Goal: Task Accomplishment & Management: Manage account settings

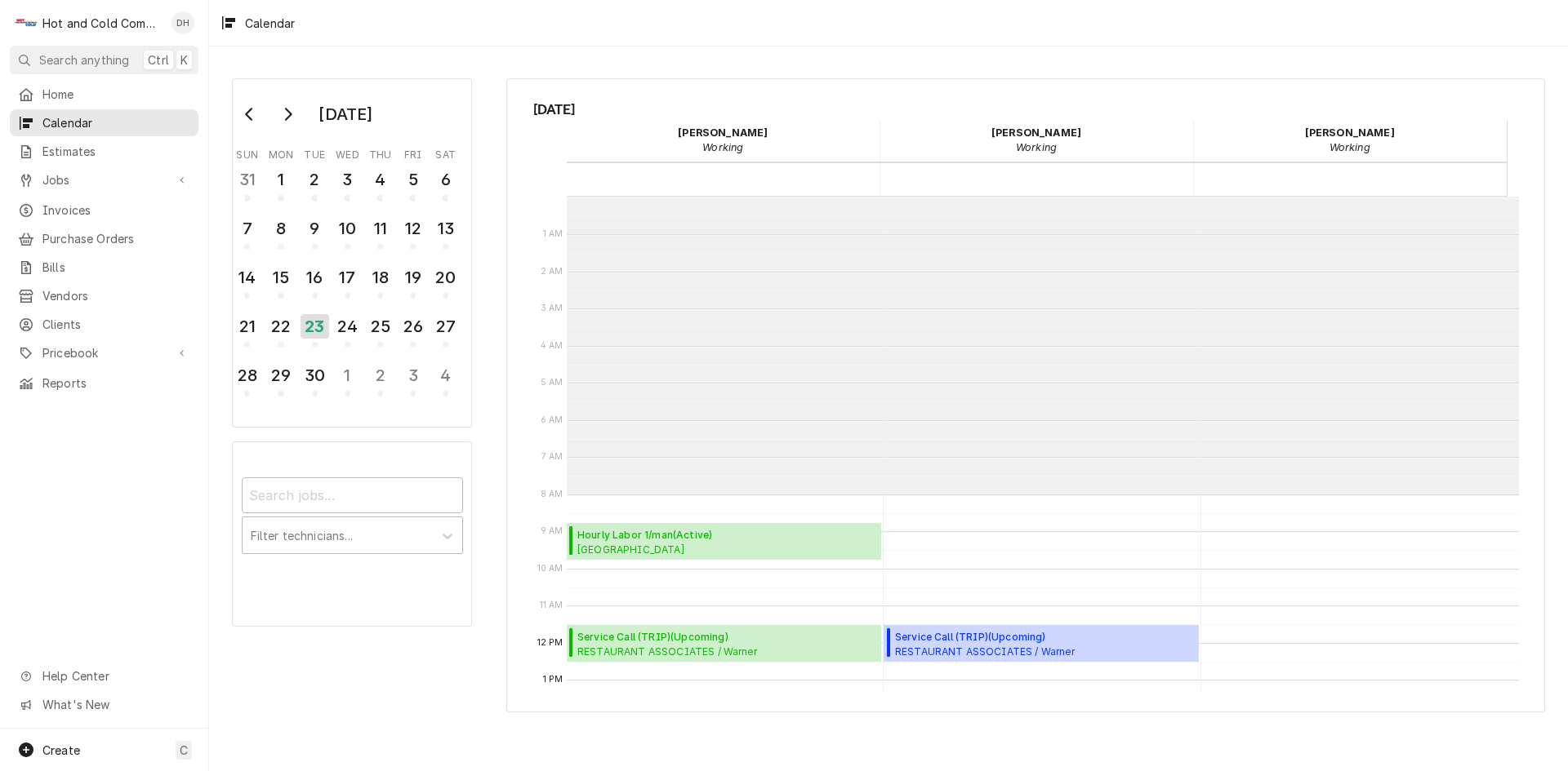
scroll to position [298, 0]
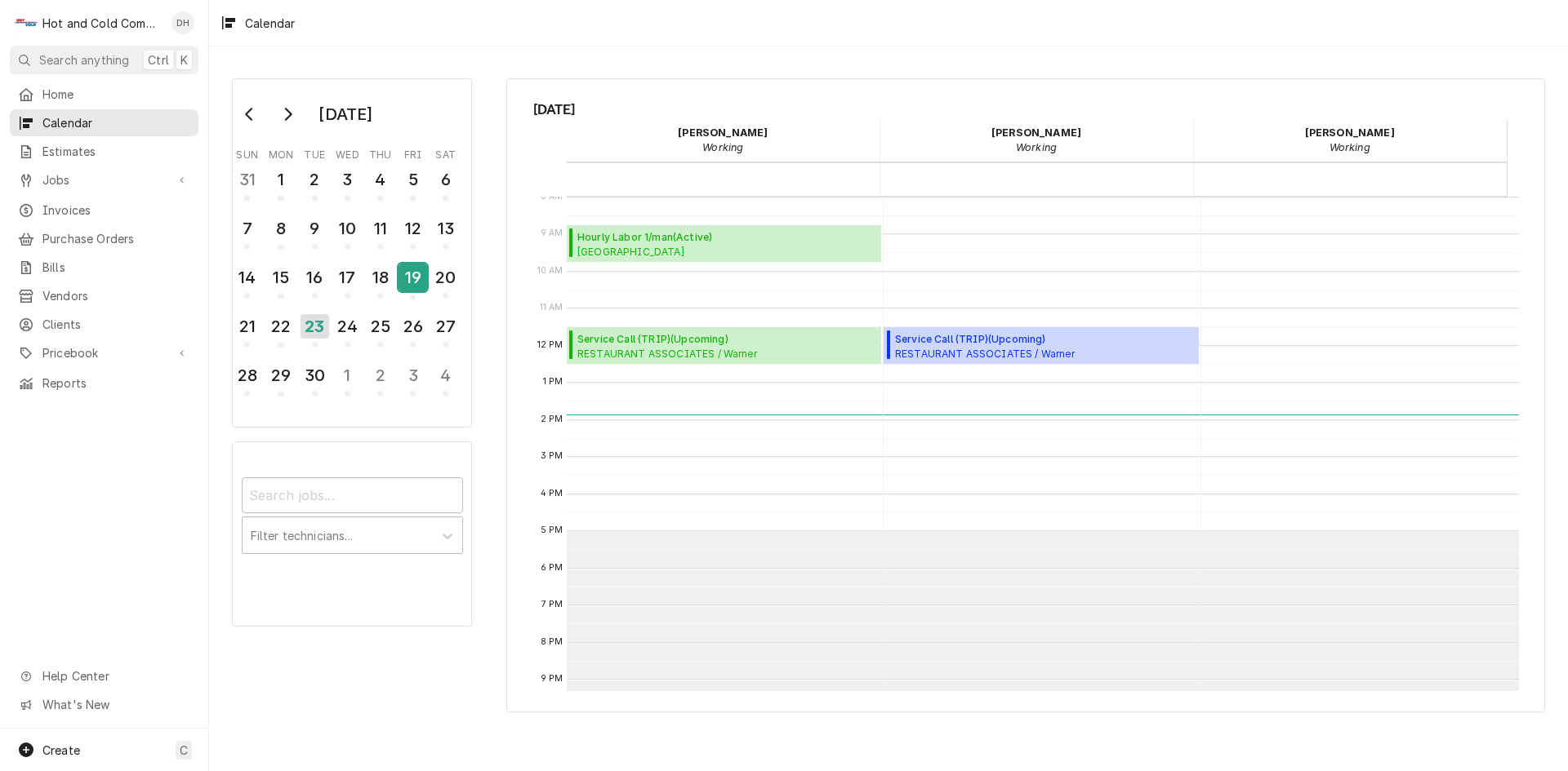
click at [414, 275] on div "19" at bounding box center [413, 278] width 29 height 28
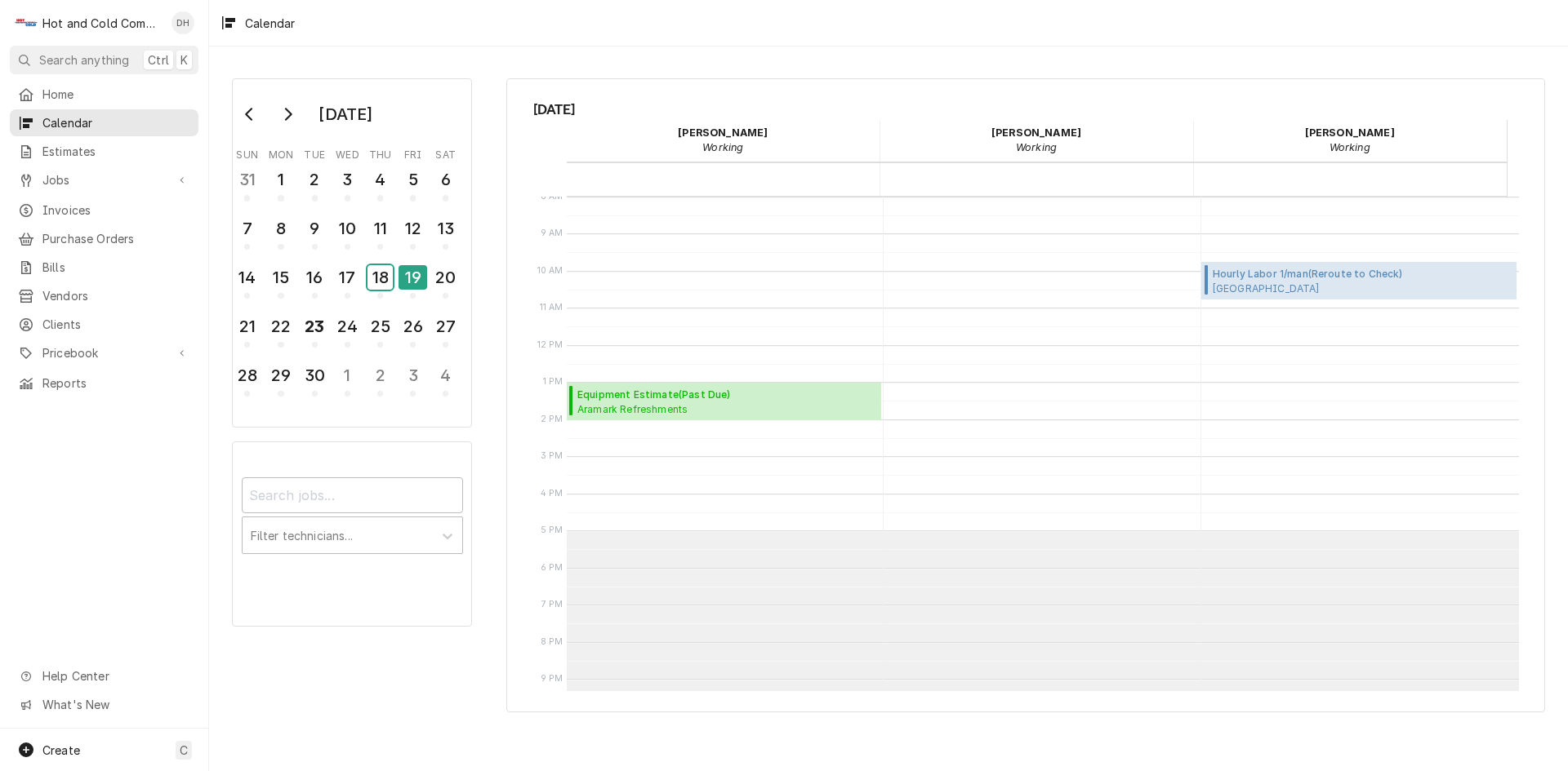
click at [389, 284] on div "18" at bounding box center [379, 277] width 25 height 24
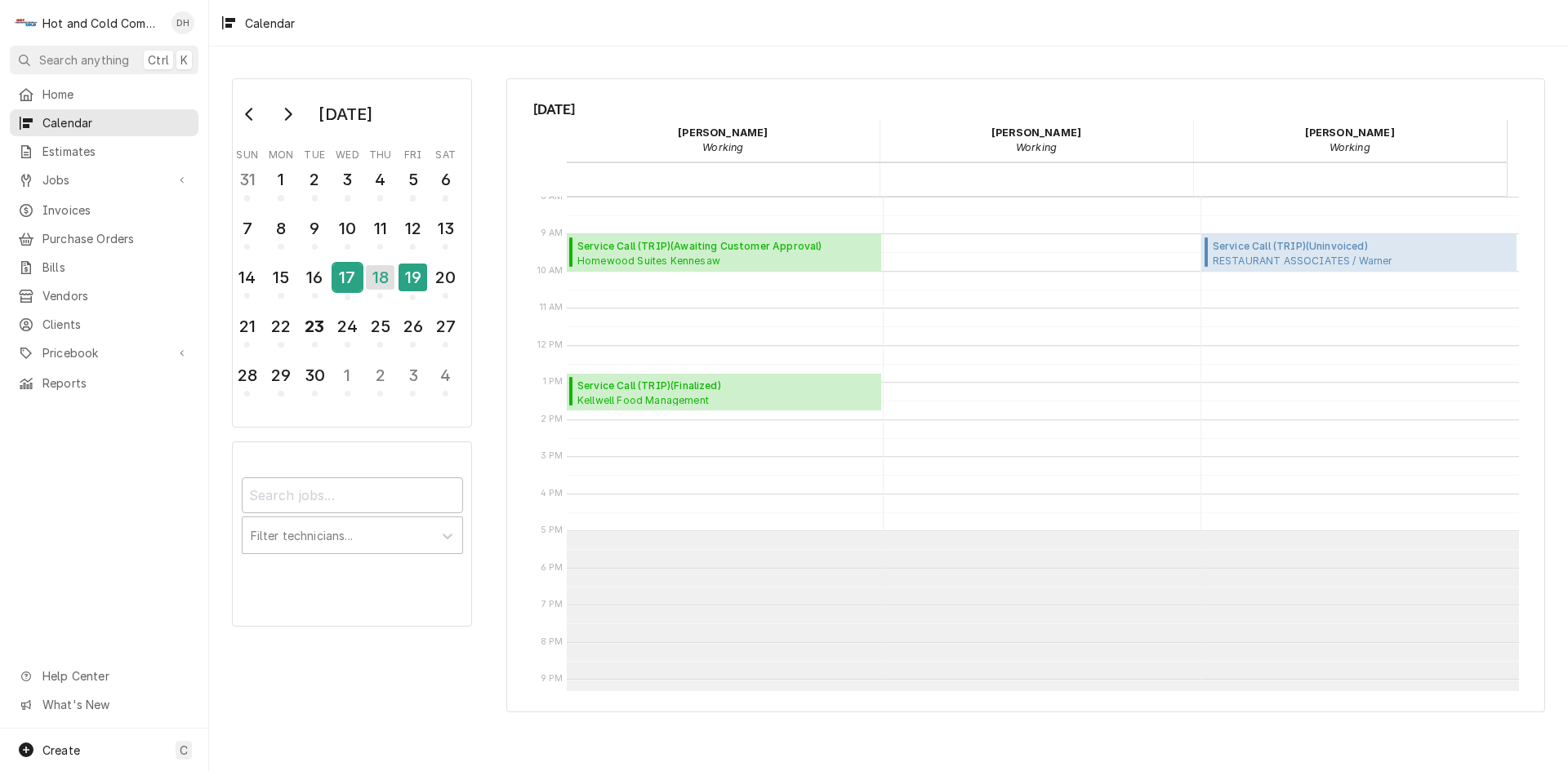
click at [339, 281] on div "17" at bounding box center [347, 278] width 29 height 28
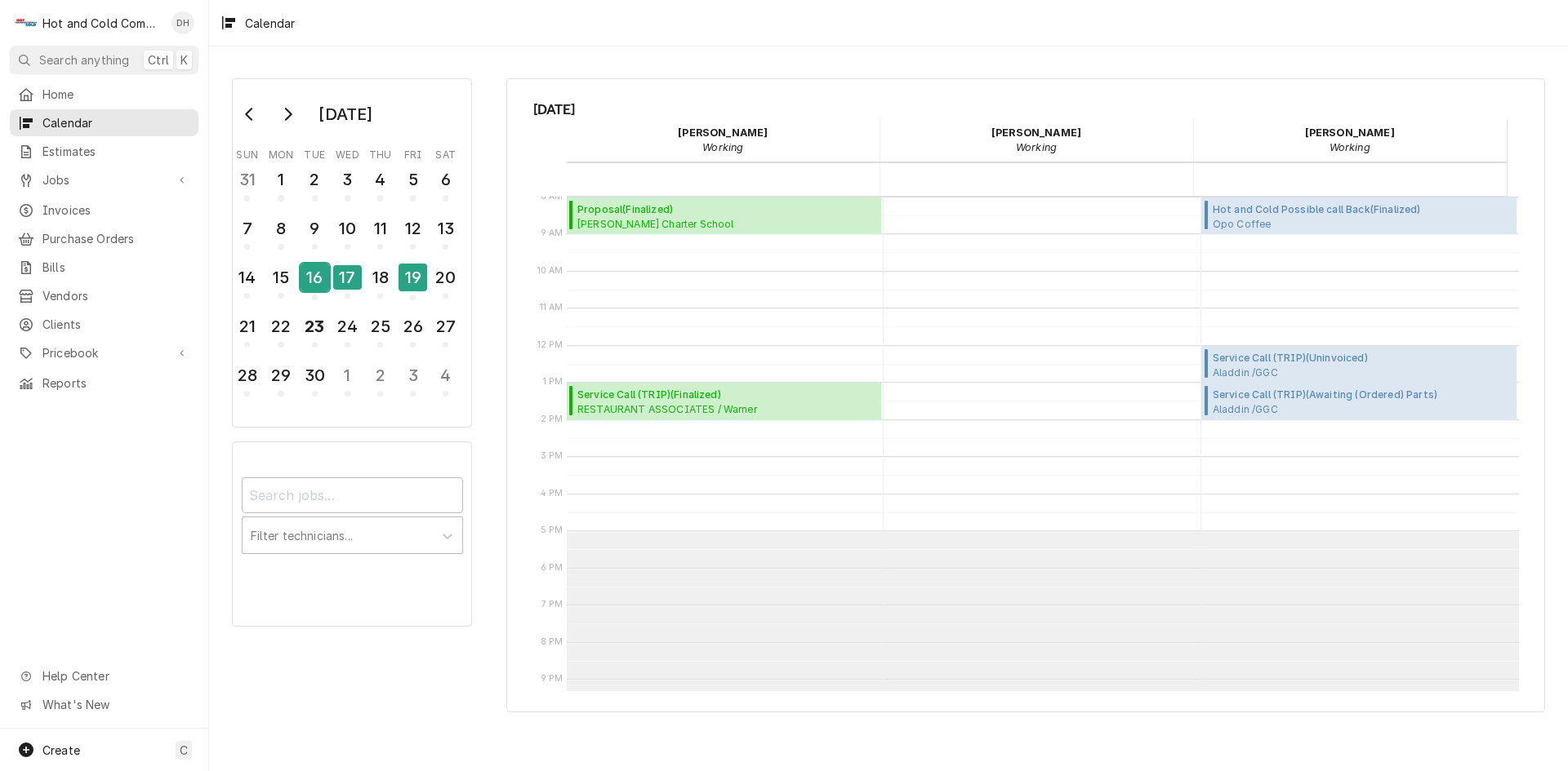
click at [309, 283] on div "16" at bounding box center [314, 278] width 29 height 28
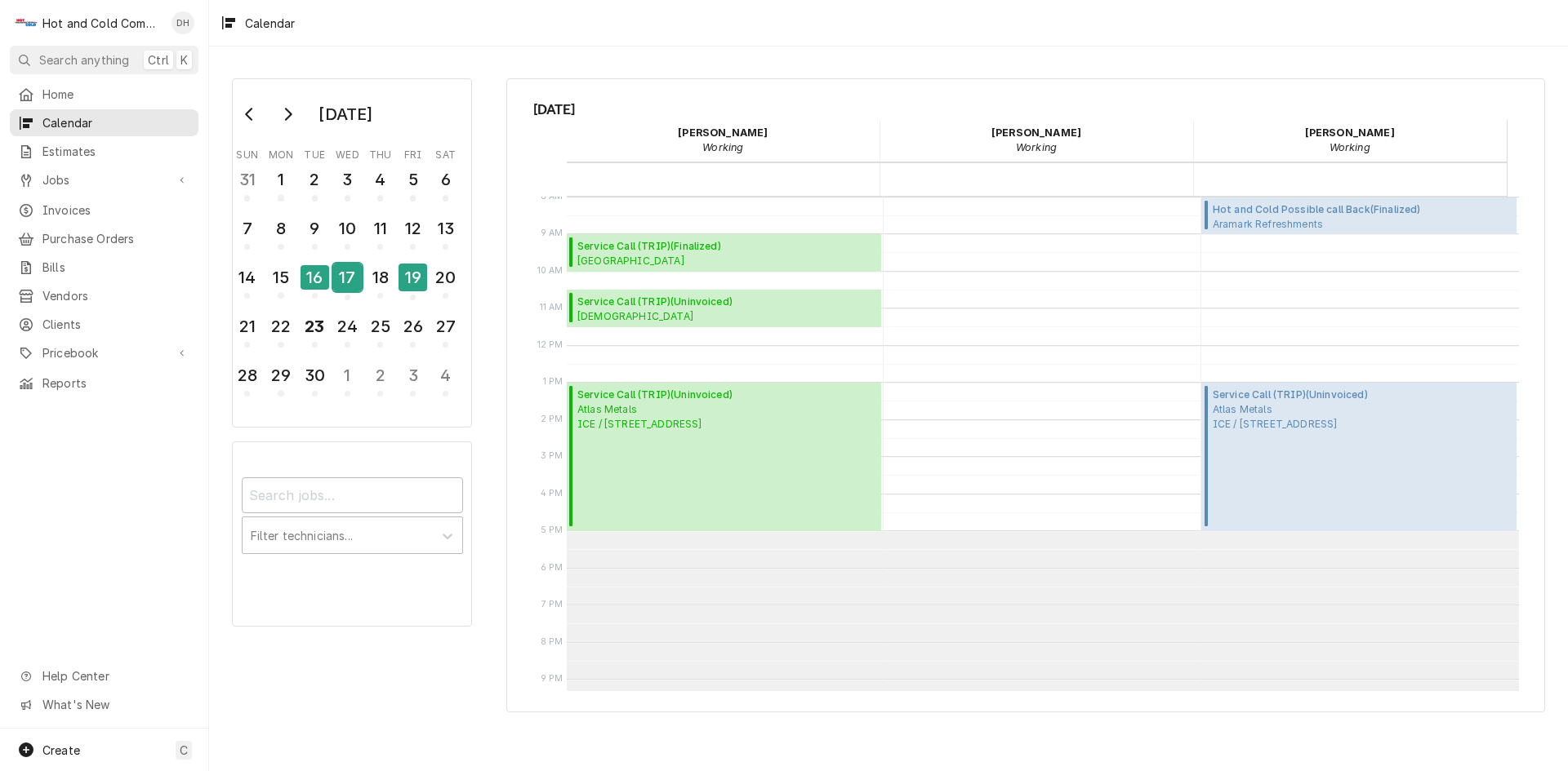
click at [353, 291] on div "17" at bounding box center [347, 278] width 29 height 28
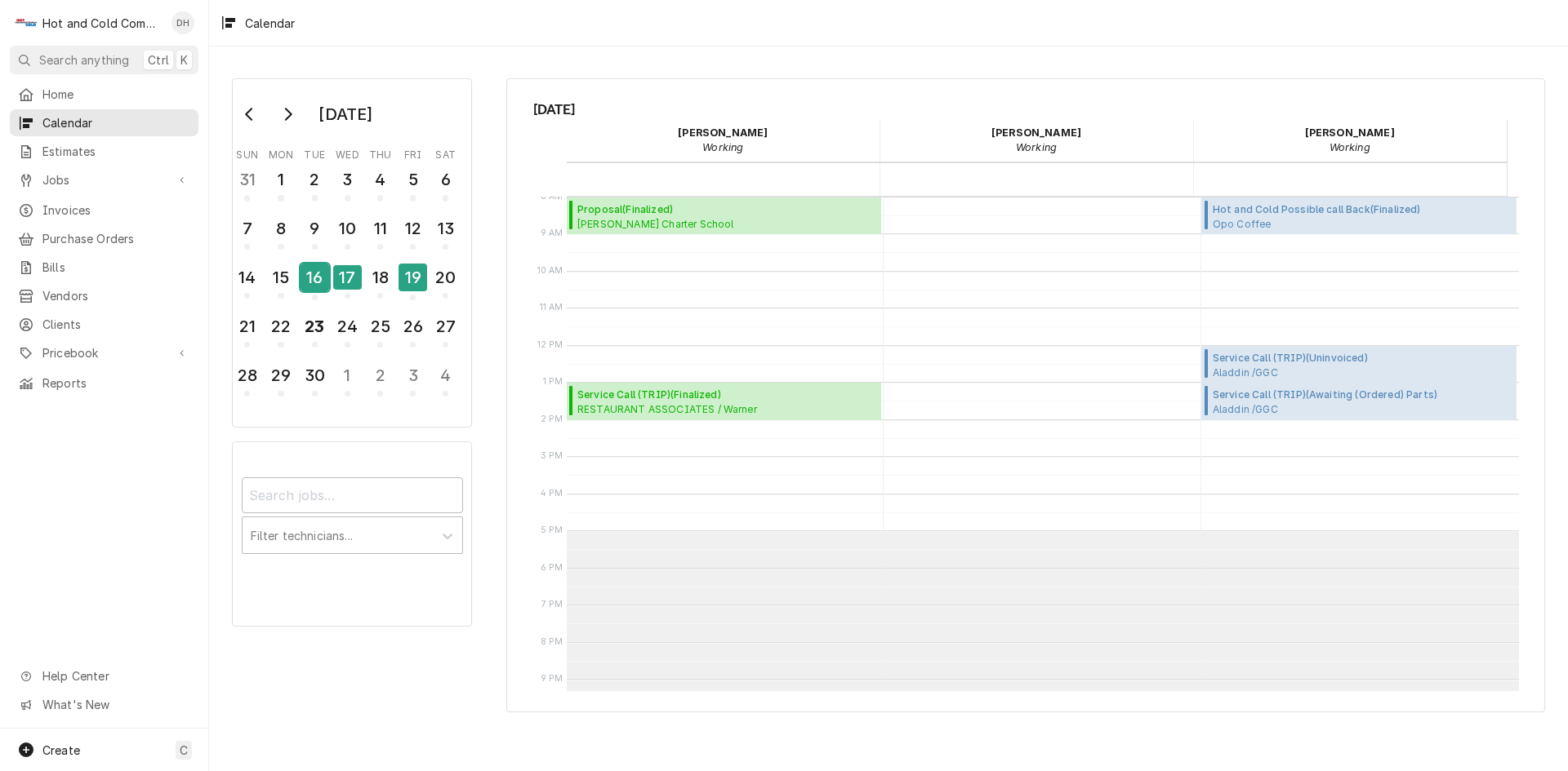
click at [321, 278] on div "16" at bounding box center [314, 278] width 29 height 28
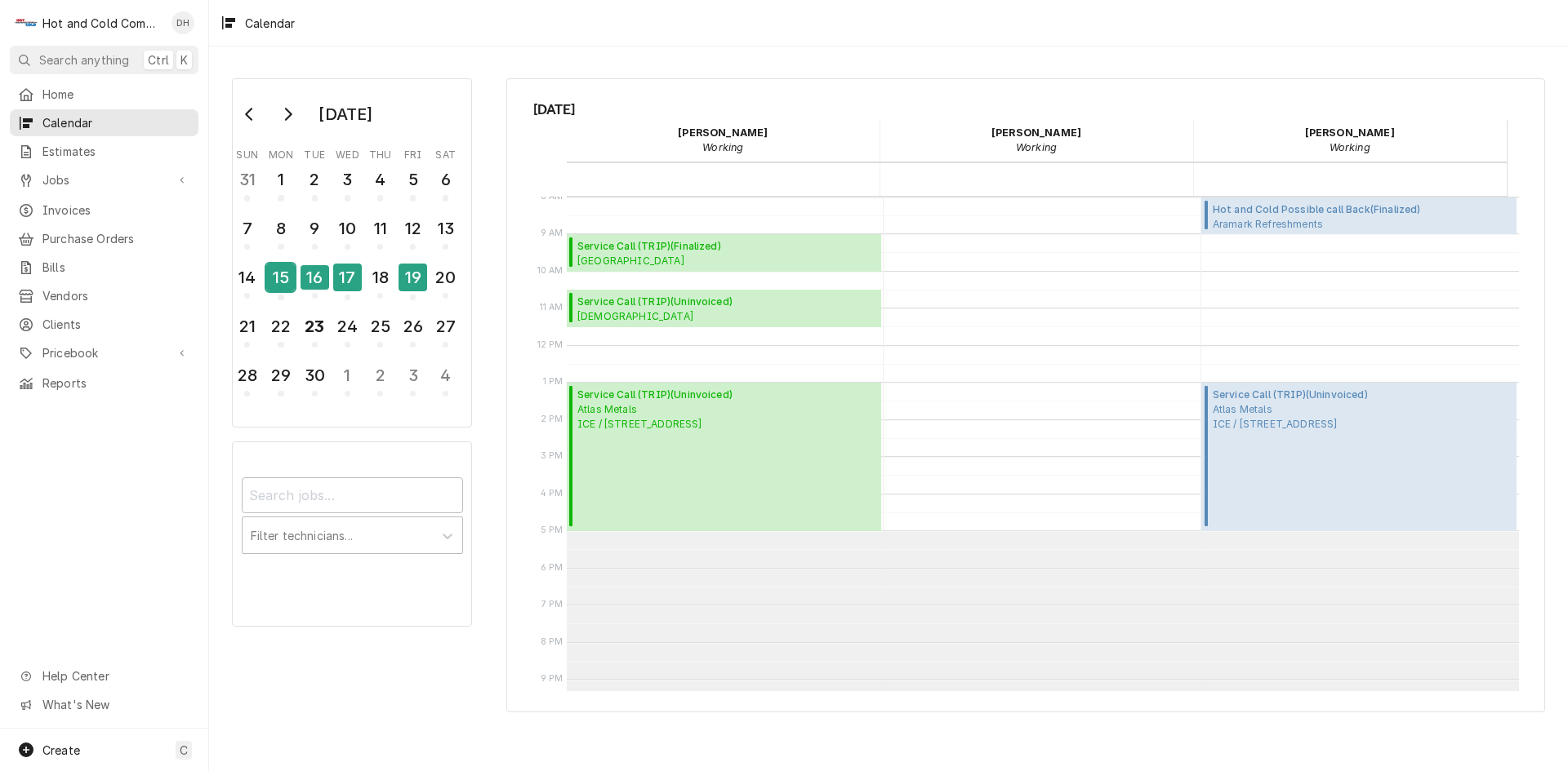
click at [278, 278] on div "15" at bounding box center [280, 278] width 29 height 28
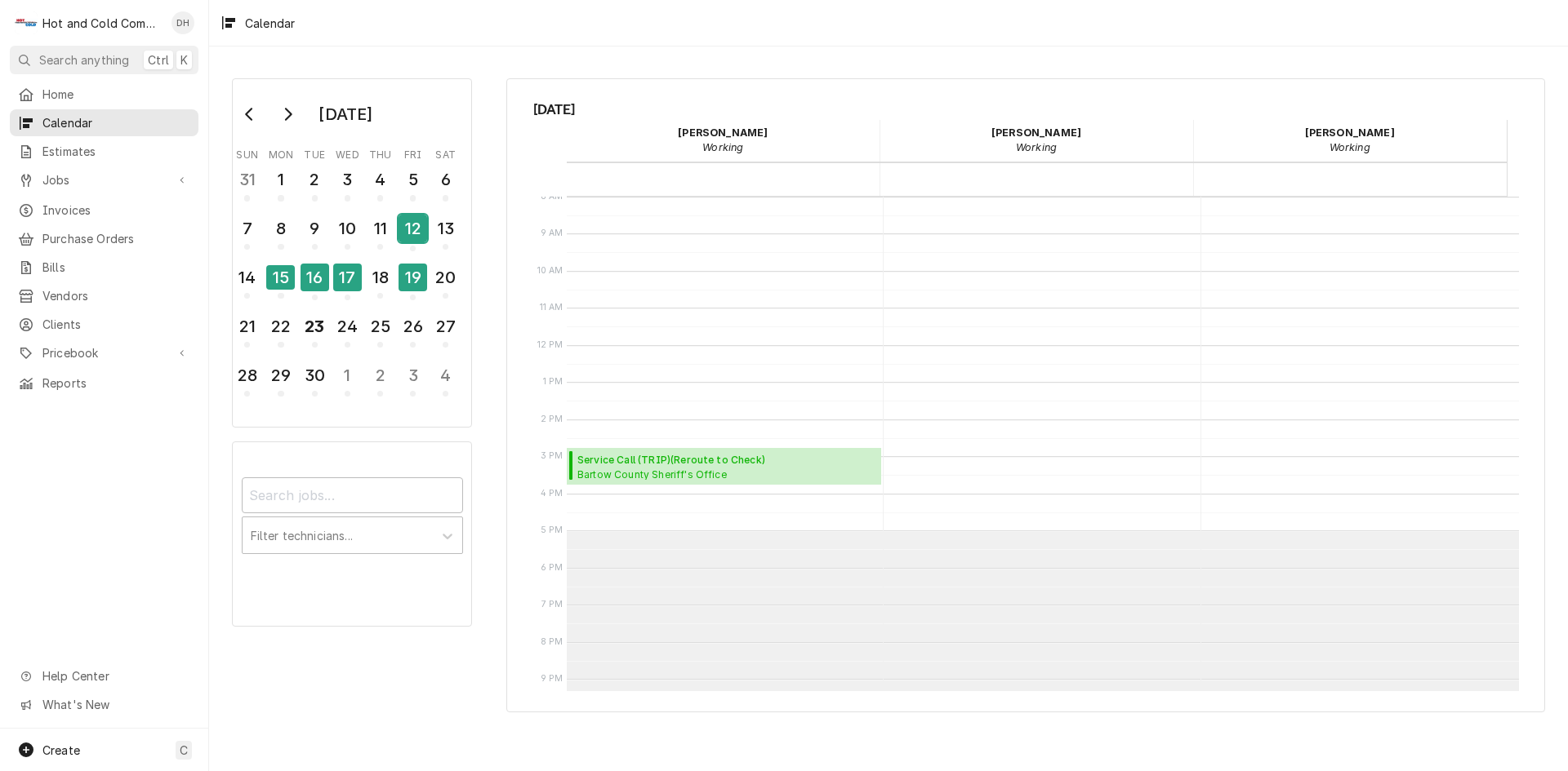
click at [410, 235] on div "12" at bounding box center [413, 229] width 29 height 28
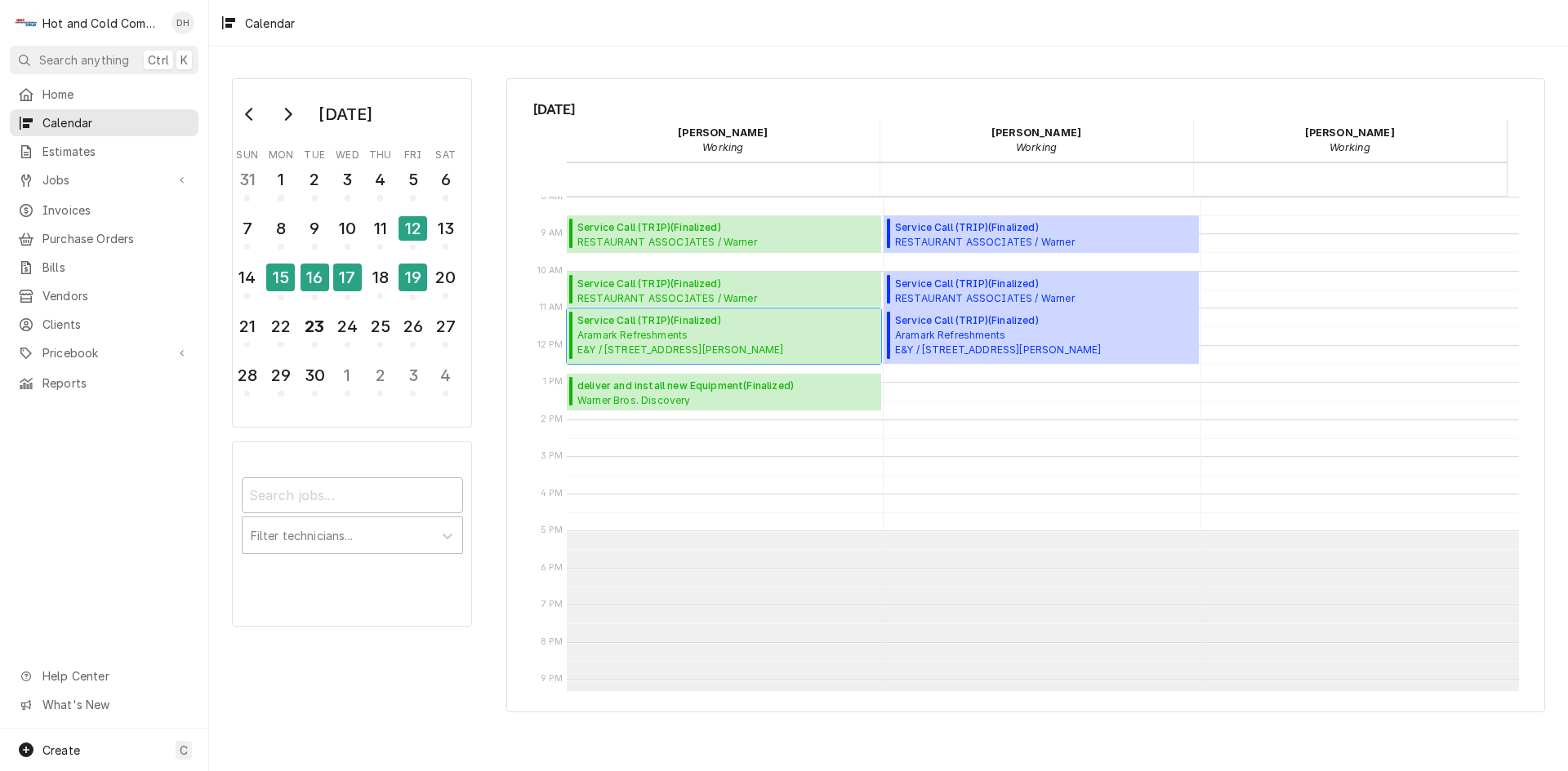
click at [652, 325] on span "Service Call (TRIP) ( Finalized )" at bounding box center [681, 321] width 207 height 15
drag, startPoint x: 329, startPoint y: 325, endPoint x: 352, endPoint y: 315, distance: 25.1
click at [332, 325] on tr "21 22 23 24 25 26 27" at bounding box center [346, 334] width 231 height 49
click at [323, 325] on div "23" at bounding box center [314, 326] width 29 height 28
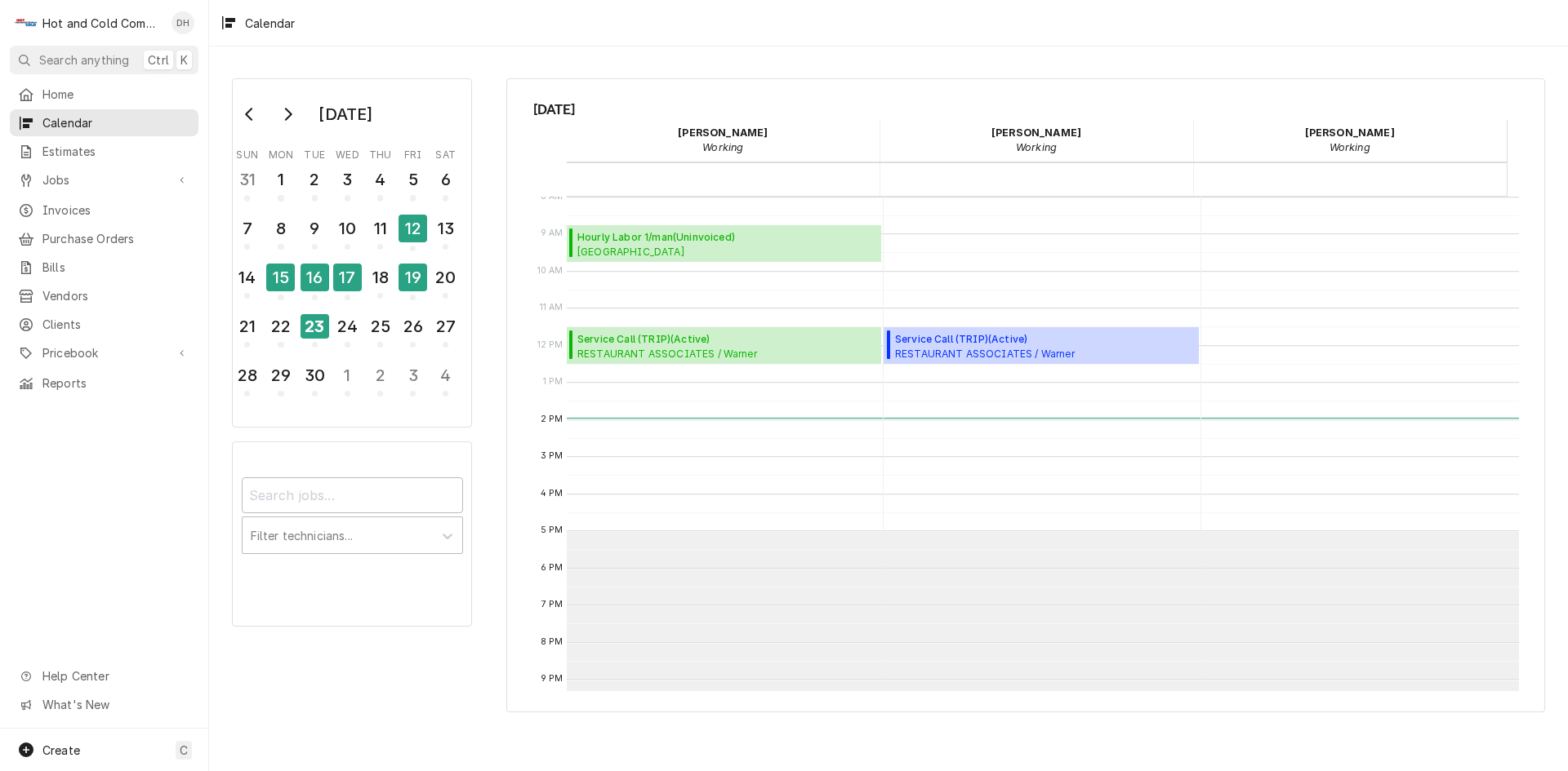
click at [1236, 244] on div "Calendar Calendar" at bounding box center [1359, 347] width 315 height 891
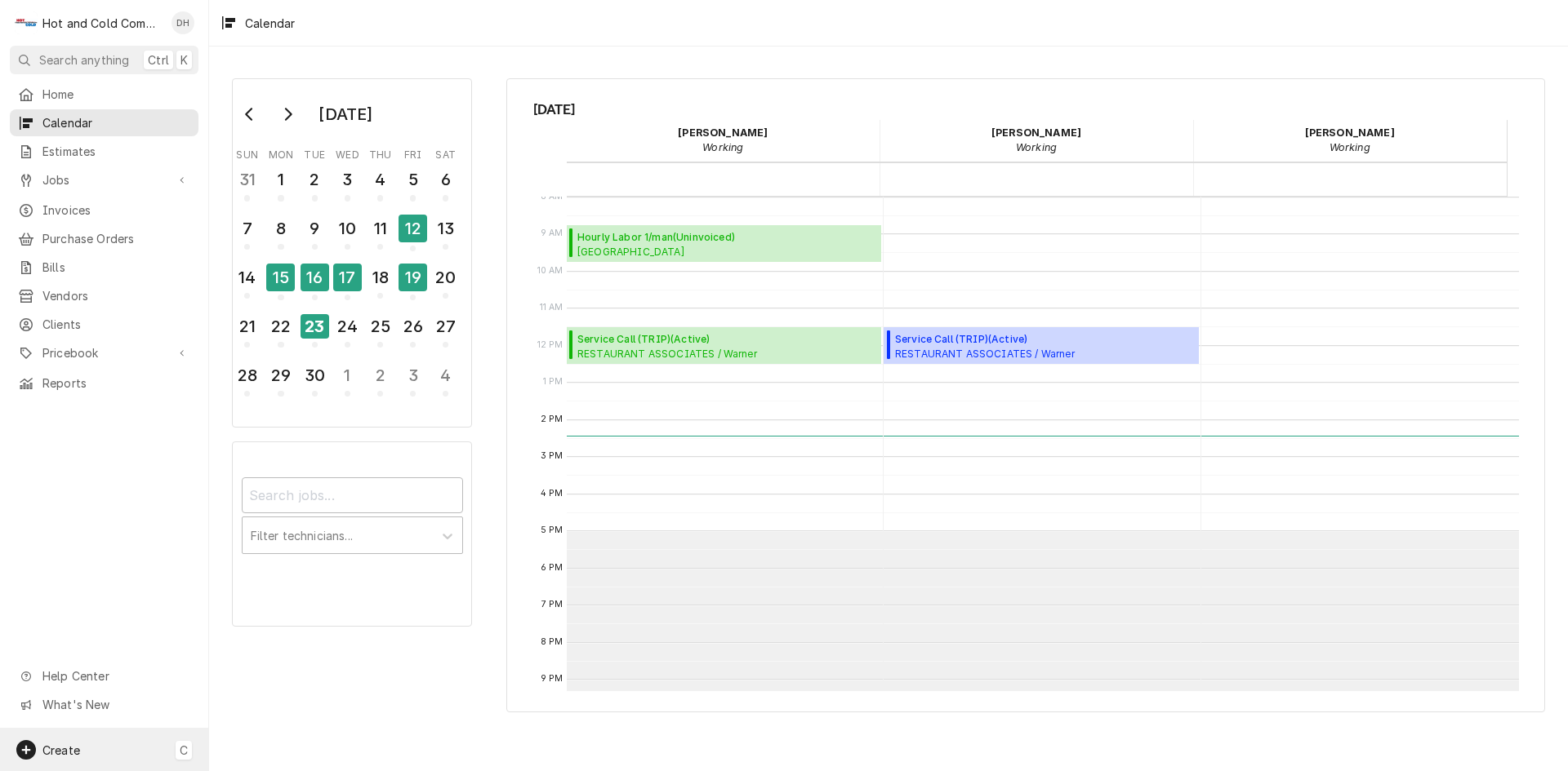
click at [70, 749] on span "Create" at bounding box center [61, 751] width 38 height 14
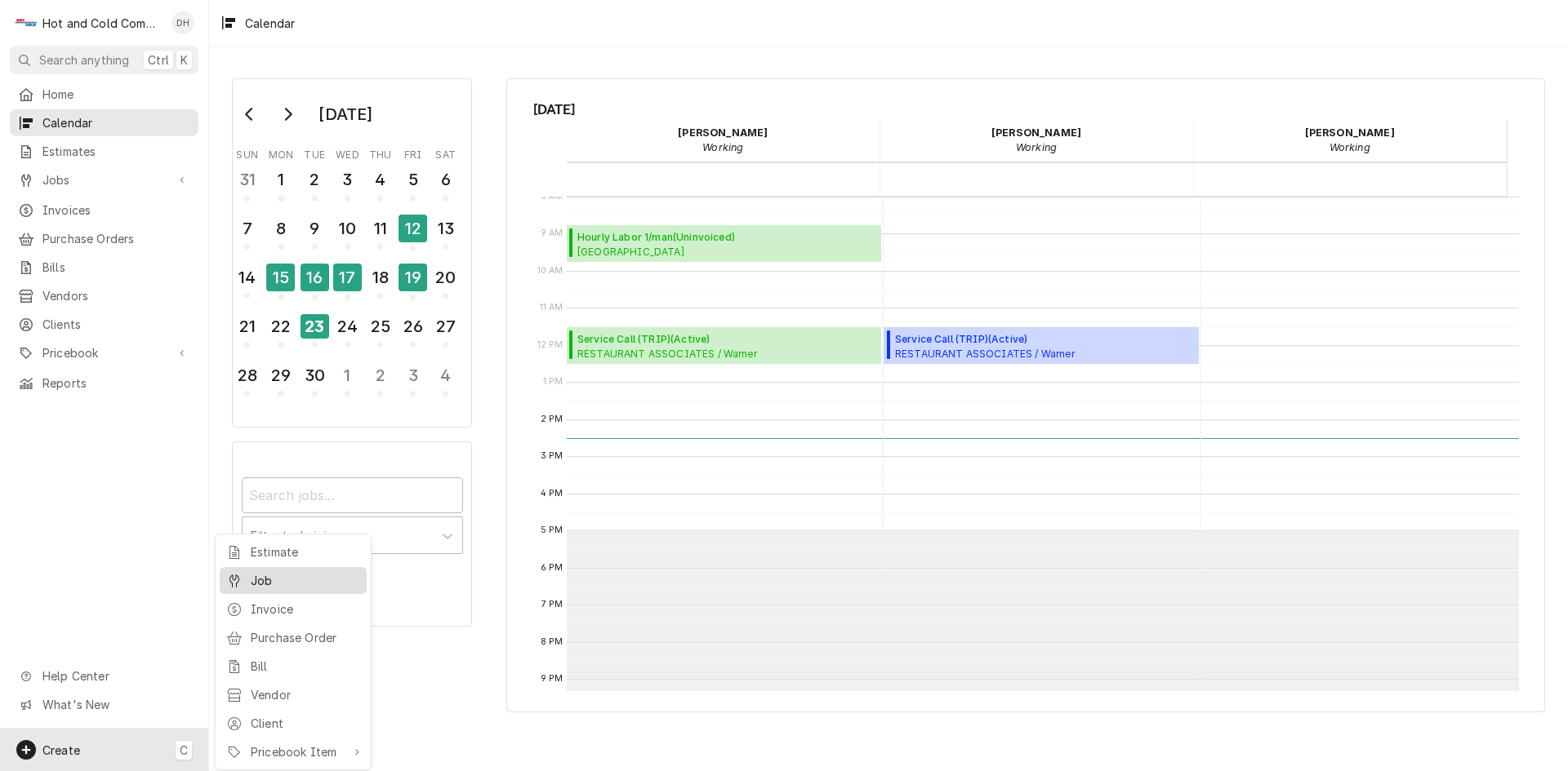
click at [261, 582] on div "Job" at bounding box center [305, 581] width 109 height 17
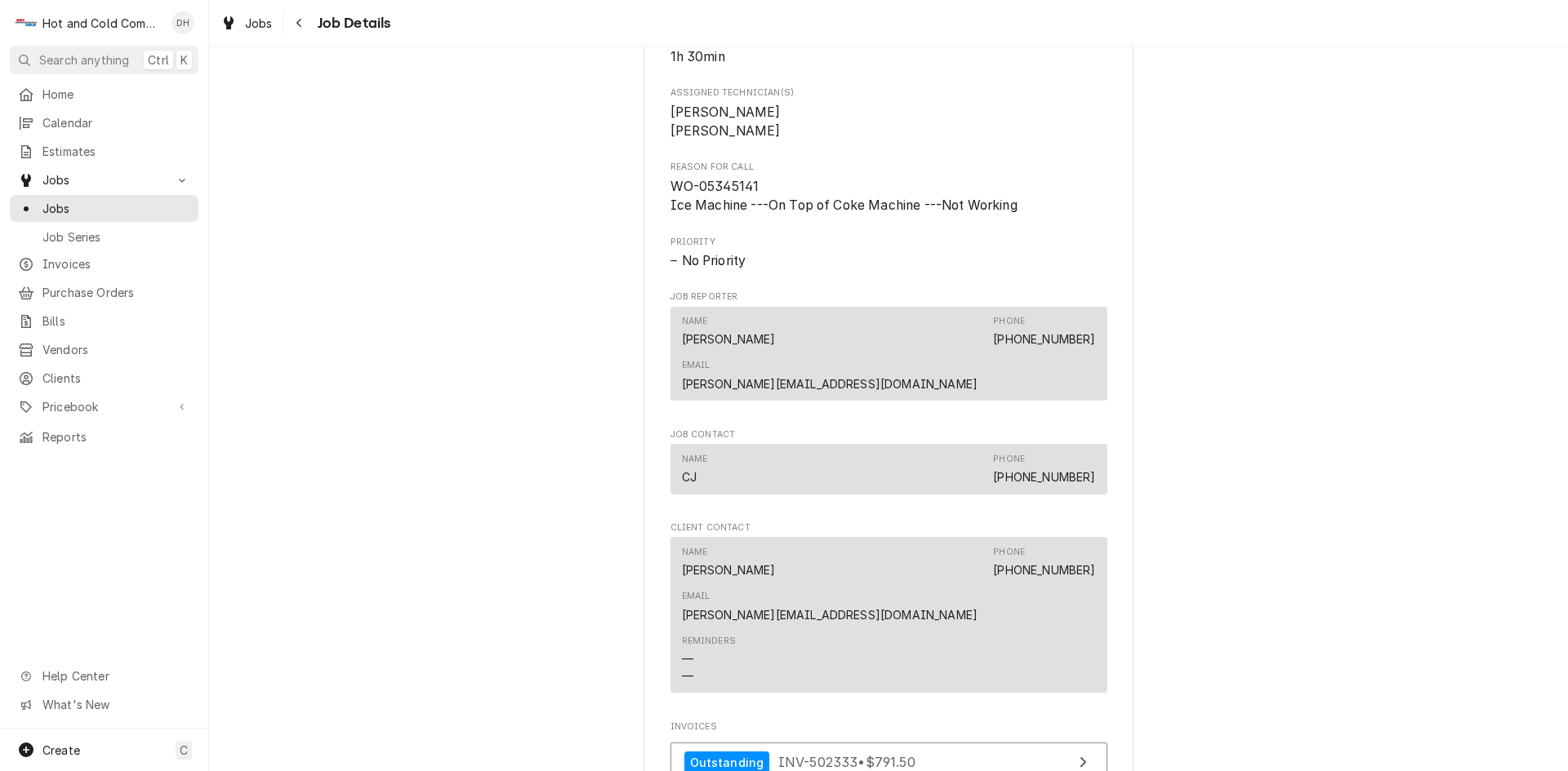
scroll to position [1026, 0]
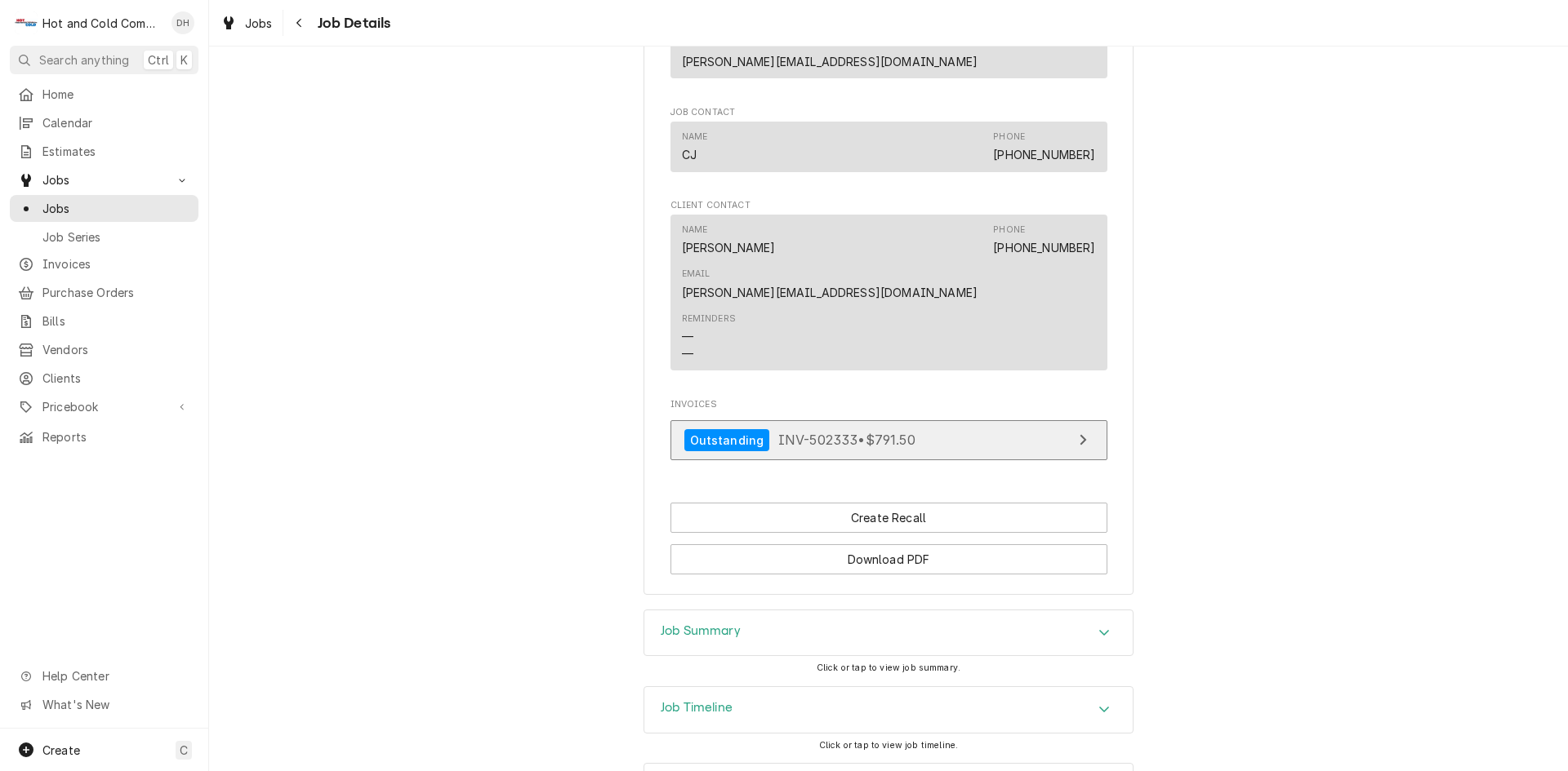
click at [850, 432] on span "INV-502333 • $791.50" at bounding box center [848, 440] width 137 height 17
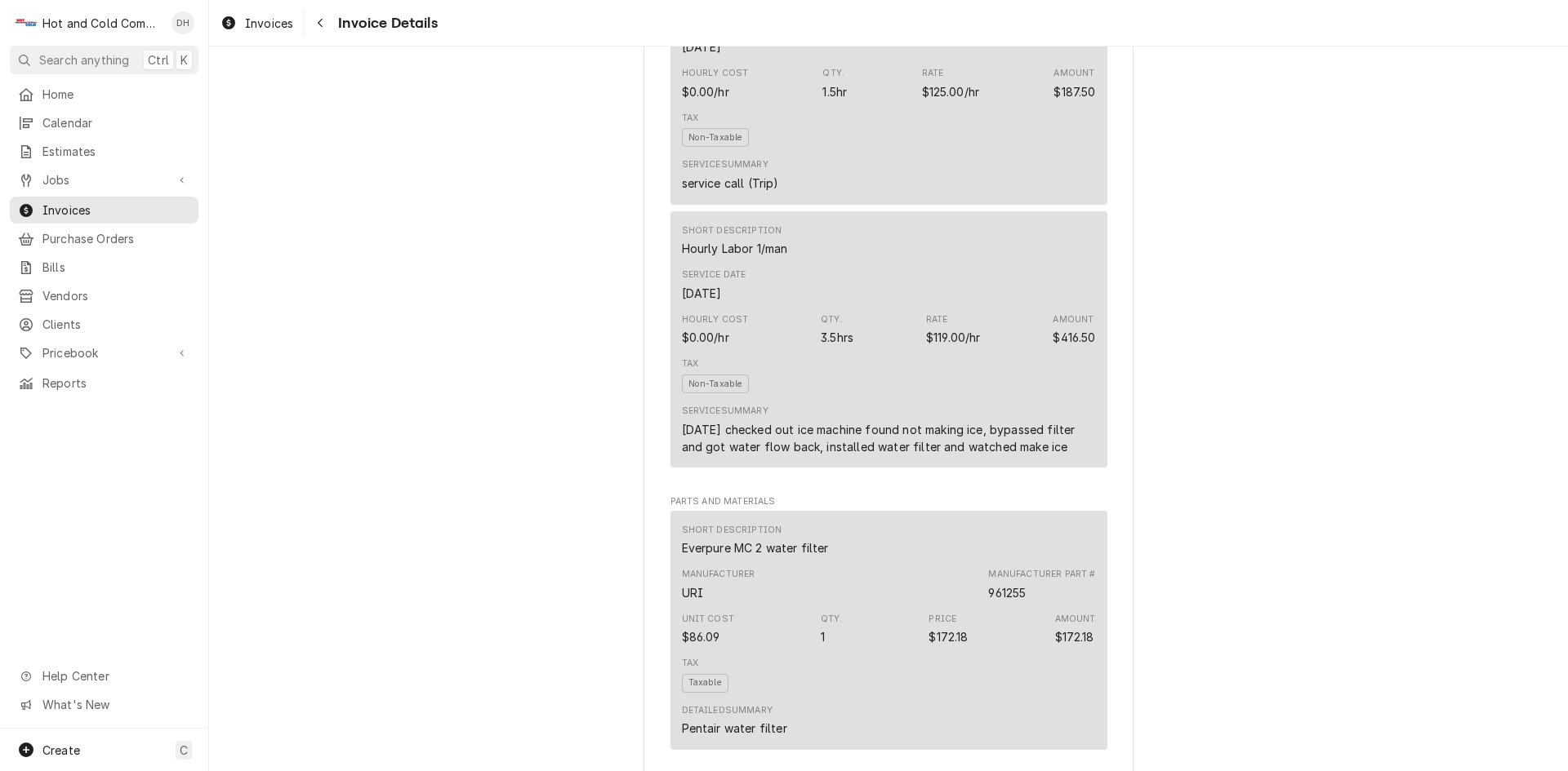
scroll to position [1361, 0]
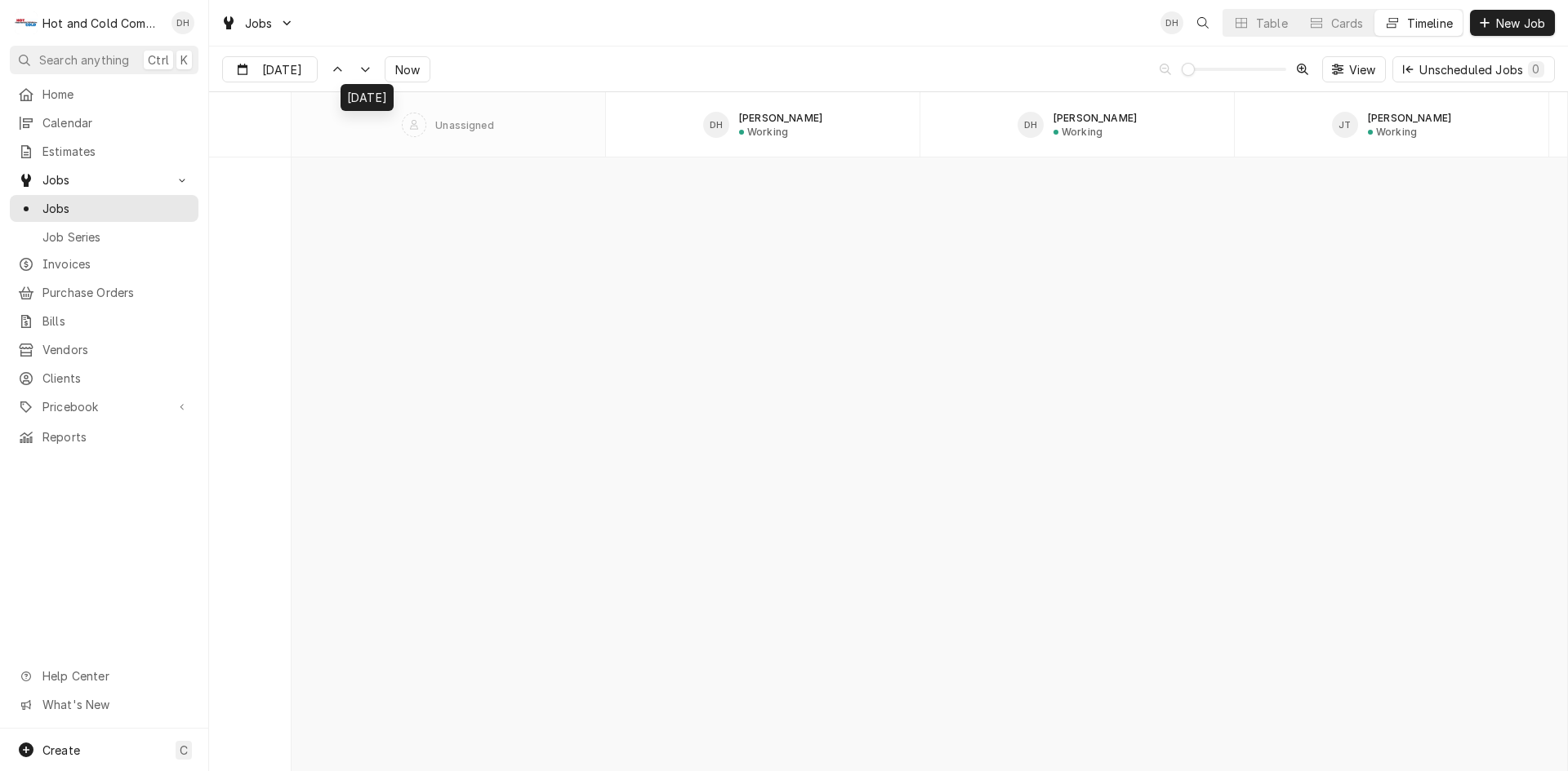
scroll to position [18788, 0]
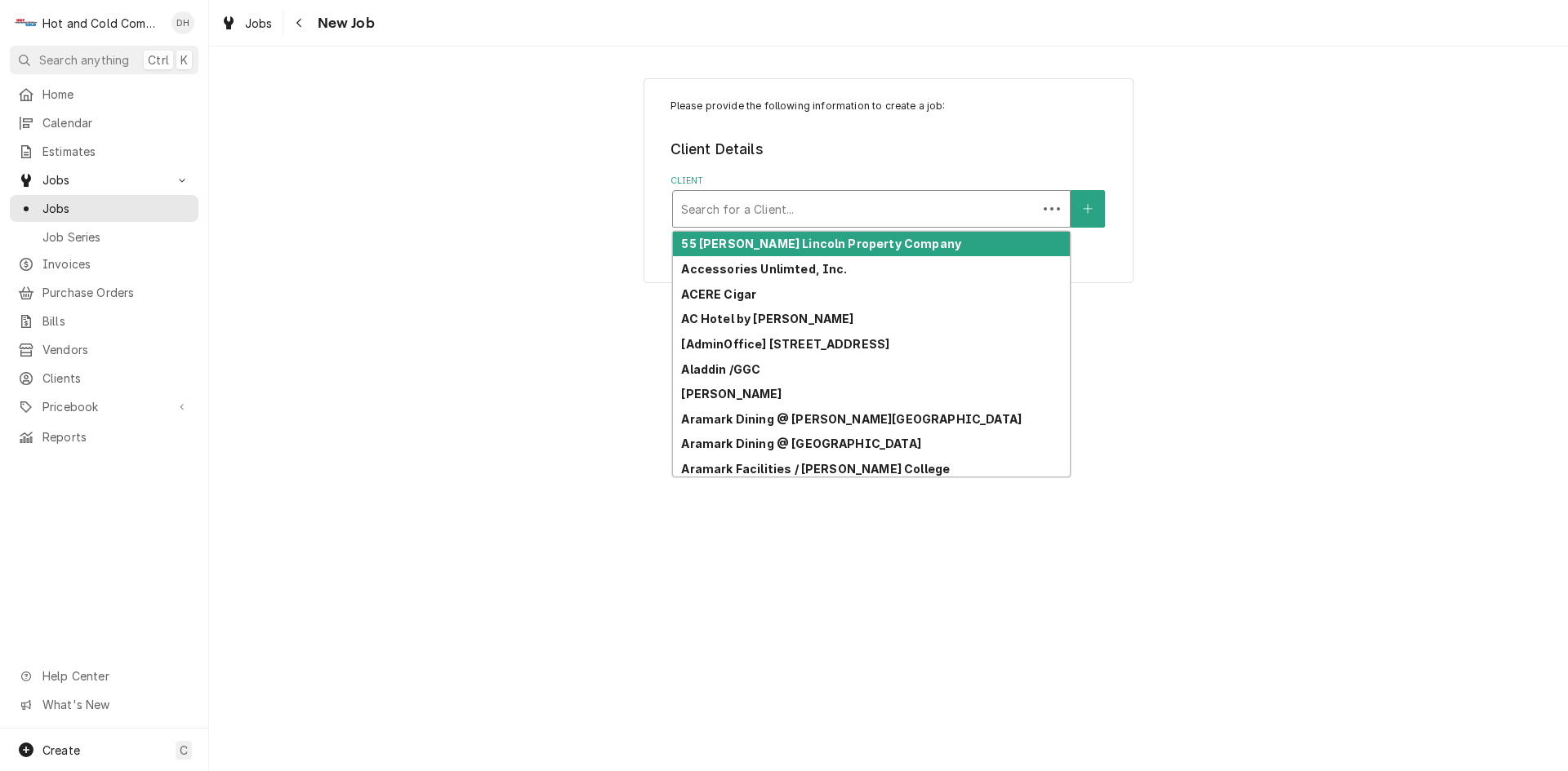
click at [1016, 212] on div "Client" at bounding box center [855, 209] width 348 height 30
click at [1088, 204] on icon "Create New Client" at bounding box center [1088, 209] width 10 height 11
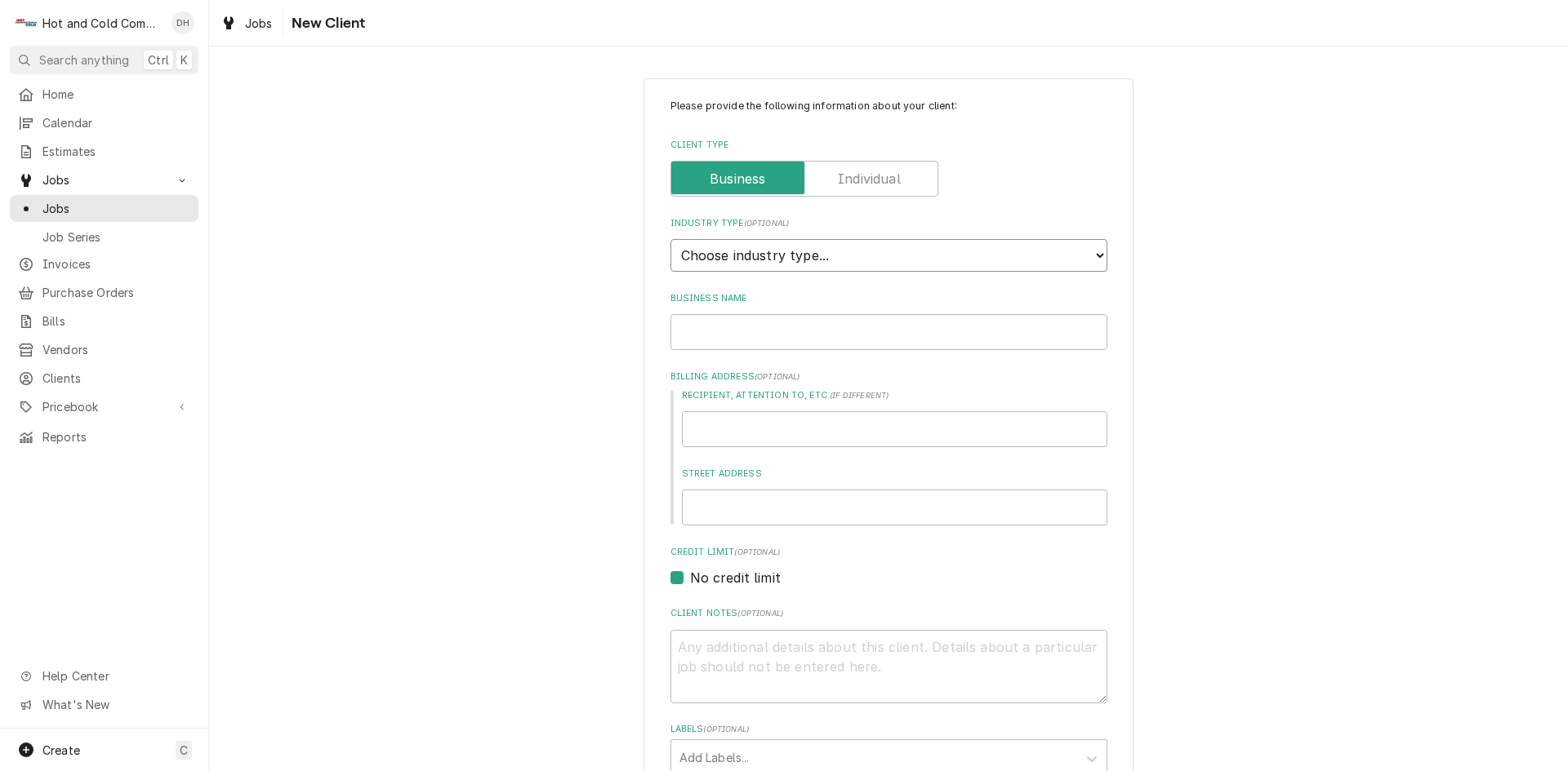
click at [1093, 255] on select "Choose industry type... Residential Commercial Industrial Government" at bounding box center [888, 255] width 437 height 32
select select "2"
click at [670, 239] on select "Choose industry type... Residential Commercial Industrial Government" at bounding box center [888, 255] width 437 height 32
click at [788, 339] on input "Business Name" at bounding box center [888, 332] width 437 height 36
type textarea "x"
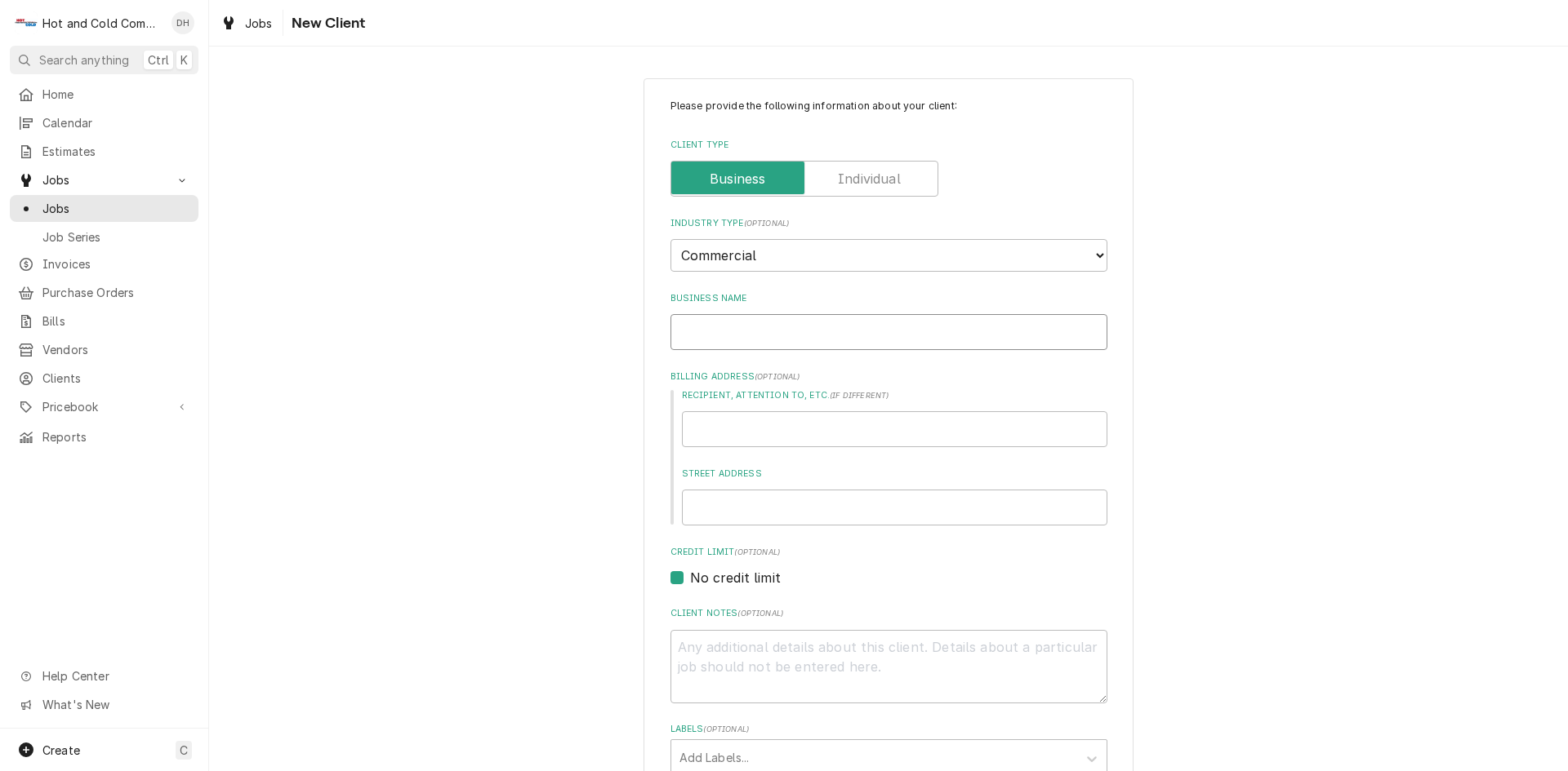
type input "T"
type textarea "x"
type input "Ta"
type textarea "x"
type input "Tar"
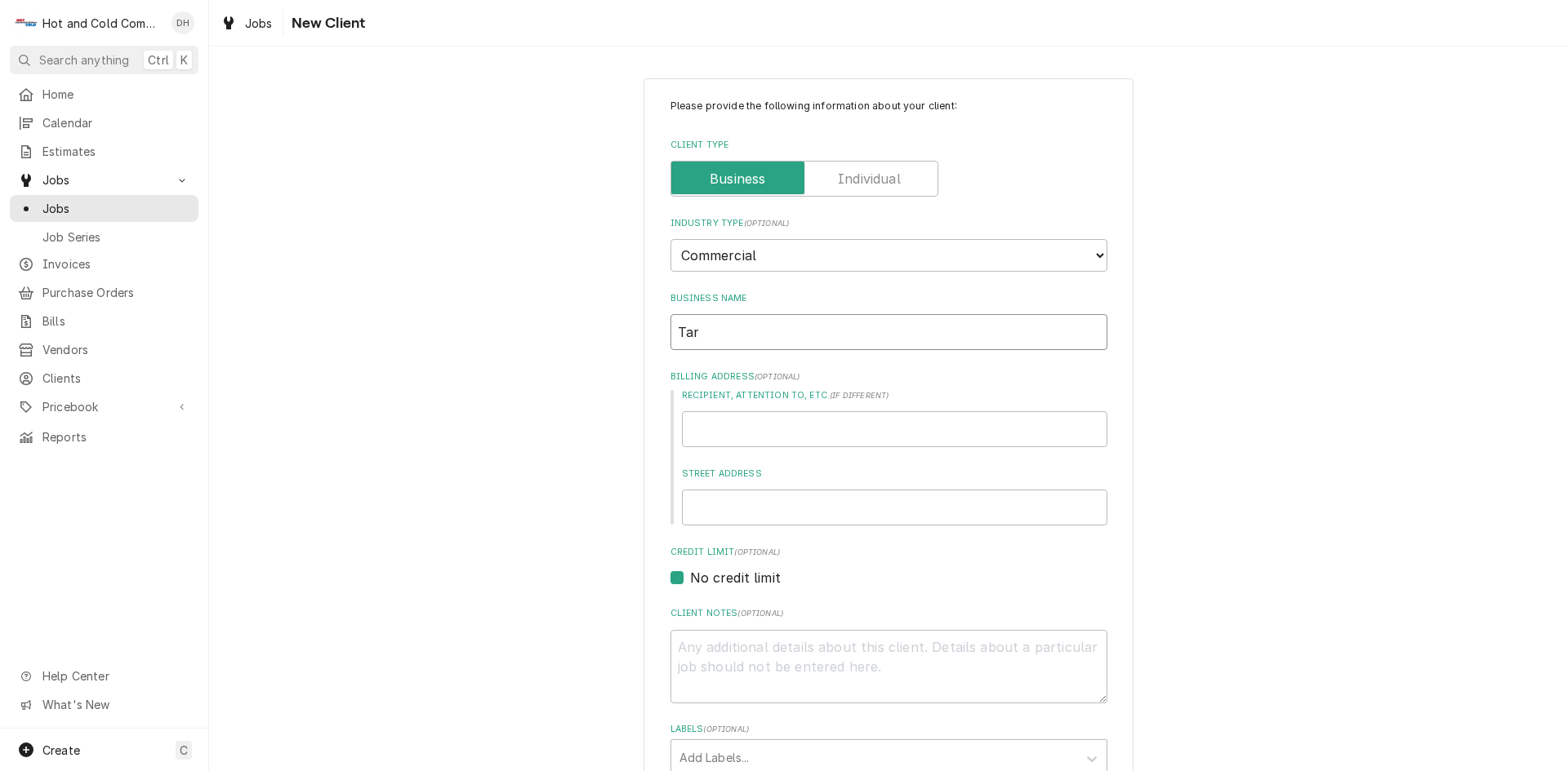
type textarea "x"
type input "Tarp"
type textarea "x"
type input "Tarpo"
type textarea "x"
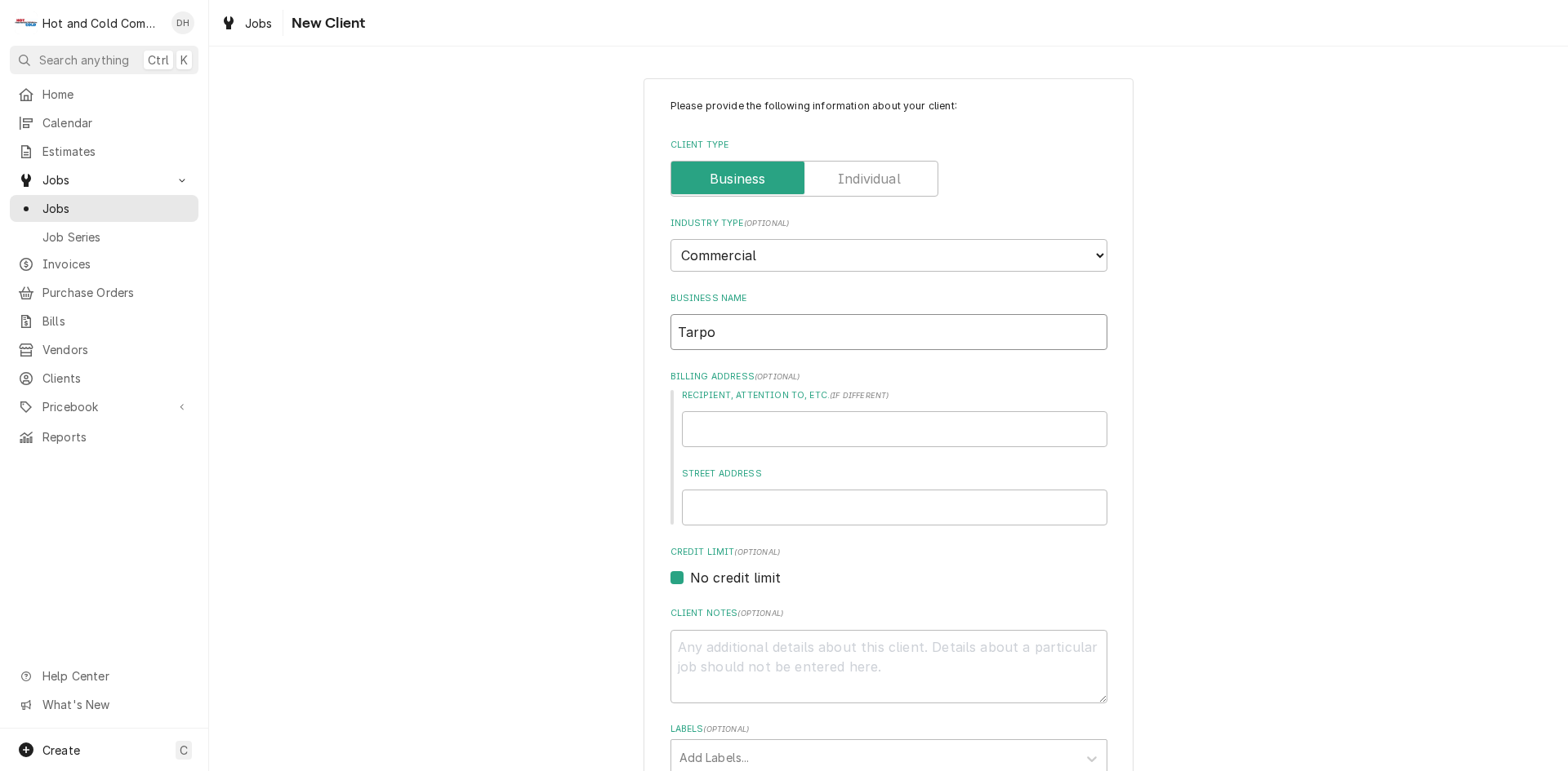
type input "Tarpon"
type textarea "x"
type input "Tarpon"
type textarea "x"
type input "Tarpon S"
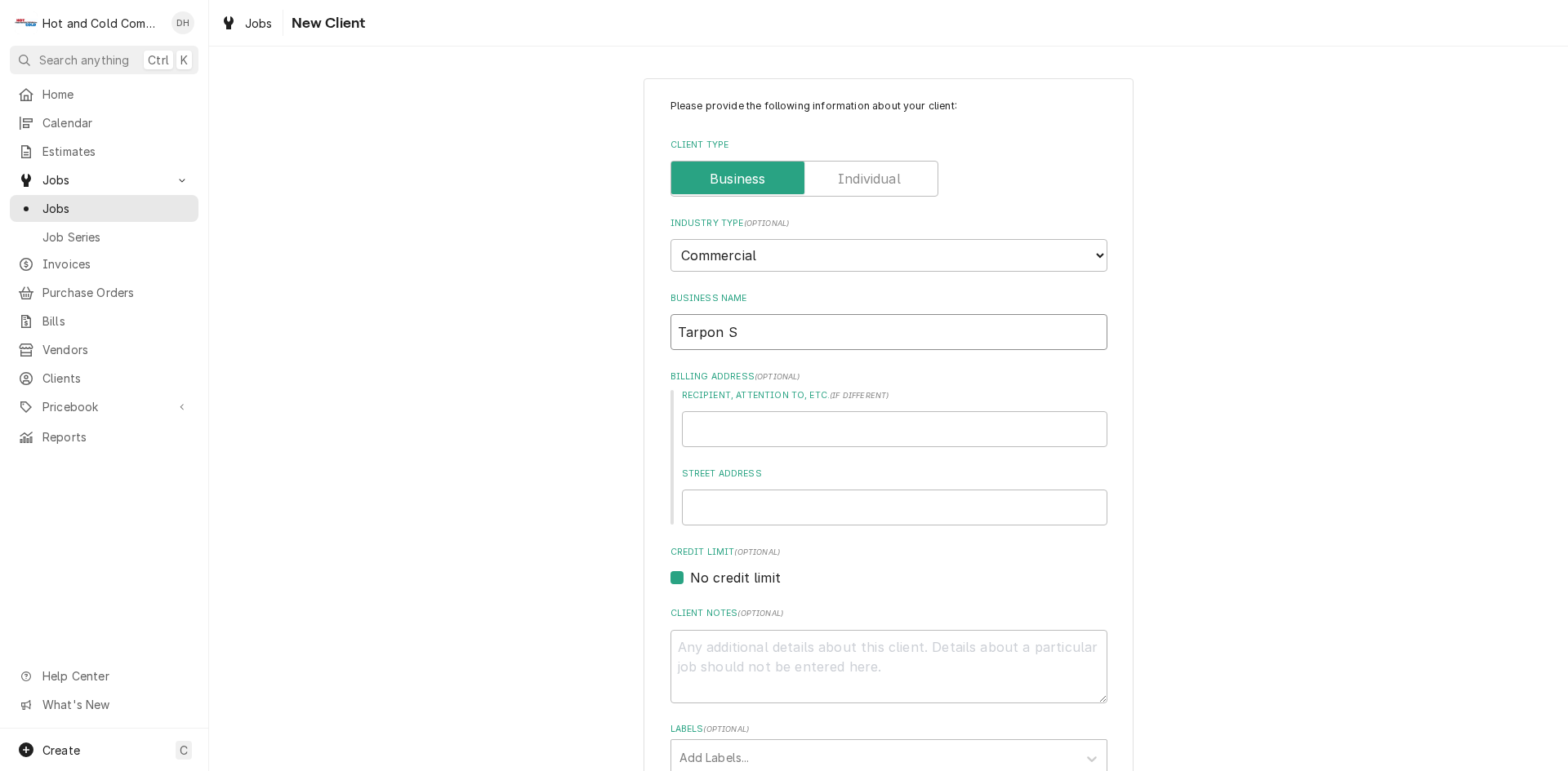
type textarea "x"
type input "Tarpon So"
type textarea "x"
type input "Tarpon Sol"
type textarea "x"
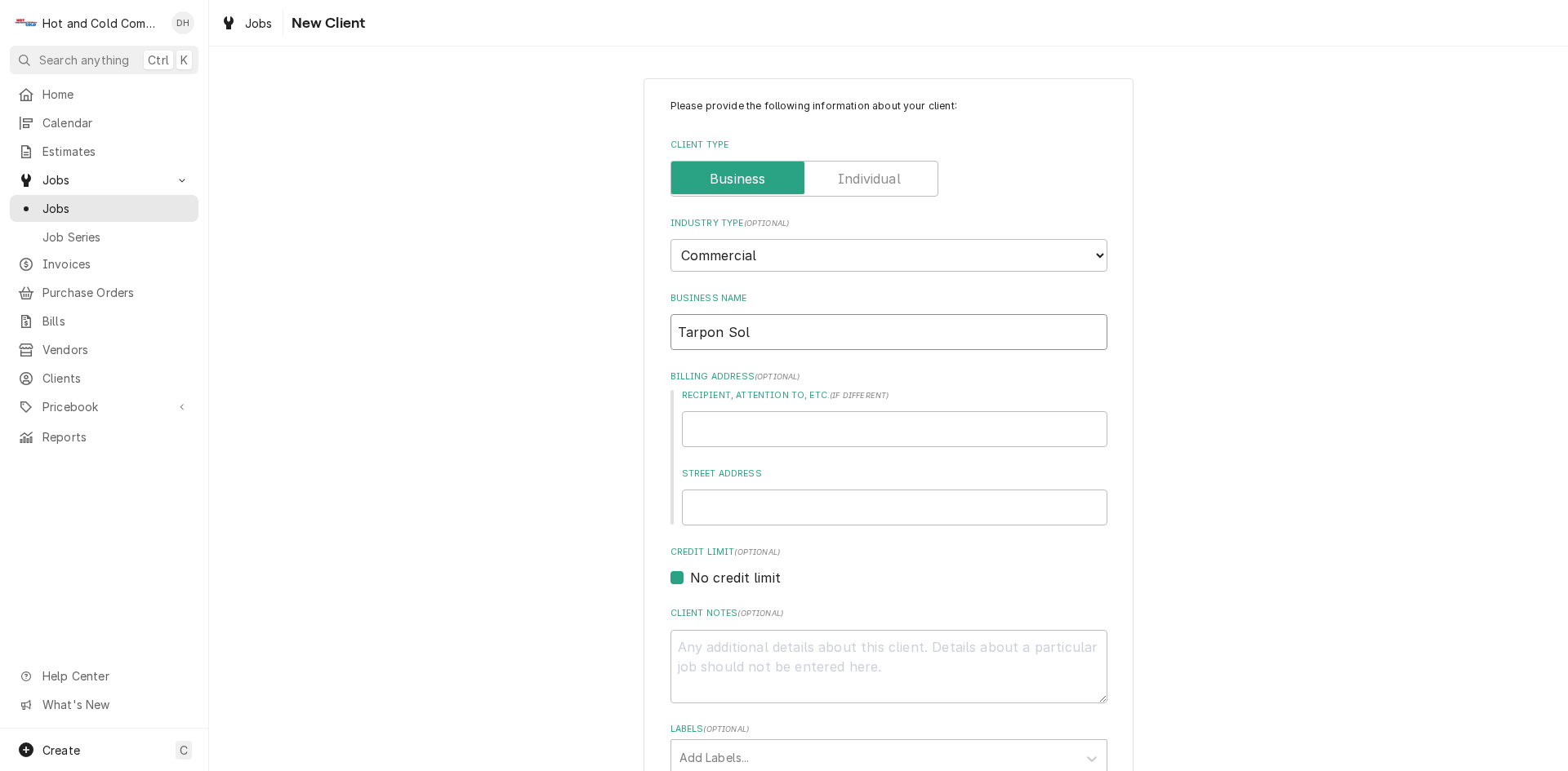
type input "Tarpon Solu"
type textarea "x"
type input "Tarpon Solut"
type textarea "x"
type input "Tarpon Soluti"
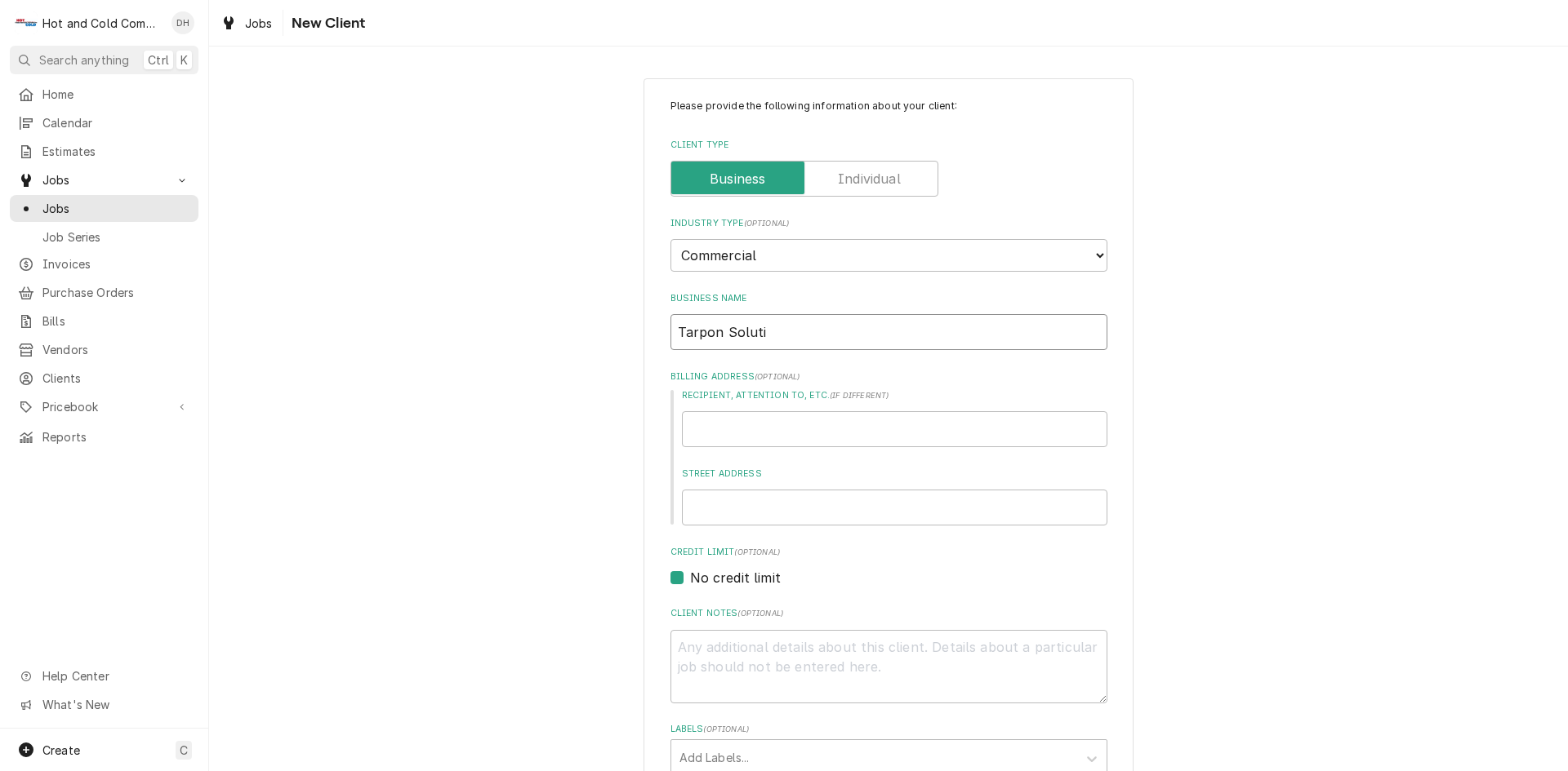
type textarea "x"
type input "Tarpon Solutio"
type textarea "x"
type input "Tarpon Solution"
type textarea "x"
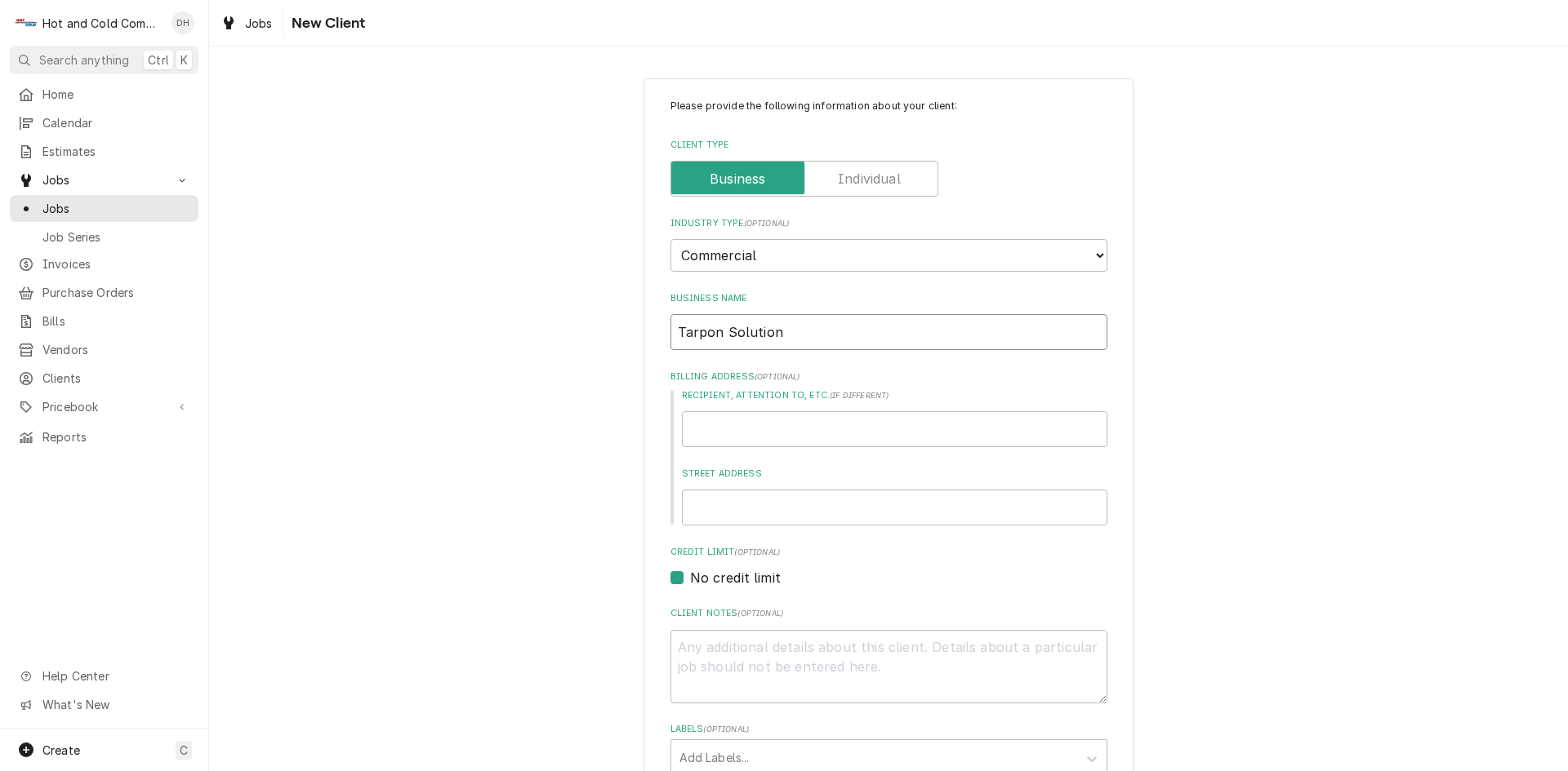
type input "Tarpon Solutions"
type textarea "x"
type input "Tarpon Solutions"
click at [851, 423] on input "Recipient, Attention To, etc. ( if different )" at bounding box center [895, 429] width 426 height 36
type textarea "x"
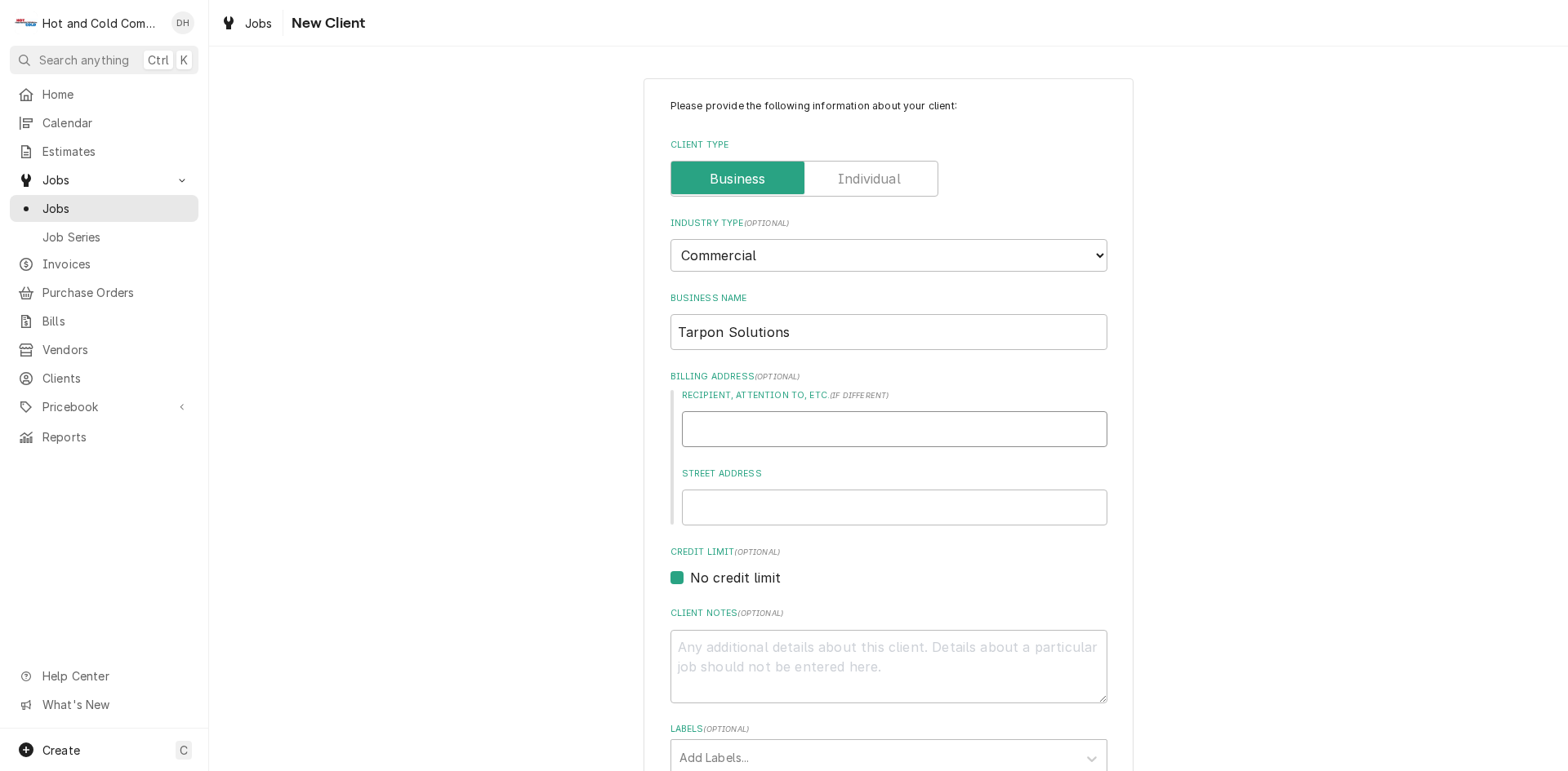
type input "S"
type textarea "x"
type input "Sc"
type textarea "x"
type input "Sco"
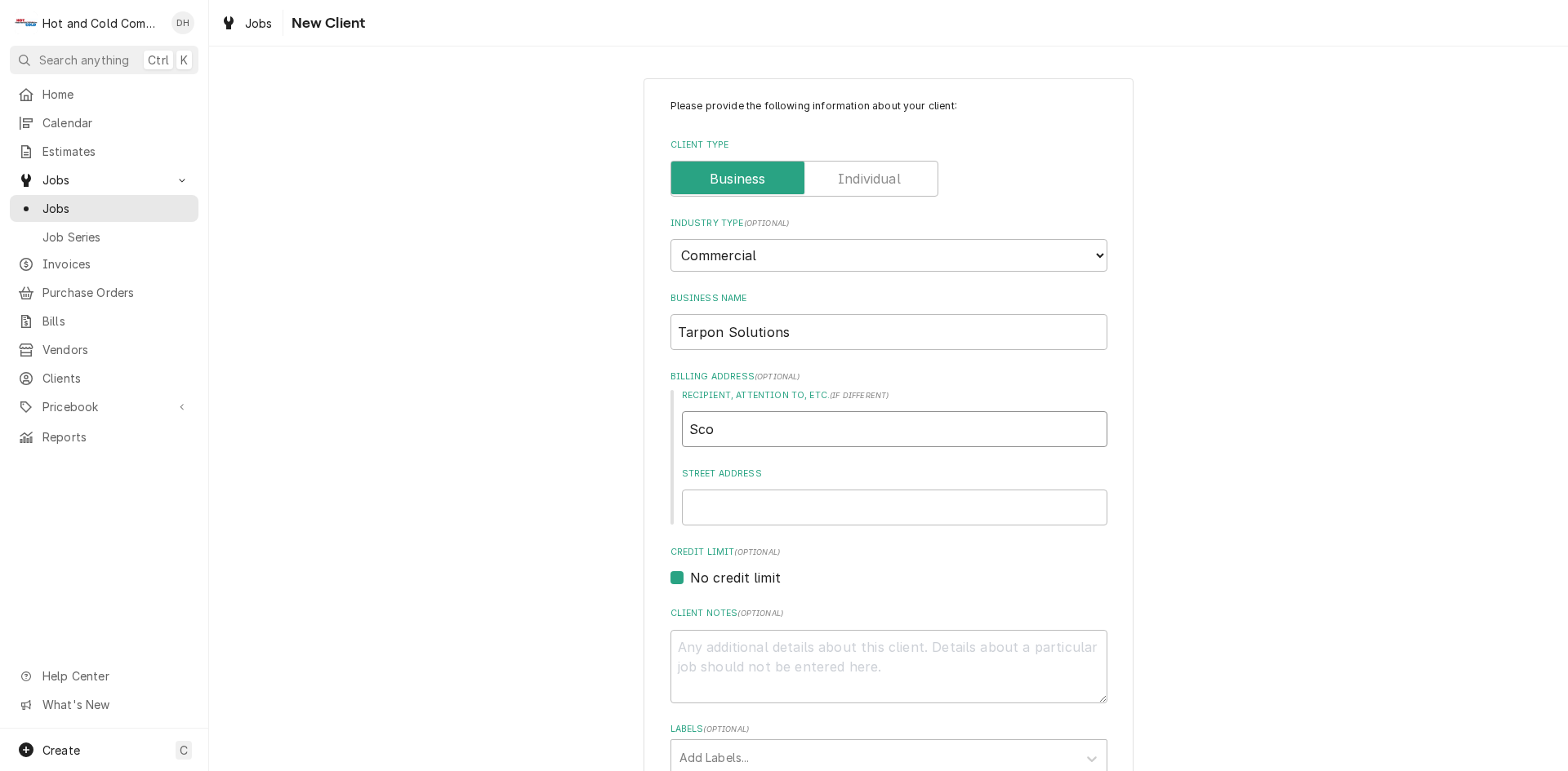
type textarea "x"
type input "Scot"
type textarea "x"
type input "Scott"
type textarea "x"
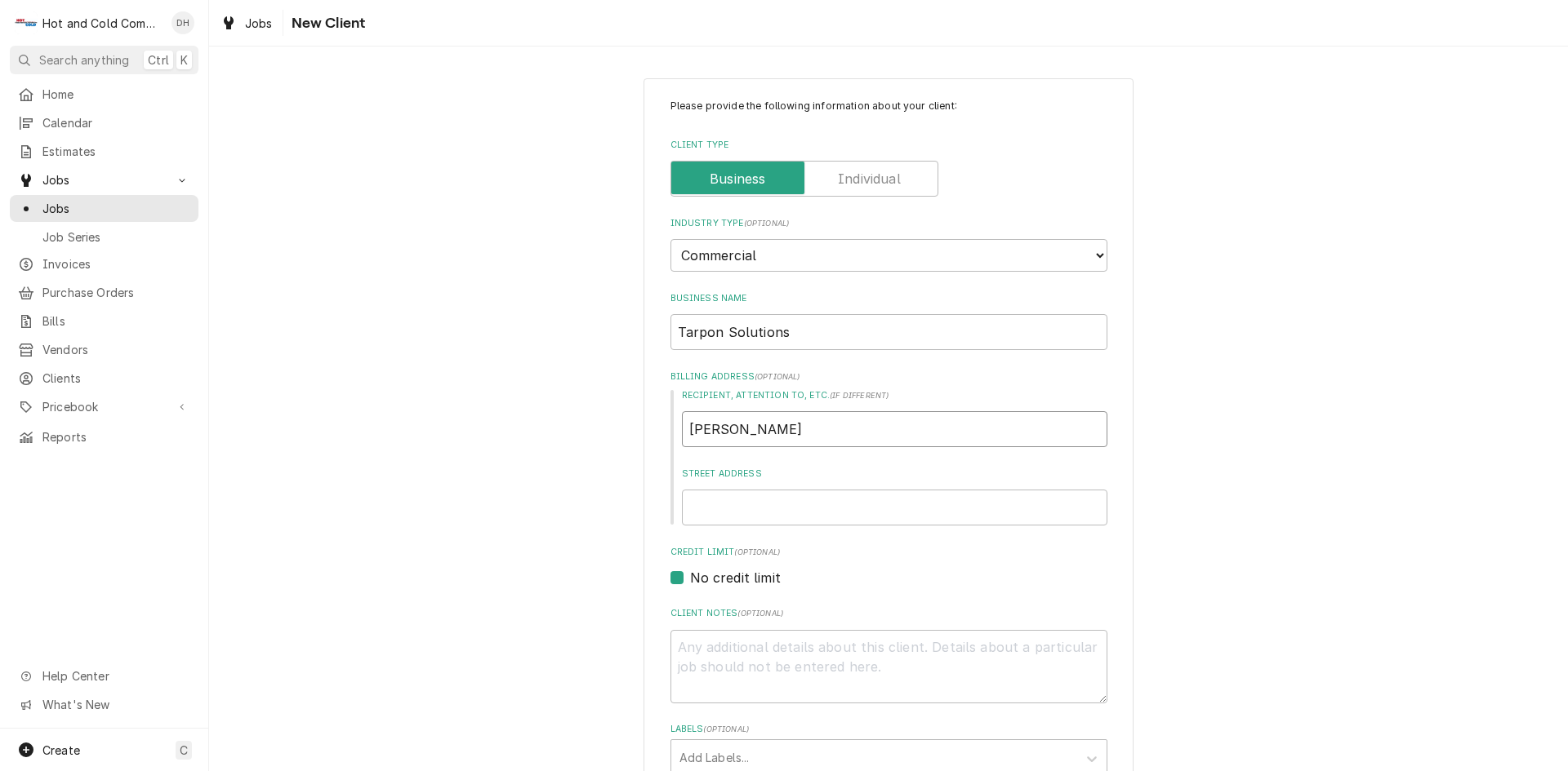
type input "Scott"
type textarea "x"
type input "Scott E"
type textarea "x"
type input "Scott Et"
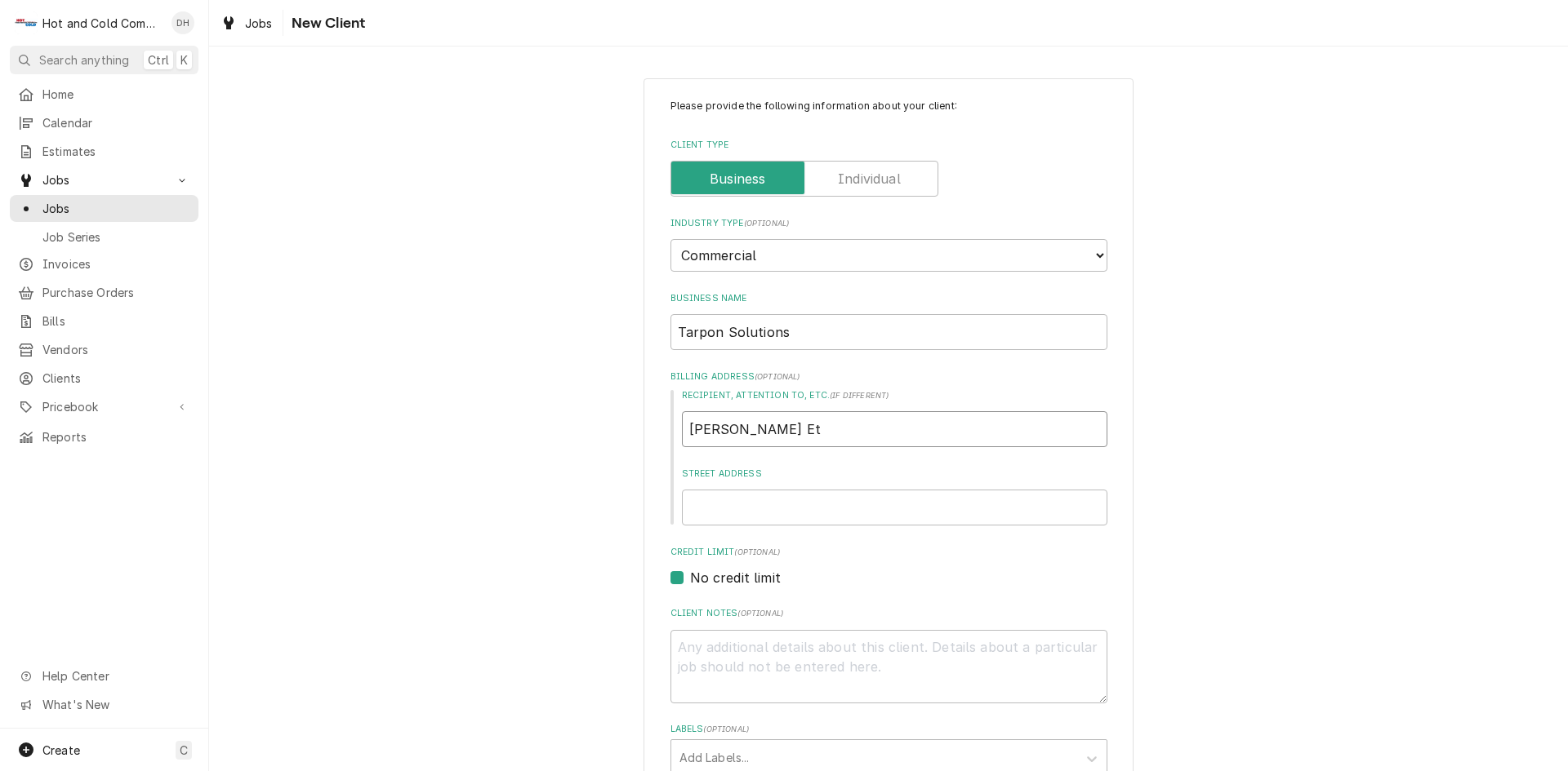
type textarea "x"
type input "Scott Eth"
type textarea "x"
type input "Scott Ethe"
type textarea "x"
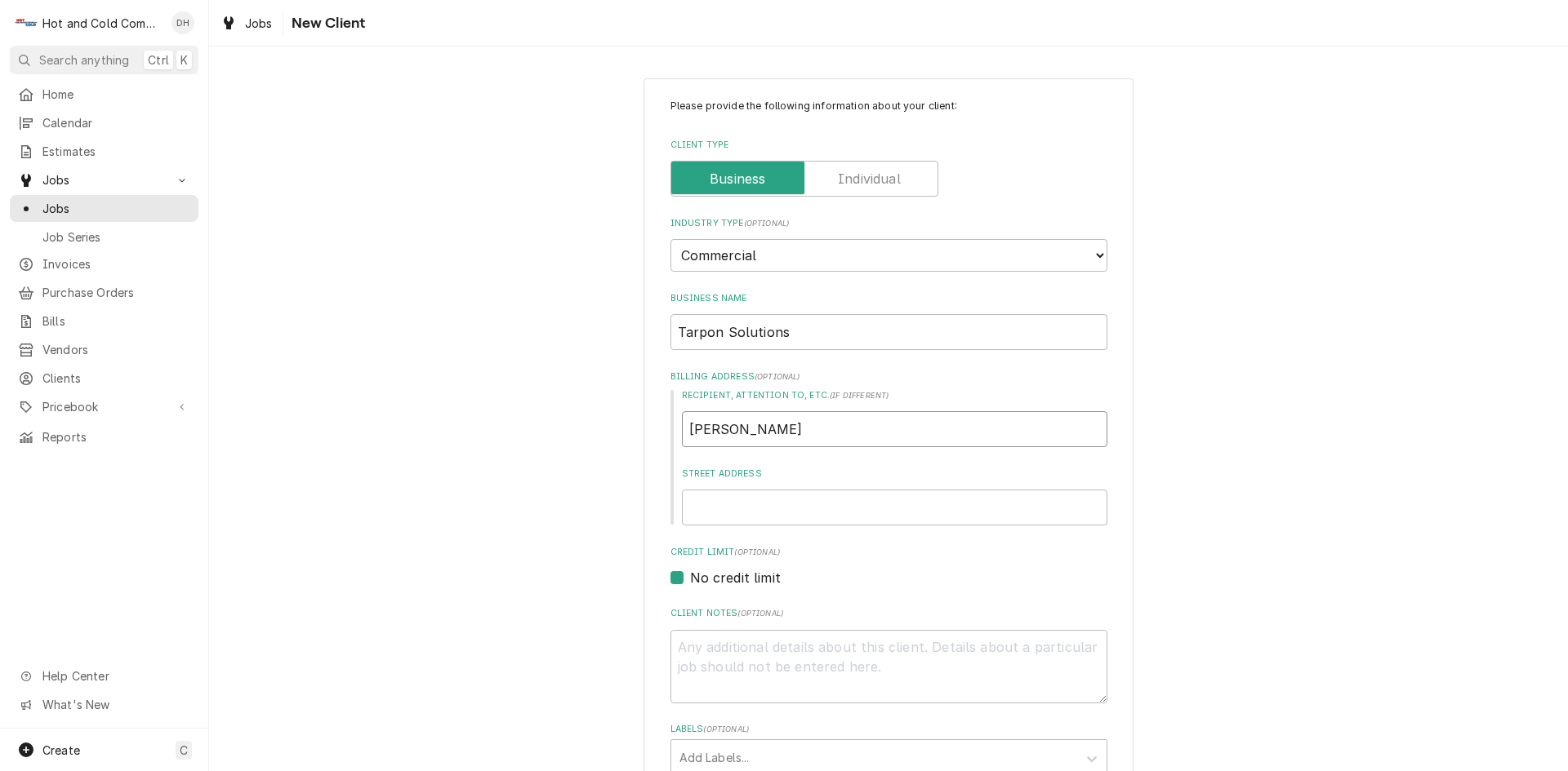
type input "Scott Ether"
type textarea "x"
type input "Scott Etheri"
type textarea "x"
type input "Scott Etherid"
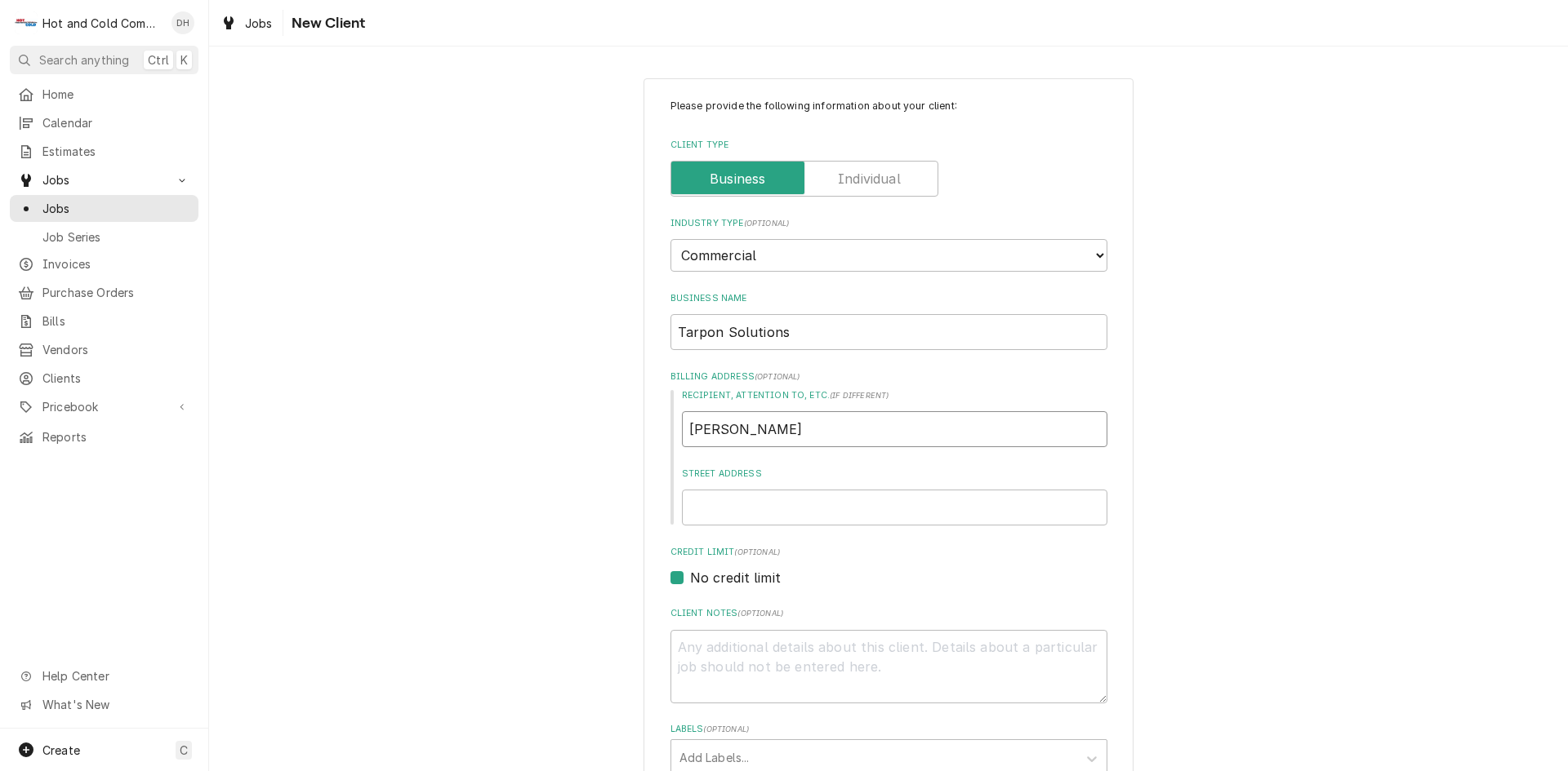
type textarea "x"
type input "Scott Etheridg"
type textarea "x"
type input "Scott Etheridge"
type textarea "x"
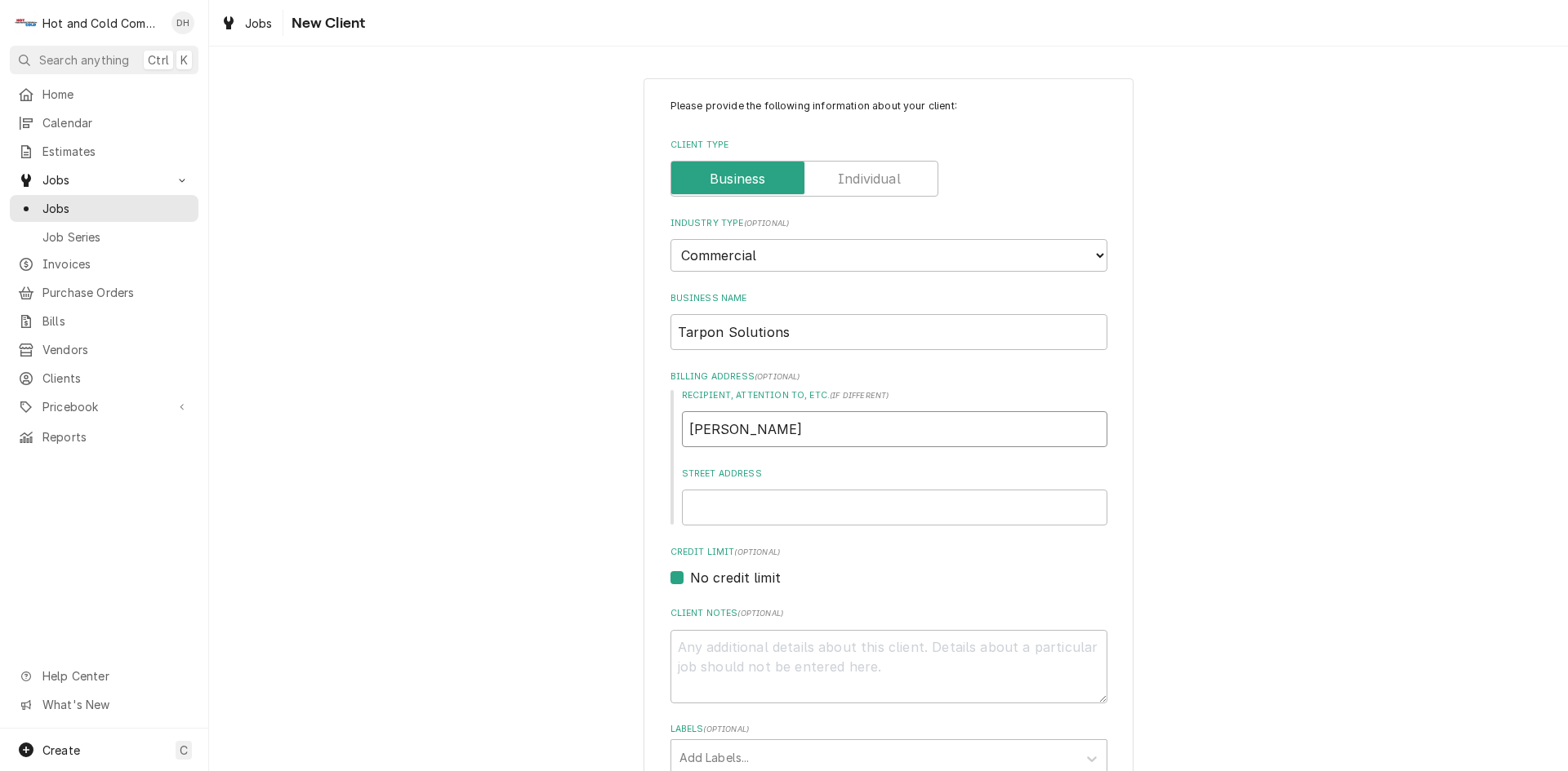
type input "Scott Etheridge"
drag, startPoint x: 910, startPoint y: 512, endPoint x: 933, endPoint y: 512, distance: 23.0
click at [910, 512] on input "Street Address" at bounding box center [895, 508] width 426 height 36
type textarea "x"
type input "7"
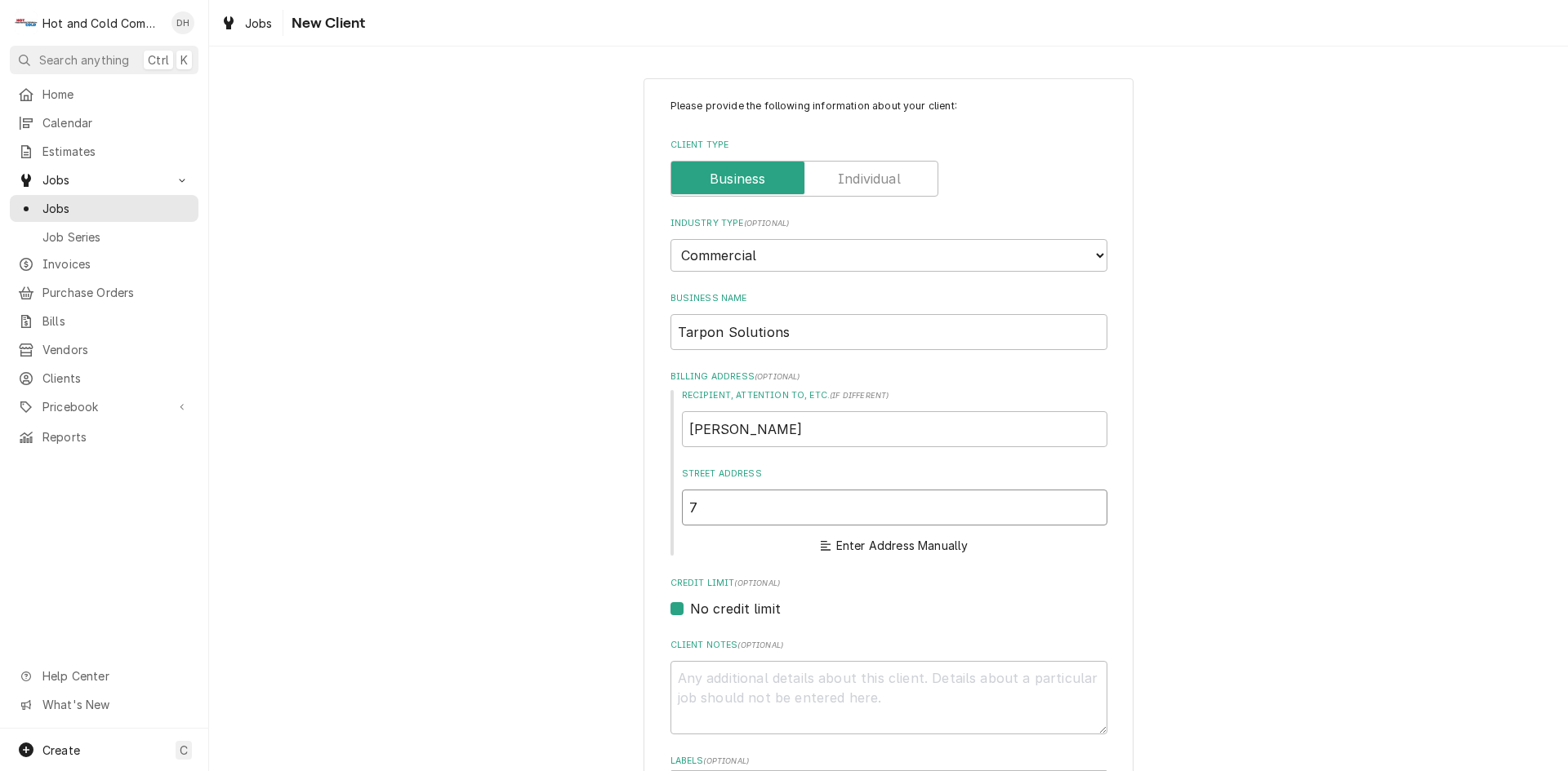
type textarea "x"
type input "70"
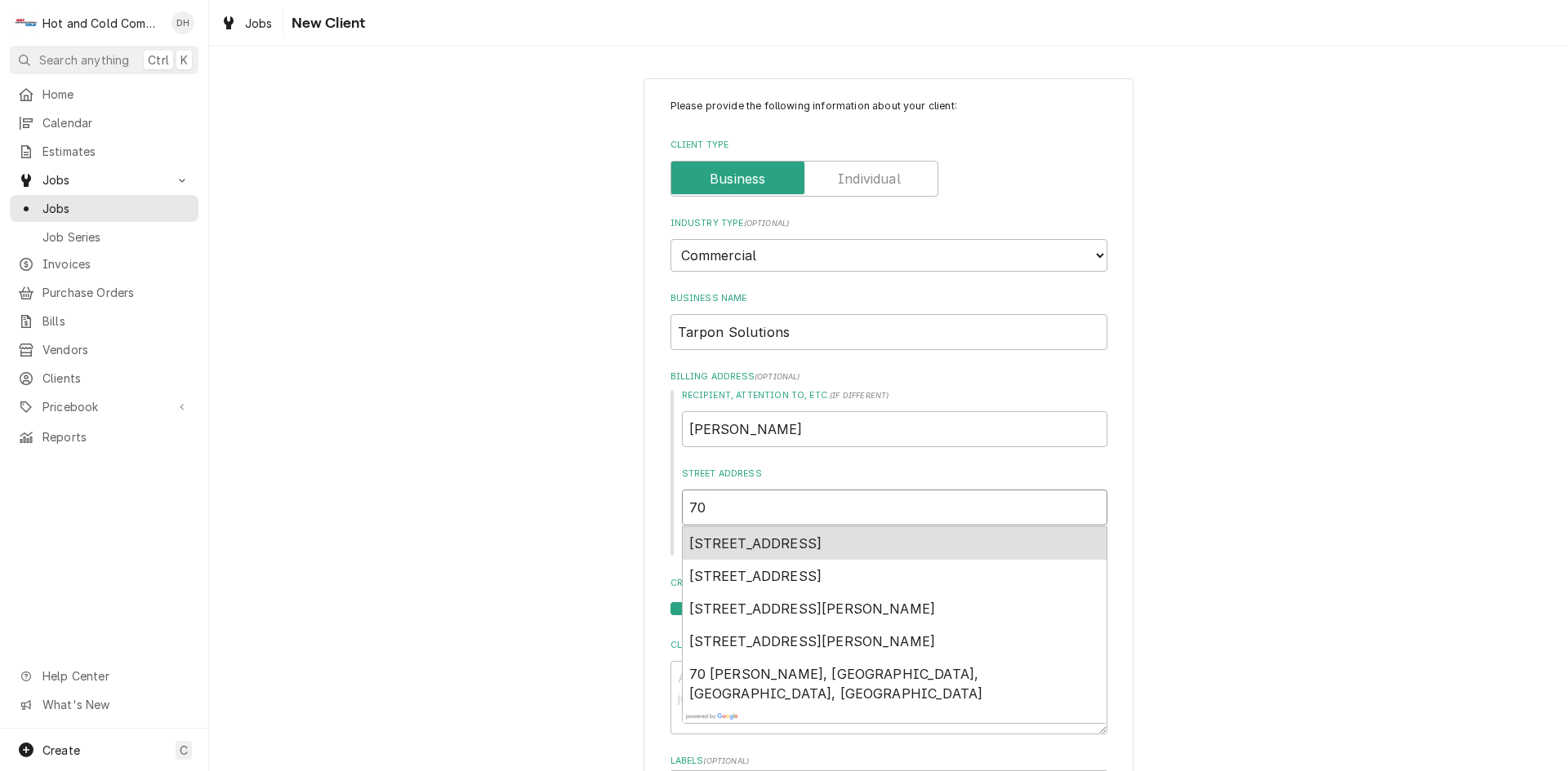
type textarea "x"
type input "70"
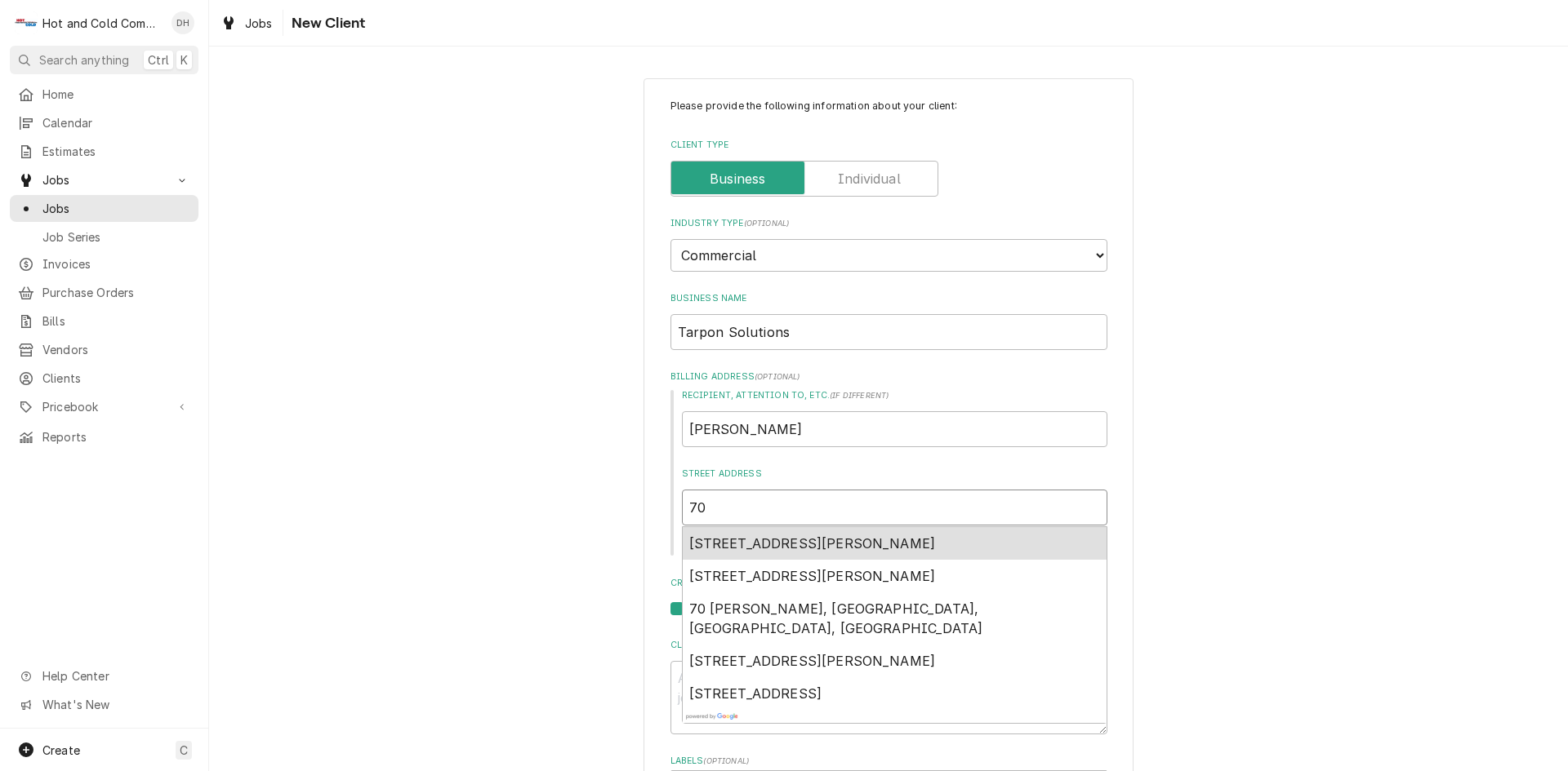
type textarea "x"
type input "70 K"
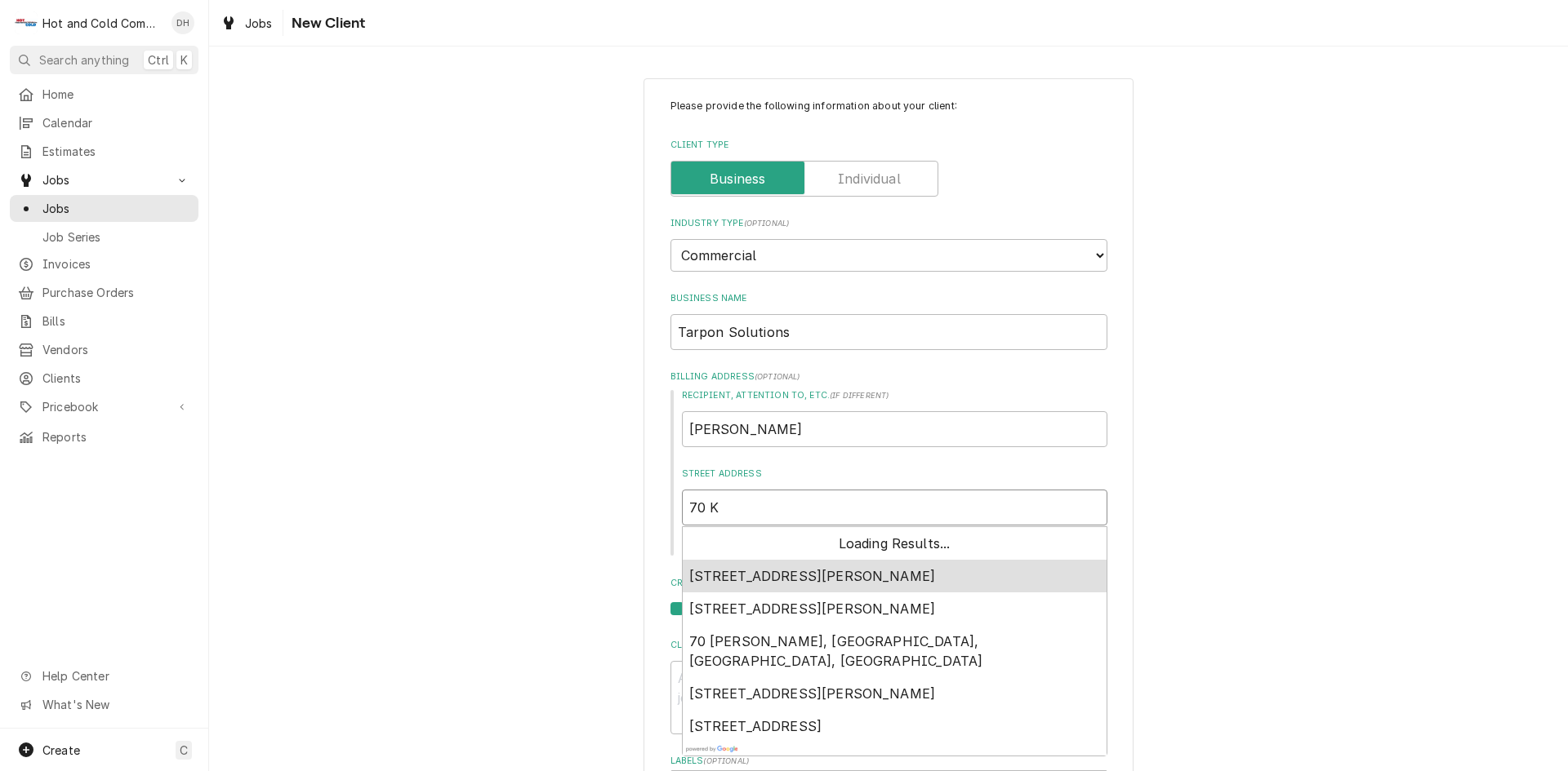
type textarea "x"
type input "70 Ke"
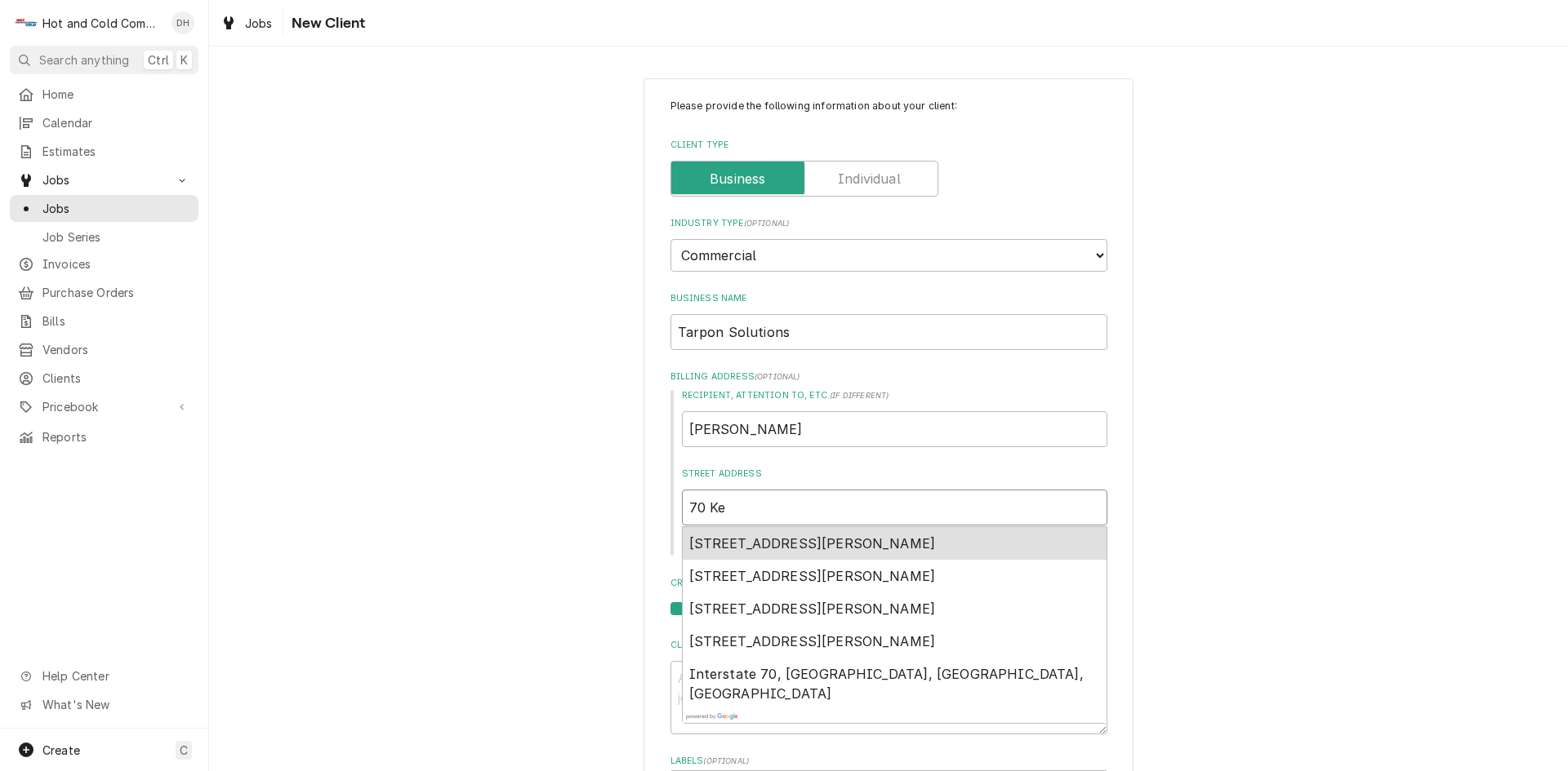
type textarea "x"
type input "70 Kel"
type textarea "x"
type input "70 Kell"
type textarea "x"
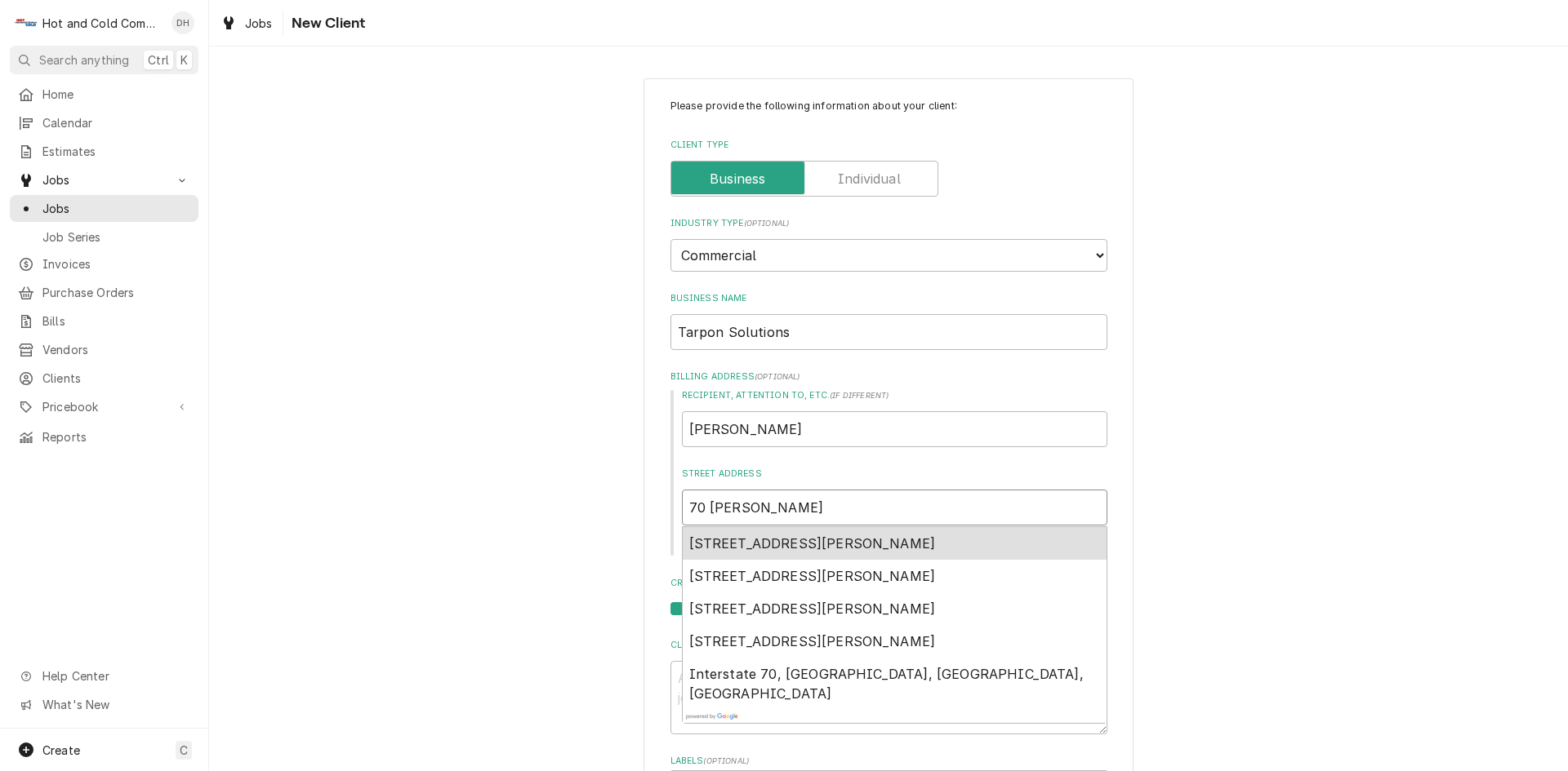
type input "70 Kelli"
click at [758, 539] on span "70 Kelli Clark Court Southeast, Cartersville, GA, USA" at bounding box center [813, 544] width 247 height 17
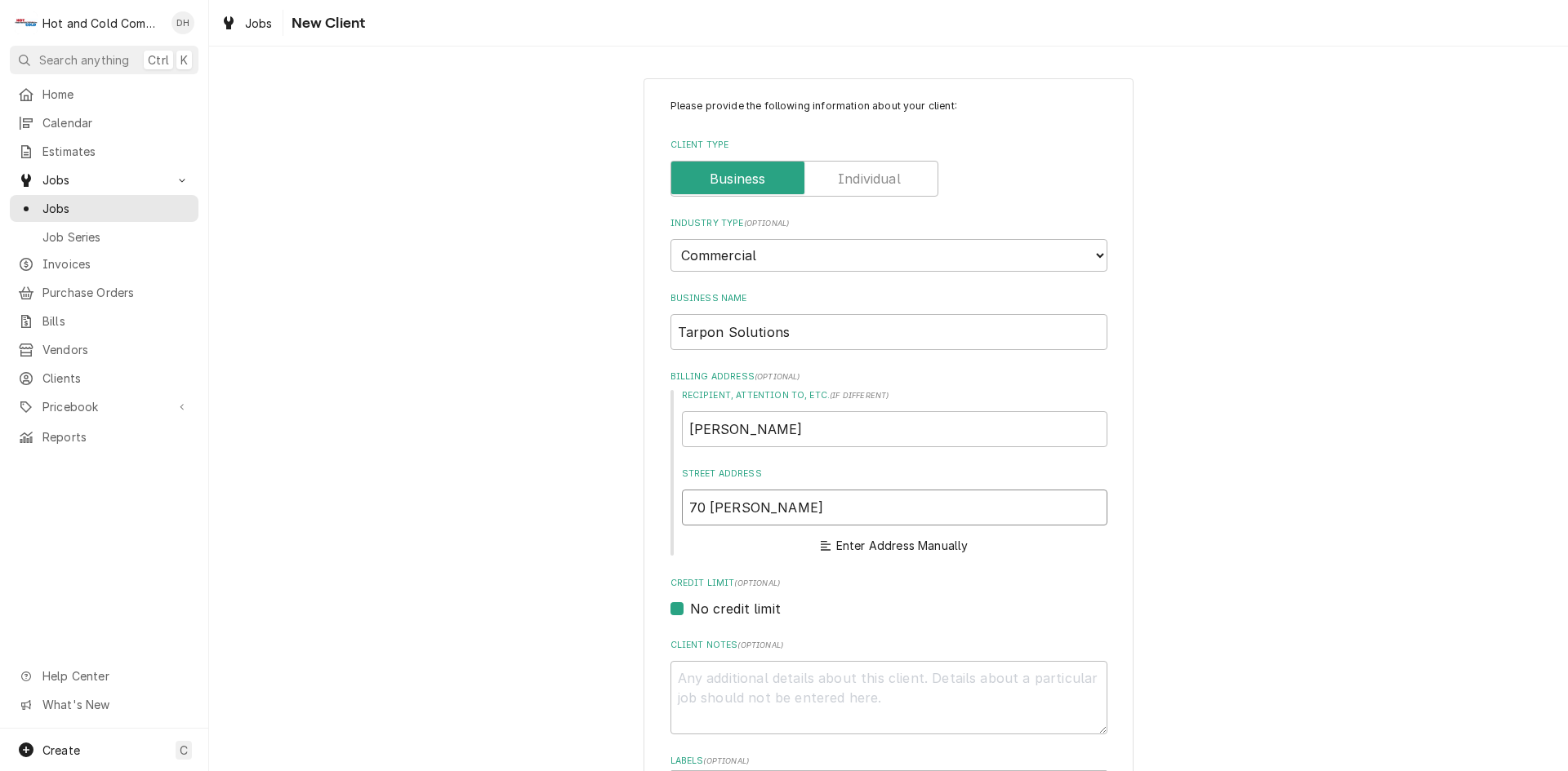
type textarea "x"
type input "70 Kelli Clark Ct SE"
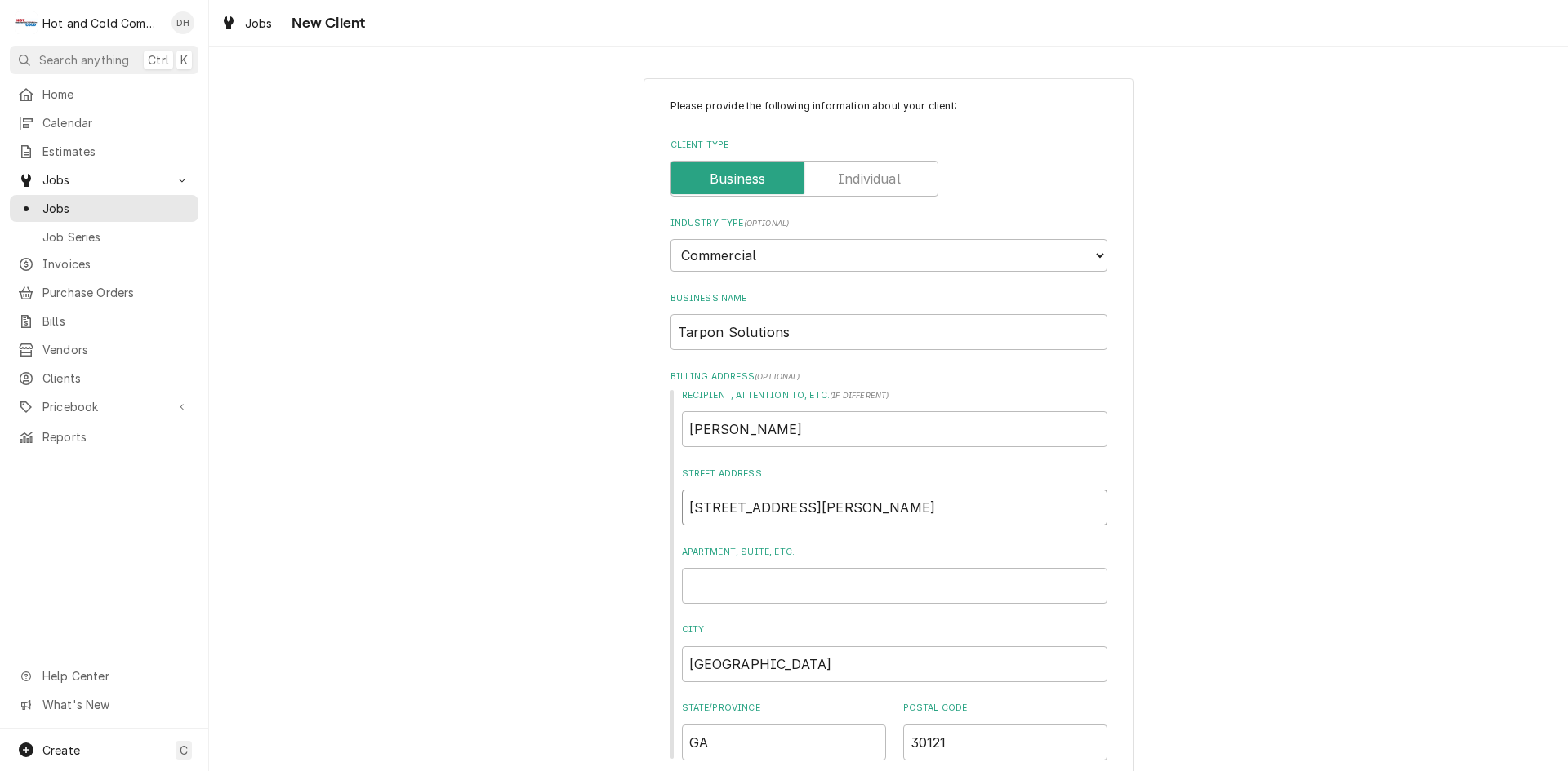
type textarea "x"
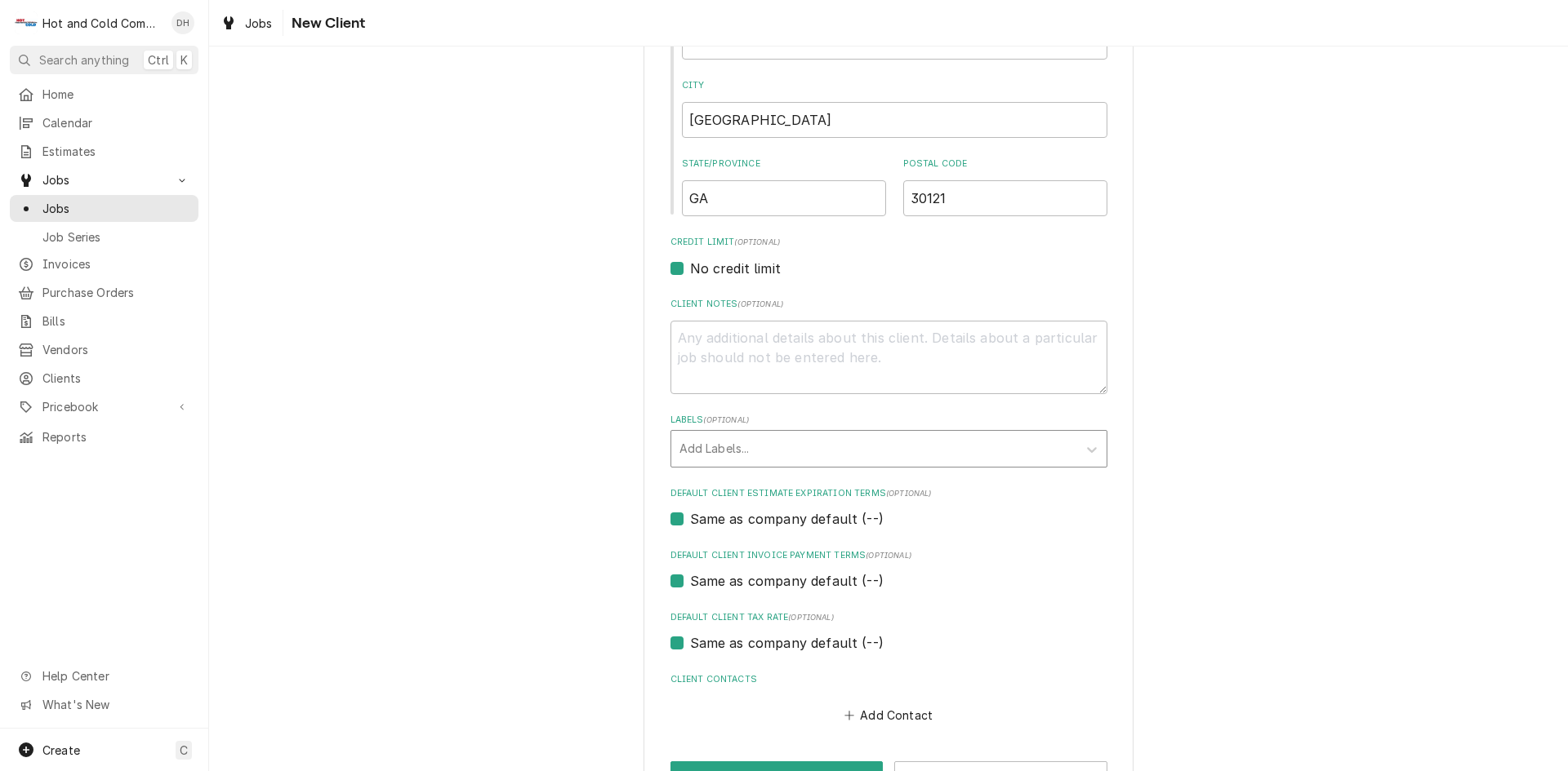
scroll to position [600, 0]
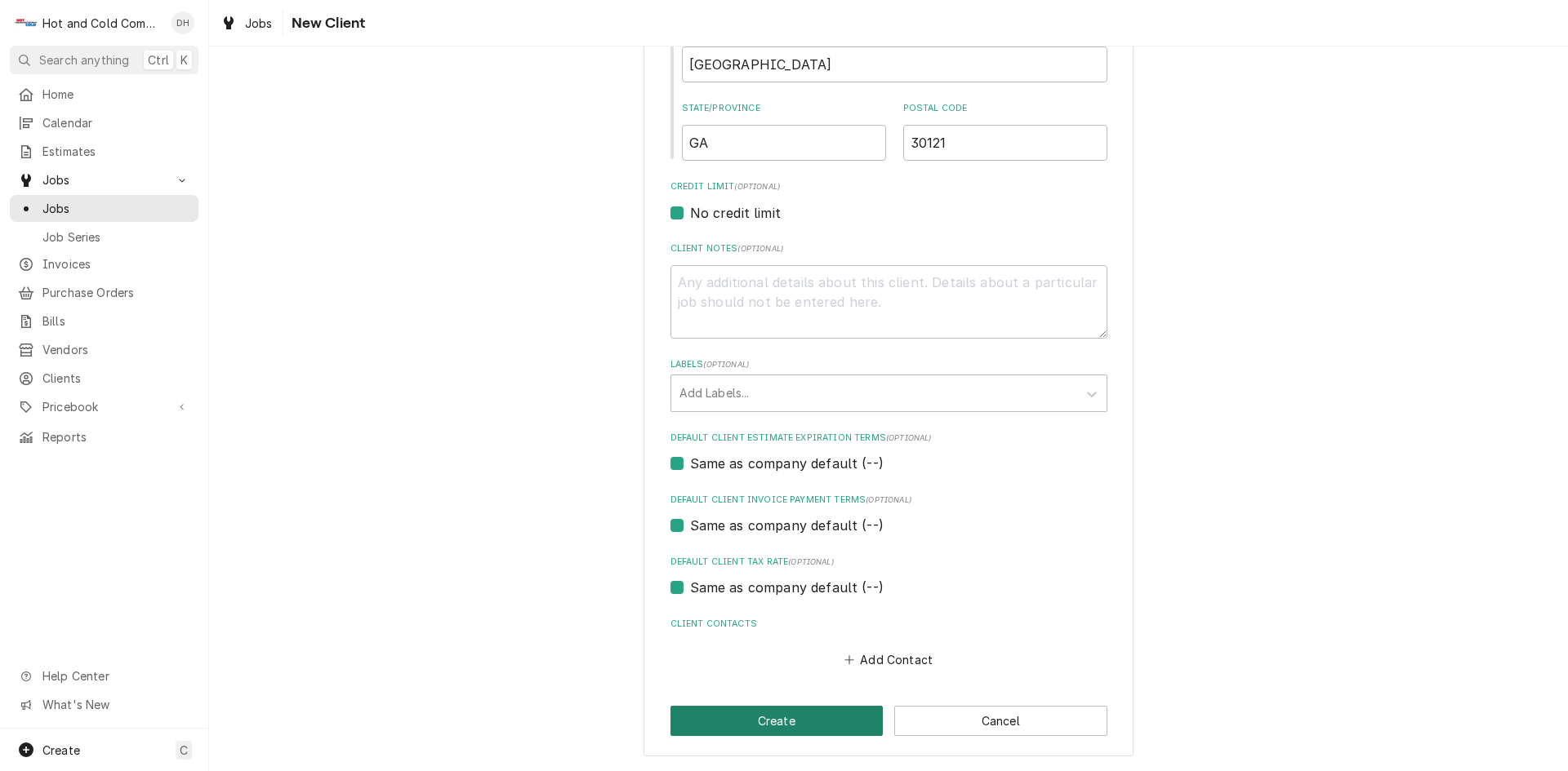
type input "70 Kelli Clark Ct SE"
click at [779, 726] on button "Create" at bounding box center [777, 721] width 213 height 31
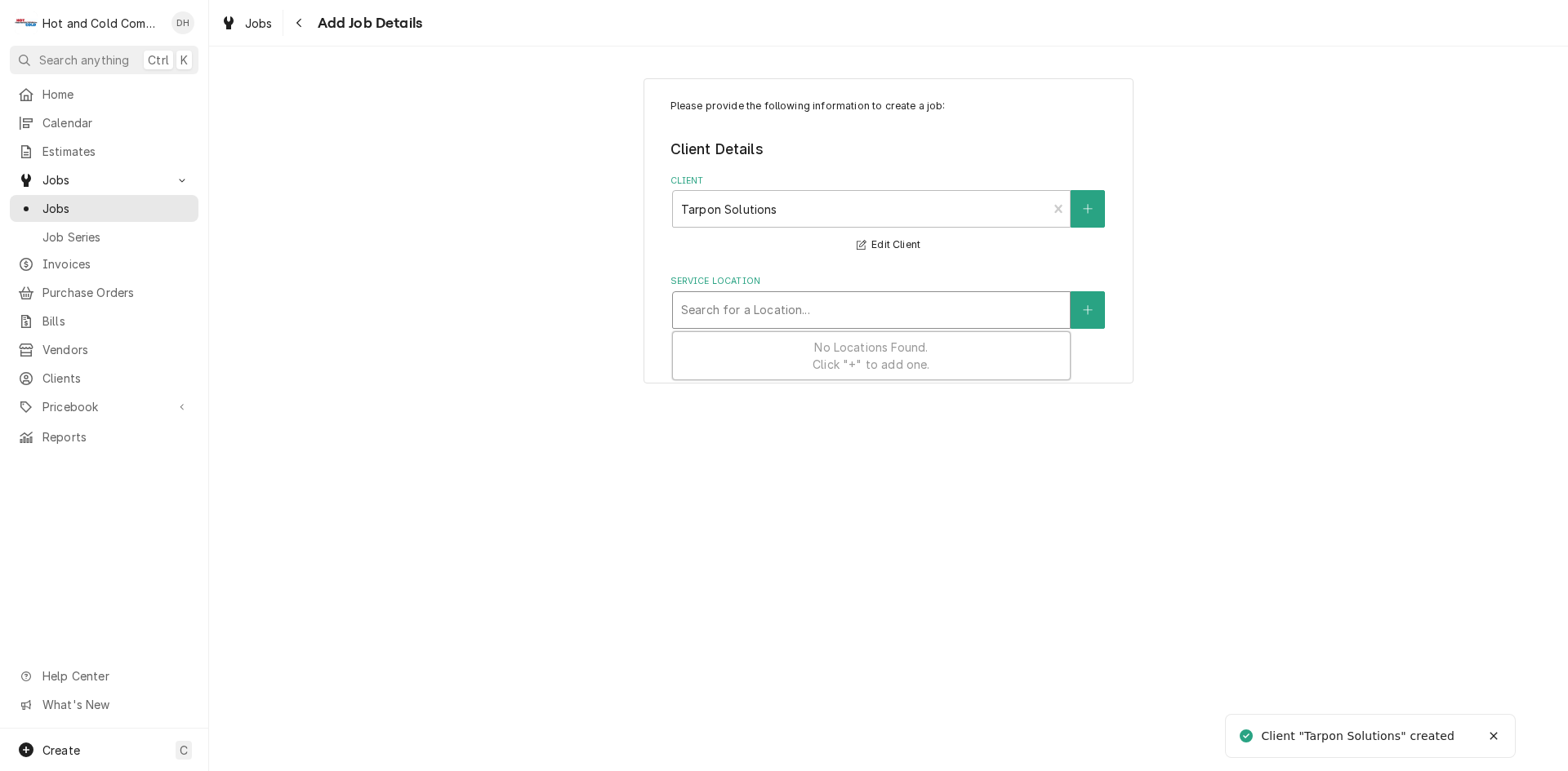
click at [906, 312] on div "Service Location" at bounding box center [872, 310] width 381 height 30
click at [1084, 305] on icon "Create New Location" at bounding box center [1088, 310] width 10 height 11
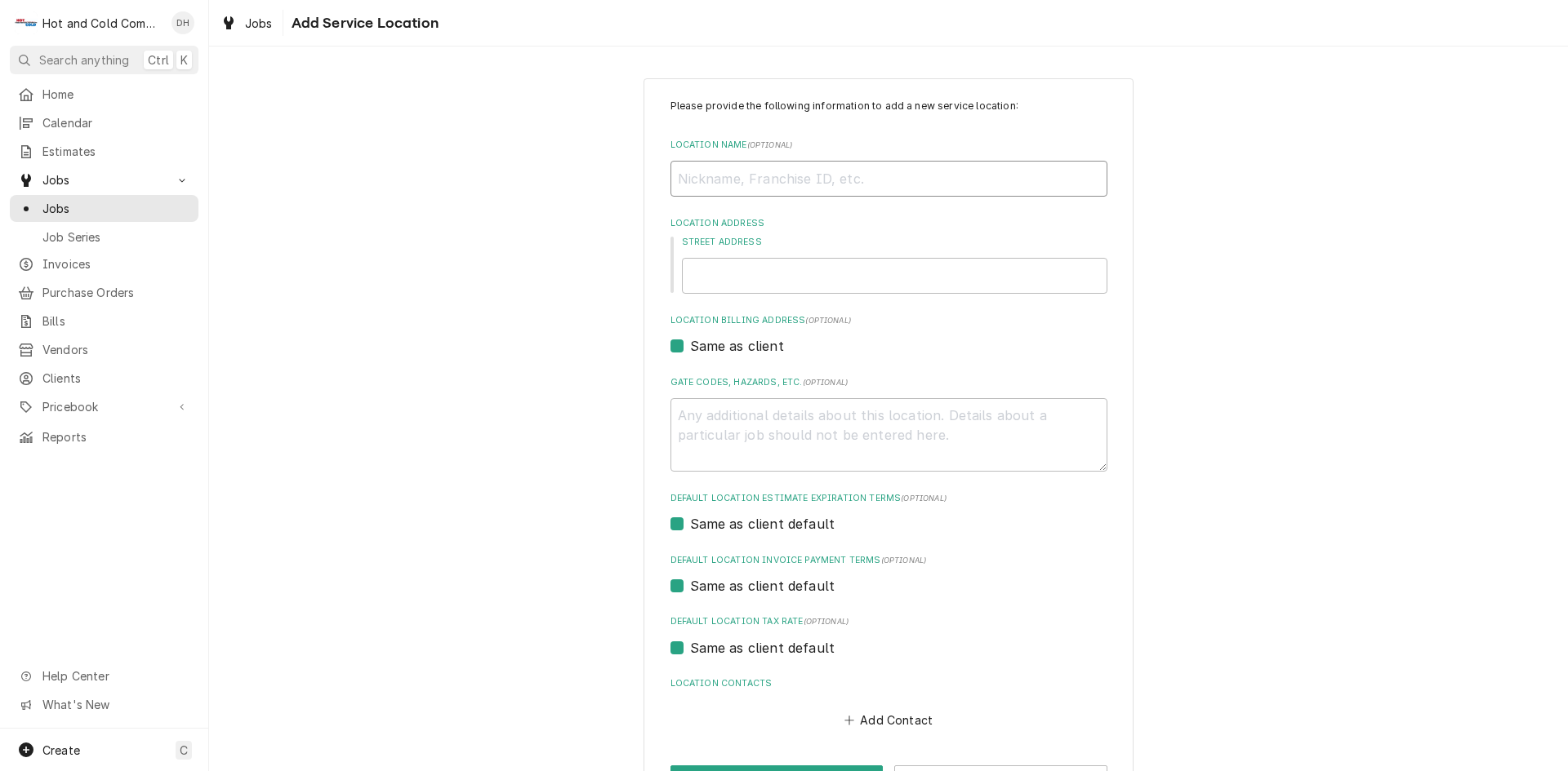
click at [759, 182] on input "Location Name ( optional )" at bounding box center [888, 179] width 437 height 36
type textarea "x"
type input "T"
type textarea "x"
type input "Ta"
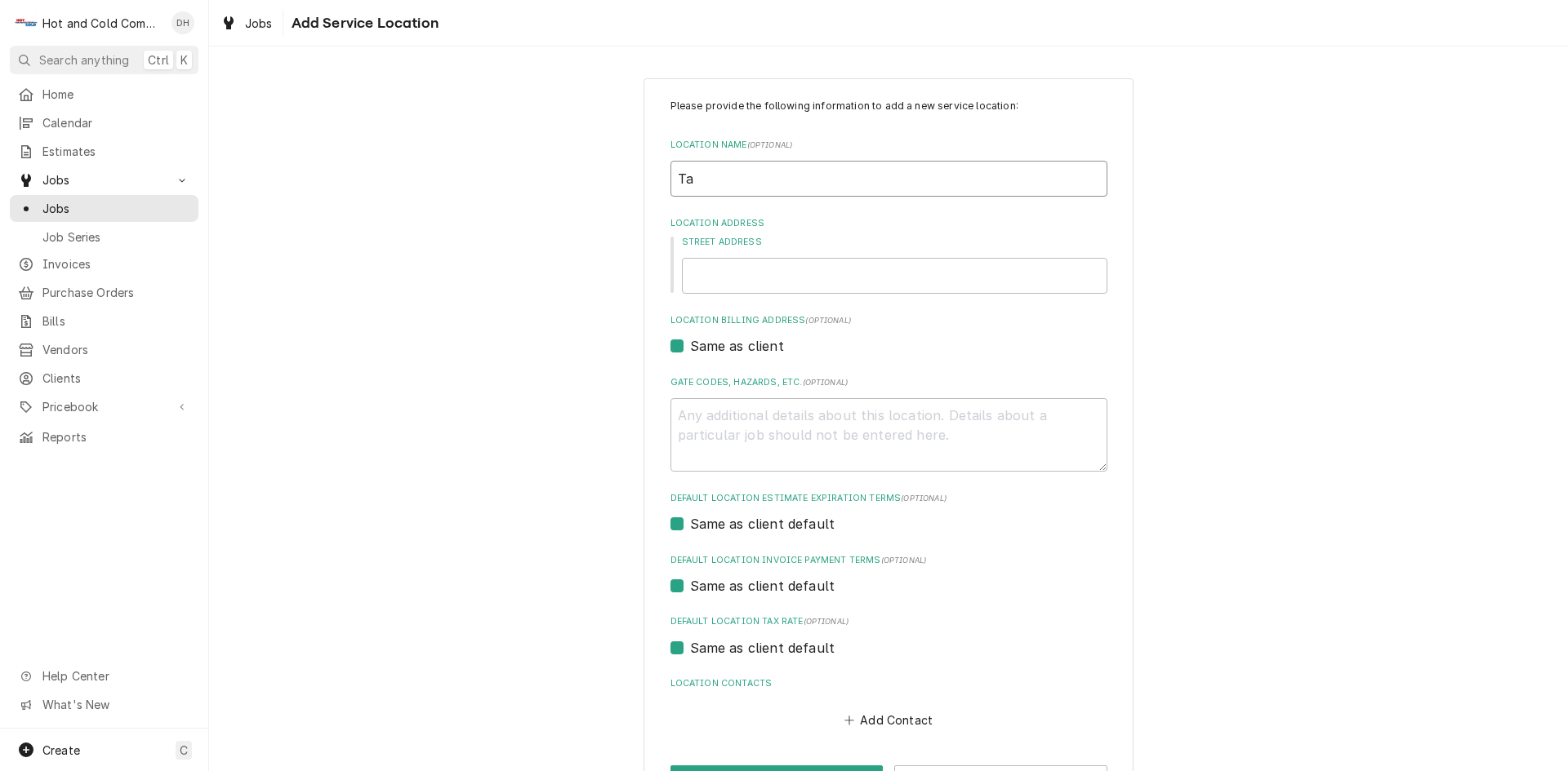
type textarea "x"
type input "Tar"
type textarea "x"
type input "Tarp"
type textarea "x"
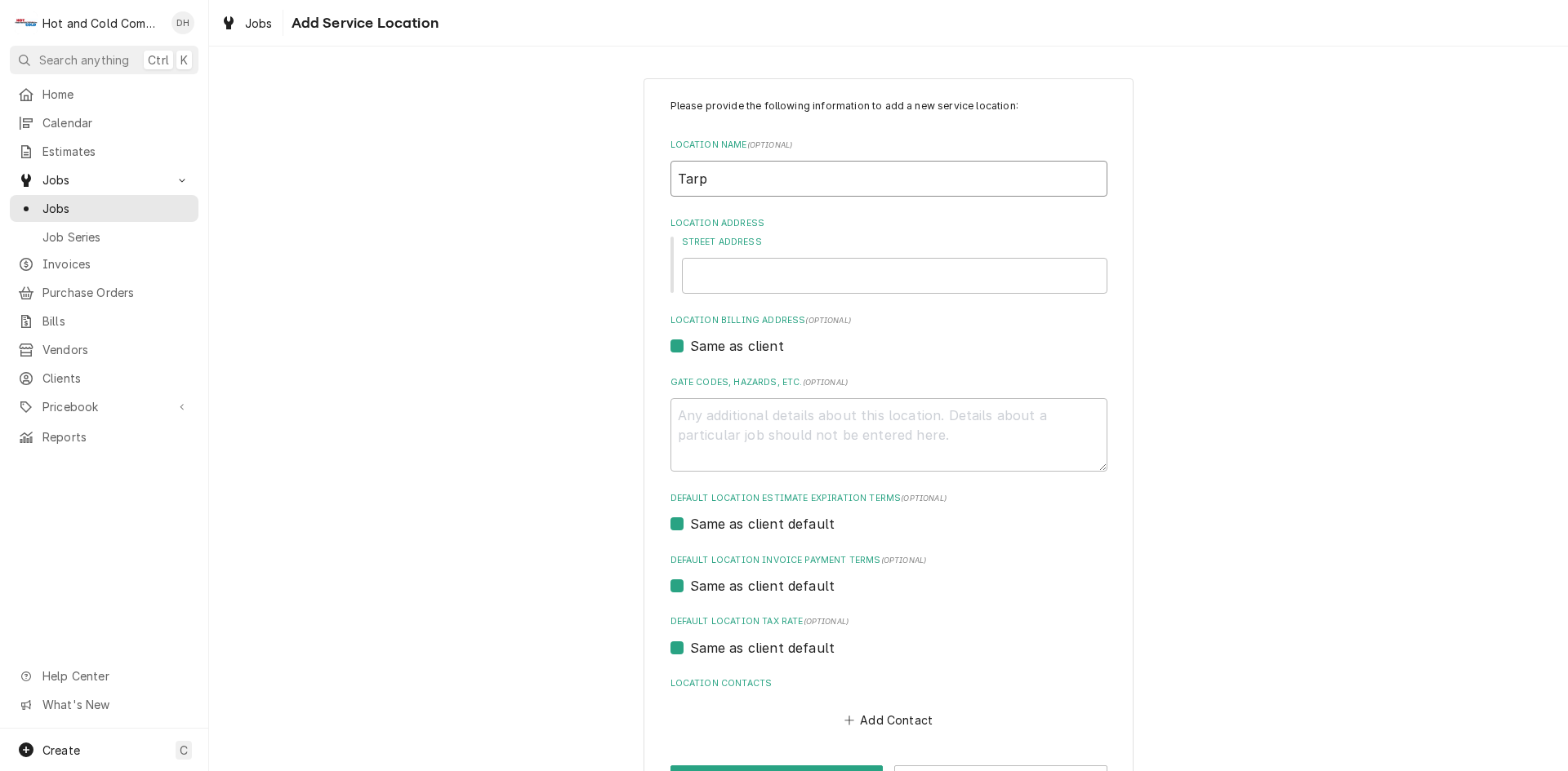
type input "Tarpo"
type textarea "x"
type input "Tarpon"
type textarea "x"
type input "Tarpon"
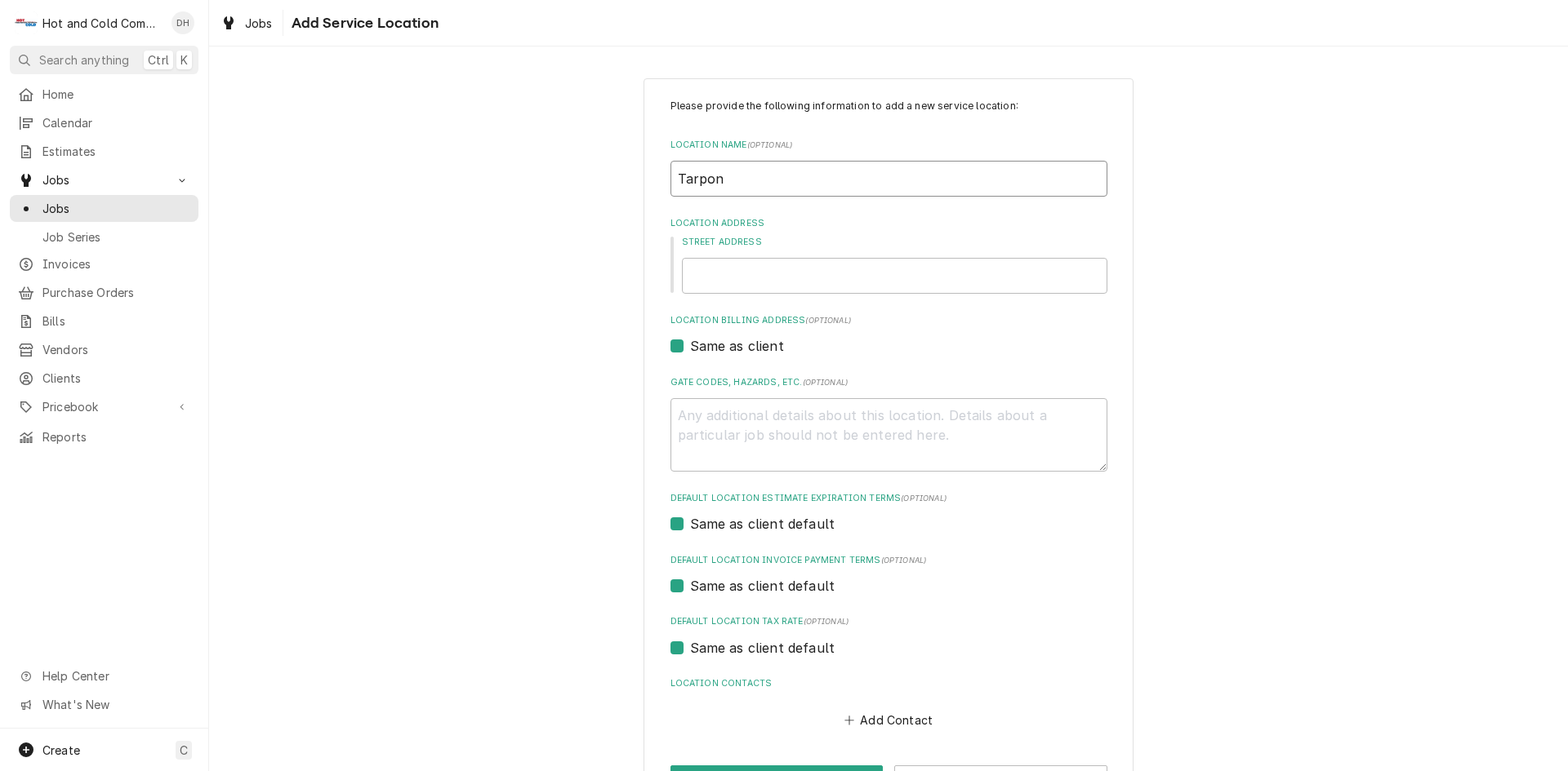
type textarea "x"
type input "Tarpon S"
type textarea "x"
type input "Tarpon So"
type textarea "x"
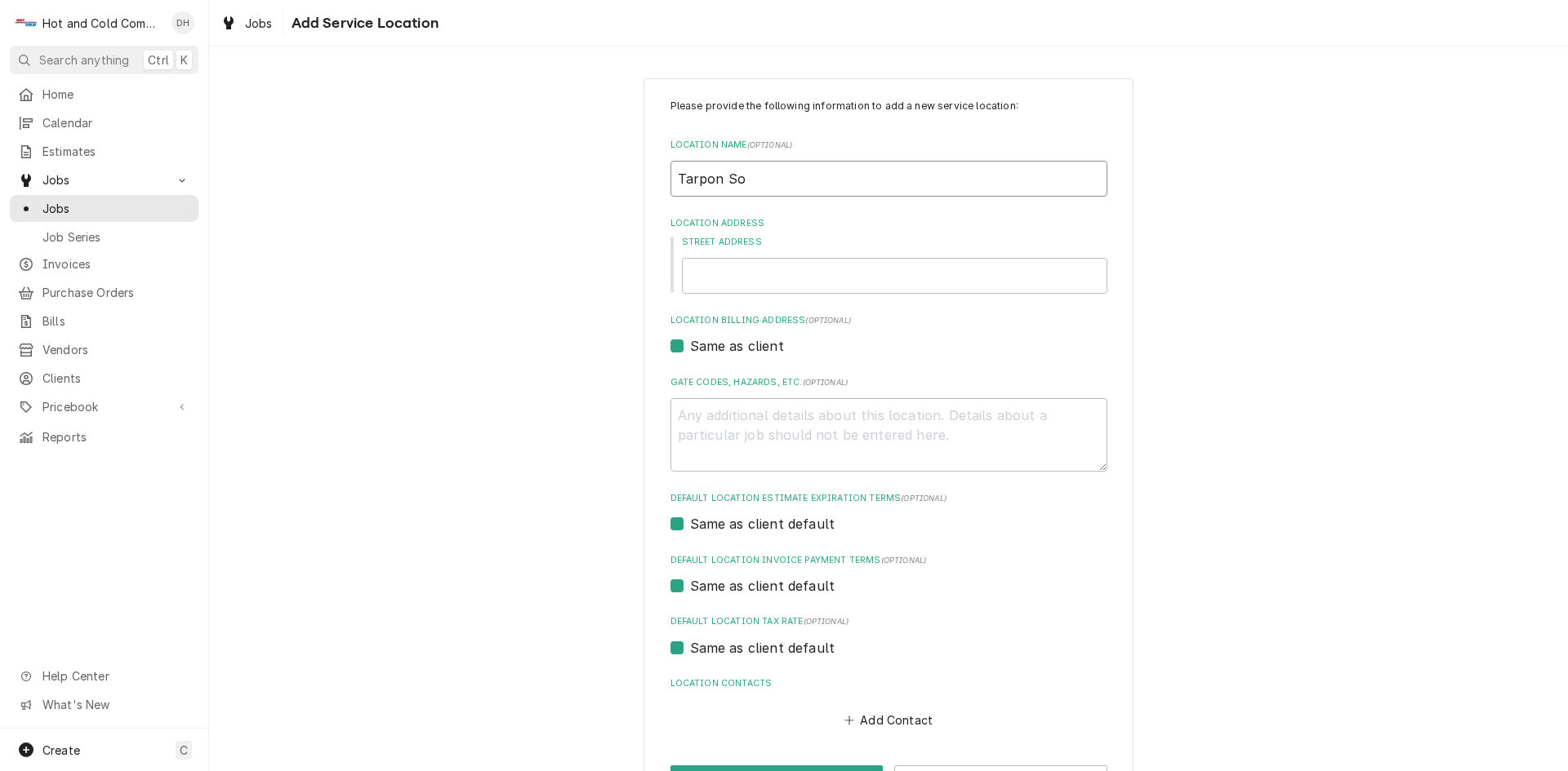
type input "Tarpon Sol"
type textarea "x"
type input "Tarpon Solu"
type textarea "x"
type input "Tarpon Solut"
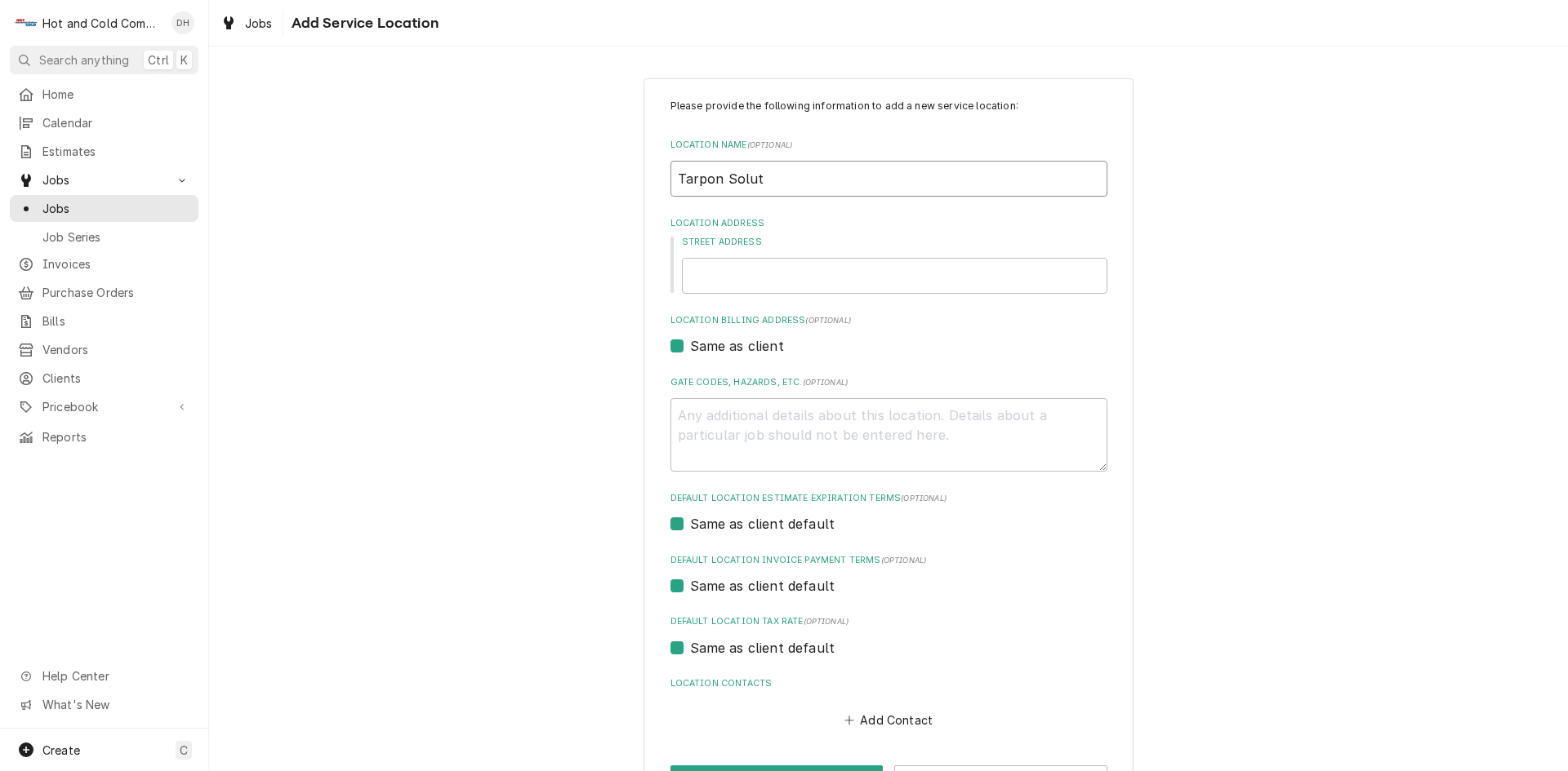
type textarea "x"
type input "Tarpon Soluti"
type textarea "x"
type input "Tarpon Solutio"
type textarea "x"
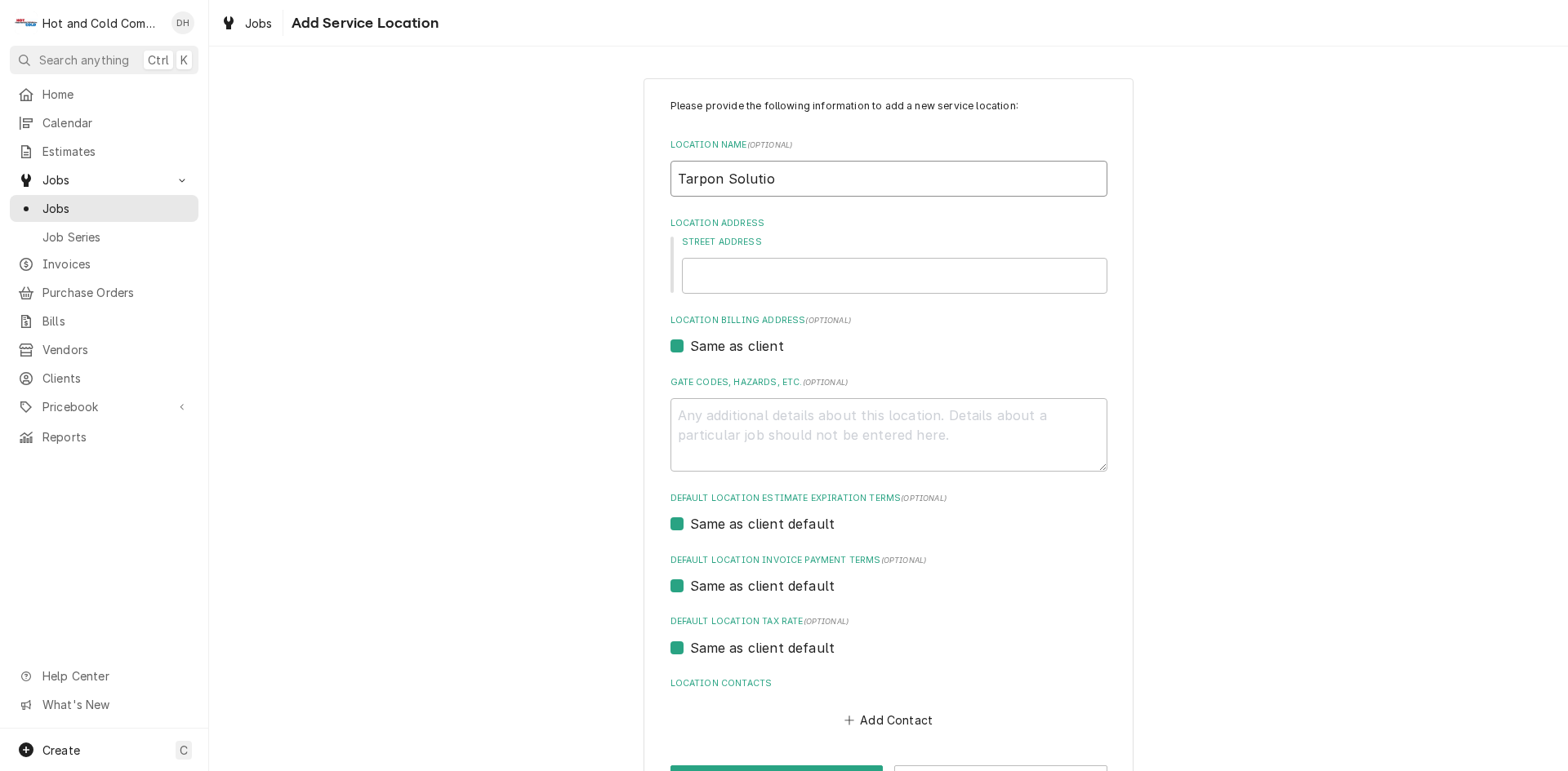
type input "Tarpon Solution"
type textarea "x"
type input "Tarpon Solutions"
type textarea "x"
type input "Tarpon Solutions"
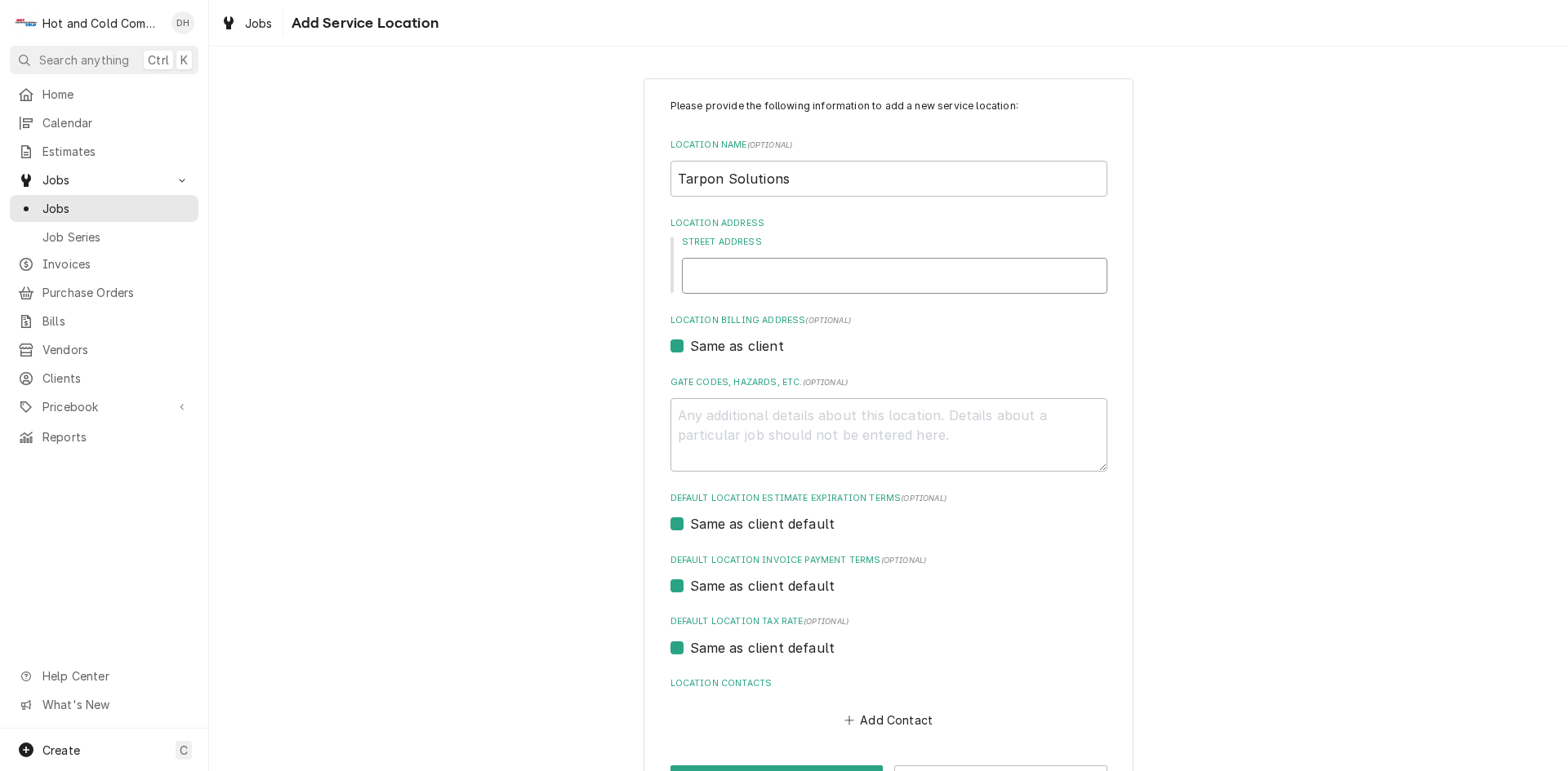
type textarea "x"
type input "7"
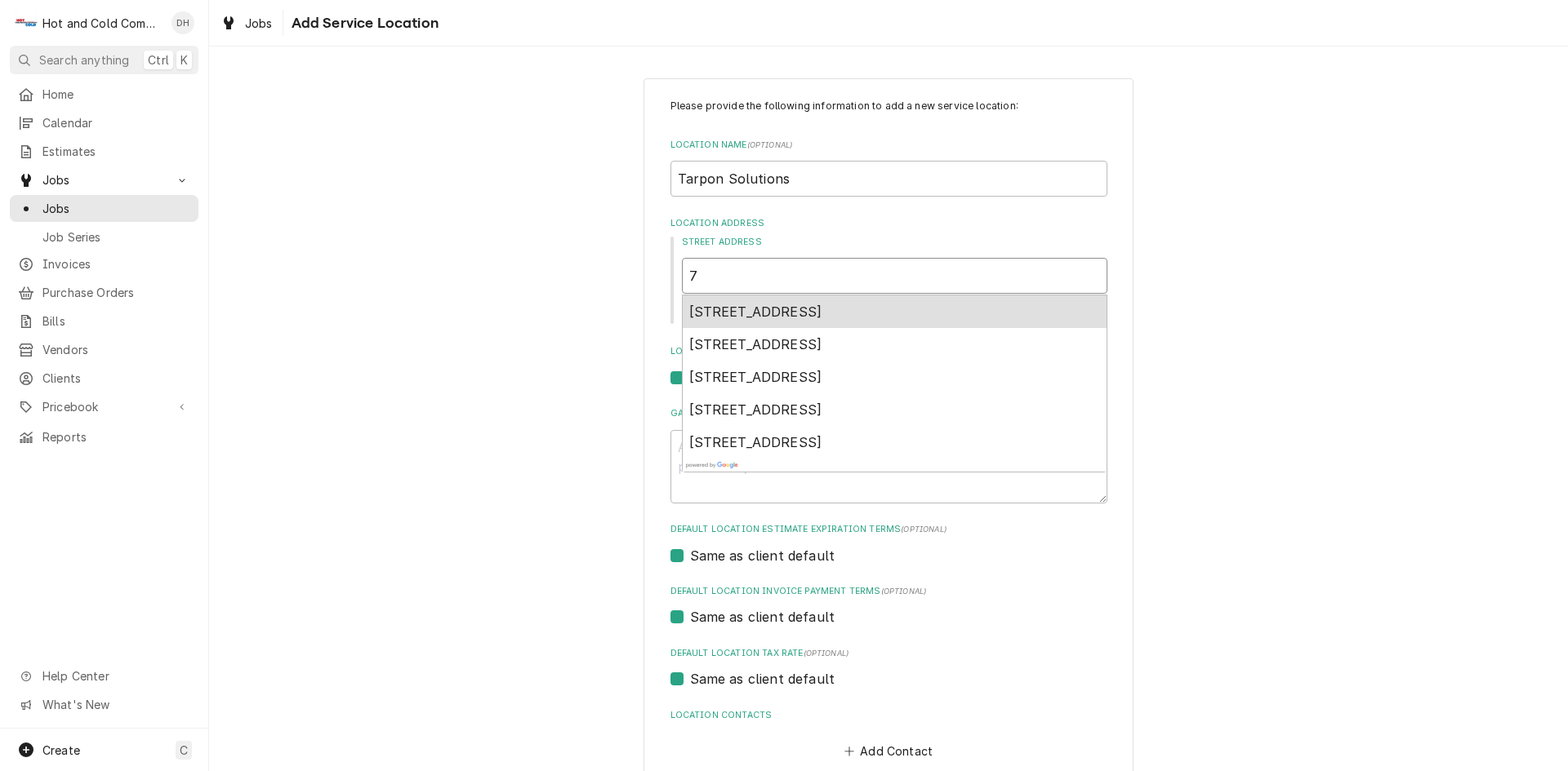
type textarea "x"
type input "70"
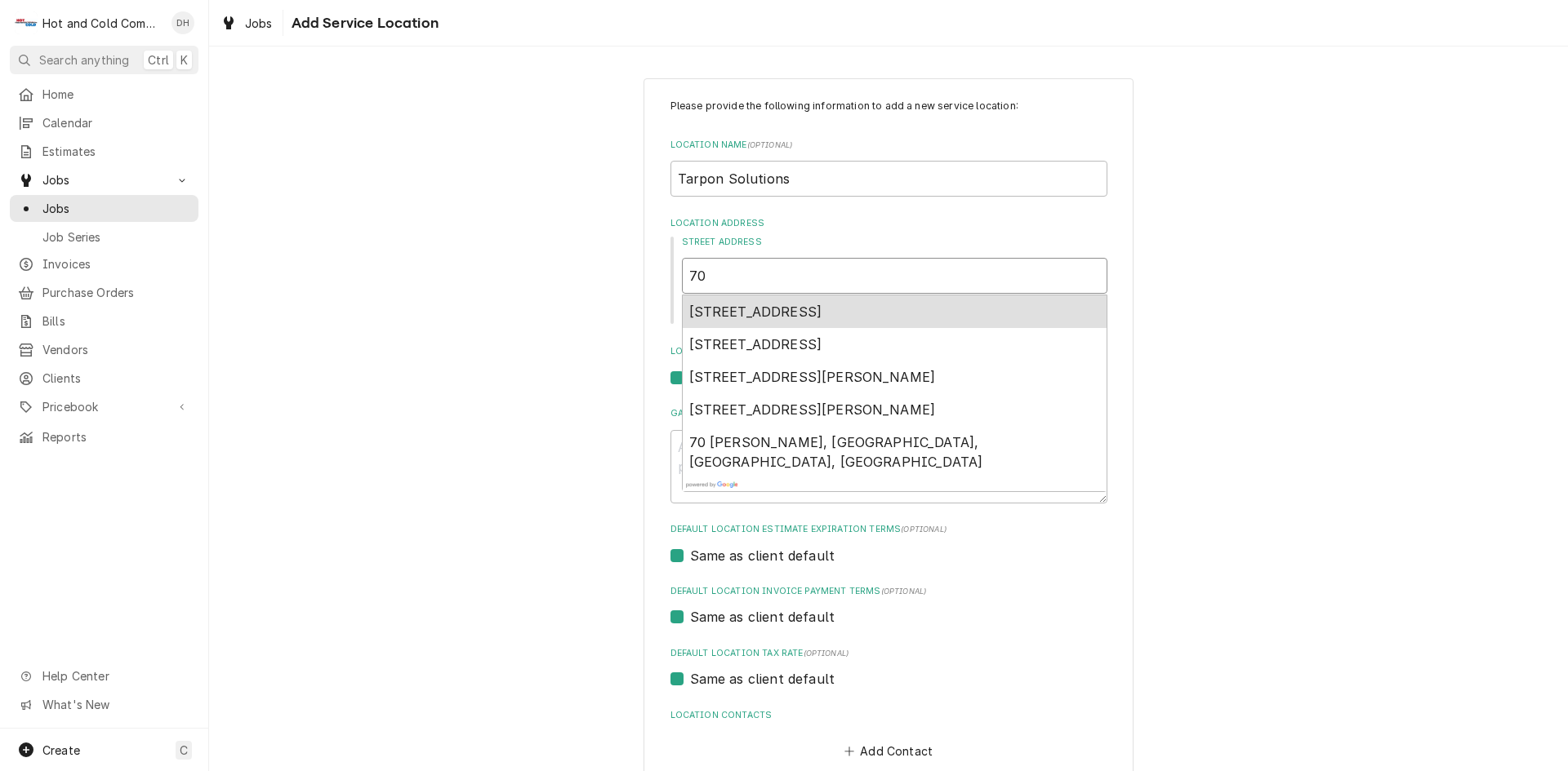
type textarea "x"
type input "70"
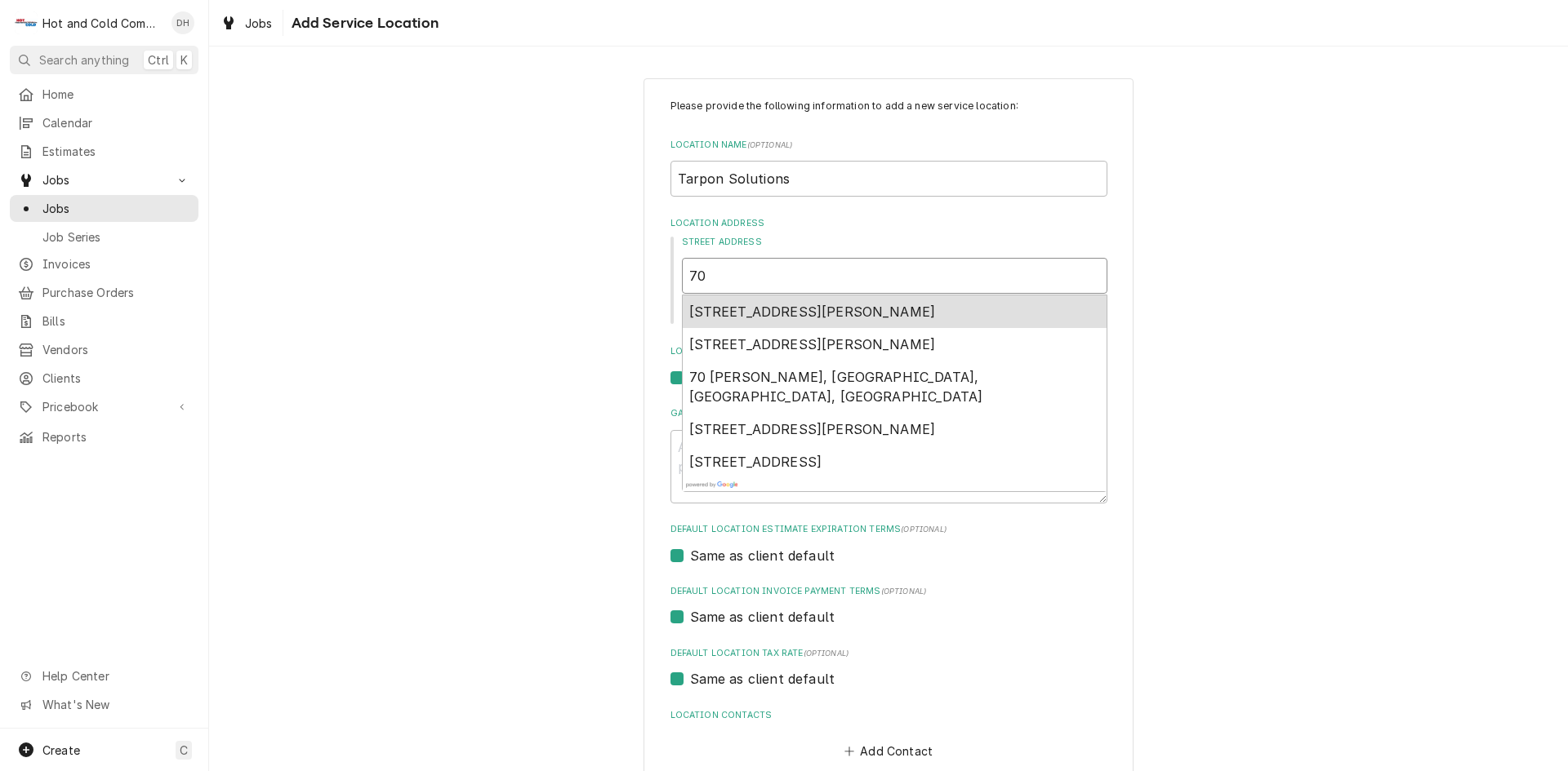
type textarea "x"
type input "70 K"
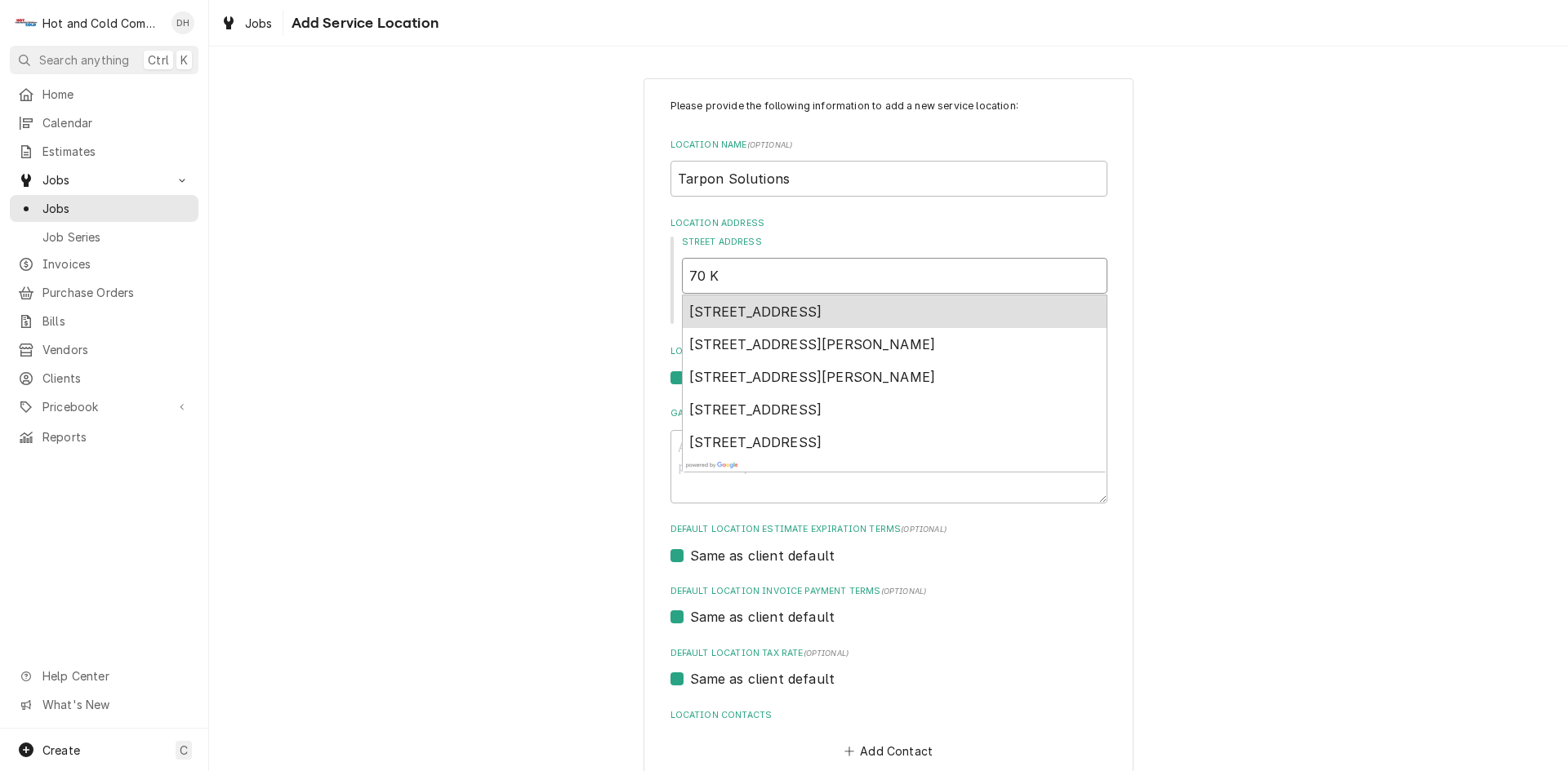
type textarea "x"
type input "70 Ke"
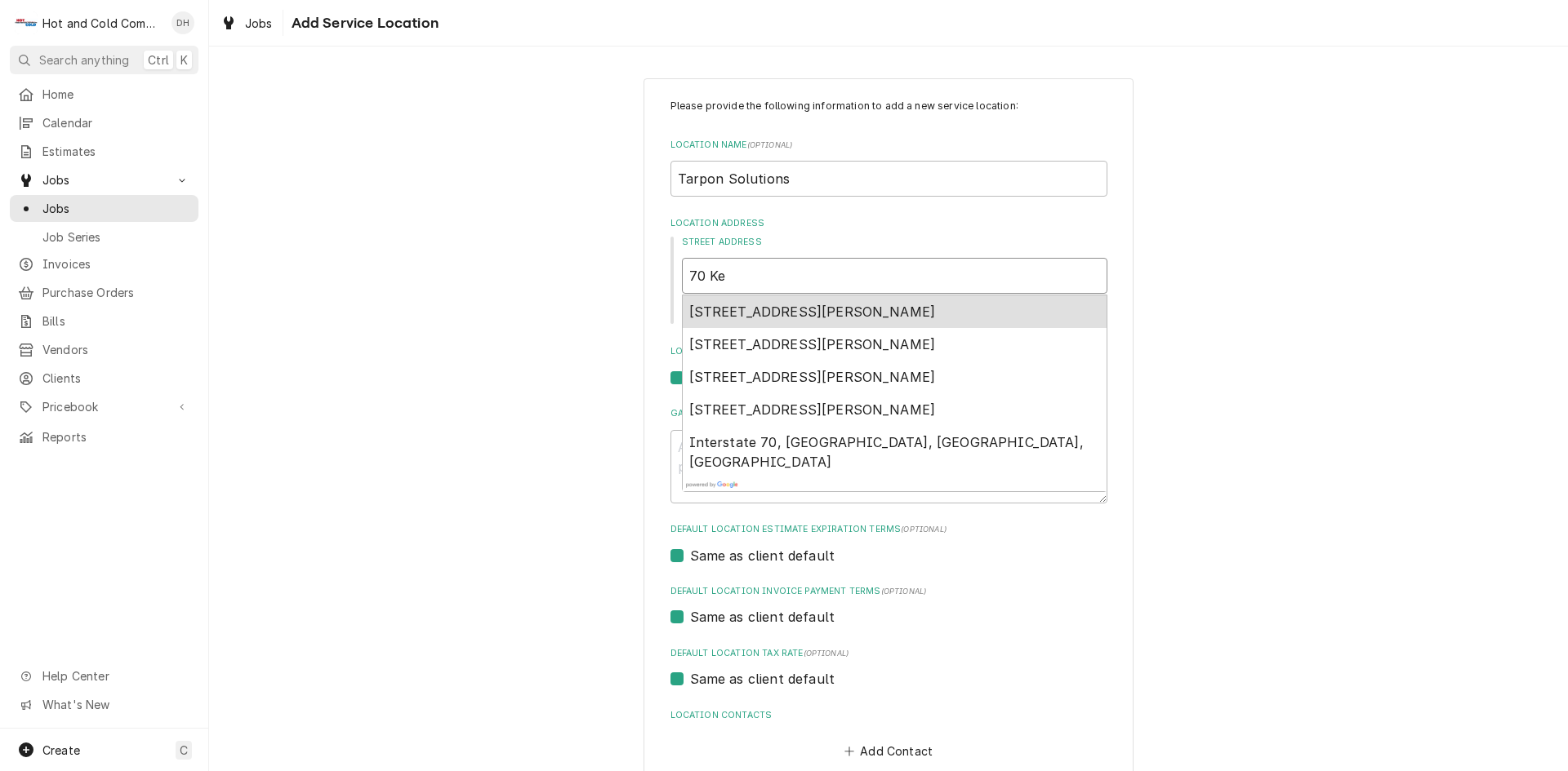
type textarea "x"
type input "70 Kel"
type textarea "x"
type input "70 Kell"
type textarea "x"
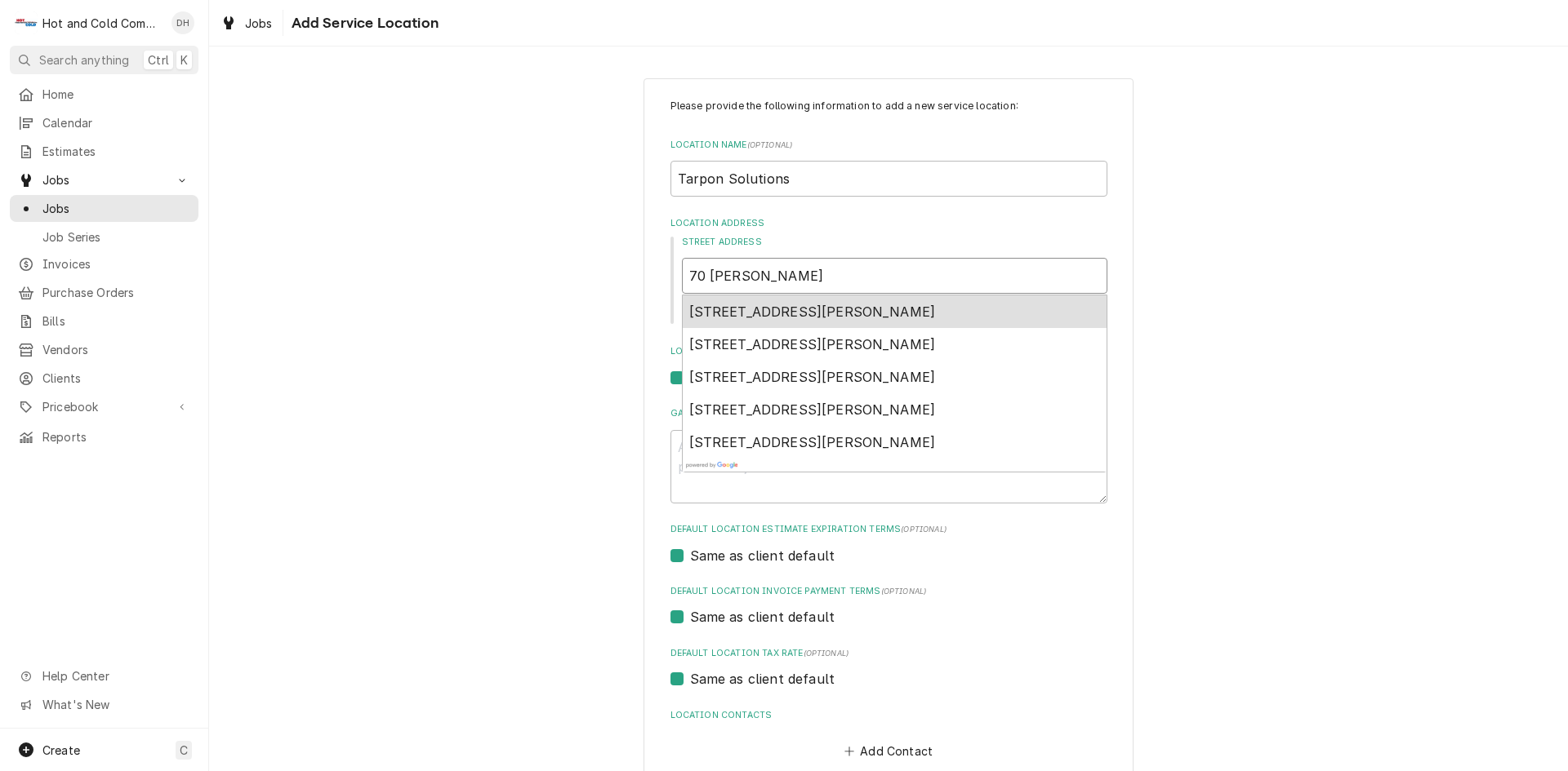
type input "70 Kelli"
click at [892, 304] on span "70 Kelli Clark Court Southeast, Cartersville, GA, USA" at bounding box center [813, 312] width 247 height 17
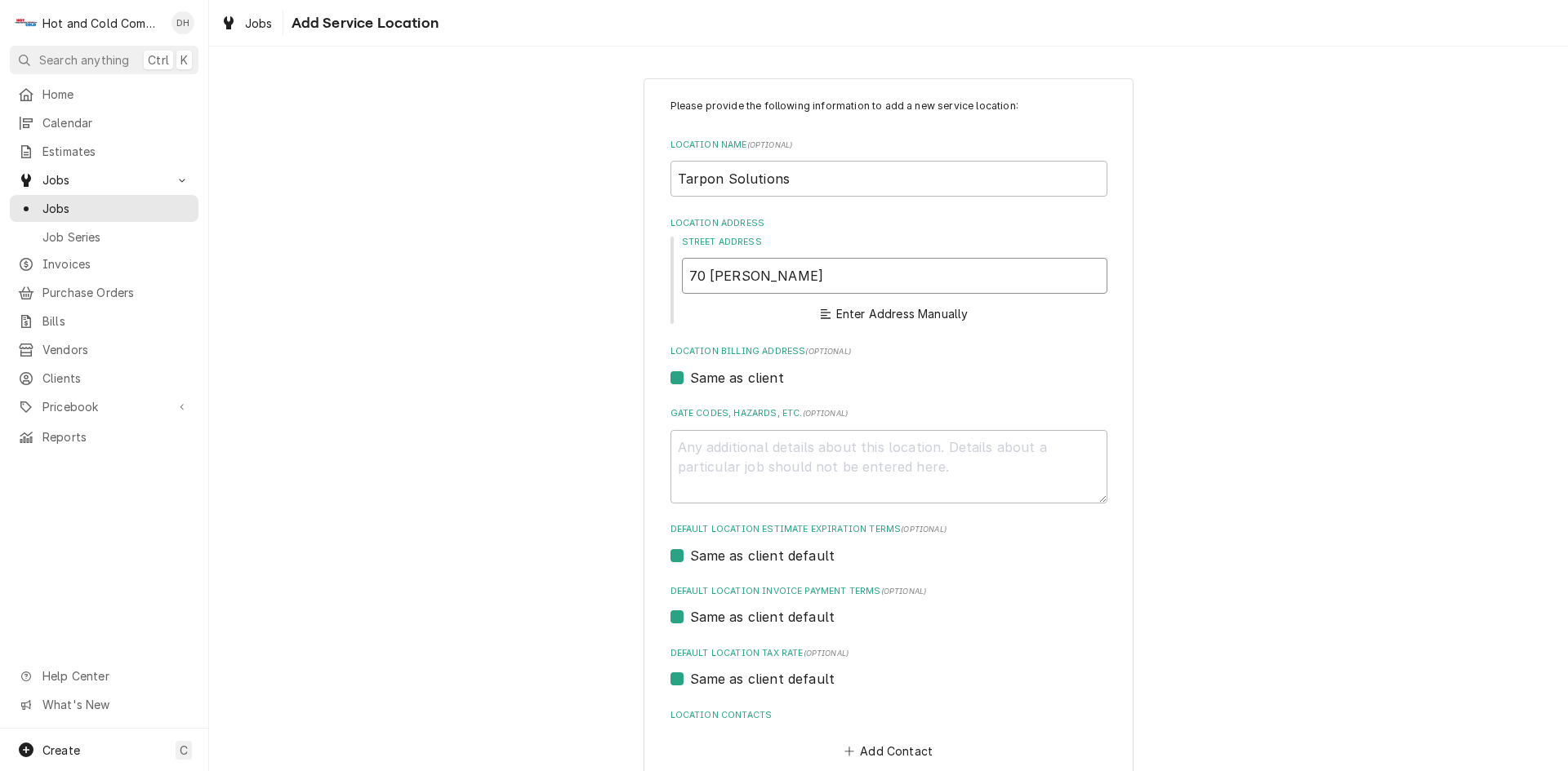
type textarea "x"
type input "70 Kelli Clark Ct SE"
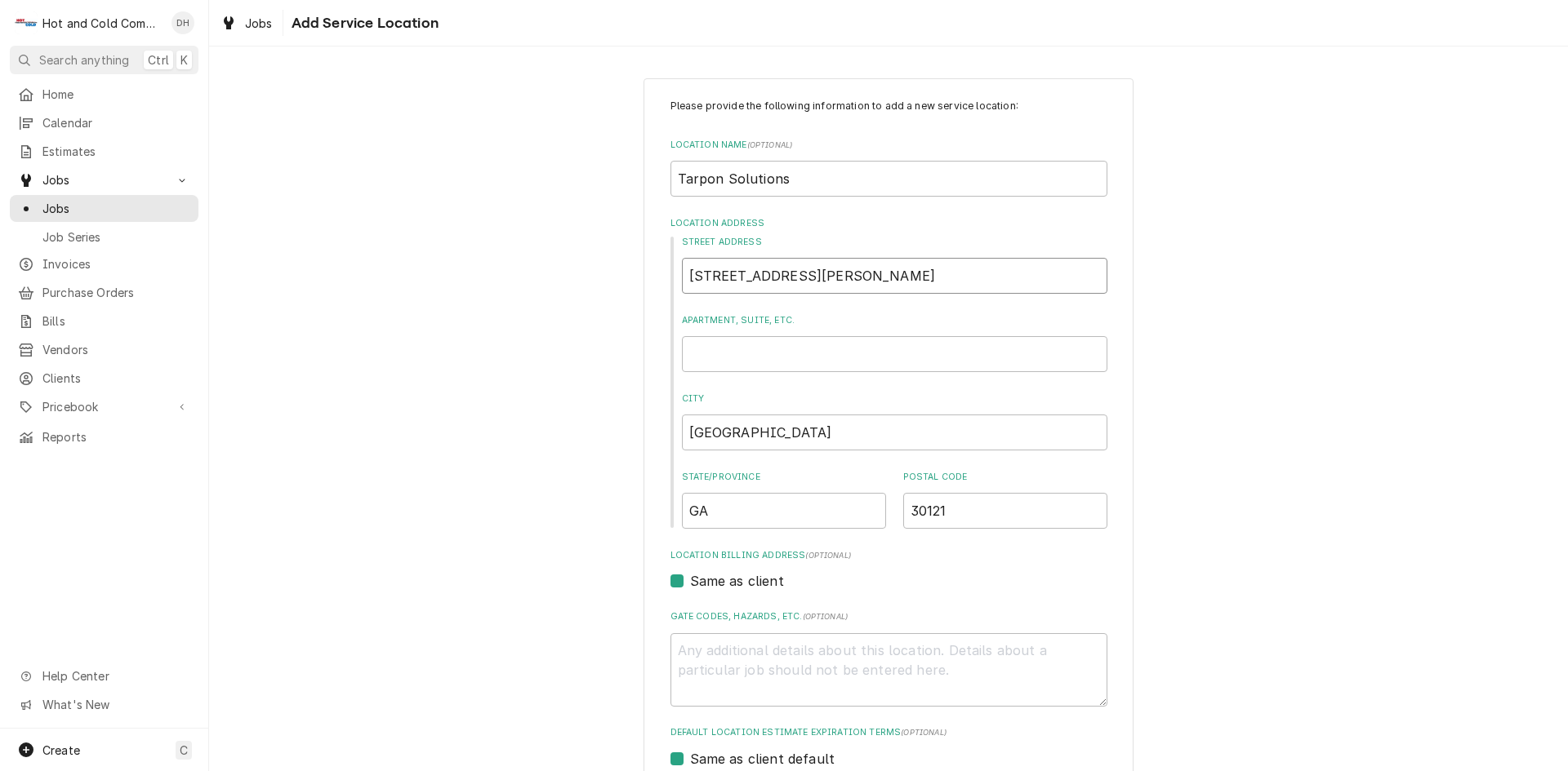
type textarea "x"
type input "70 Kelli Clark Ct SE"
click at [773, 360] on input "Apartment, Suite, etc." at bounding box center [895, 354] width 426 height 36
type textarea "x"
type input "S"
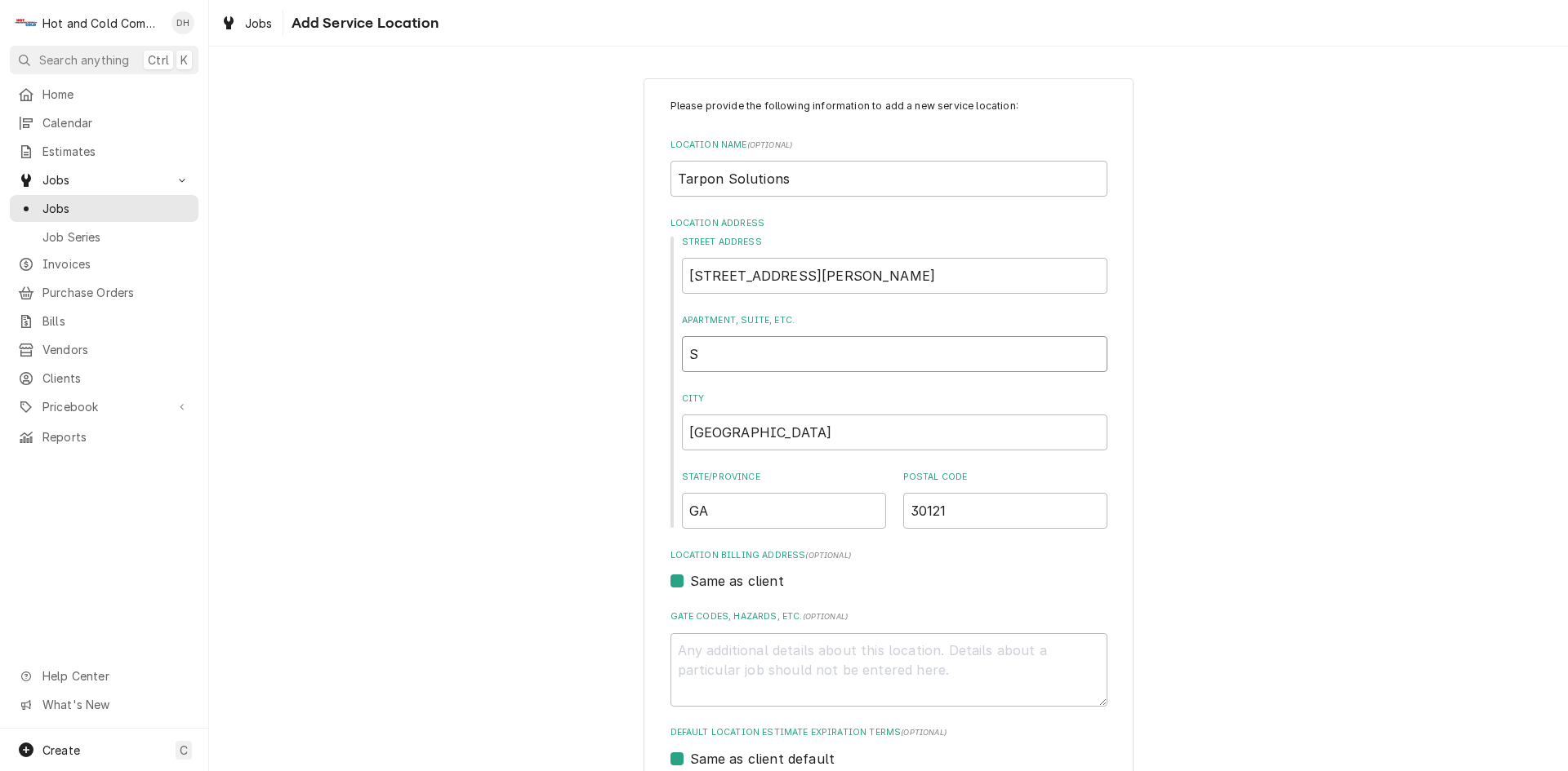
type textarea "x"
type input "Su"
type textarea "x"
type input "Sui"
type textarea "x"
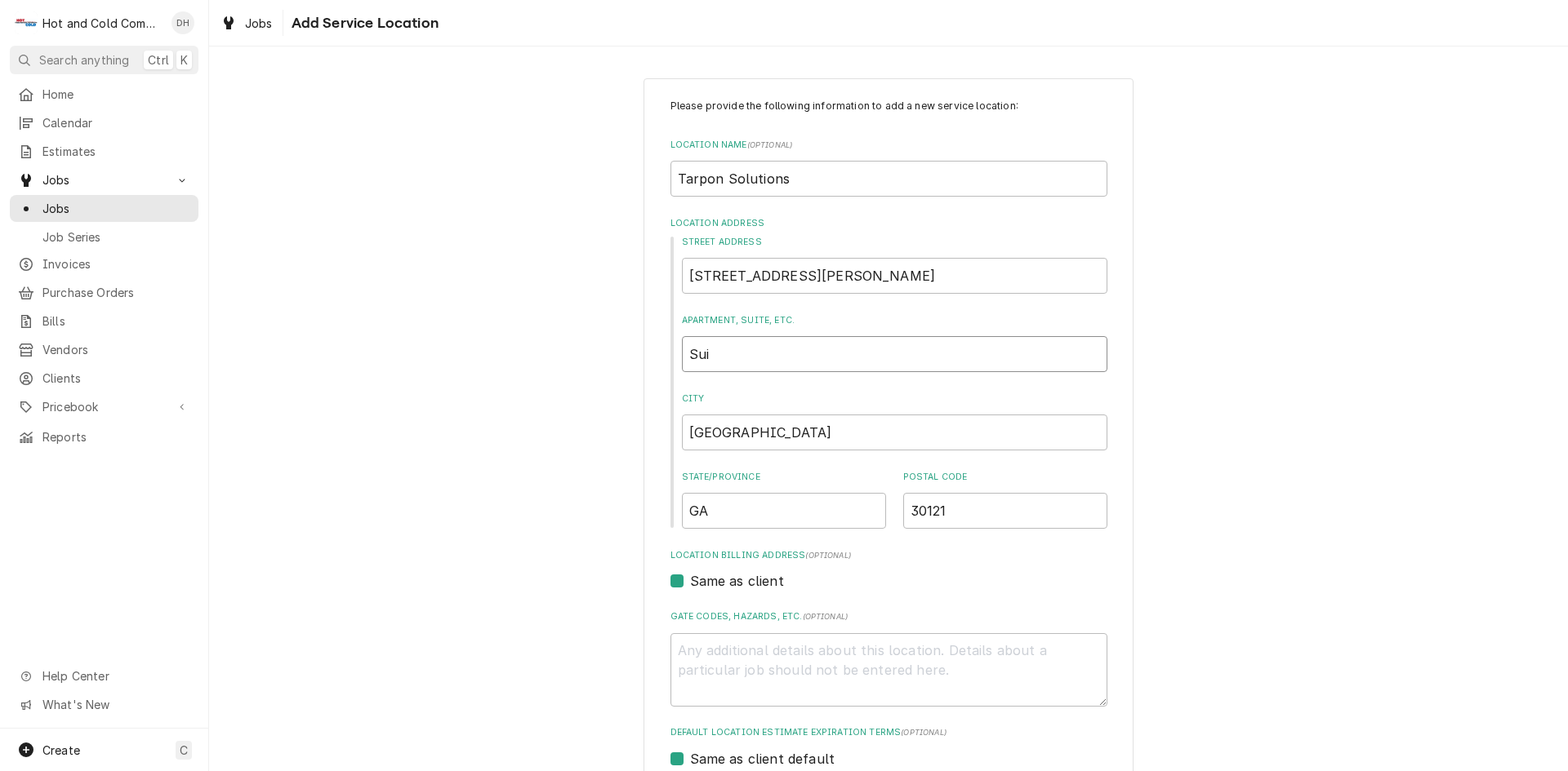
type input "Suit"
type textarea "x"
type input "Suite"
type textarea "x"
type input "Suite"
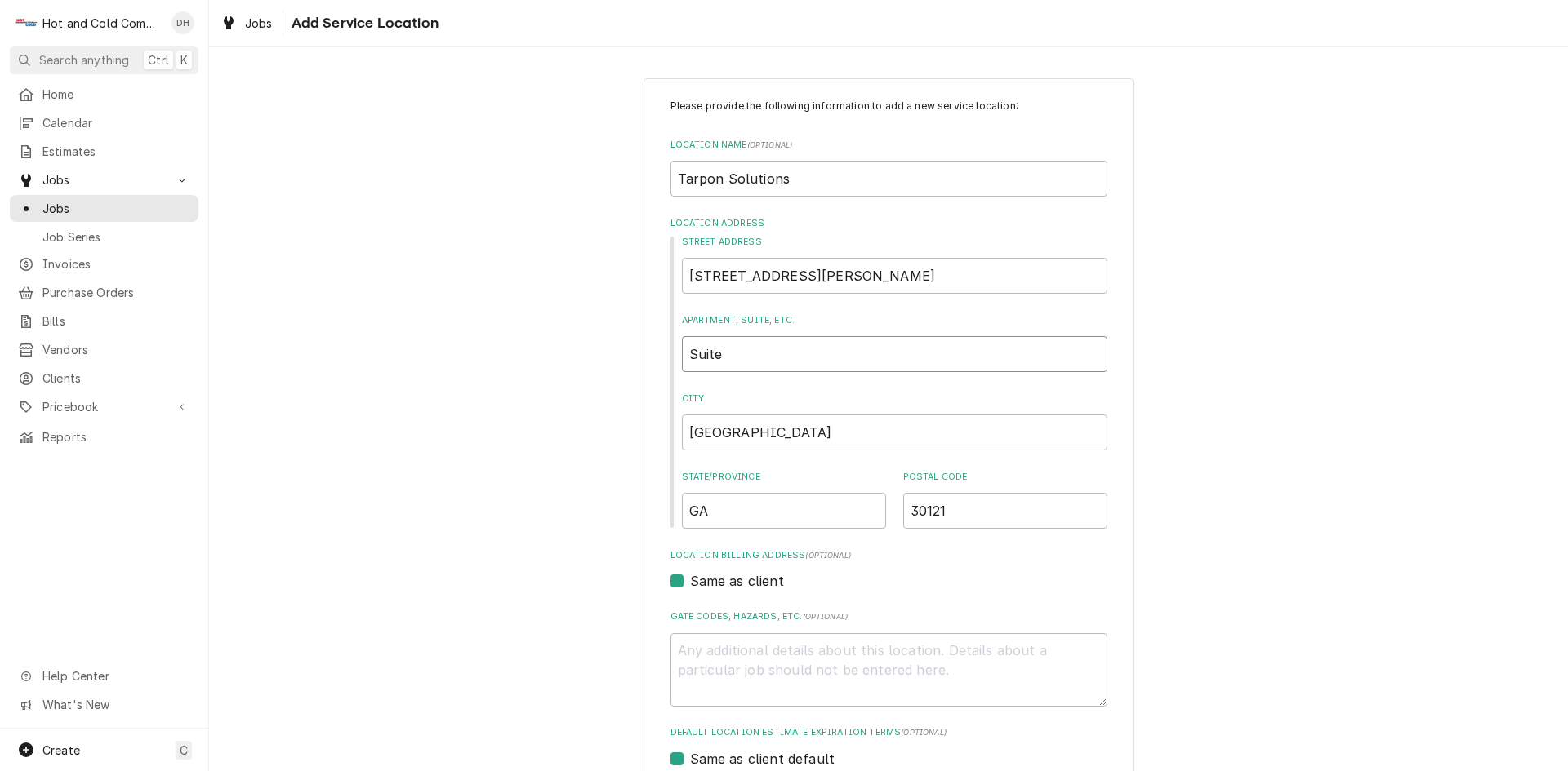
type textarea "x"
type input "Suite B"
type textarea "x"
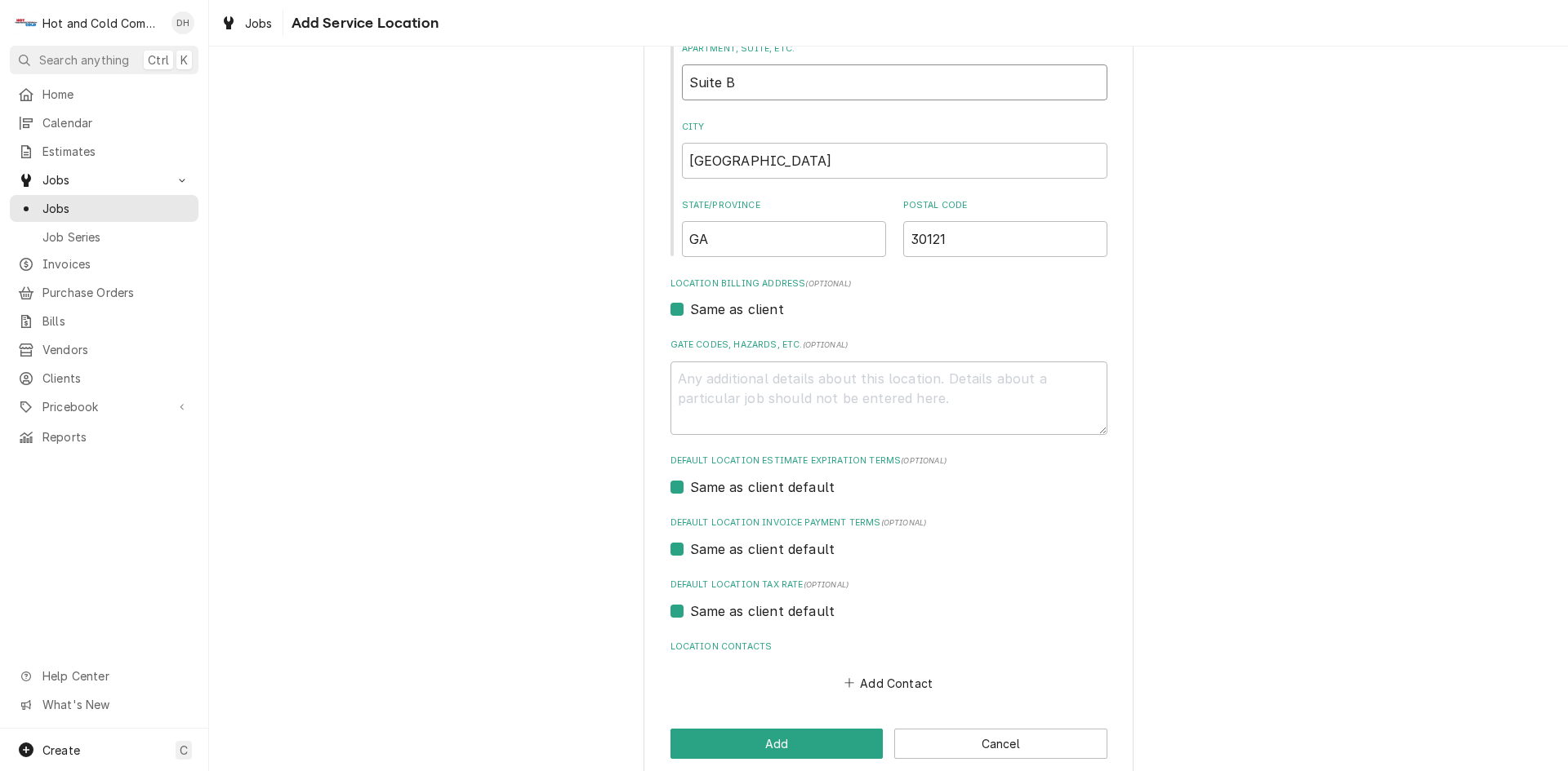
scroll to position [295, 0]
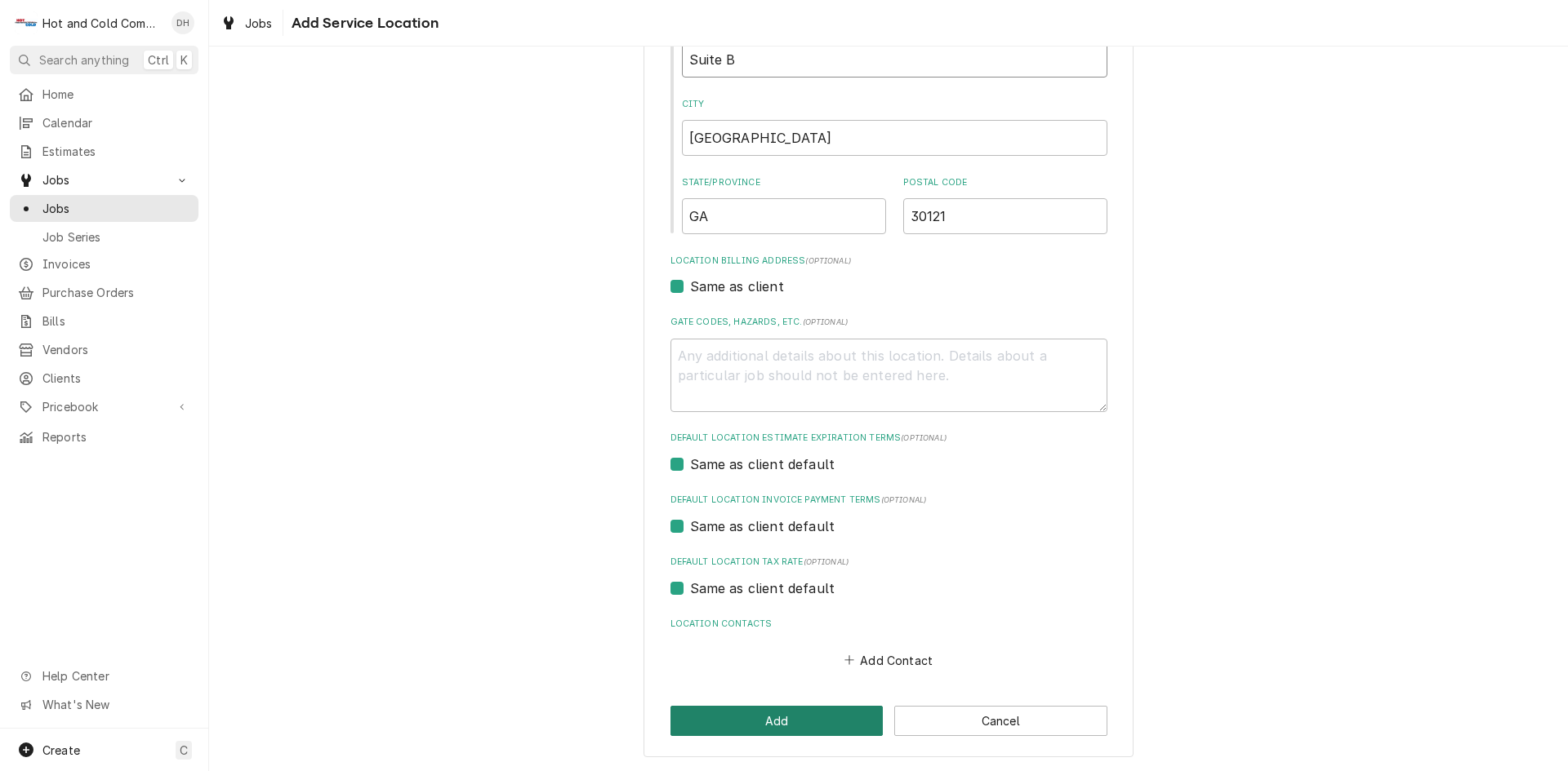
type input "Suite B"
drag, startPoint x: 771, startPoint y: 719, endPoint x: 886, endPoint y: 612, distance: 157.1
click at [772, 718] on button "Add" at bounding box center [777, 721] width 213 height 31
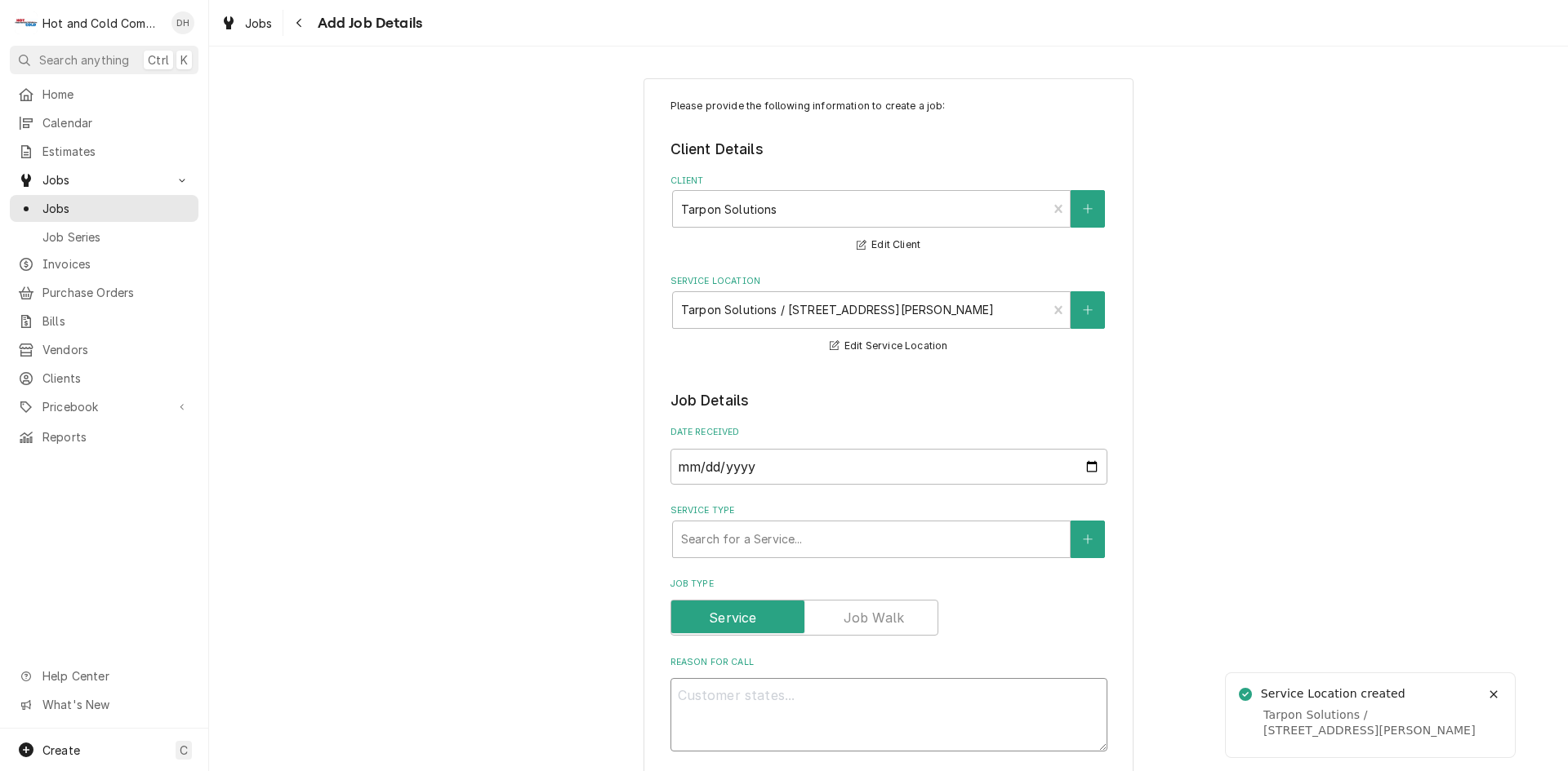
click at [878, 697] on textarea "Reason For Call" at bounding box center [888, 714] width 437 height 73
type textarea "x"
type textarea "W"
type textarea "x"
type textarea "Wa"
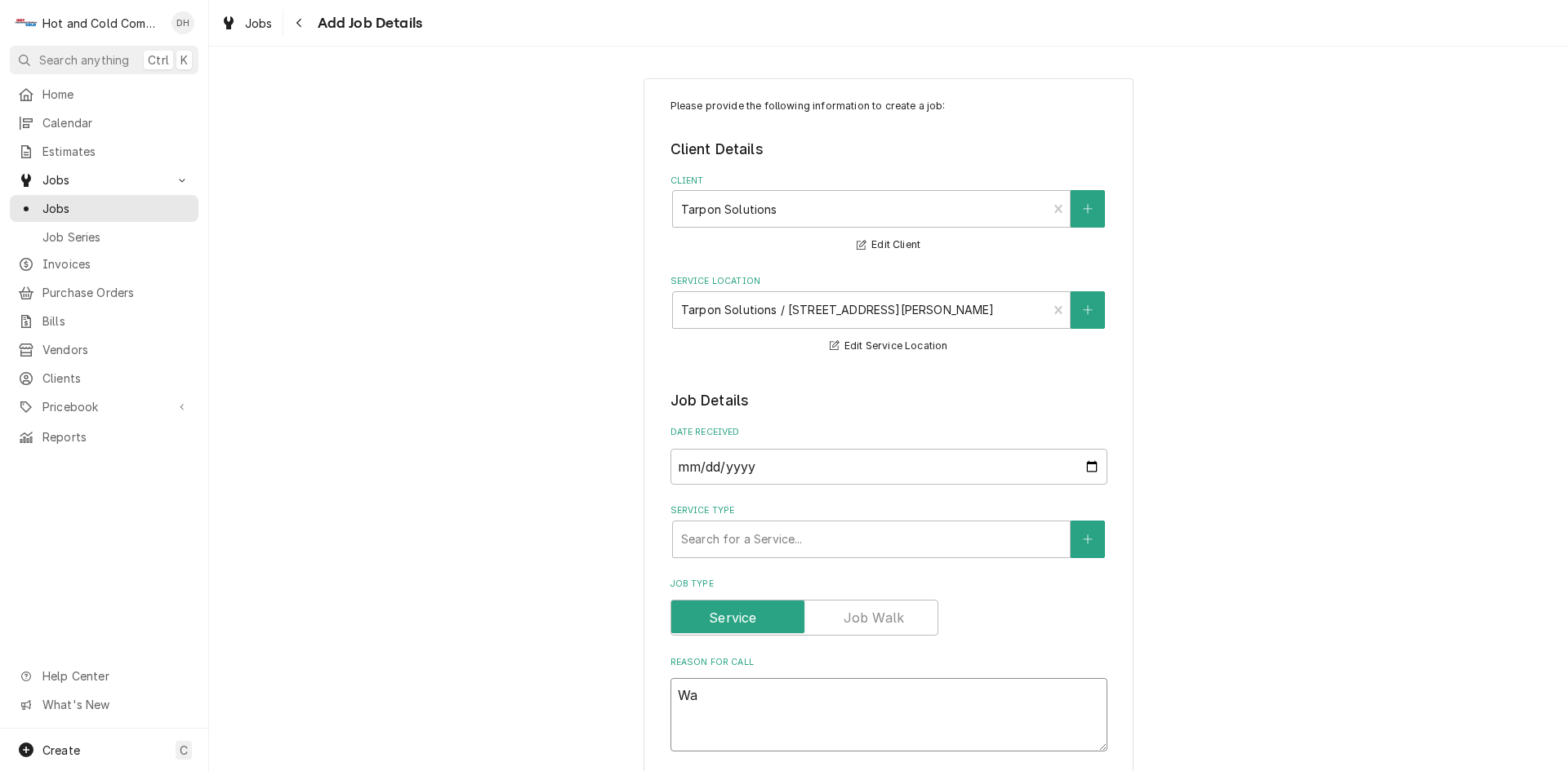
type textarea "x"
type textarea "Wat"
type textarea "x"
type textarea "Wate"
type textarea "x"
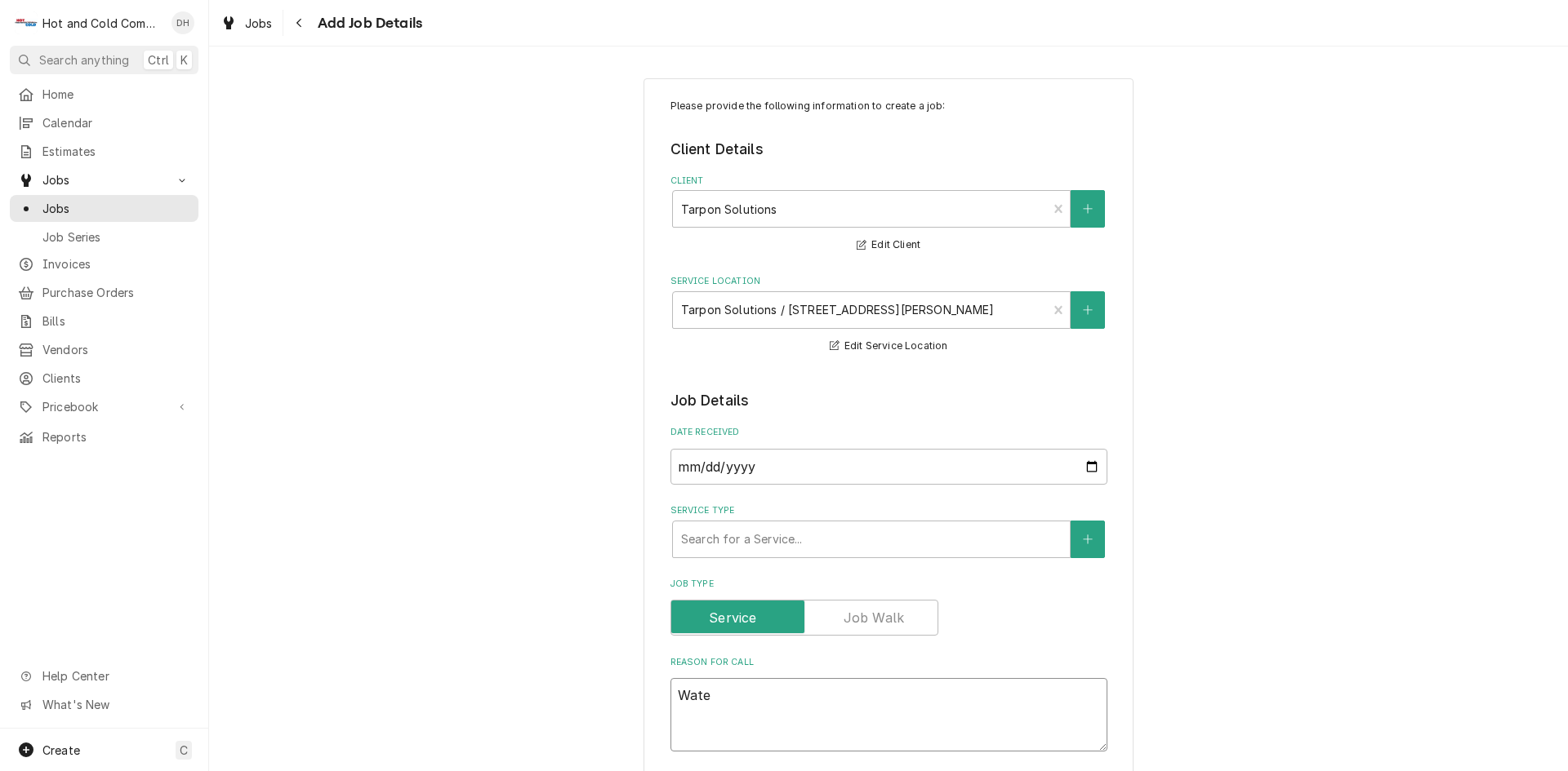
type textarea "Water"
type textarea "x"
type textarea "Water"
type textarea "x"
type textarea "Water c"
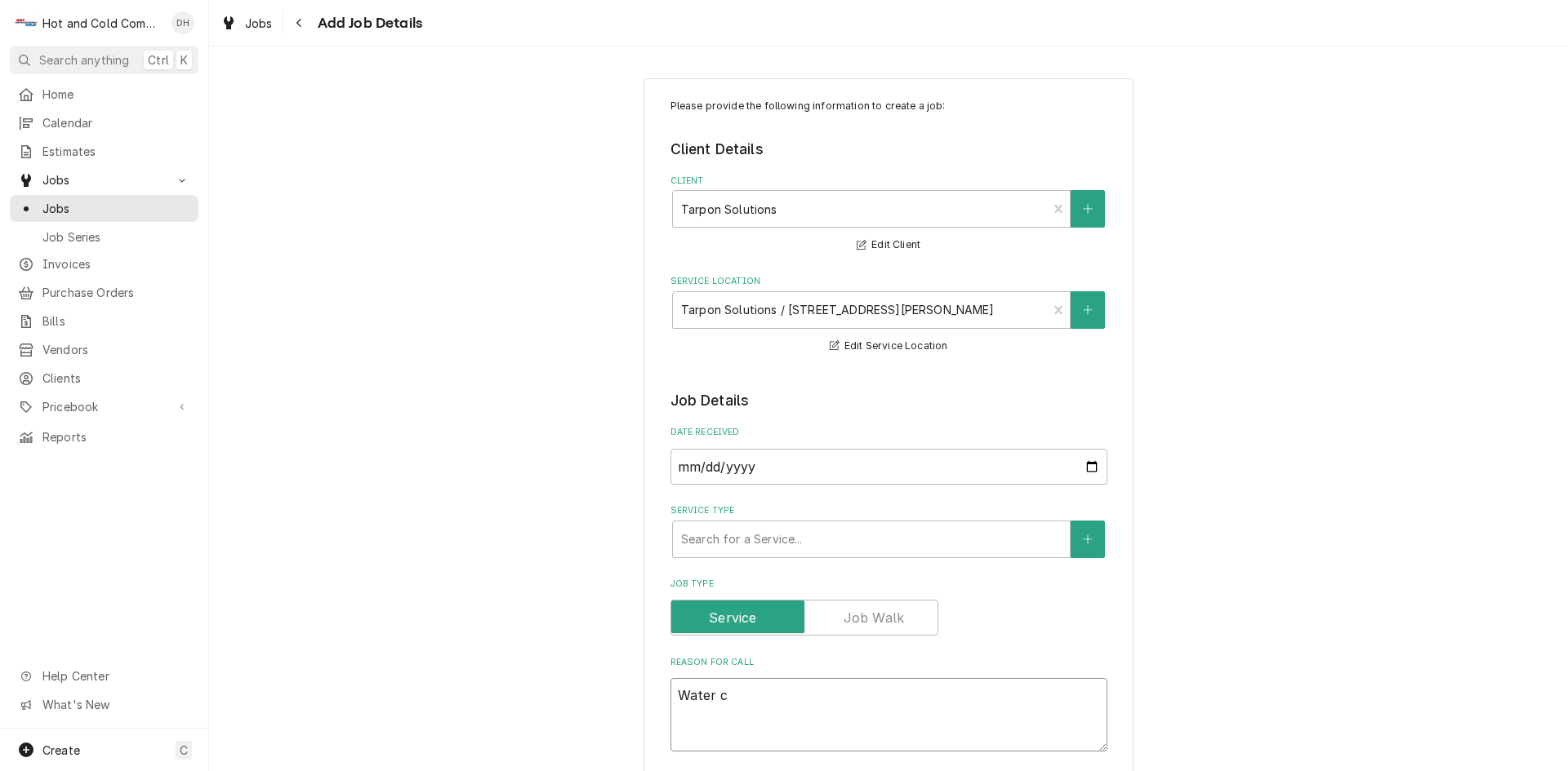
type textarea "x"
type textarea "Water co"
type textarea "x"
type textarea "Water coo"
type textarea "x"
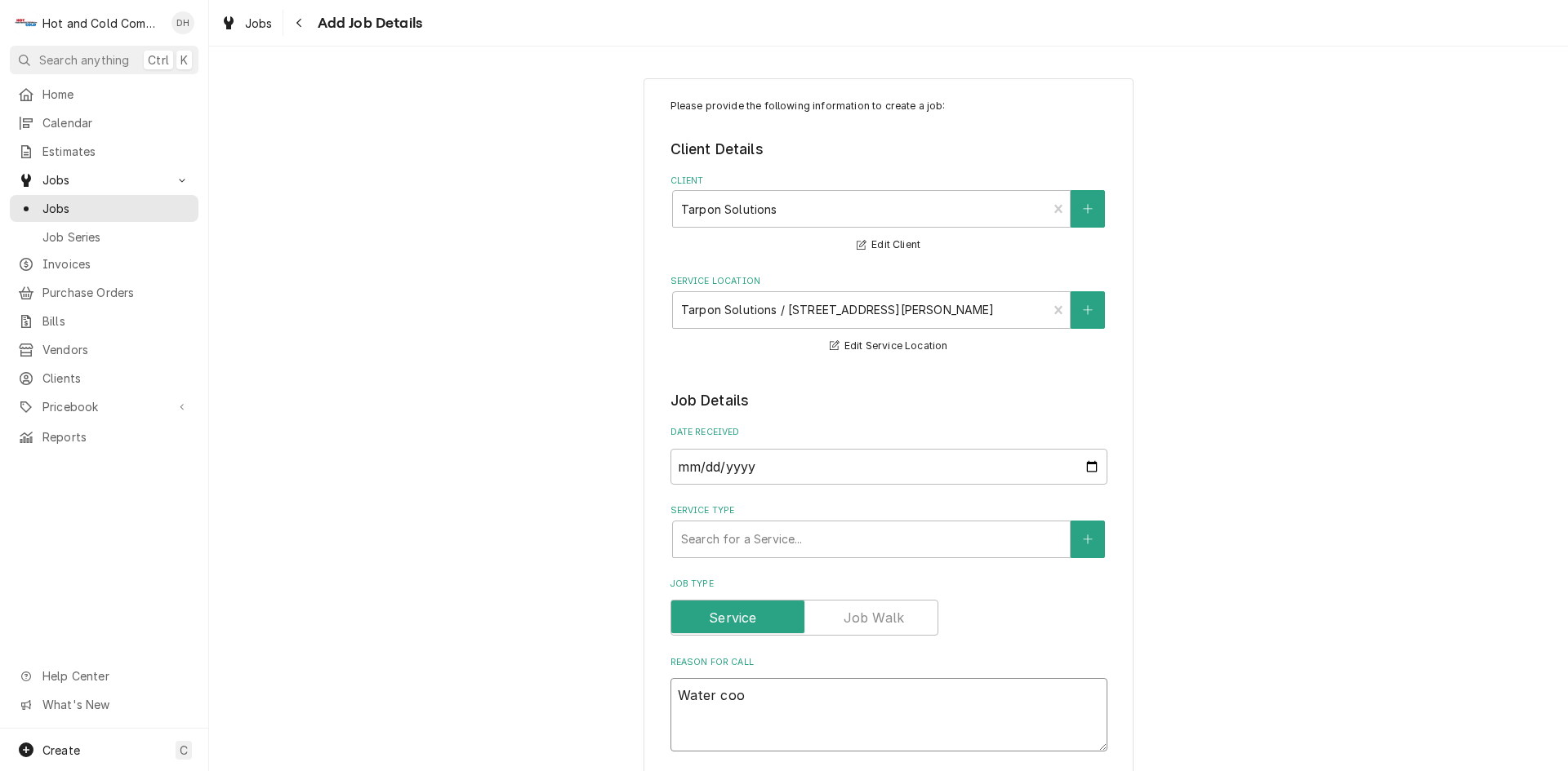
type textarea "Water cool"
type textarea "x"
type textarea "Water coole"
type textarea "x"
type textarea "Water cooled"
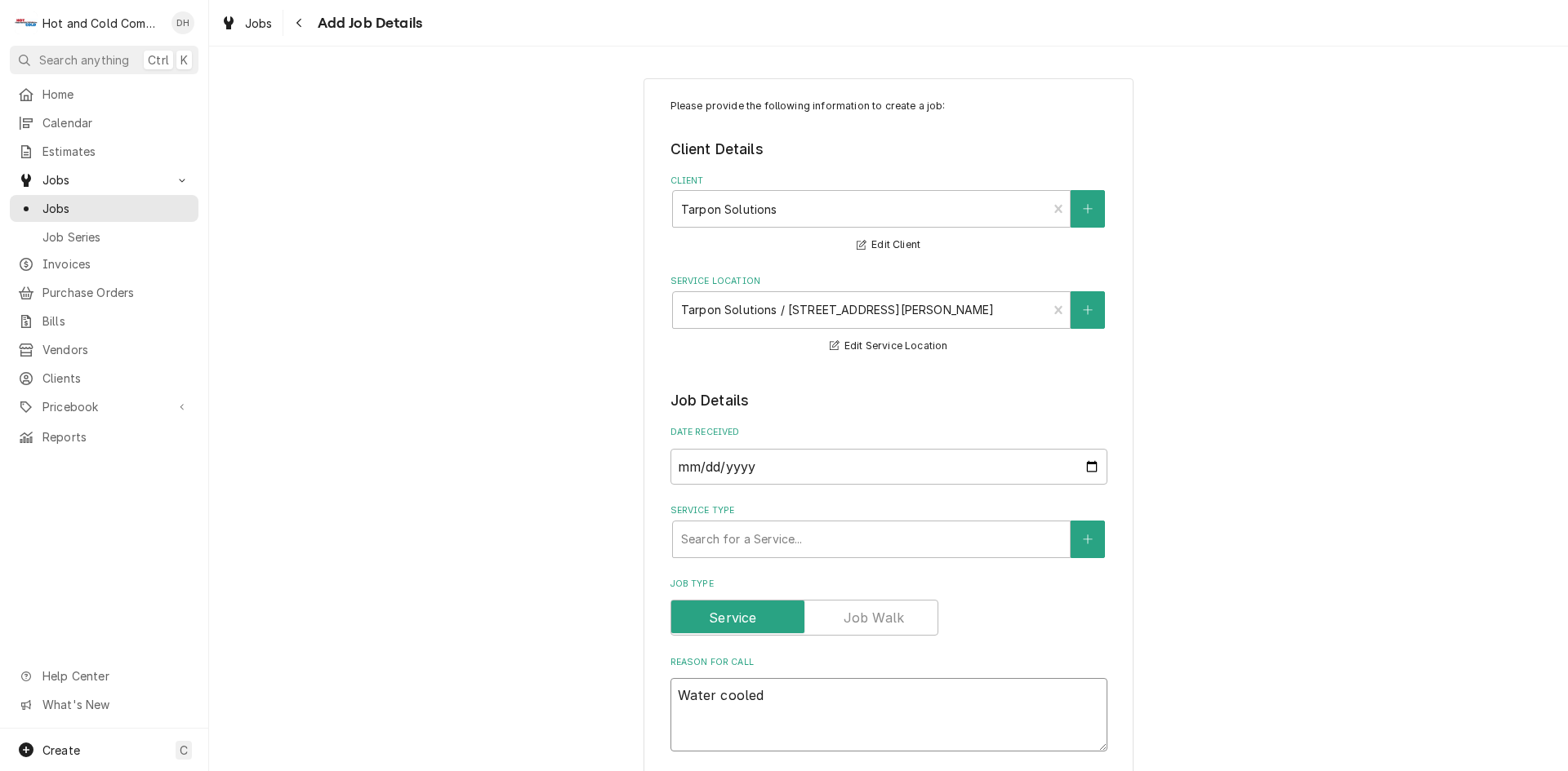
type textarea "x"
type textarea "Water cooled"
type textarea "x"
type textarea "Water cooled i"
type textarea "x"
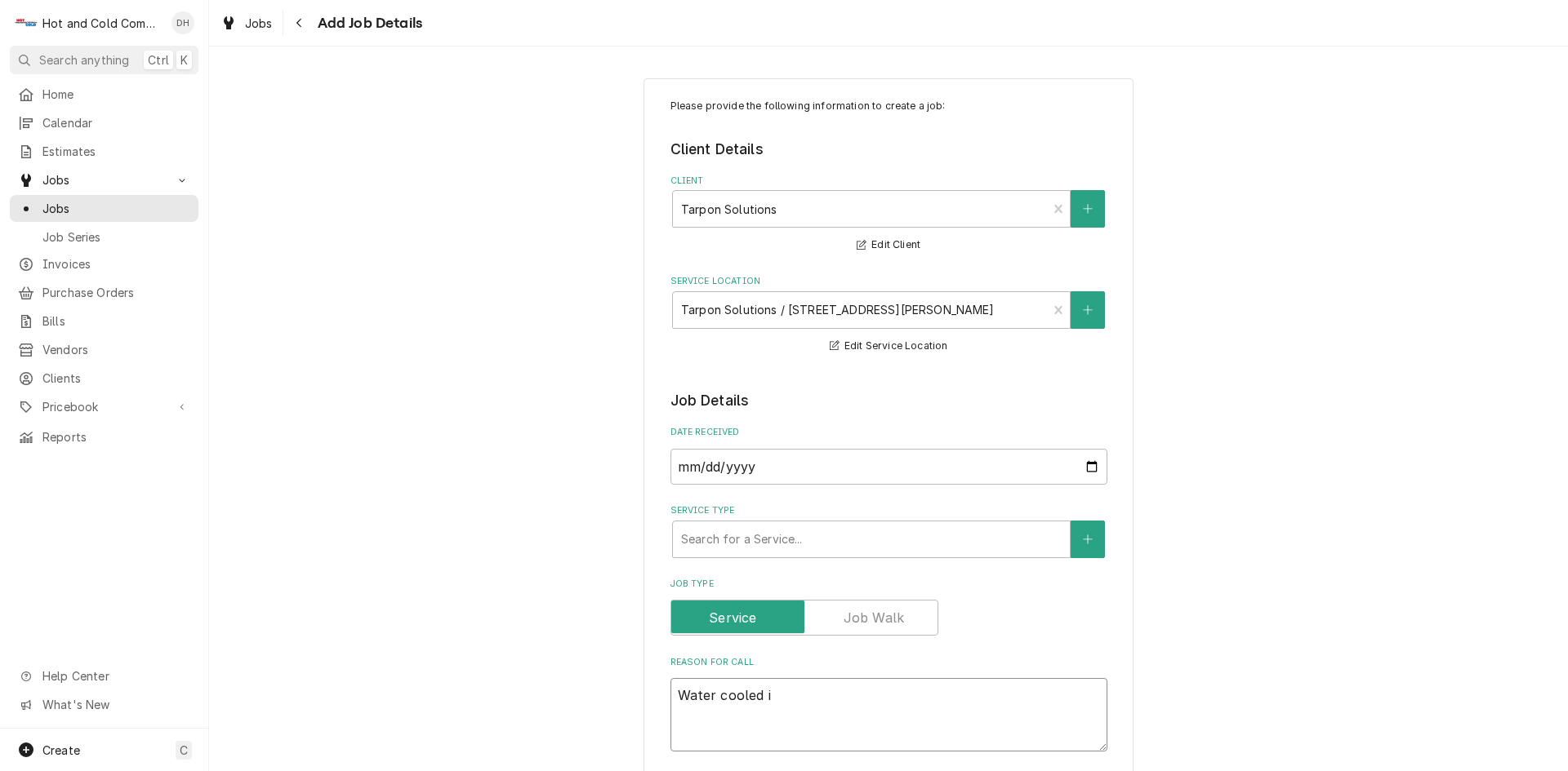
type textarea "Water cooled ic"
type textarea "x"
type textarea "Water cooled ice"
type textarea "x"
type textarea "Water cooled ice"
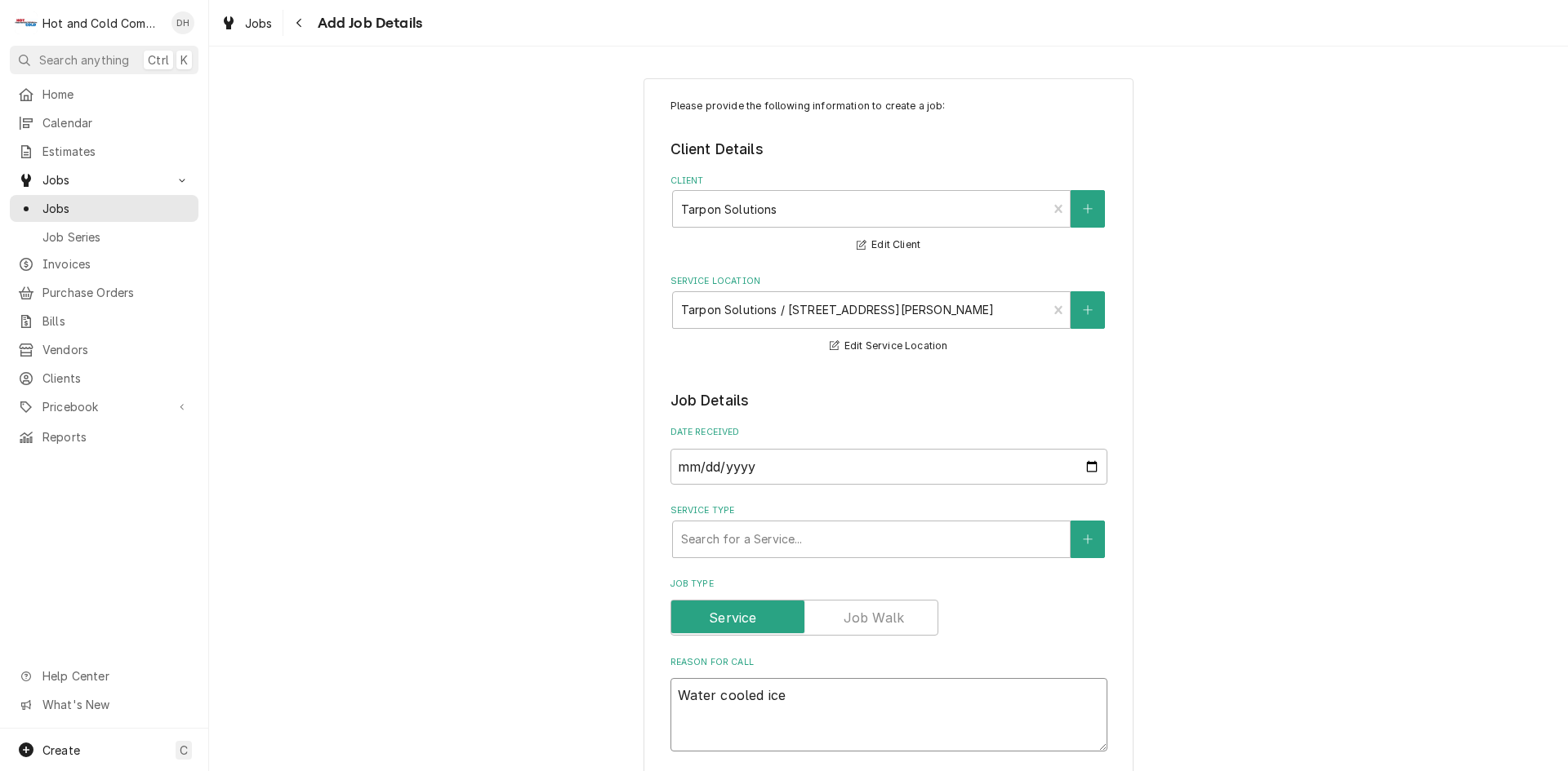
type textarea "x"
type textarea "Water cooled ice m"
type textarea "x"
type textarea "Water cooled ice ma"
type textarea "x"
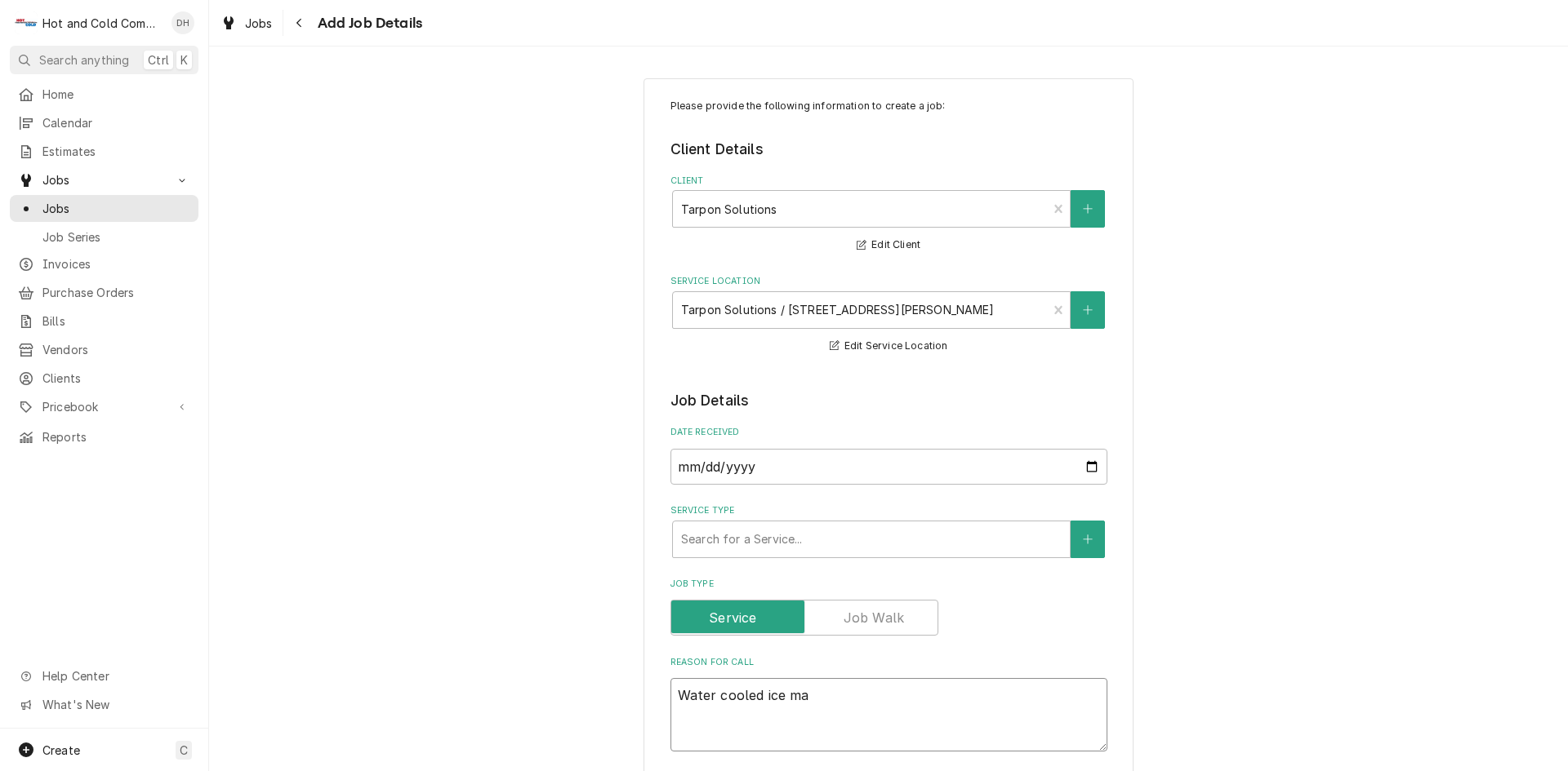
type textarea "Water cooled ice mak"
type textarea "x"
type textarea "Water cooled ice make"
type textarea "x"
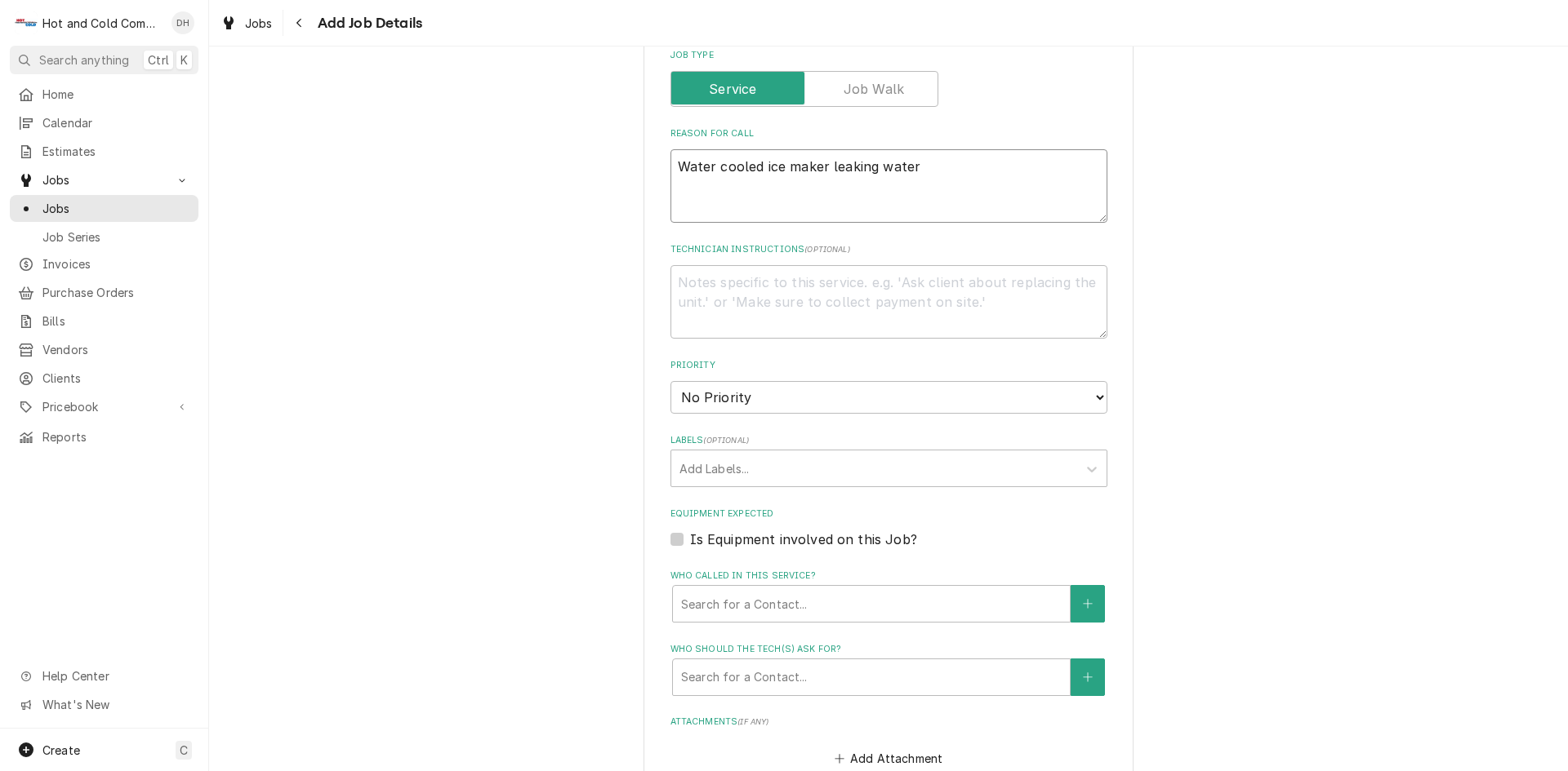
scroll to position [545, 0]
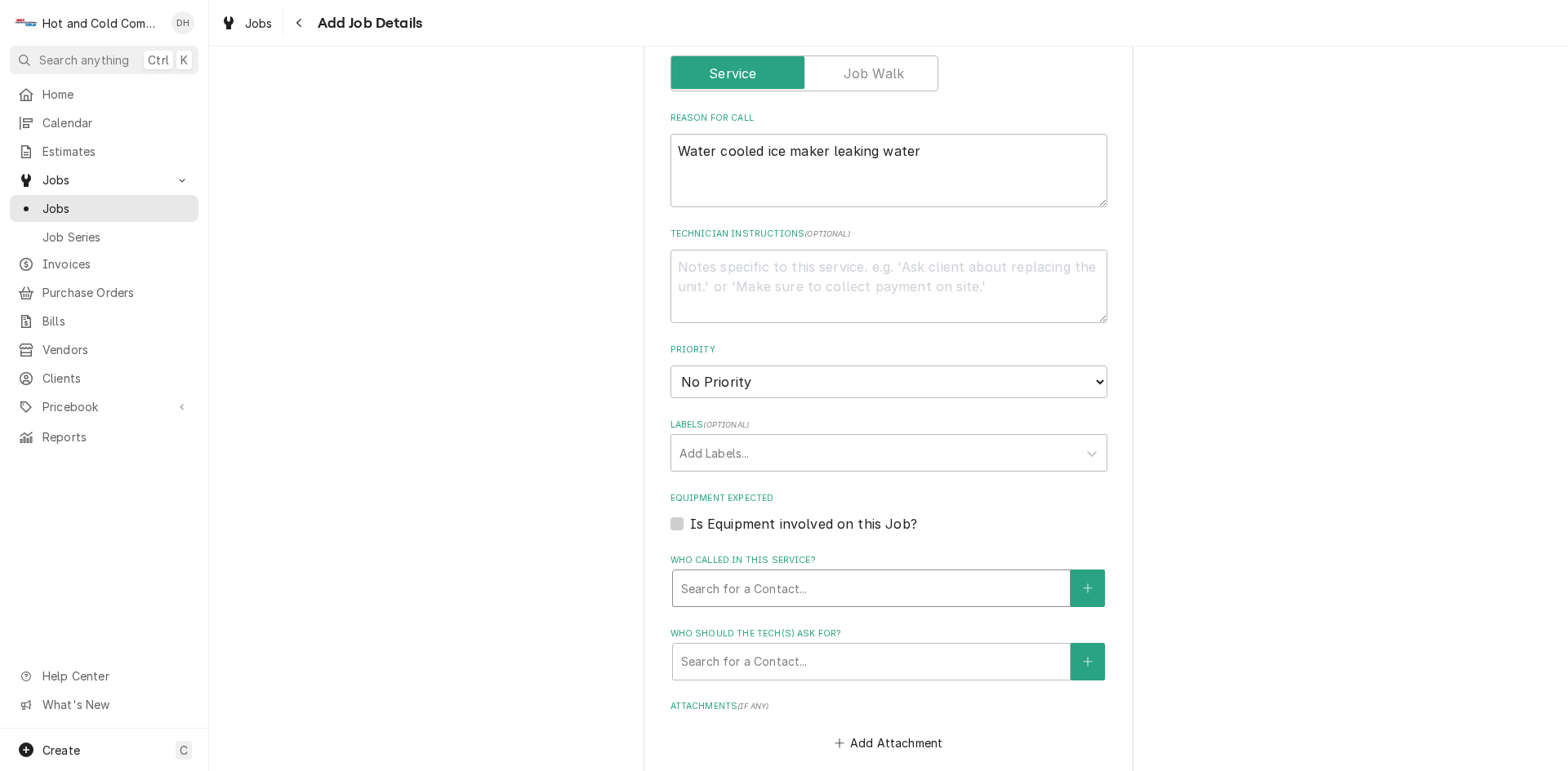
click at [789, 576] on div "Who called in this service?" at bounding box center [872, 588] width 381 height 30
click at [861, 595] on div "Who called in this service?" at bounding box center [872, 588] width 381 height 30
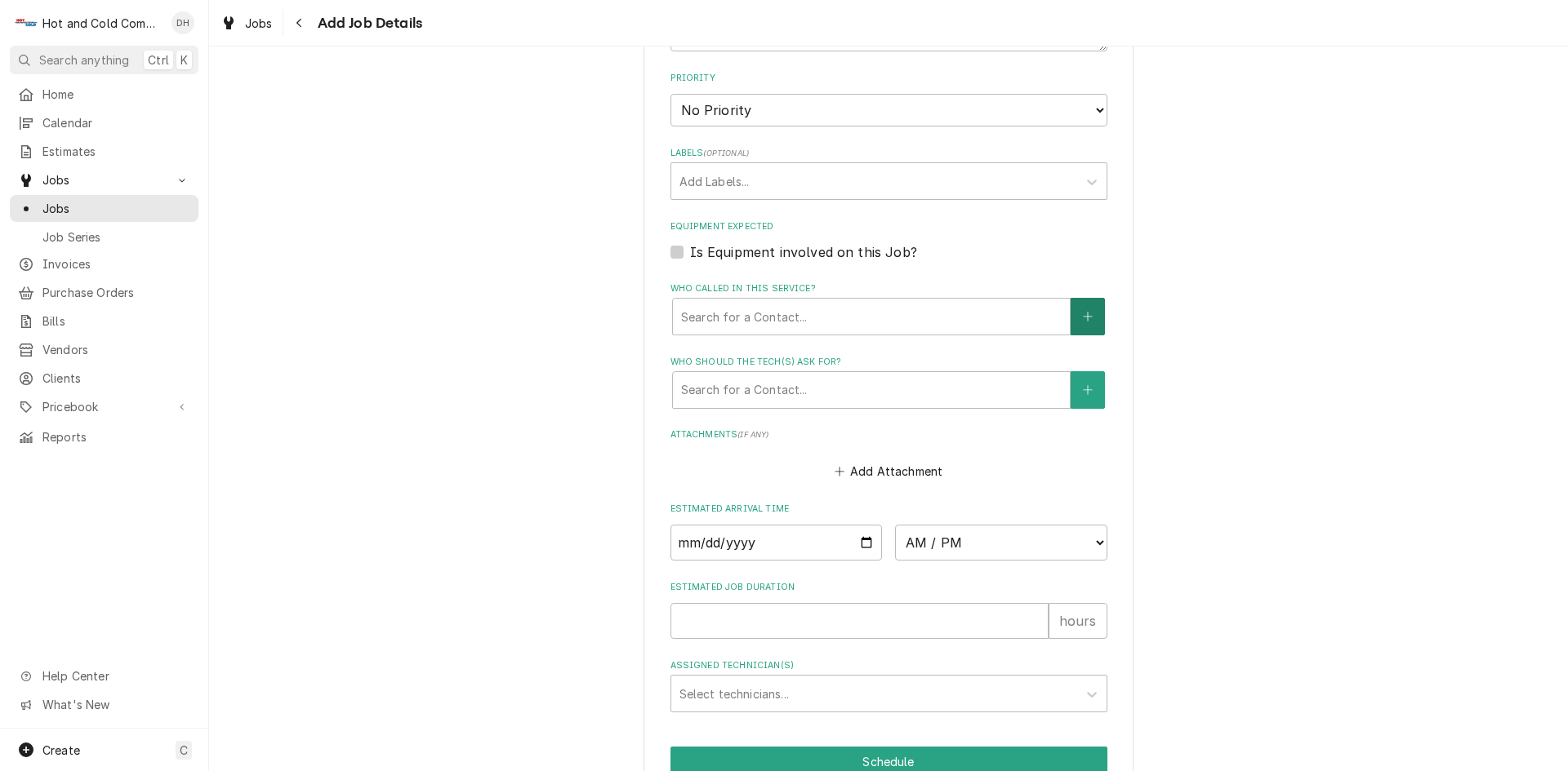
click at [1089, 322] on button "Who called in this service?" at bounding box center [1088, 317] width 34 height 38
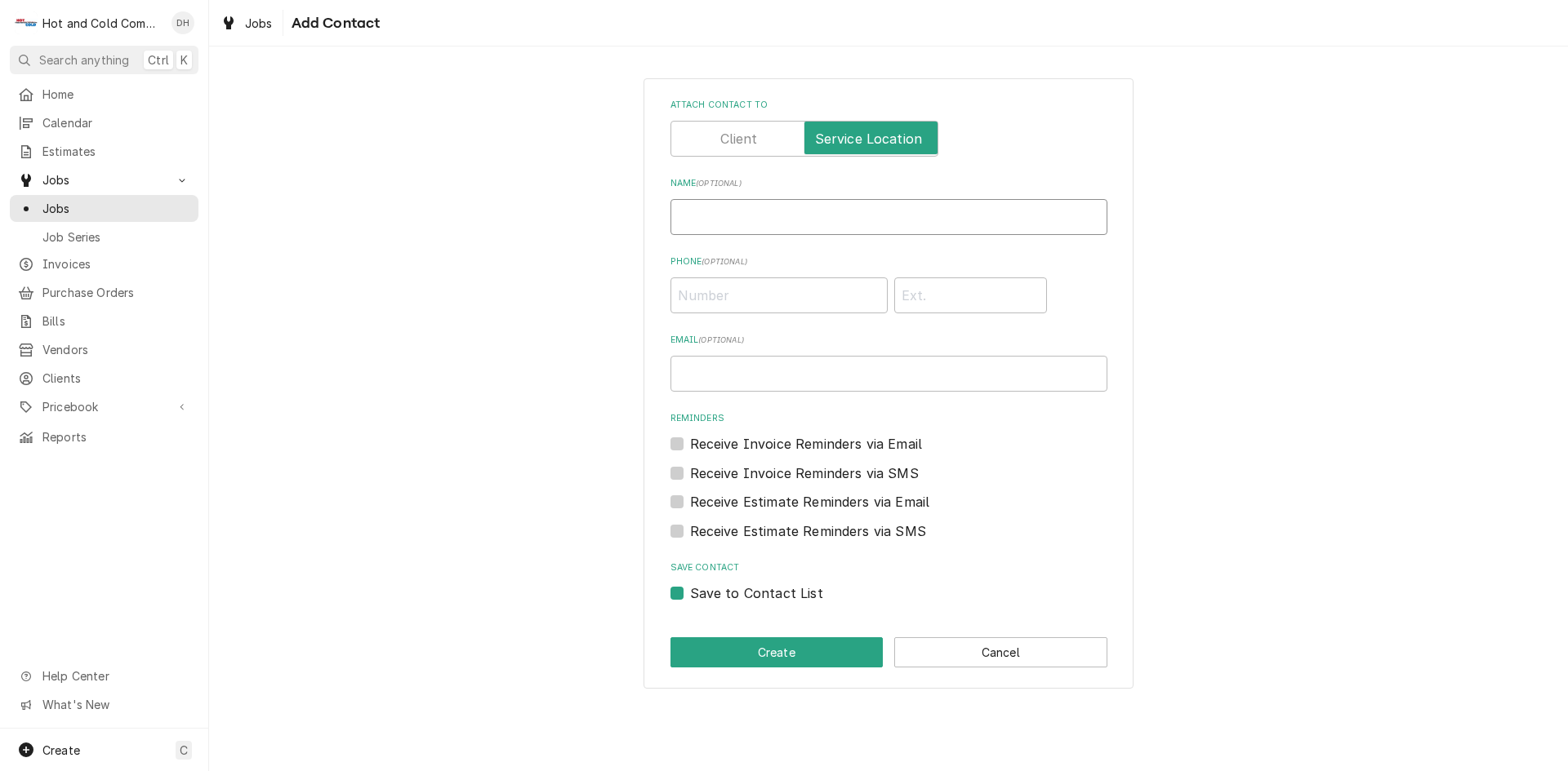
click at [775, 222] on input "Name ( optional )" at bounding box center [888, 217] width 437 height 36
click at [814, 298] on input "Phone ( optional )" at bounding box center [779, 296] width 217 height 36
click at [802, 661] on button "Create" at bounding box center [777, 652] width 213 height 31
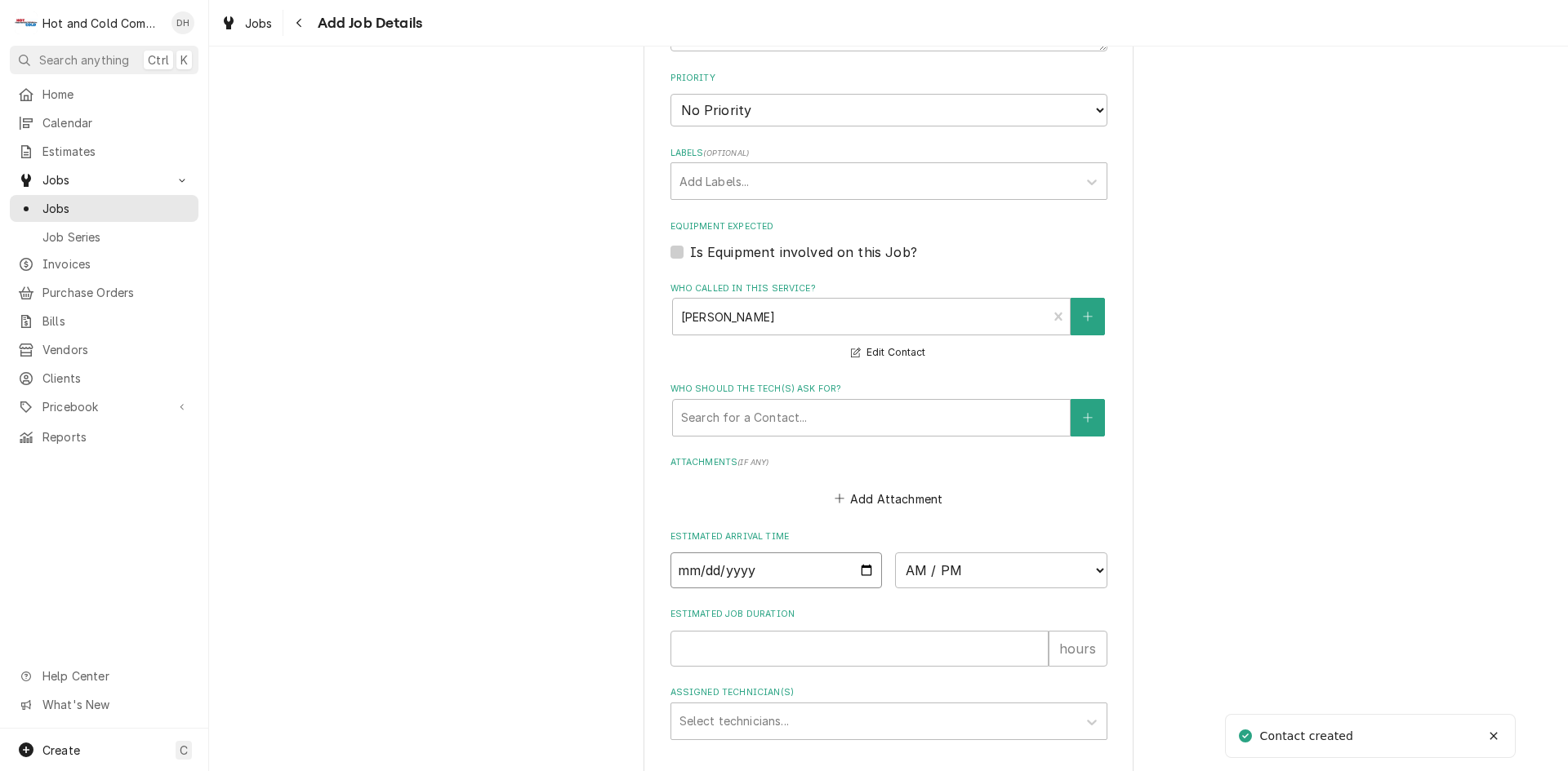
drag, startPoint x: 850, startPoint y: 574, endPoint x: 862, endPoint y: 572, distance: 12.2
click at [852, 574] on input "Date" at bounding box center [776, 570] width 212 height 36
click at [862, 566] on input "Date" at bounding box center [776, 570] width 212 height 36
click at [1095, 571] on select "AM / PM 6:00 AM 6:15 AM 6:30 AM 6:45 AM 7:00 AM 7:15 AM 7:30 AM 7:45 AM 8:00 AM…" at bounding box center [1001, 570] width 212 height 36
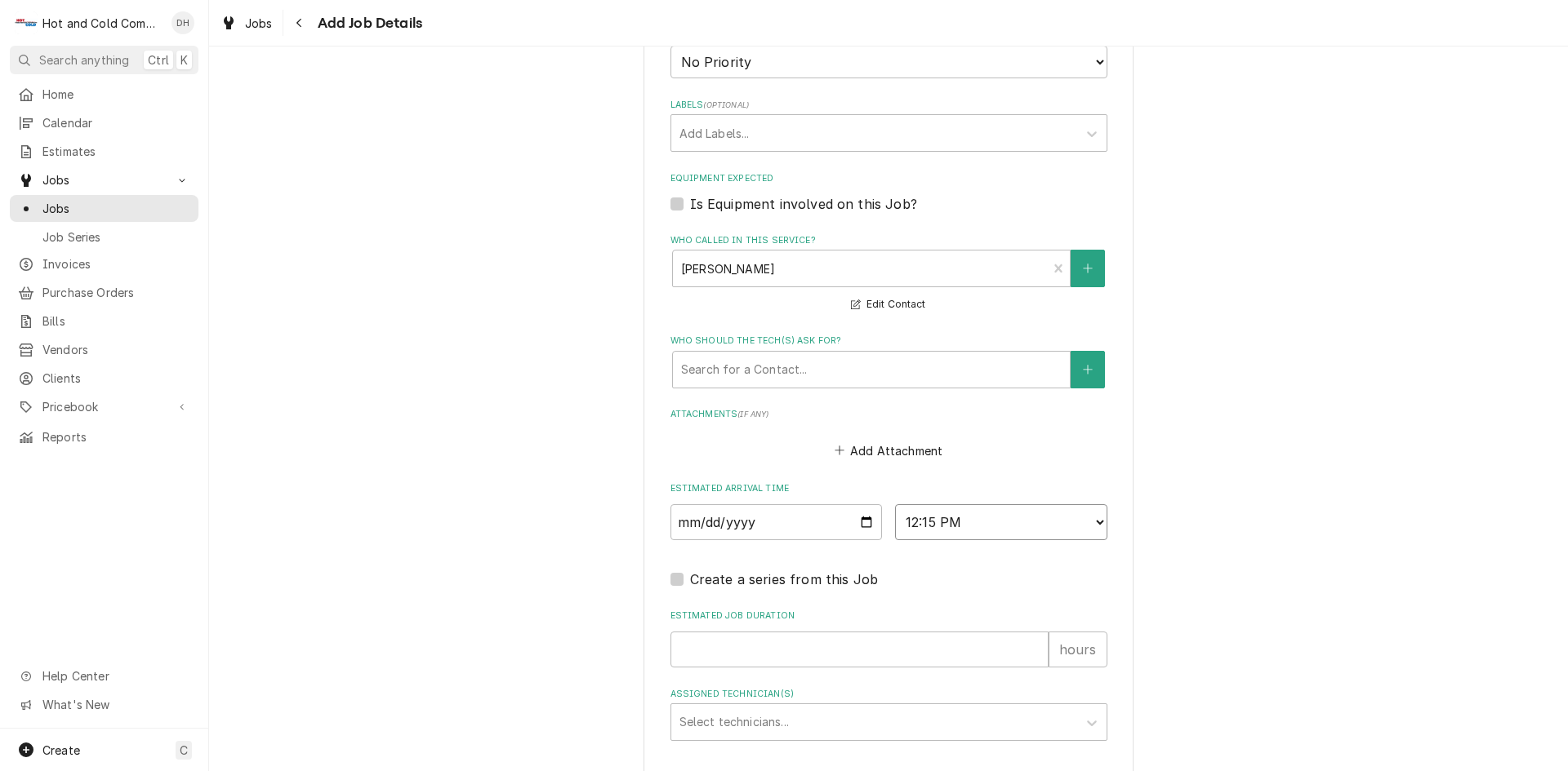
scroll to position [976, 0]
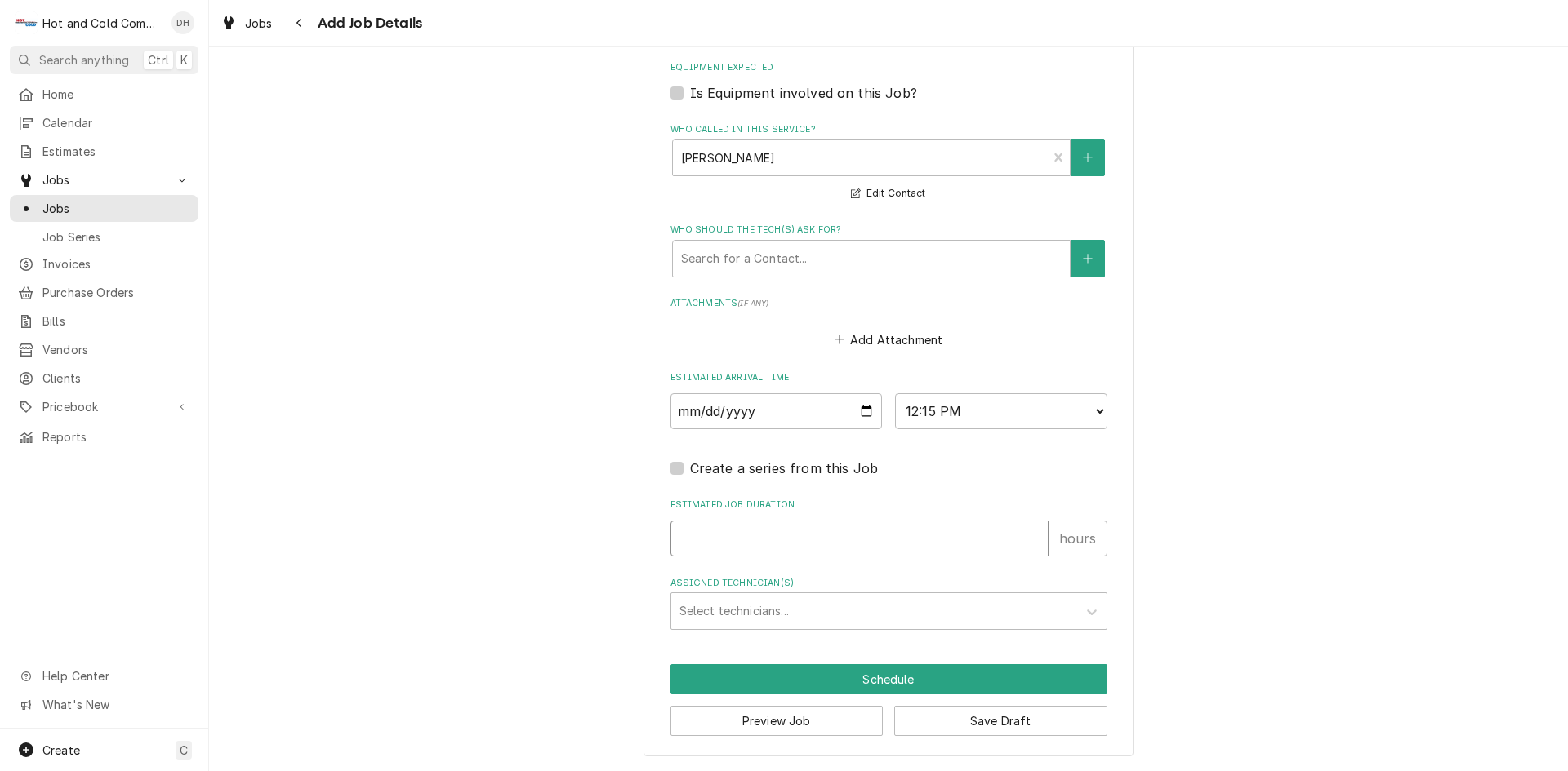
drag, startPoint x: 705, startPoint y: 543, endPoint x: 708, endPoint y: 573, distance: 30.1
click at [709, 542] on input "Estimated Job Duration" at bounding box center [860, 538] width 378 height 36
click at [726, 612] on div "Assigned Technician(s)" at bounding box center [874, 612] width 389 height 30
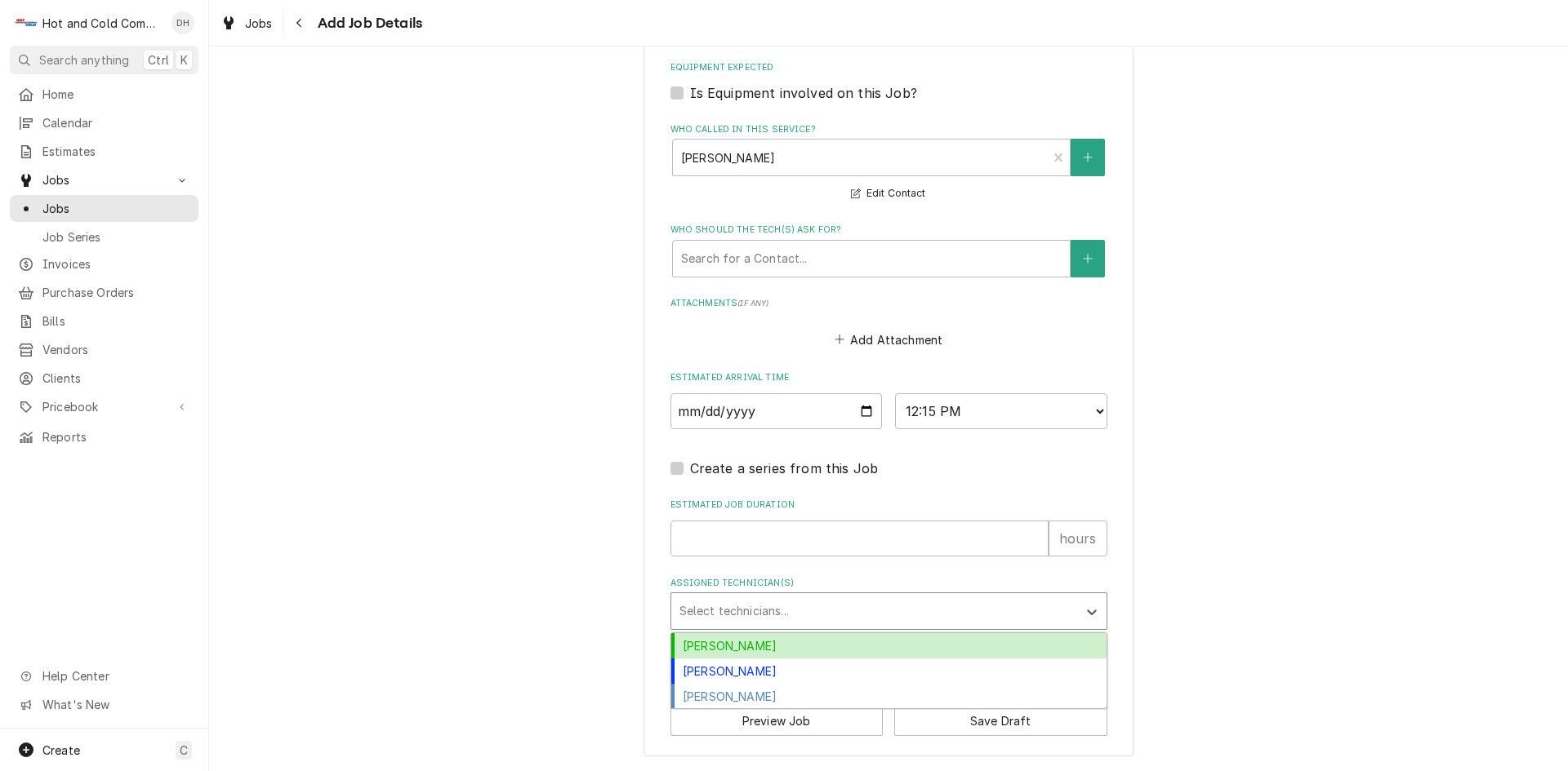
click at [713, 643] on div "[PERSON_NAME]" at bounding box center [889, 646] width 436 height 25
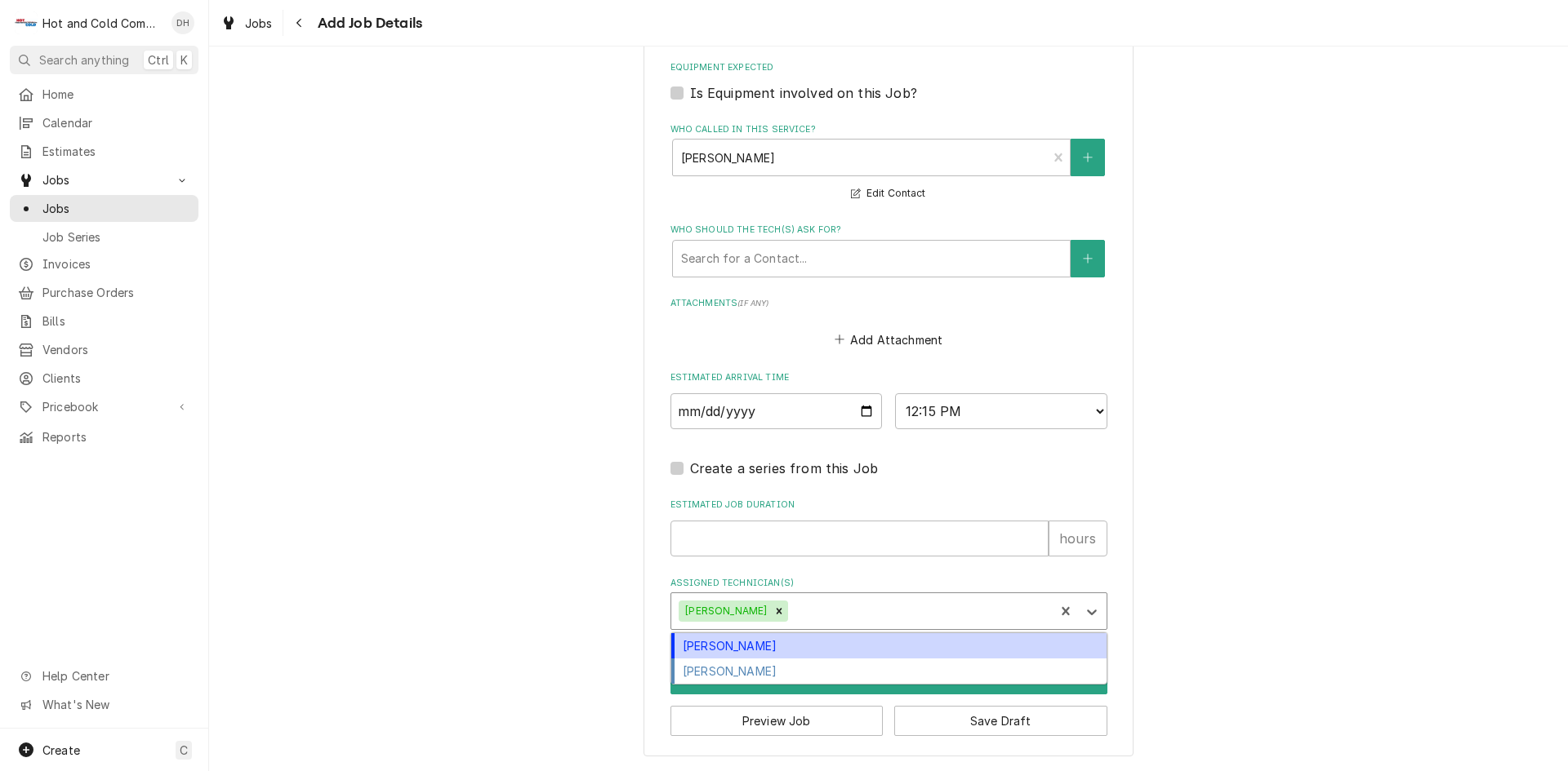
click at [830, 597] on div "Assigned Technician(s)" at bounding box center [919, 612] width 255 height 30
click at [726, 645] on div "[PERSON_NAME]" at bounding box center [889, 646] width 436 height 25
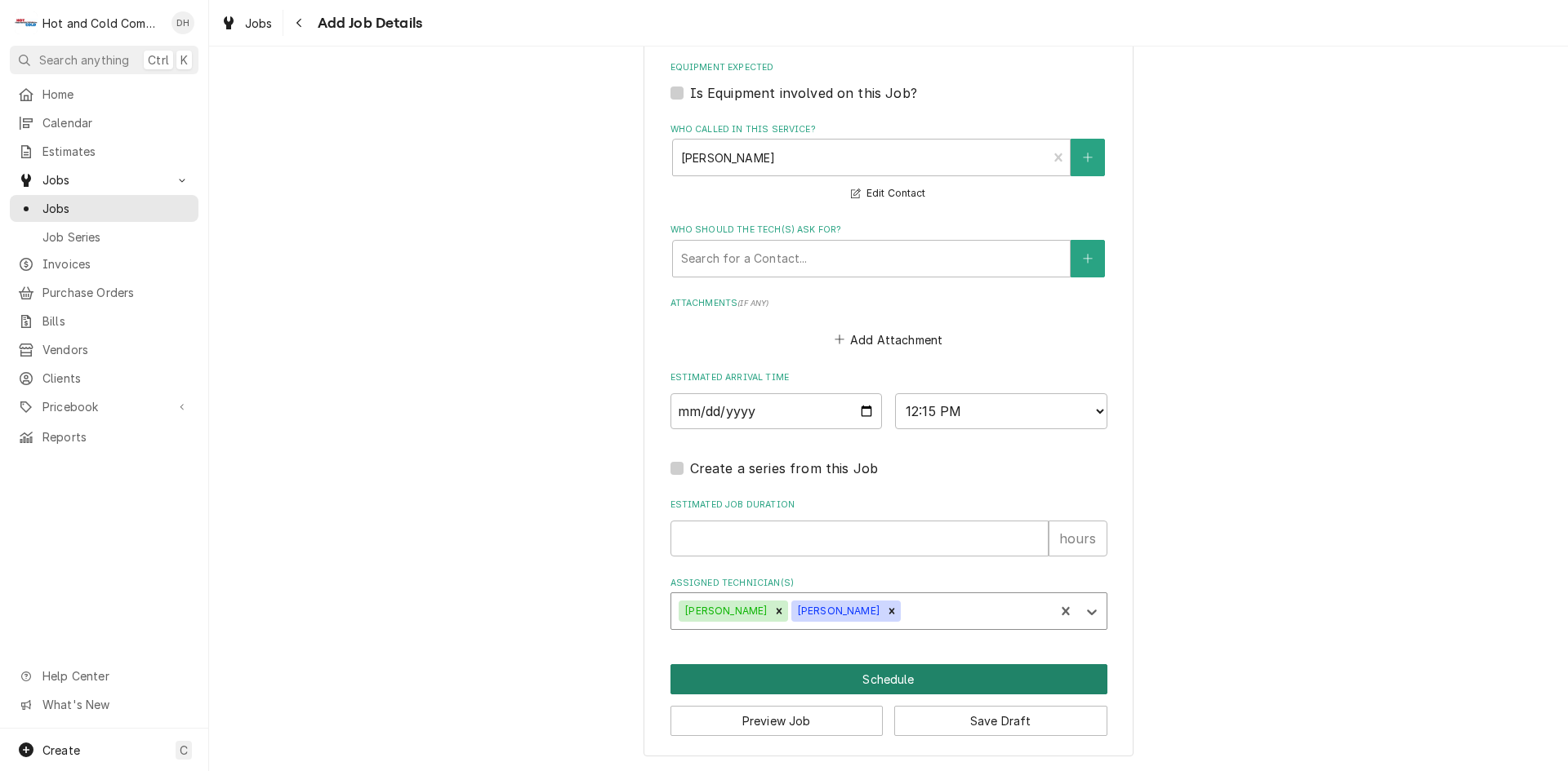
click at [876, 679] on button "Schedule" at bounding box center [888, 679] width 437 height 31
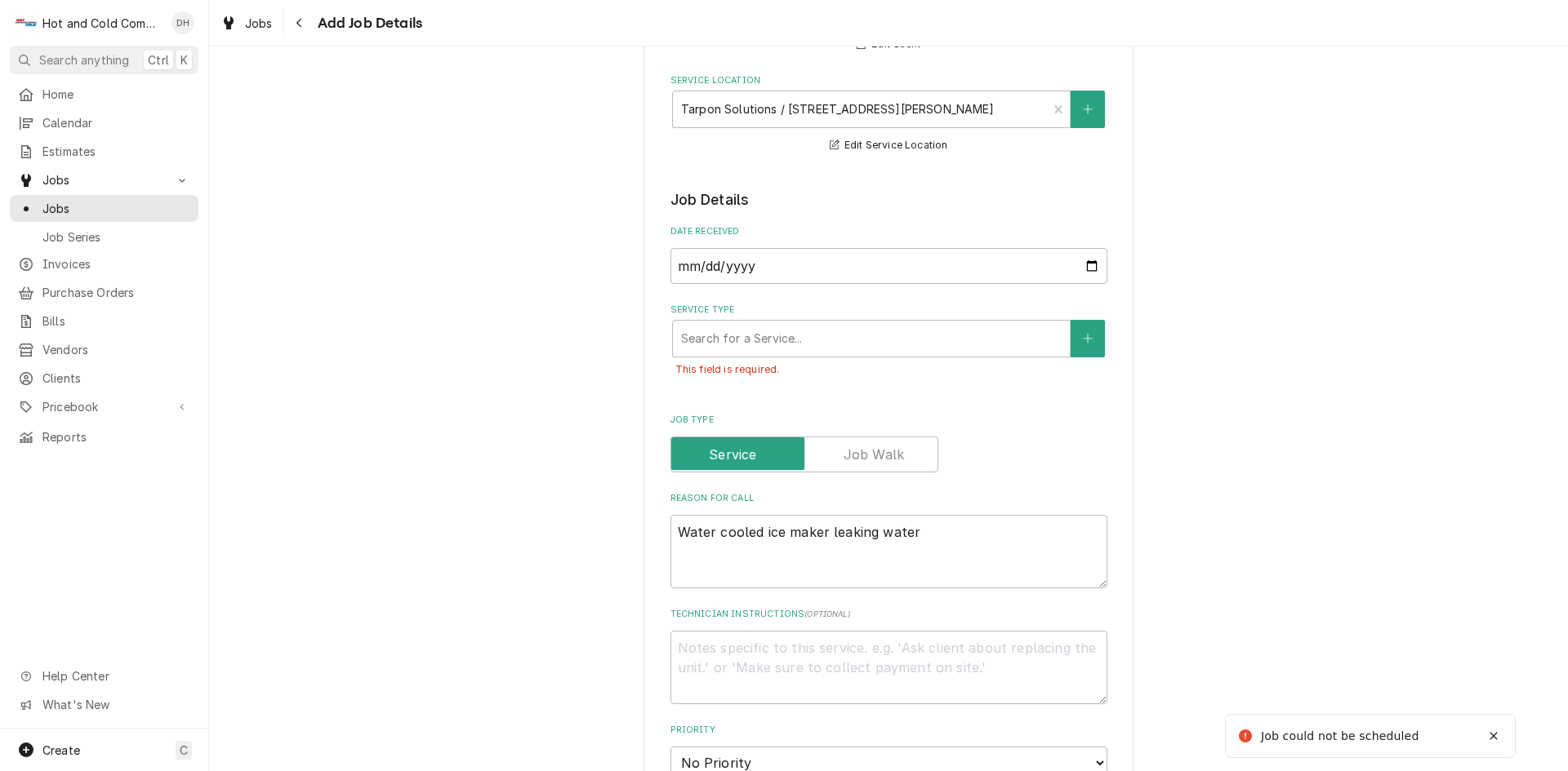
scroll to position [186, 0]
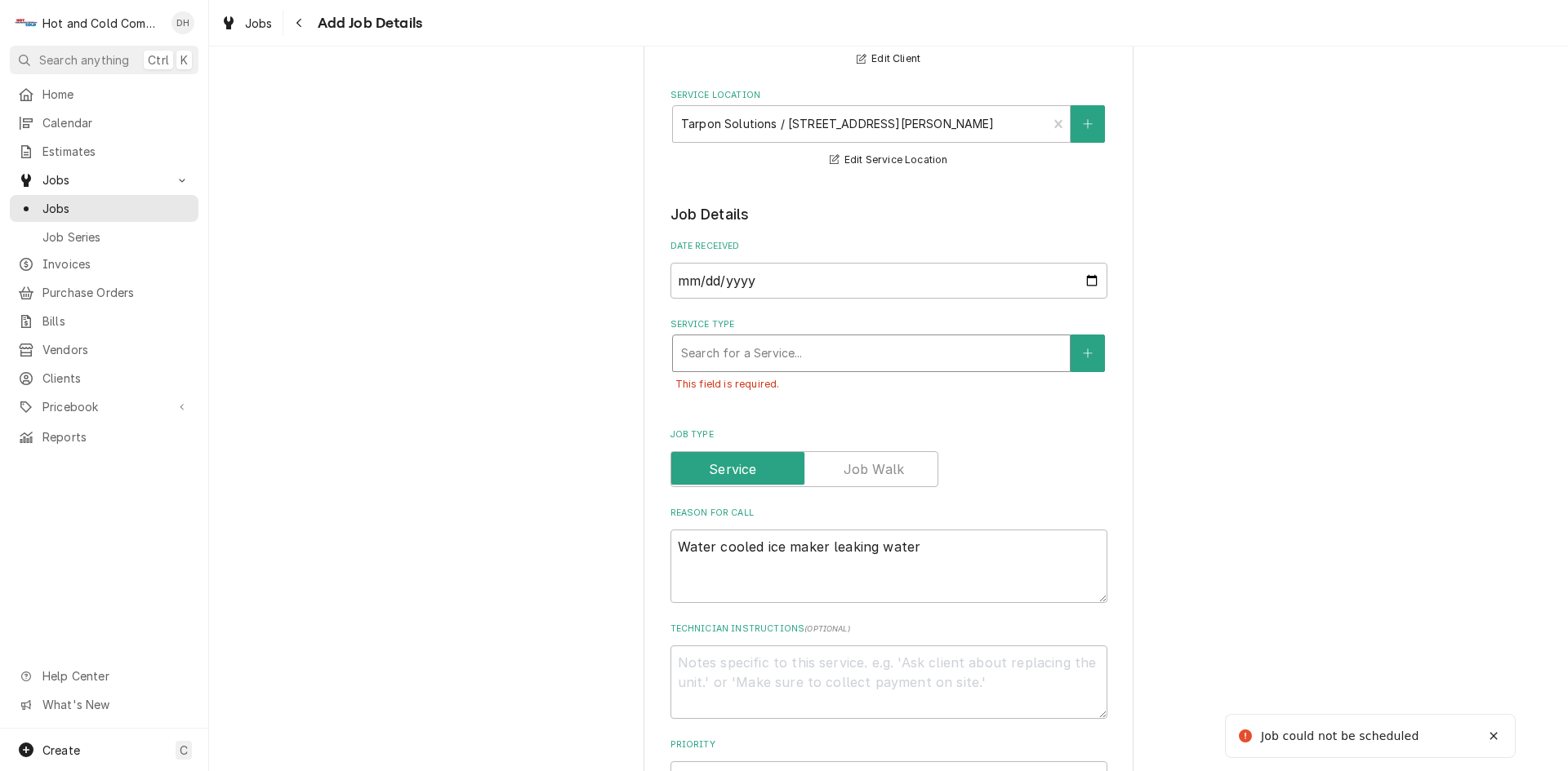
click at [749, 360] on div "Service Type" at bounding box center [872, 354] width 381 height 30
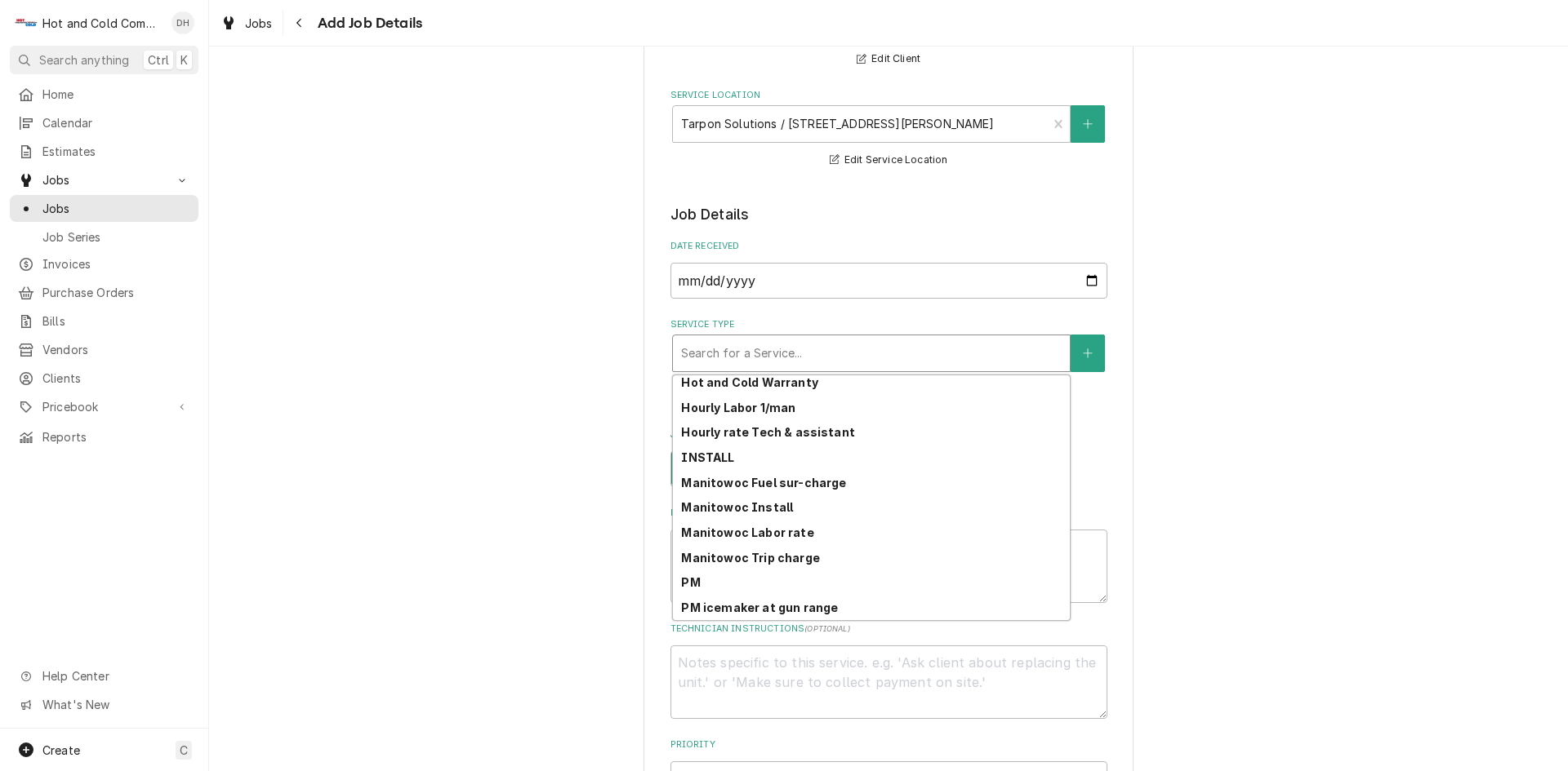
scroll to position [422, 0]
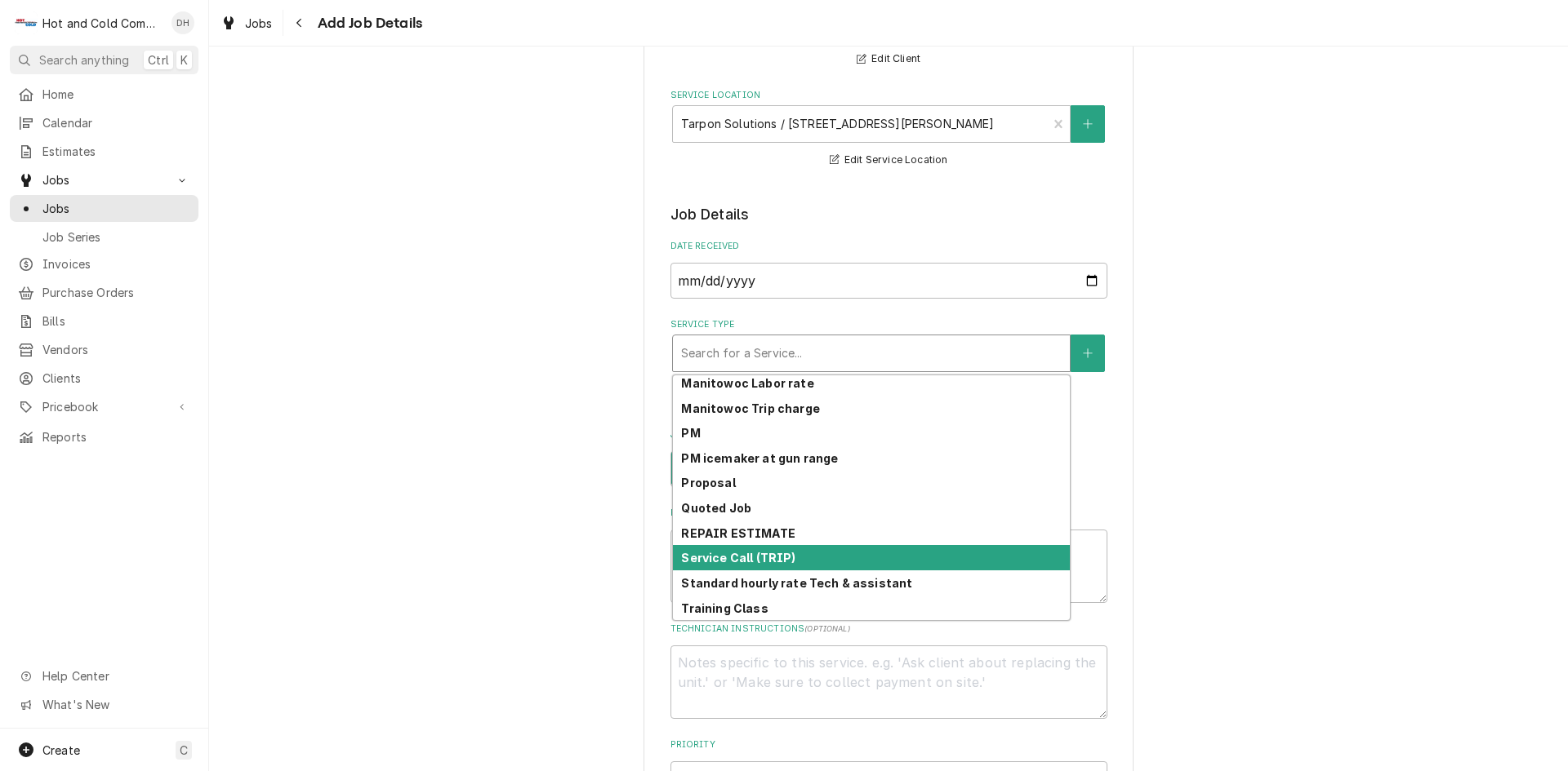
click at [729, 553] on strong "Service Call (TRIP)" at bounding box center [738, 558] width 114 height 14
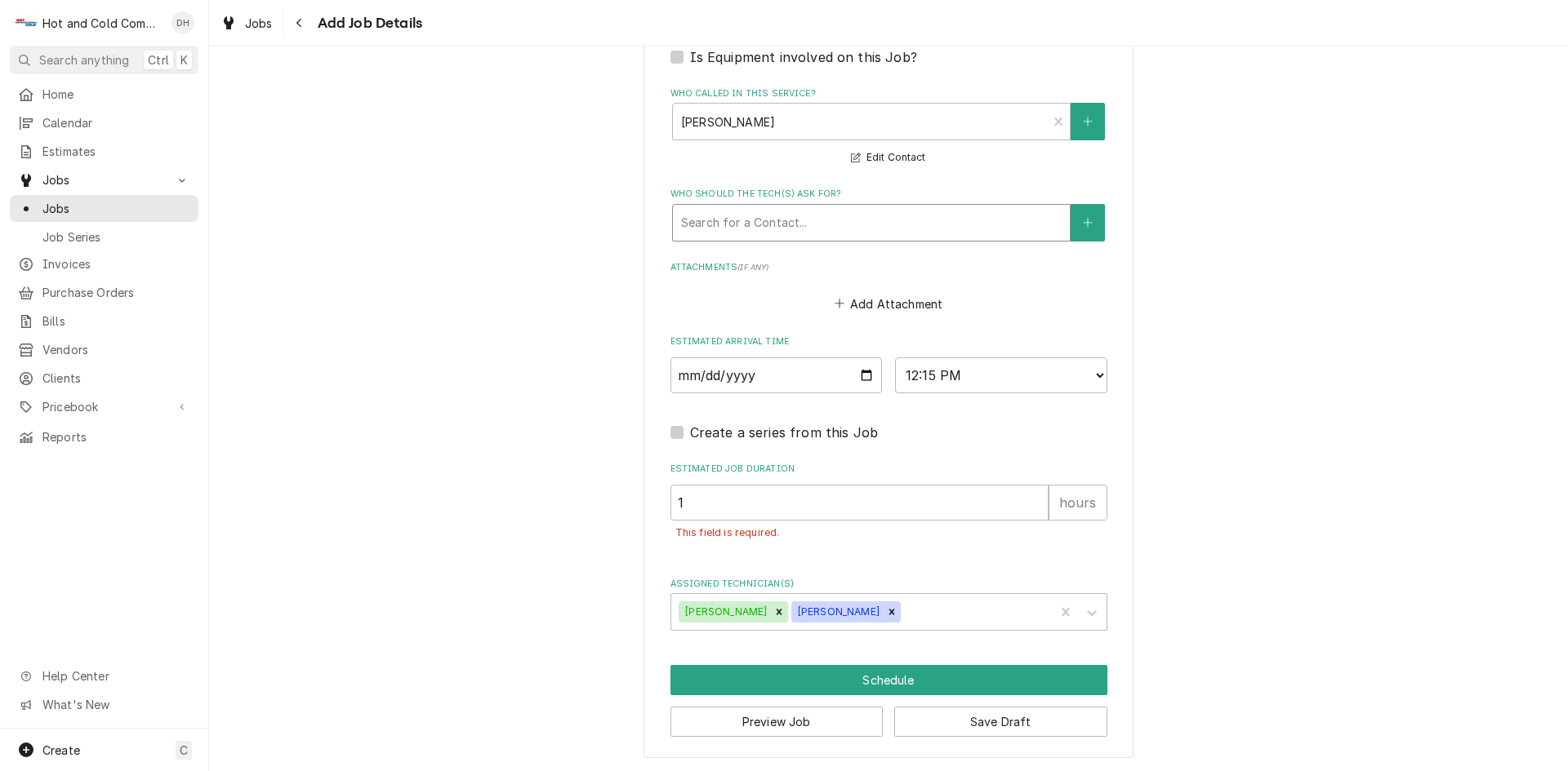
scroll to position [1077, 0]
click at [860, 680] on button "Schedule" at bounding box center [888, 679] width 437 height 31
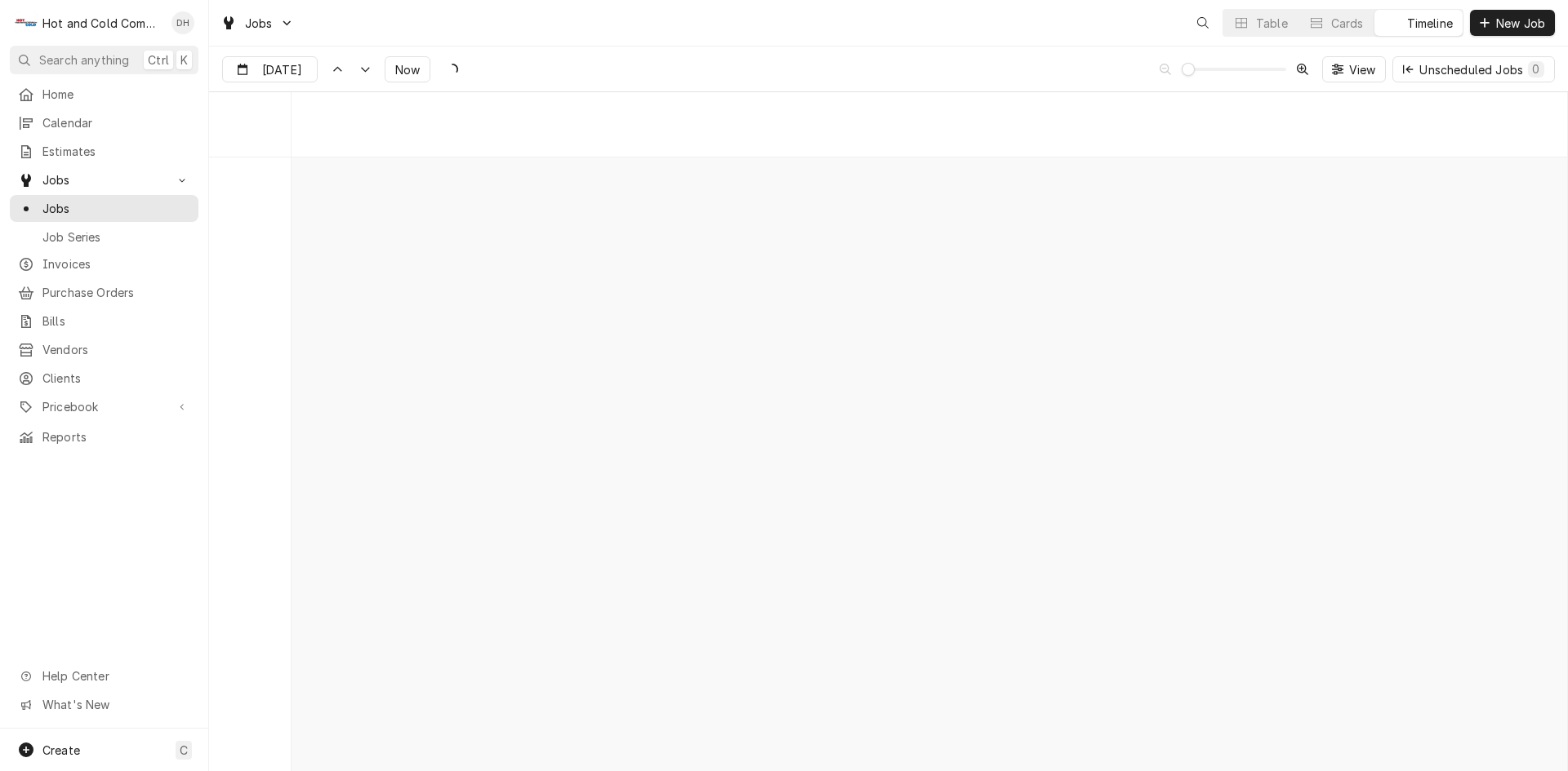
scroll to position [12779, 0]
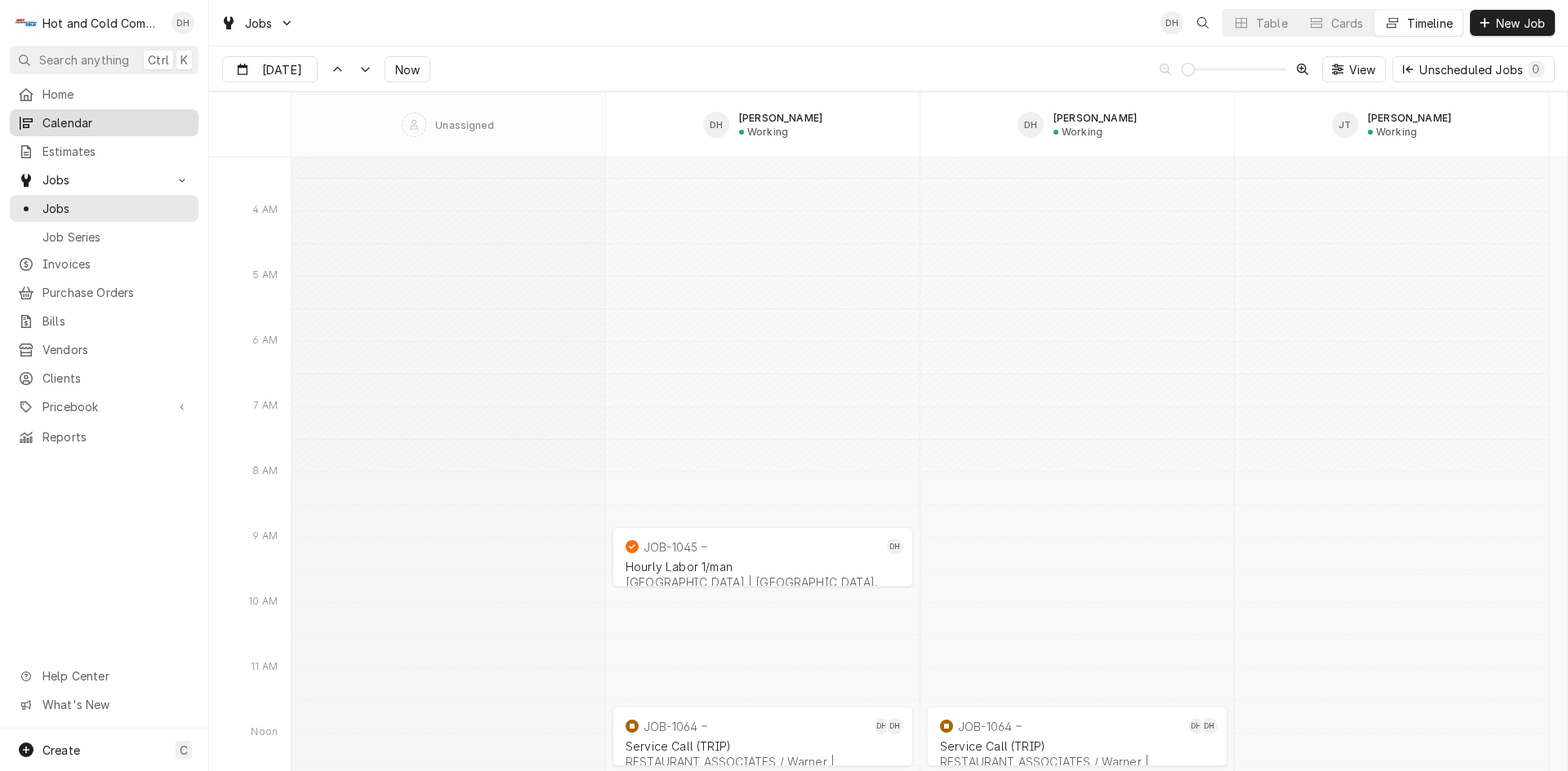
click at [96, 118] on span "Calendar" at bounding box center [116, 122] width 147 height 17
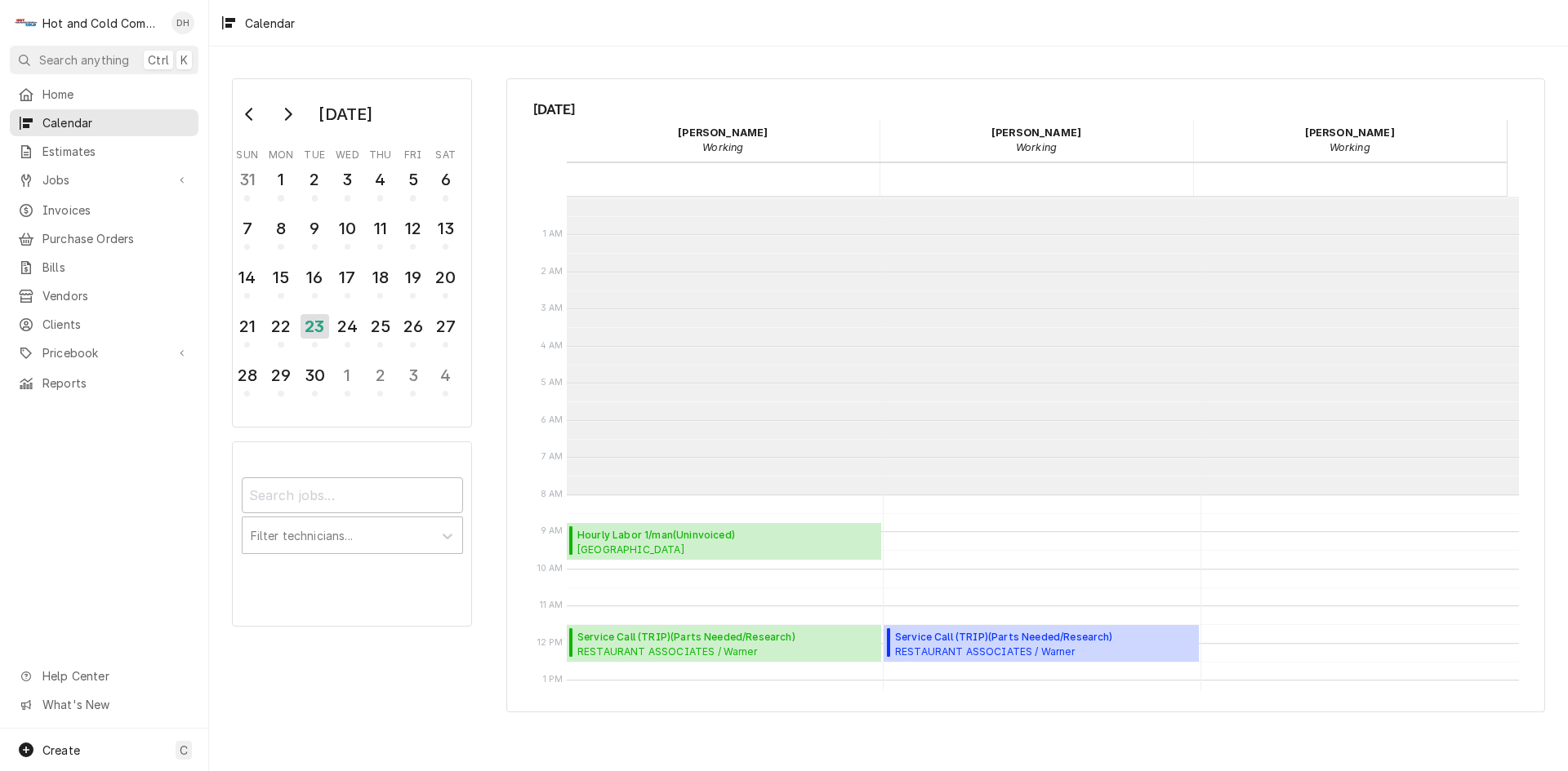
scroll to position [298, 0]
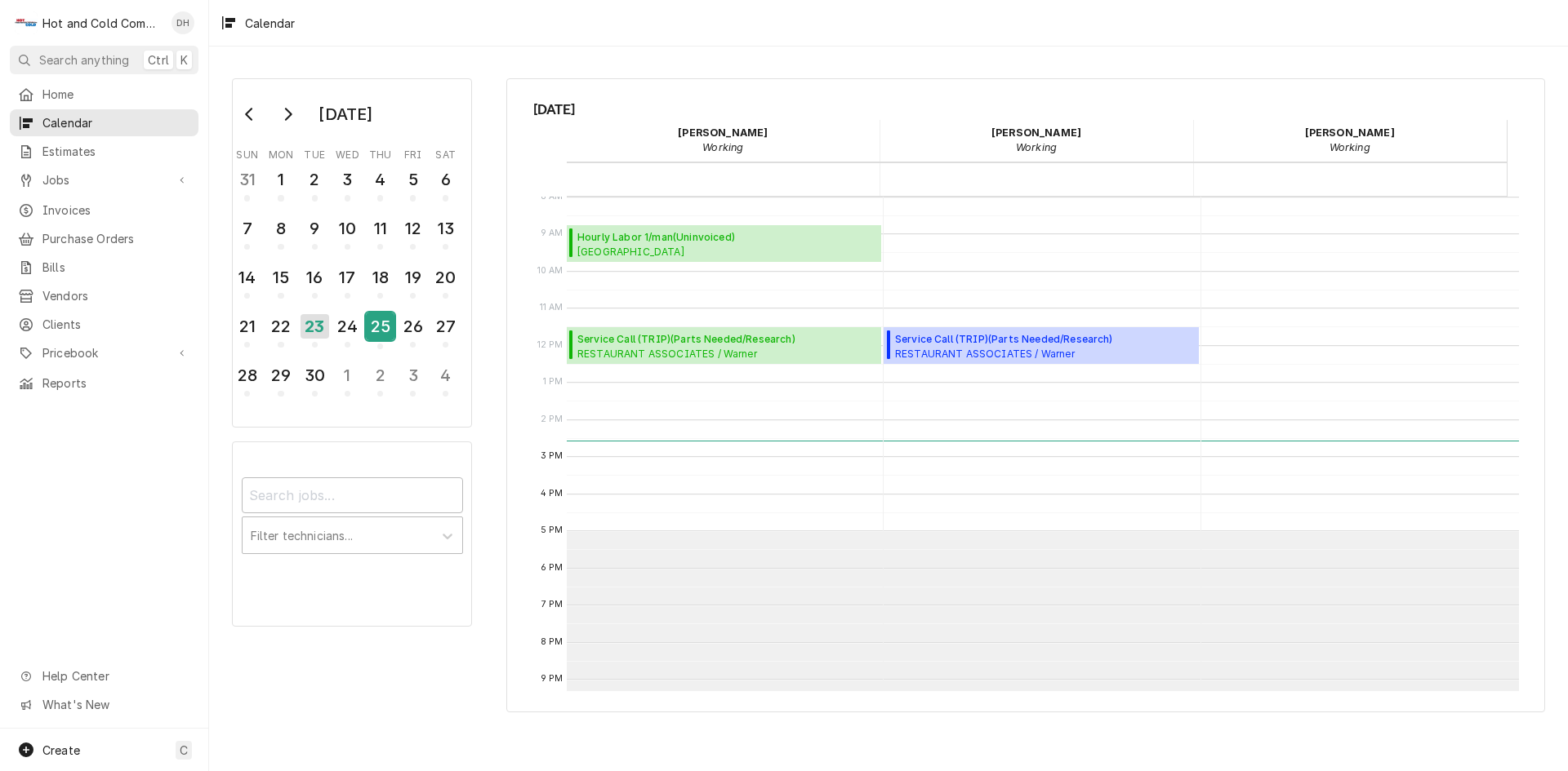
click at [383, 318] on div "25" at bounding box center [380, 326] width 29 height 28
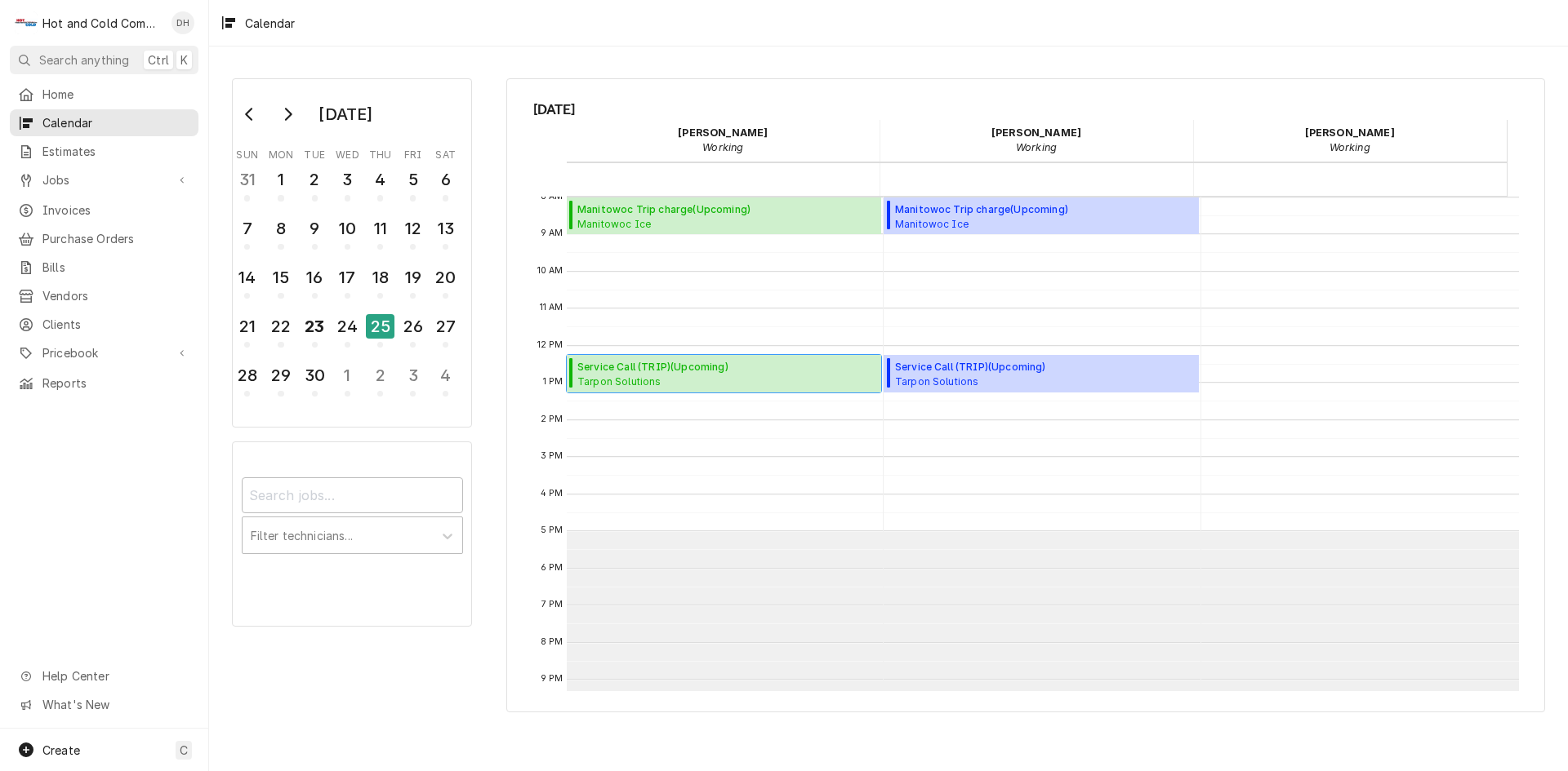
click at [678, 370] on span "Service Call (TRIP) ( Upcoming )" at bounding box center [713, 367] width 272 height 15
click at [354, 335] on div "24" at bounding box center [347, 326] width 29 height 28
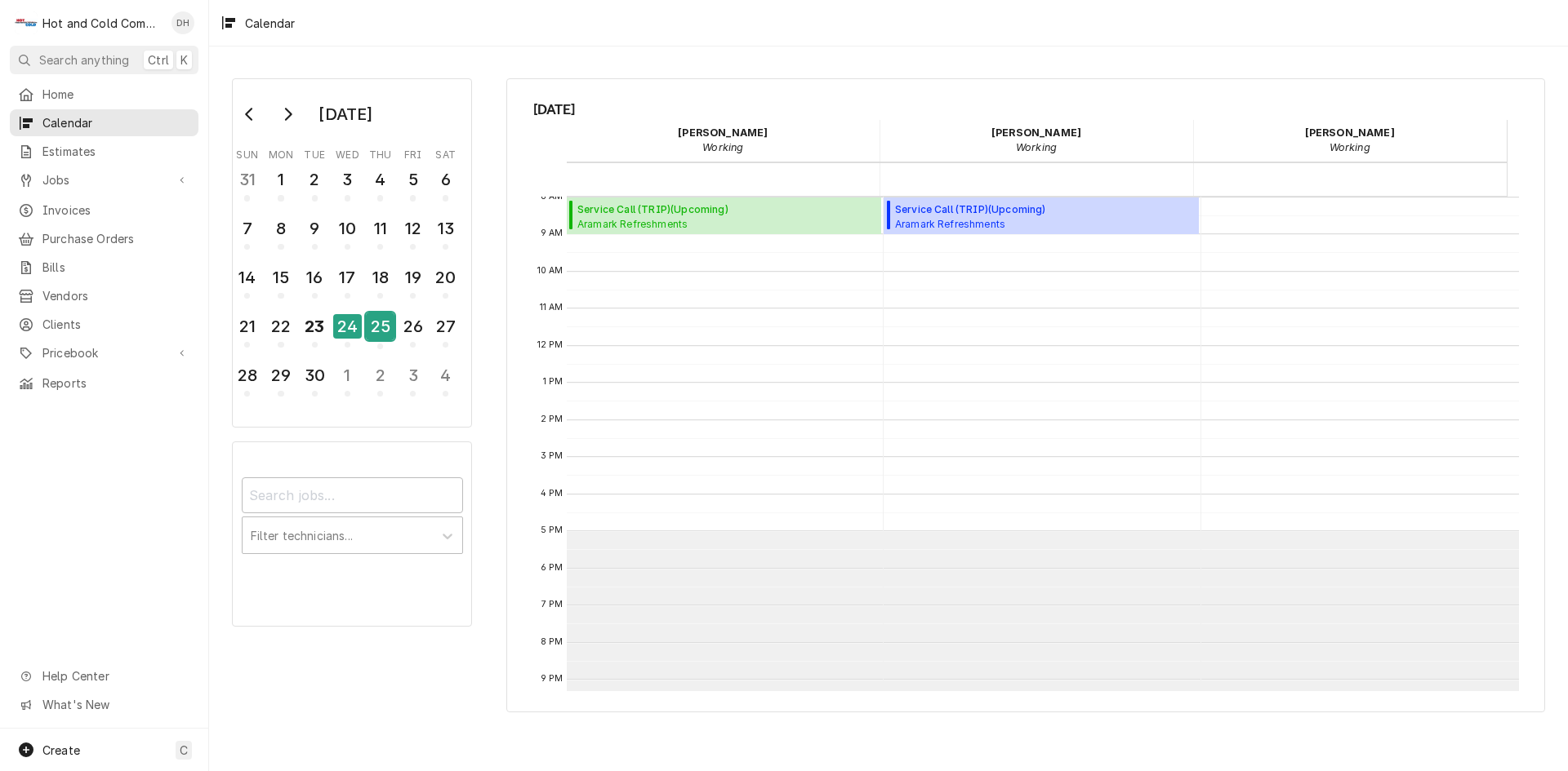
click at [375, 332] on div "25" at bounding box center [380, 326] width 29 height 28
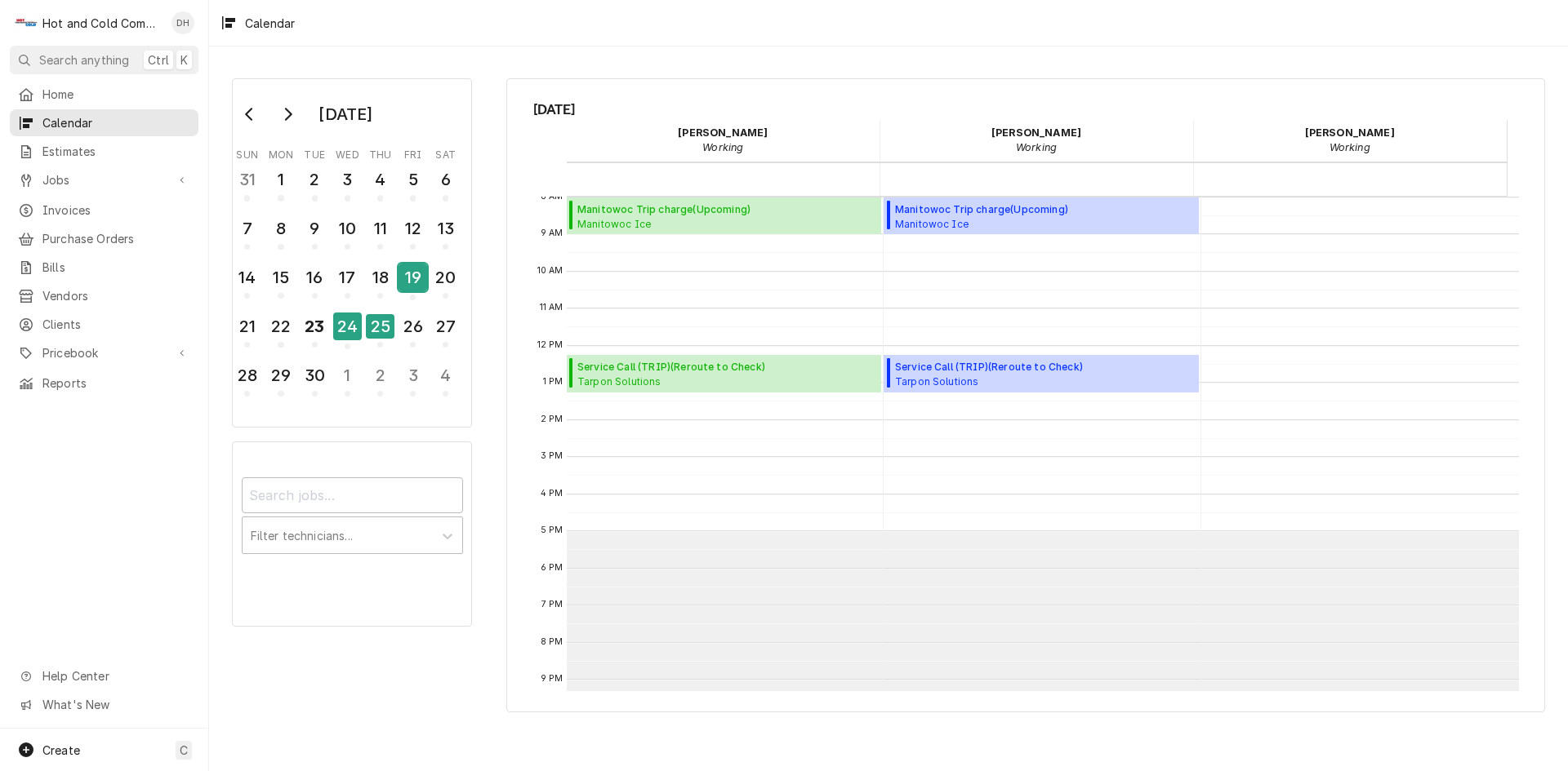
click at [425, 288] on div "19" at bounding box center [413, 278] width 29 height 28
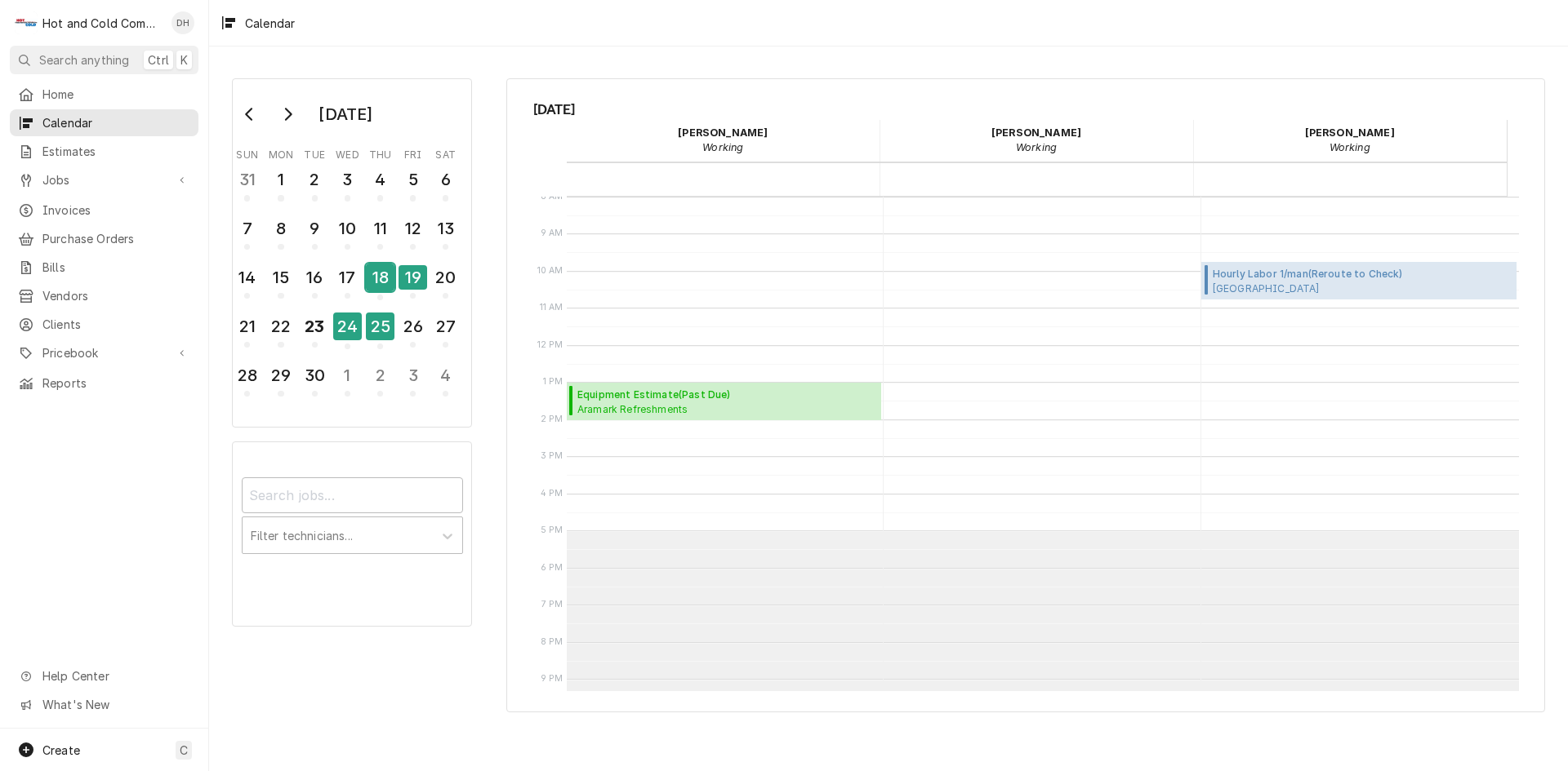
click at [388, 287] on div "18" at bounding box center [380, 278] width 29 height 28
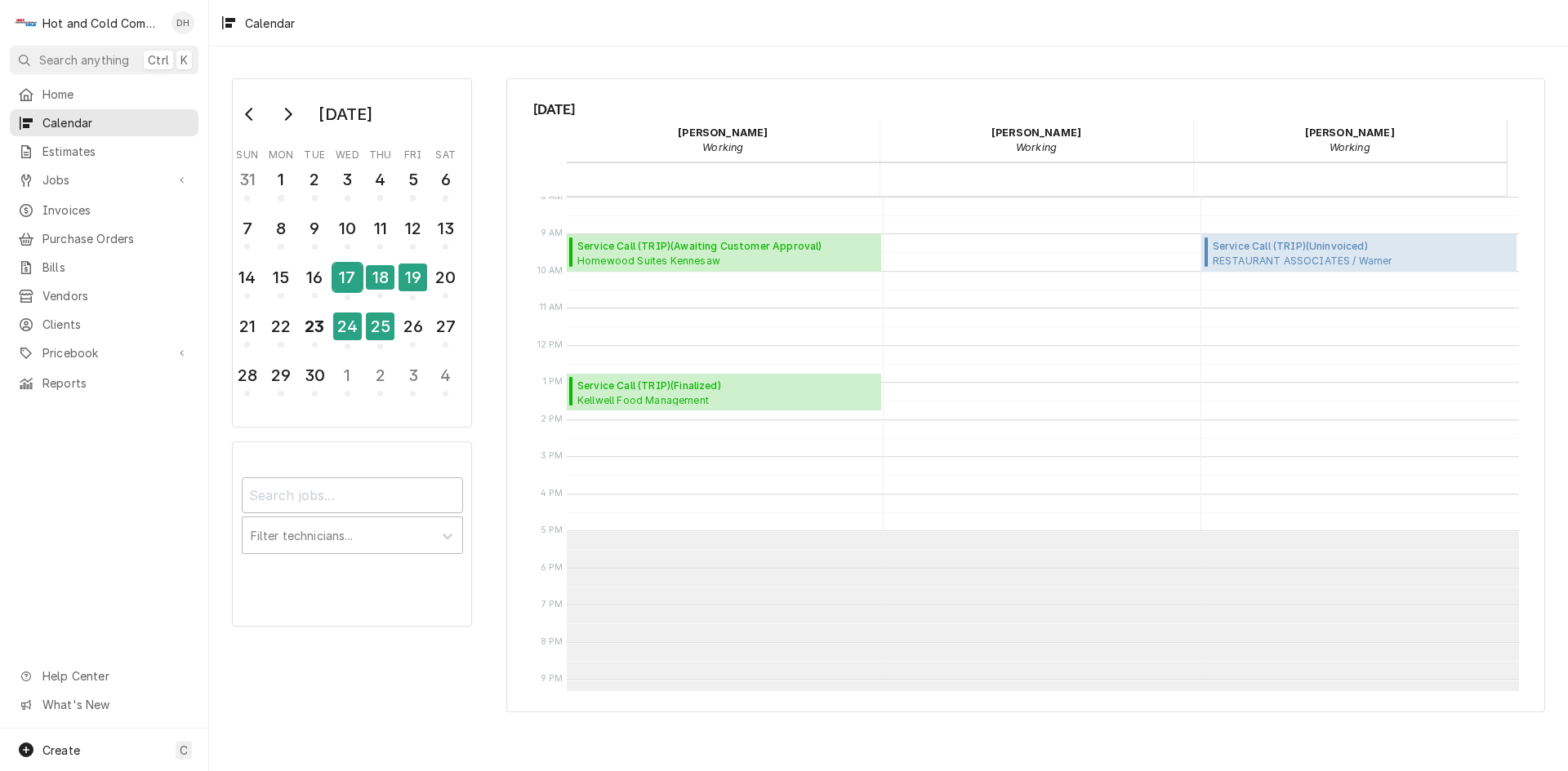
click at [344, 284] on div "17" at bounding box center [347, 278] width 29 height 28
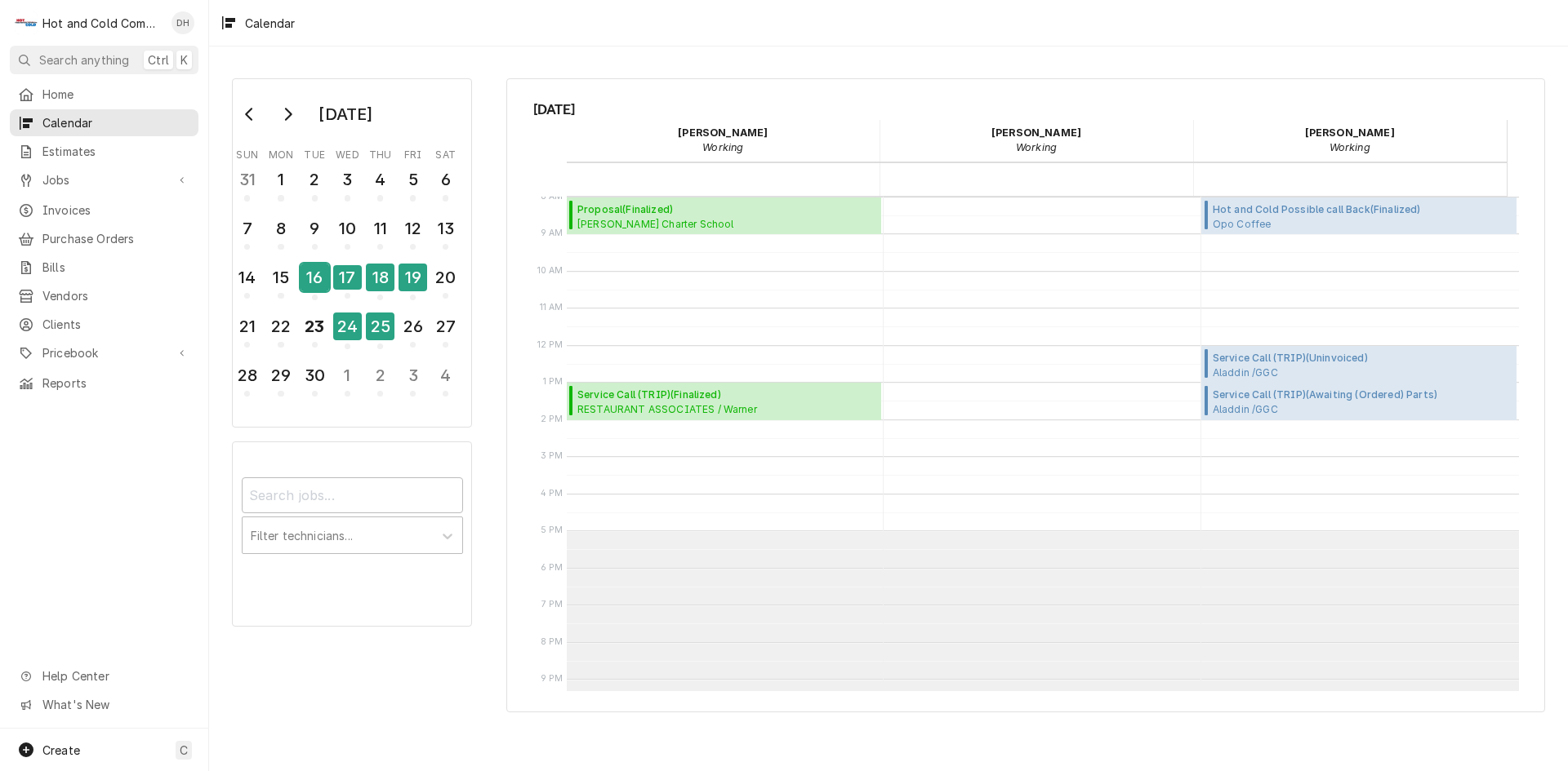
click at [308, 284] on div "16" at bounding box center [314, 278] width 29 height 28
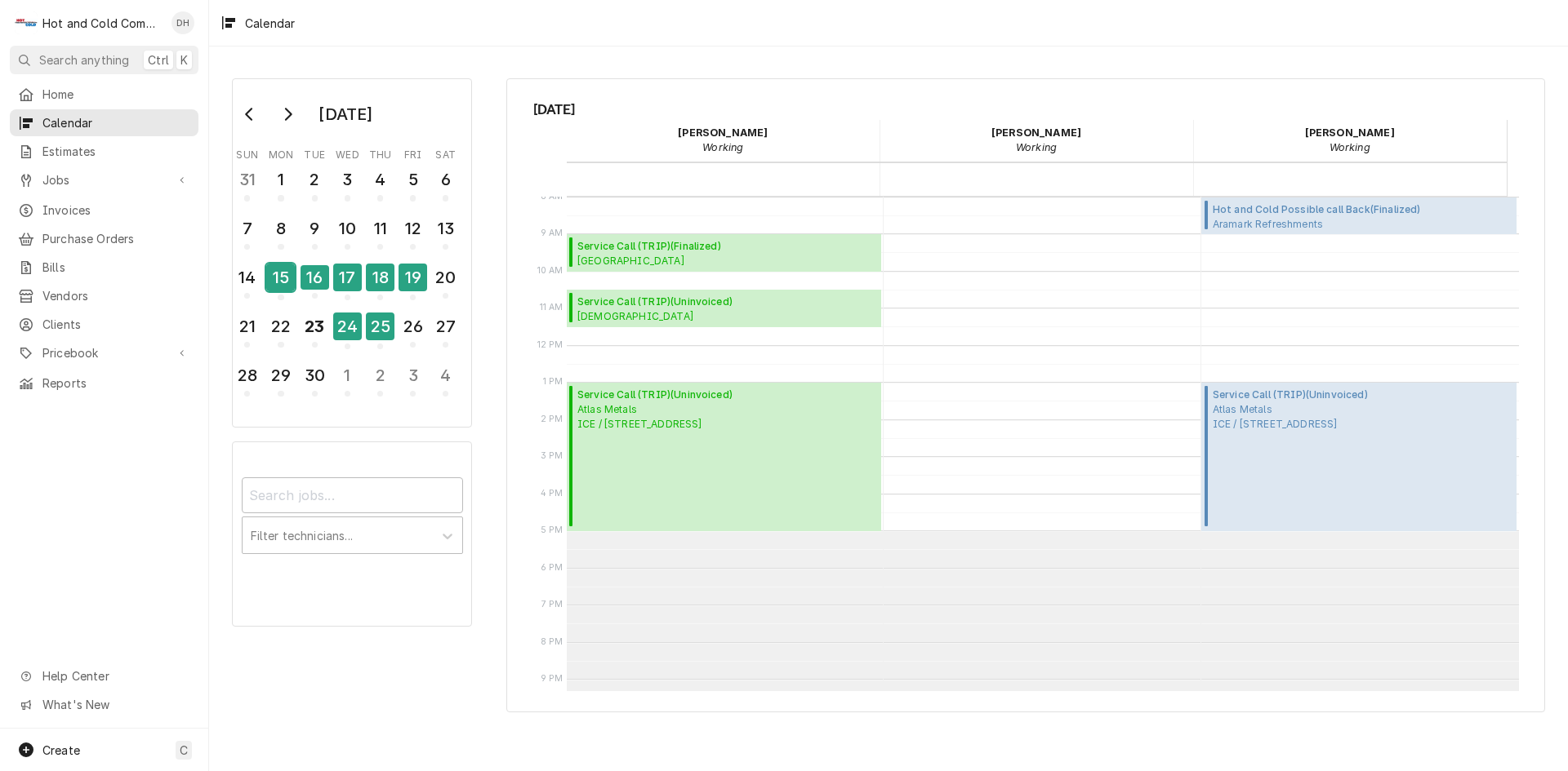
click at [285, 288] on div "15" at bounding box center [280, 278] width 29 height 28
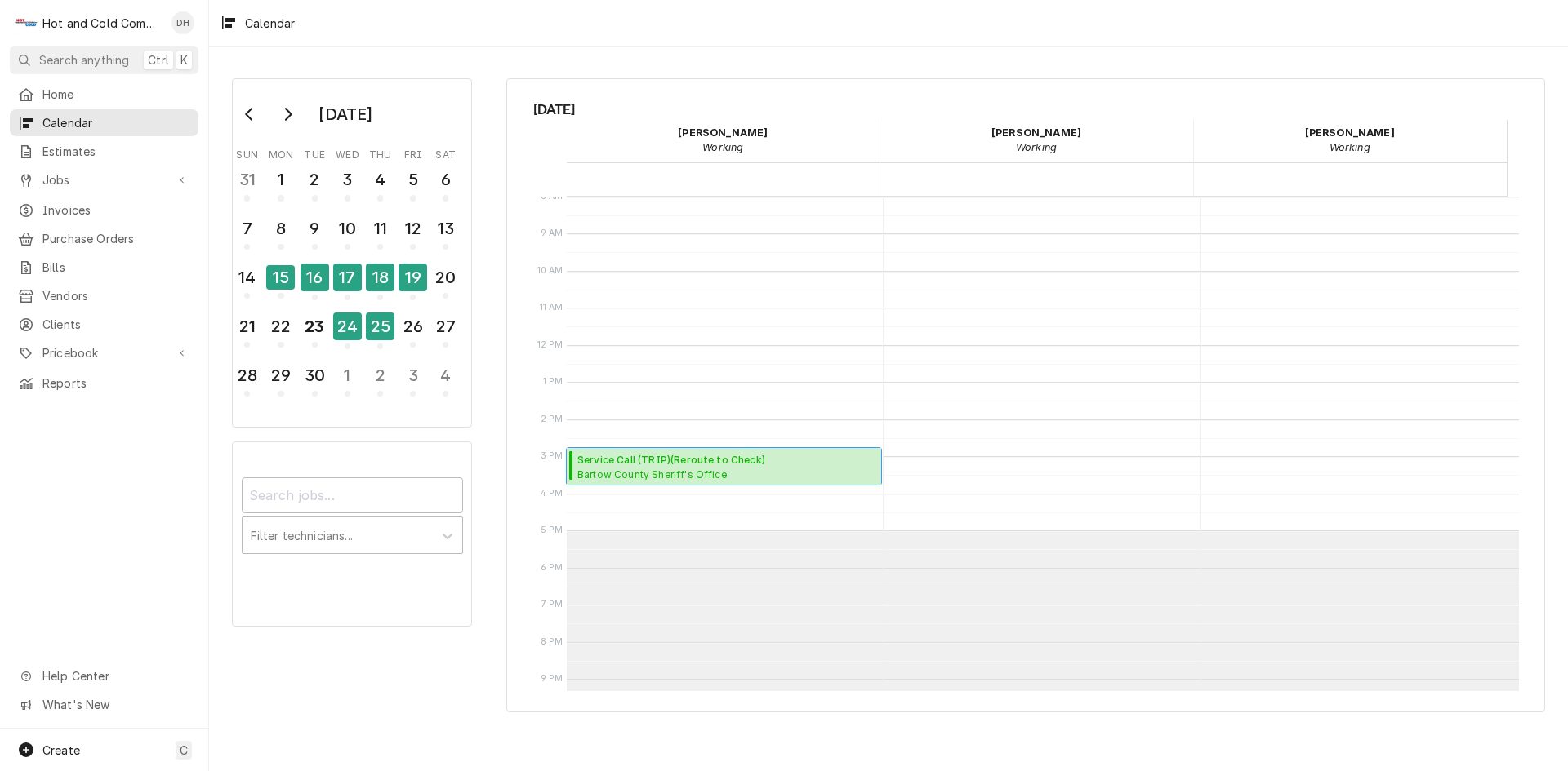
click at [674, 464] on span "Service Call (TRIP) ( Reroute to Check )" at bounding box center [671, 461] width 188 height 15
click at [319, 284] on div "16" at bounding box center [314, 278] width 29 height 28
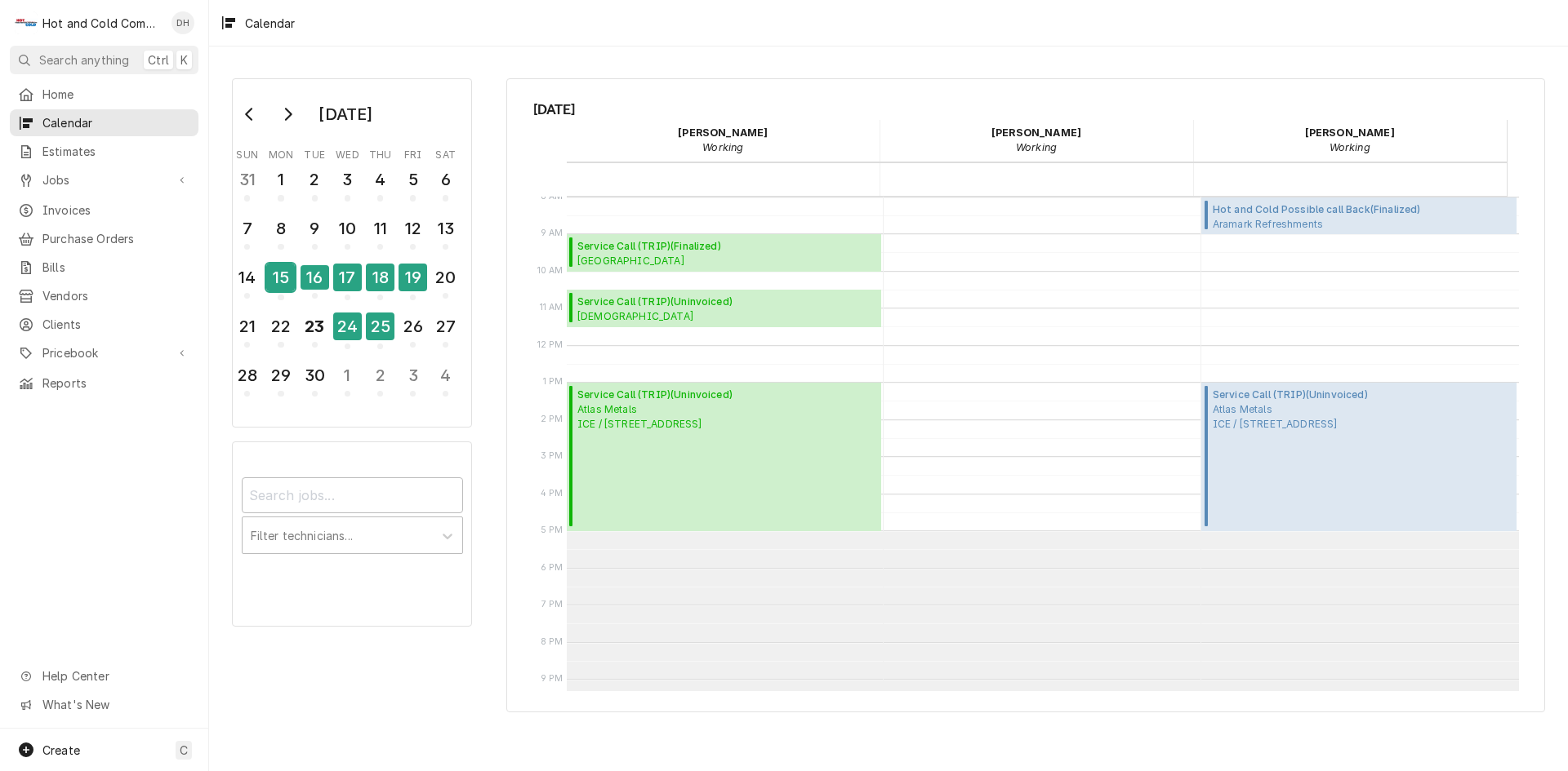
click at [287, 286] on div "15" at bounding box center [280, 278] width 29 height 28
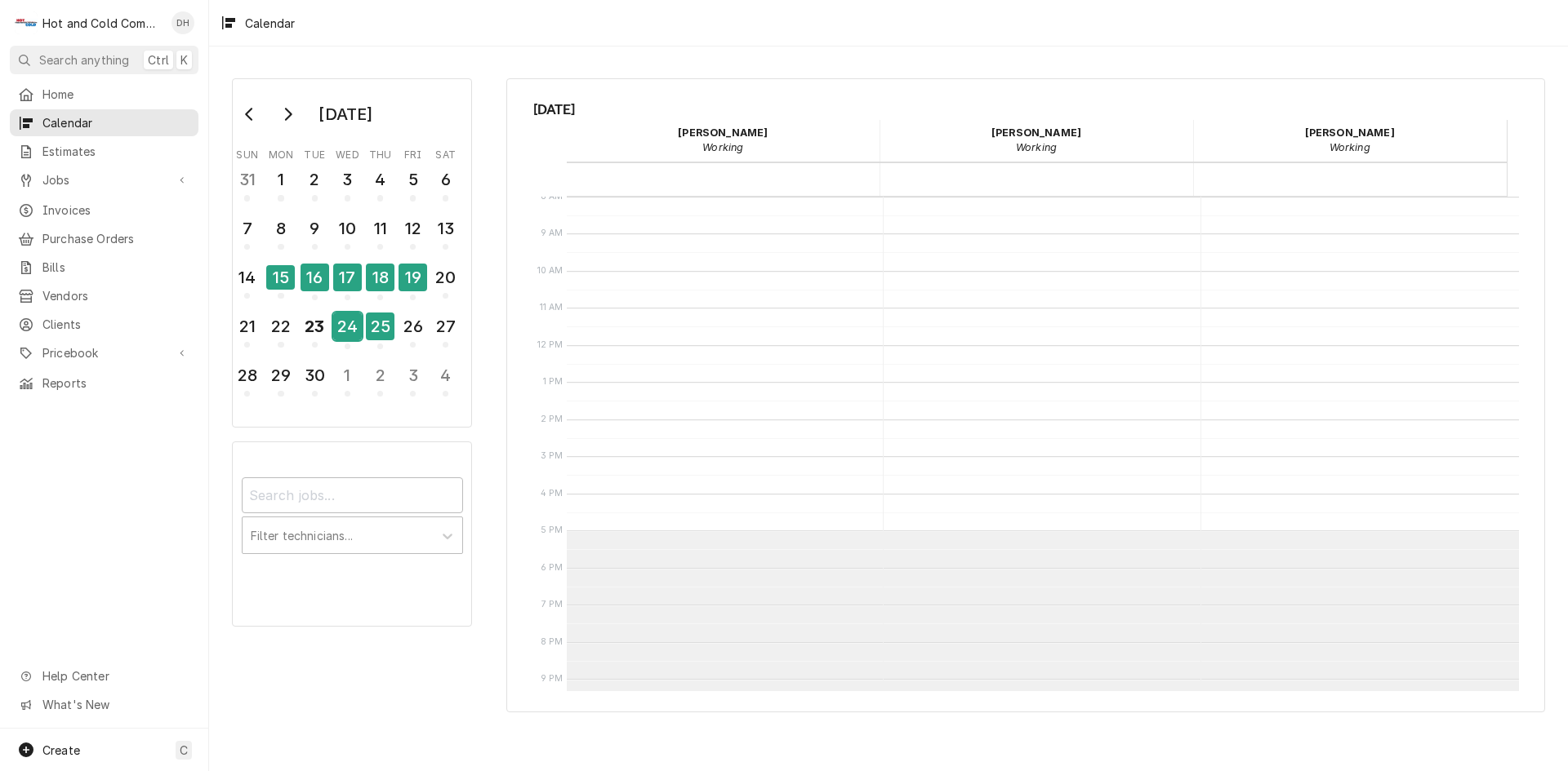
click at [354, 331] on div "24" at bounding box center [347, 326] width 29 height 28
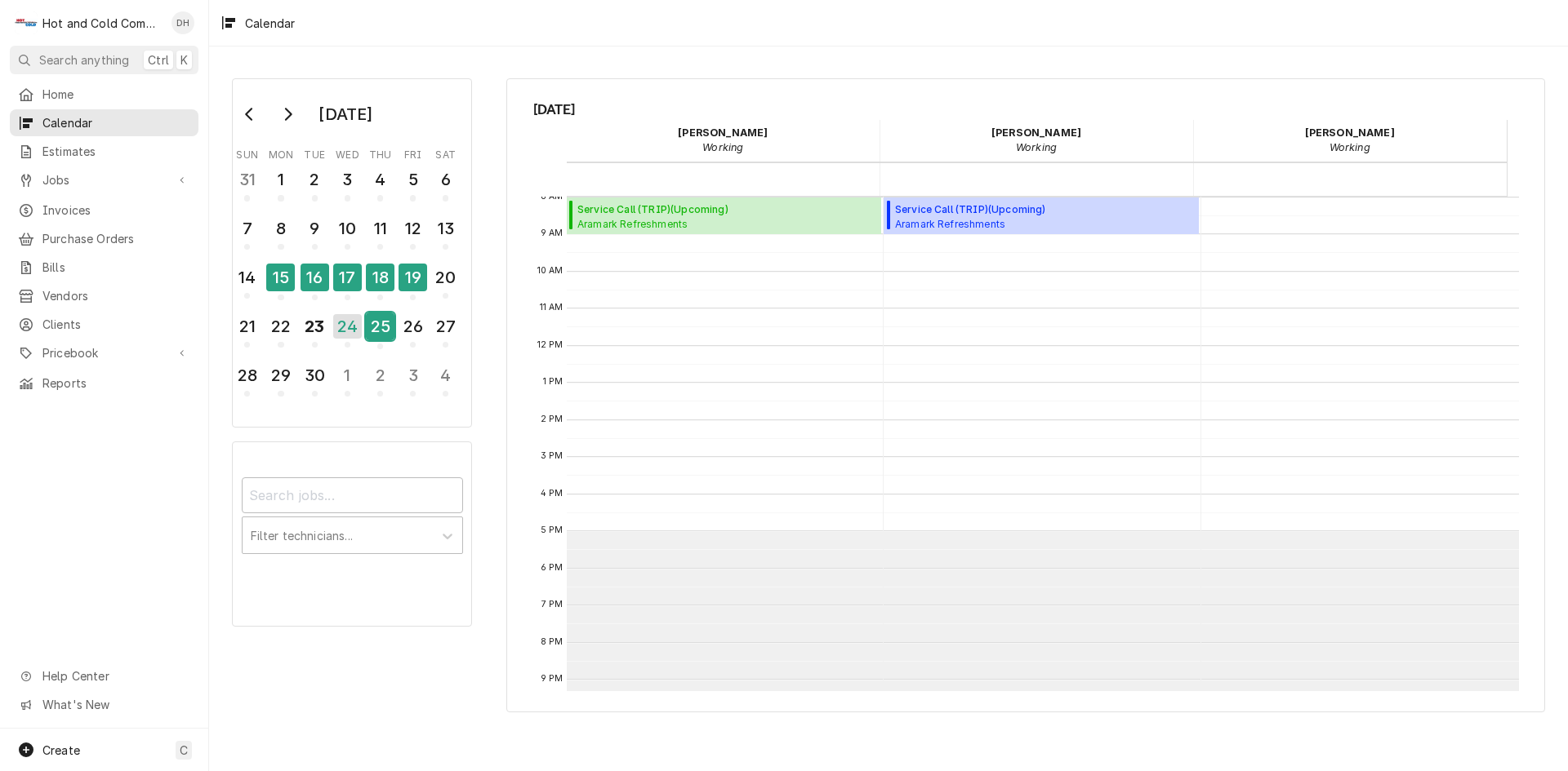
click at [379, 333] on div "25" at bounding box center [380, 326] width 29 height 28
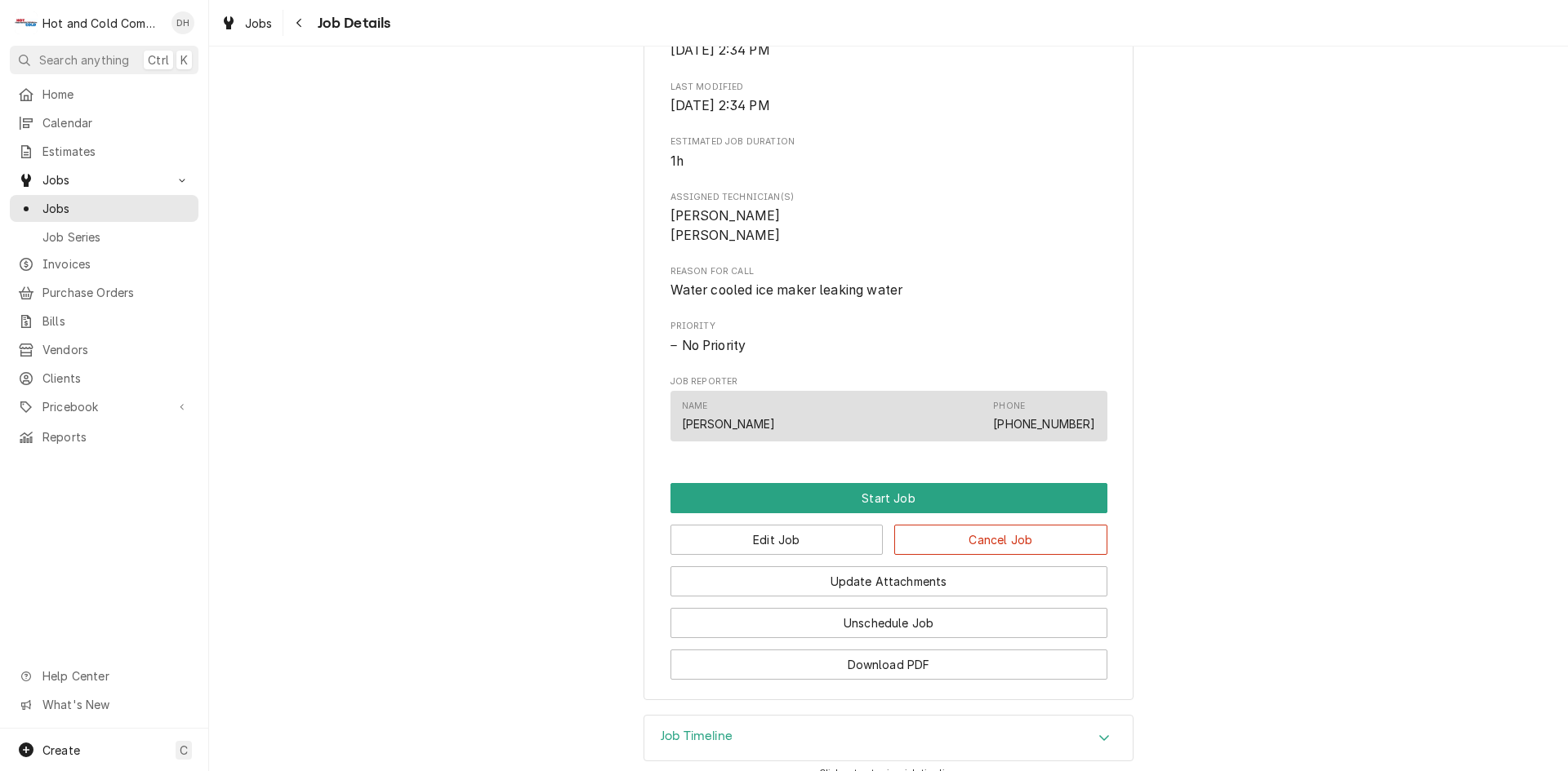
scroll to position [662, 0]
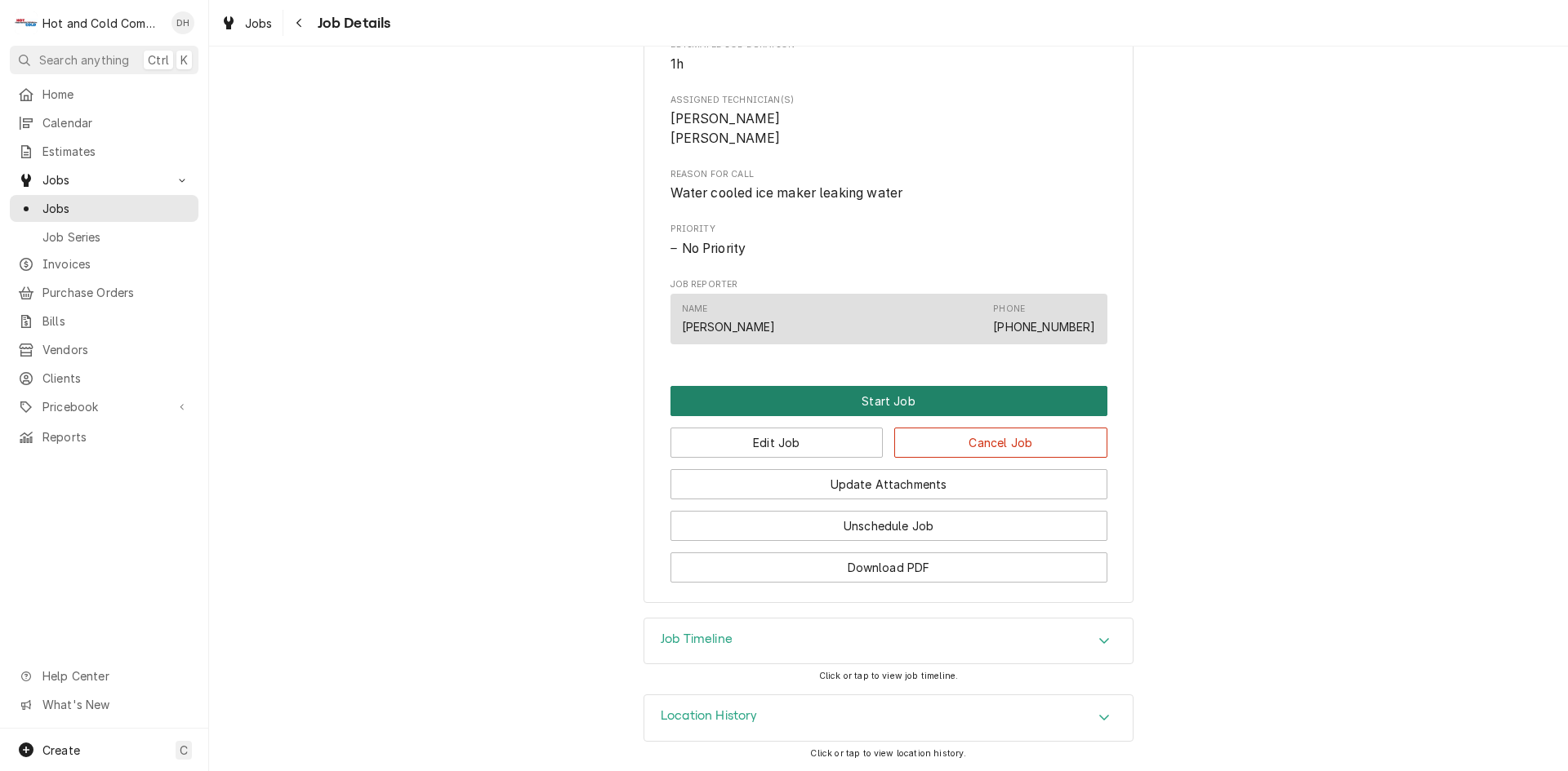
click at [874, 399] on button "Start Job" at bounding box center [888, 401] width 437 height 31
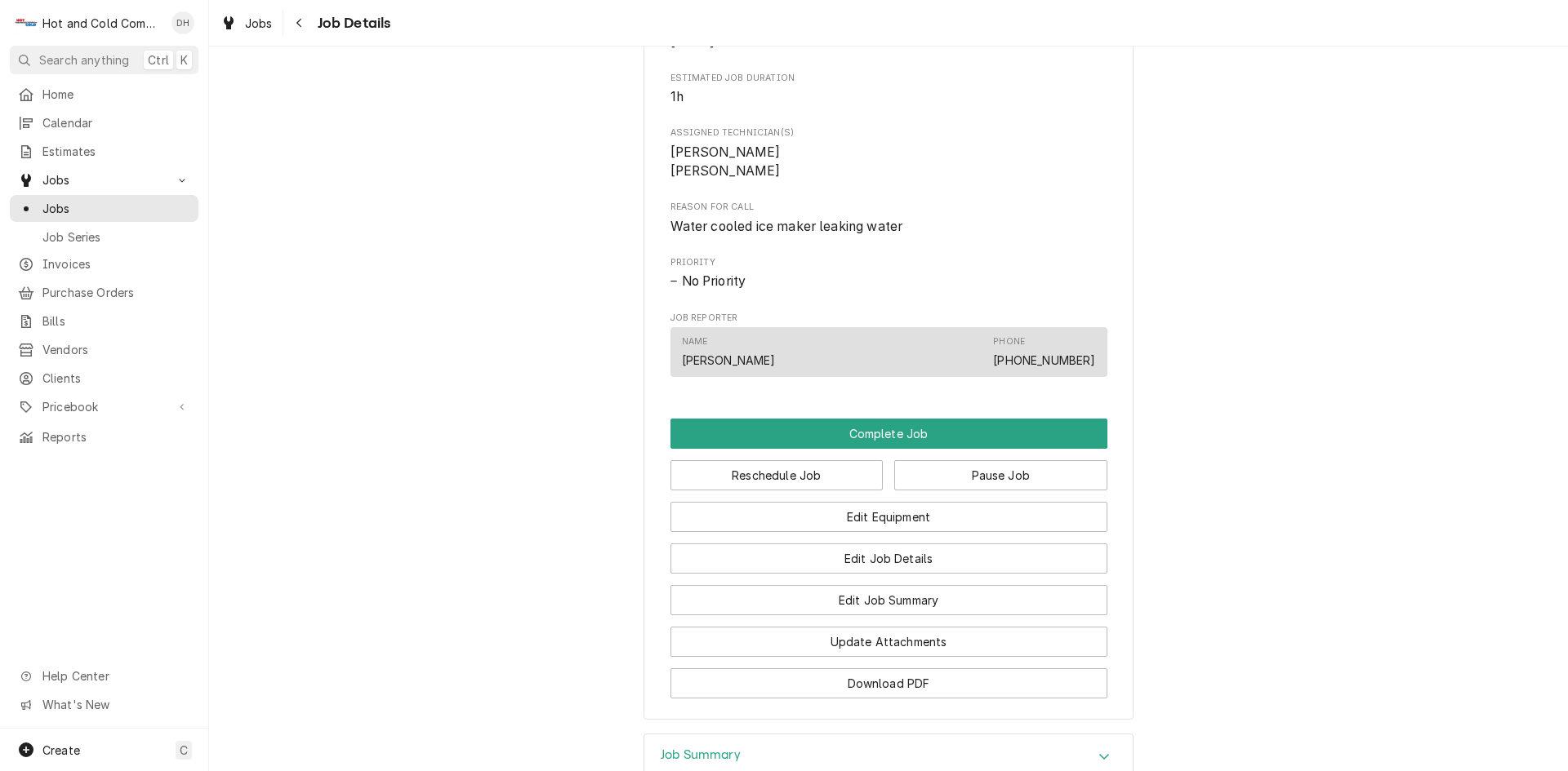
scroll to position [816, 0]
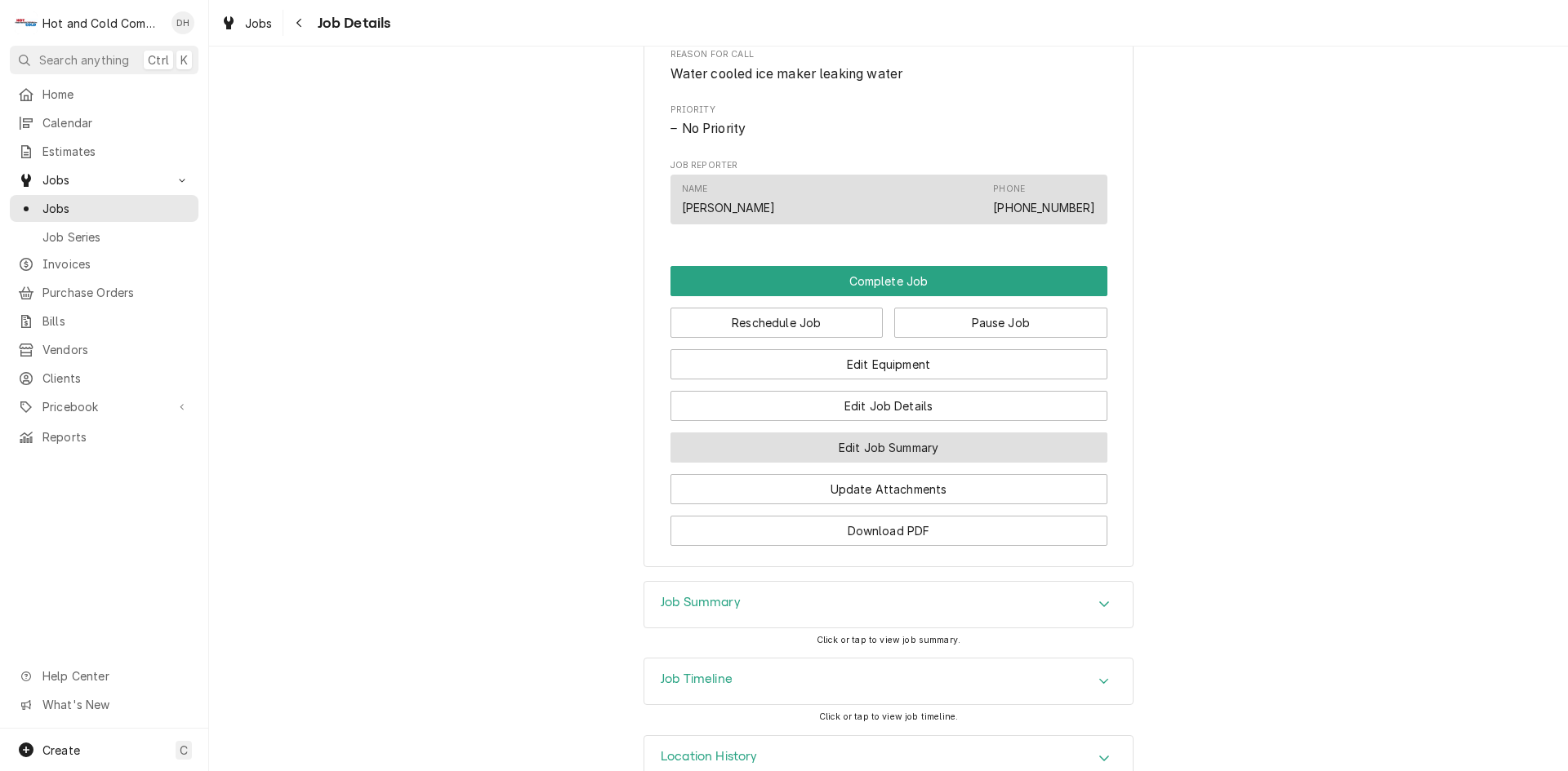
click at [911, 462] on button "Edit Job Summary" at bounding box center [888, 448] width 437 height 31
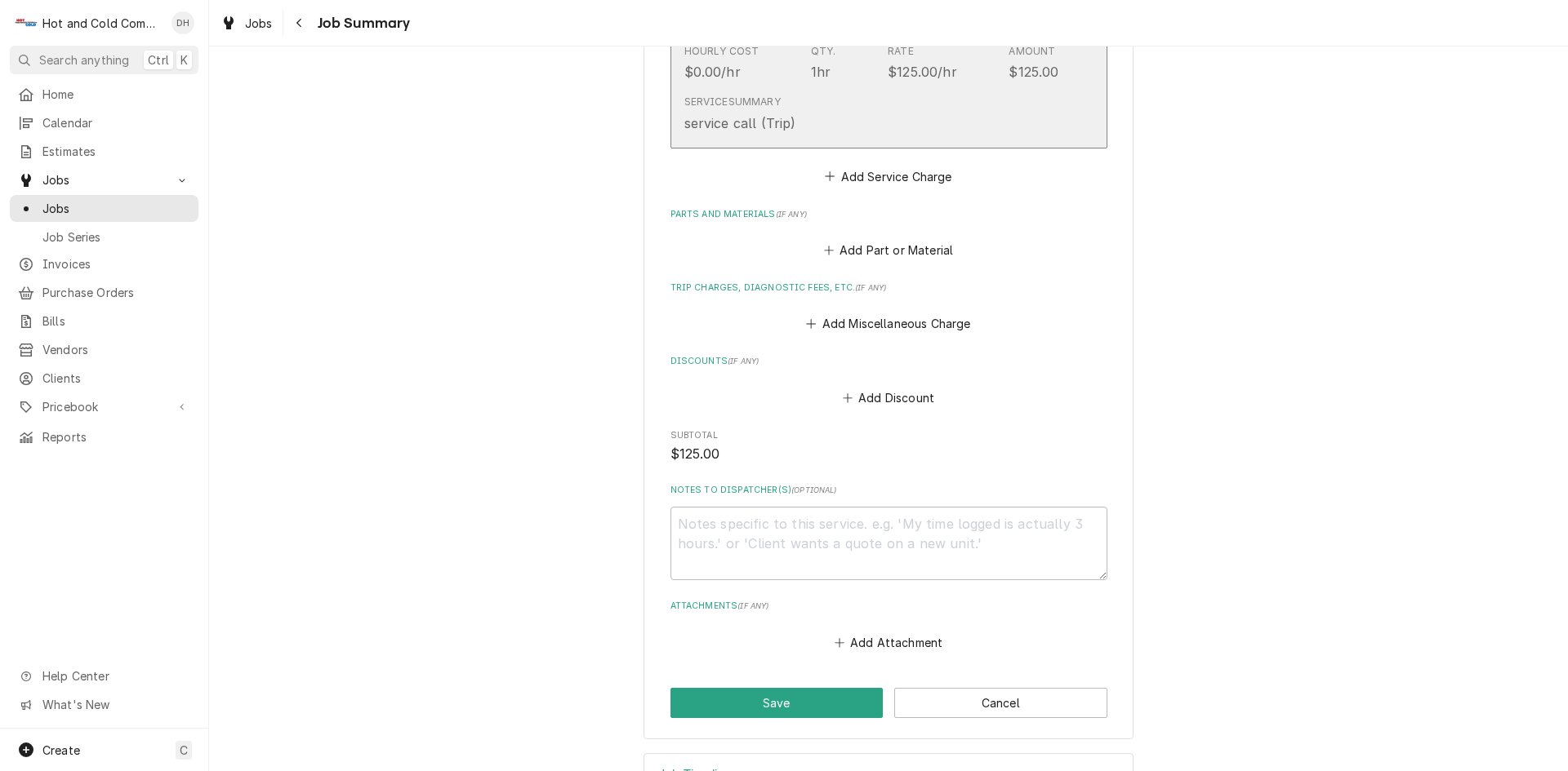
scroll to position [545, 0]
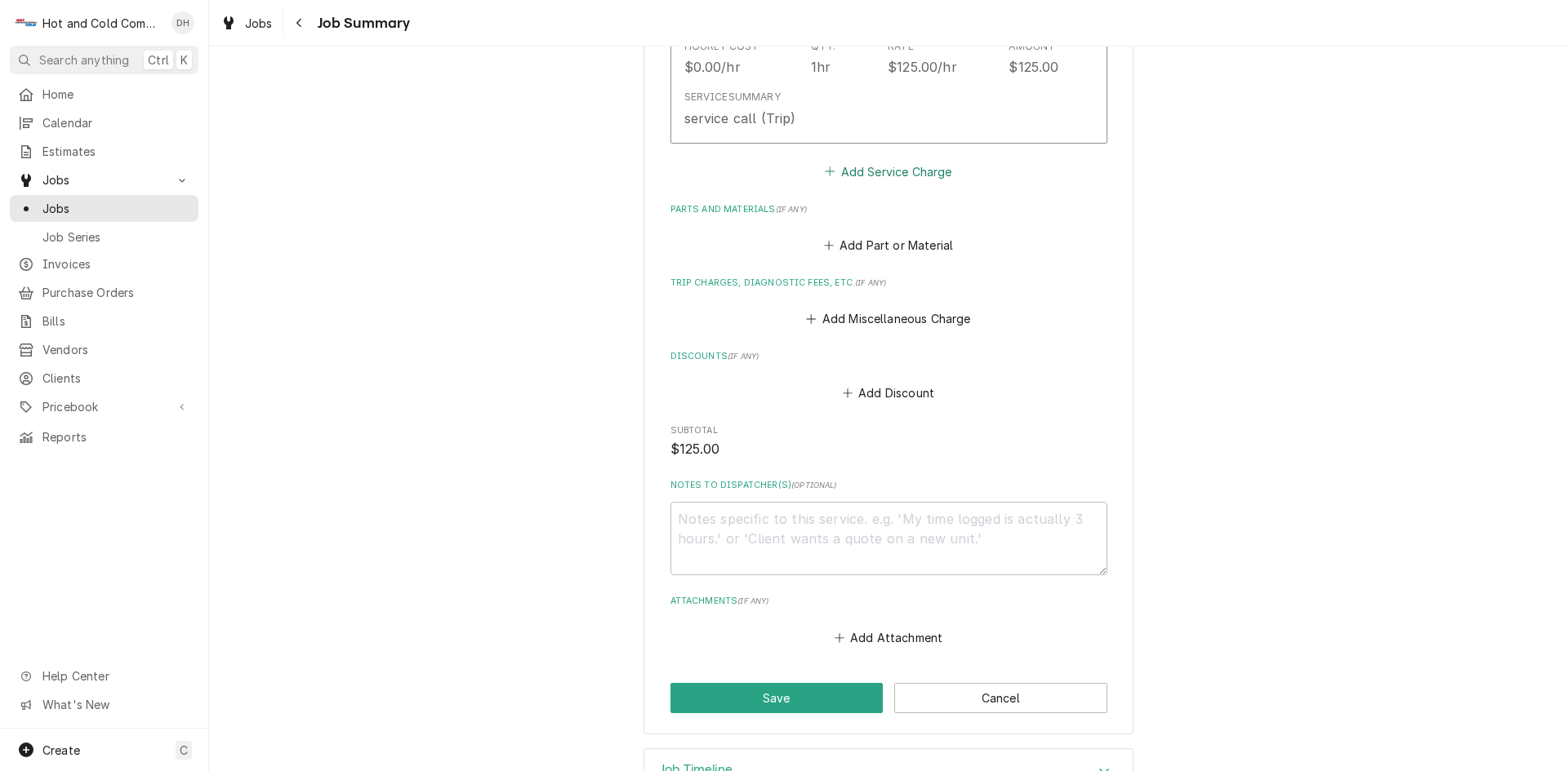
click at [872, 168] on button "Add Service Charge" at bounding box center [888, 171] width 133 height 23
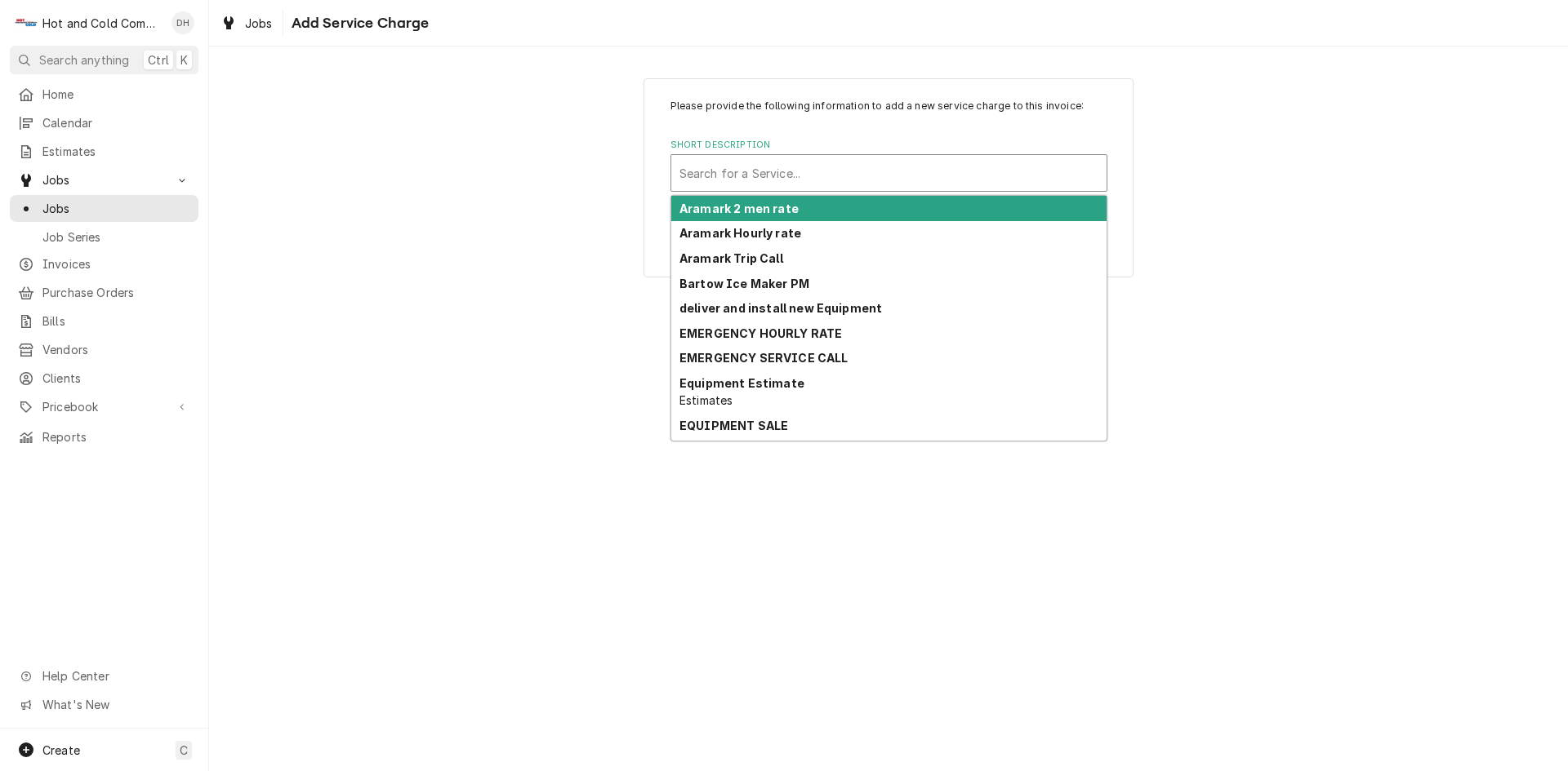
click at [771, 171] on div "Short Description" at bounding box center [889, 173] width 419 height 30
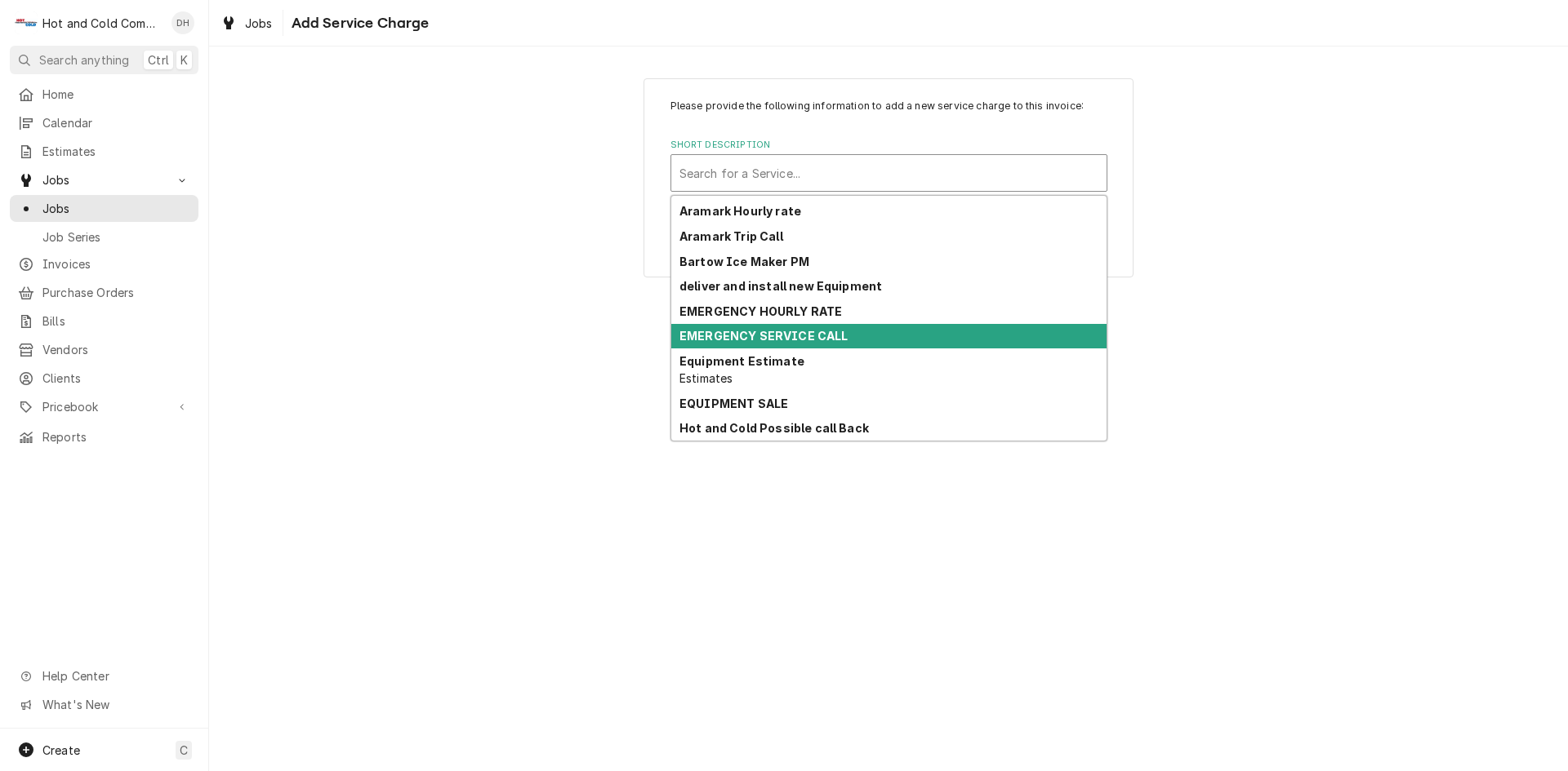
scroll to position [272, 0]
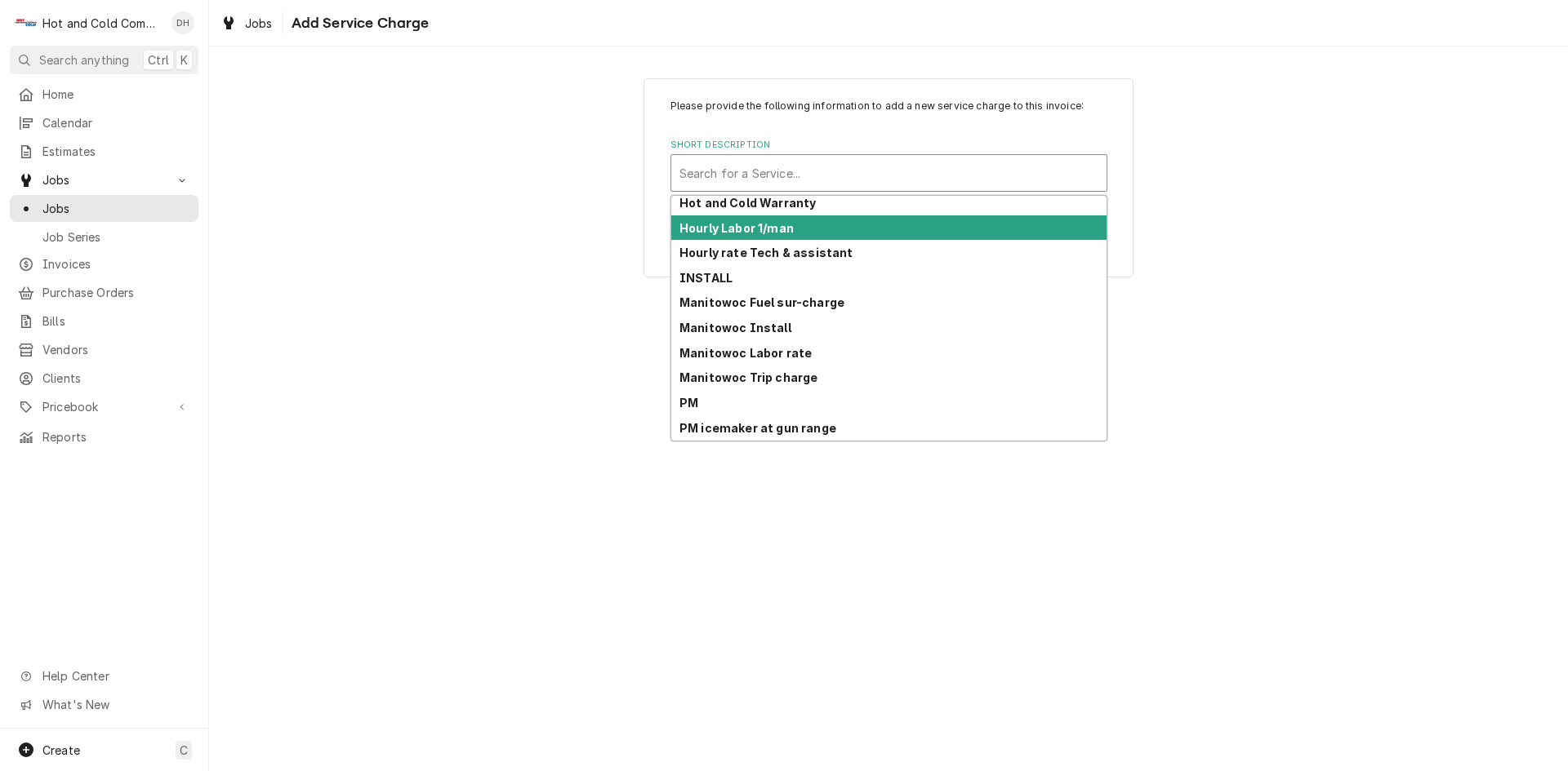
click at [742, 229] on strong "Hourly Labor 1/man" at bounding box center [736, 228] width 114 height 14
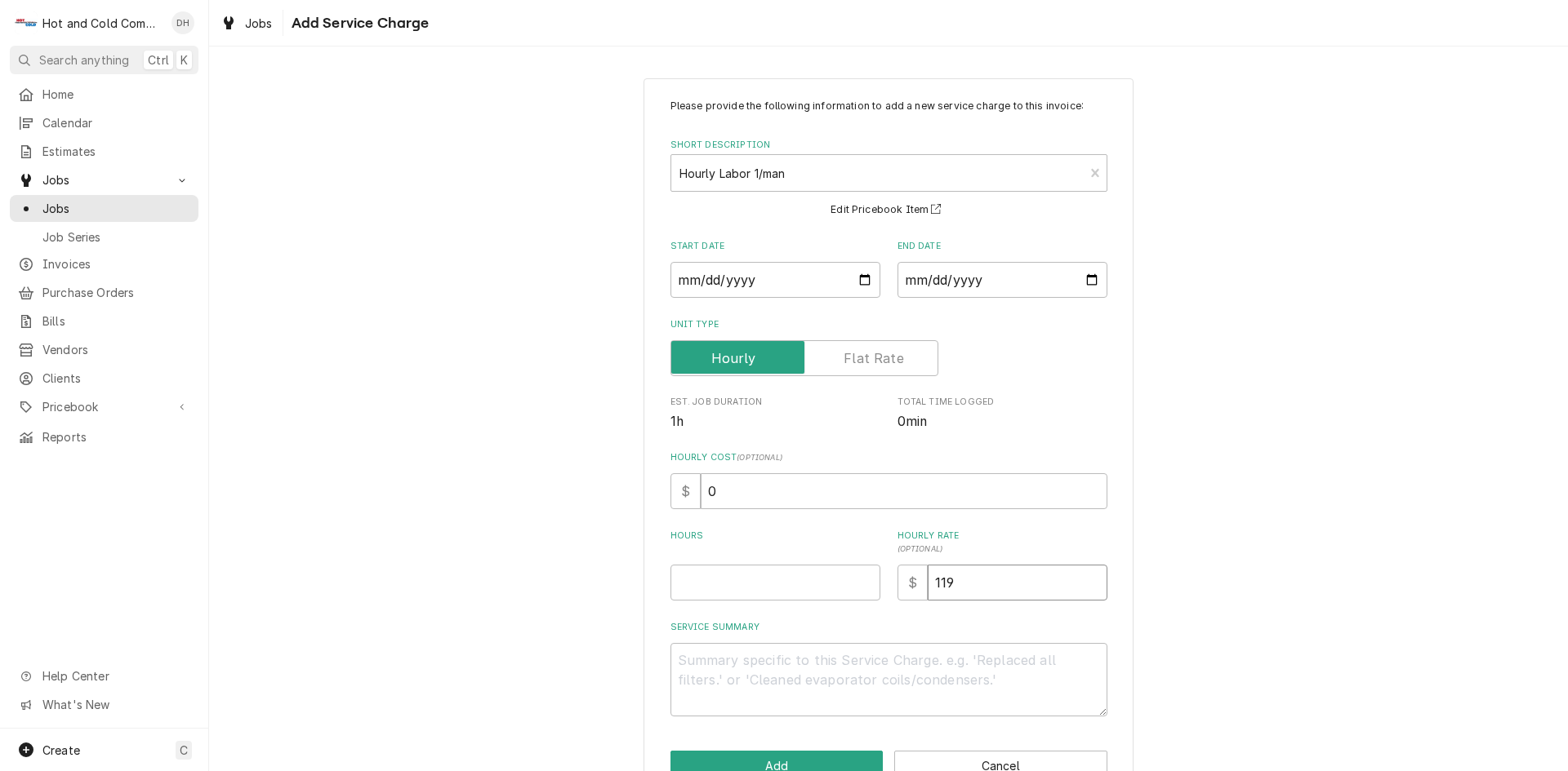
click at [988, 588] on input "119" at bounding box center [1018, 583] width 180 height 36
type textarea "x"
type input "11"
type textarea "x"
type input "1"
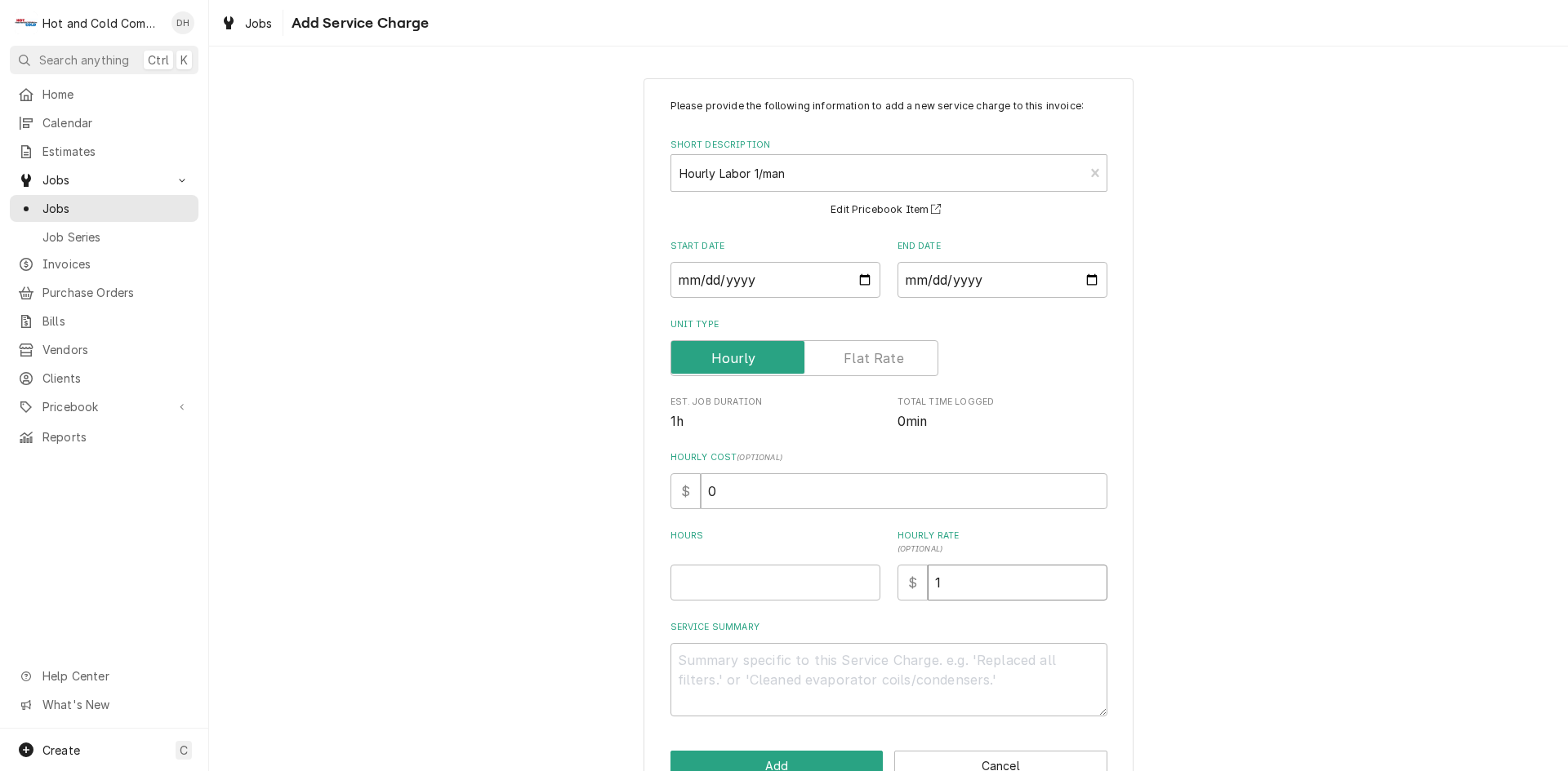
type textarea "x"
type input "12"
type textarea "x"
type input "125"
type textarea "x"
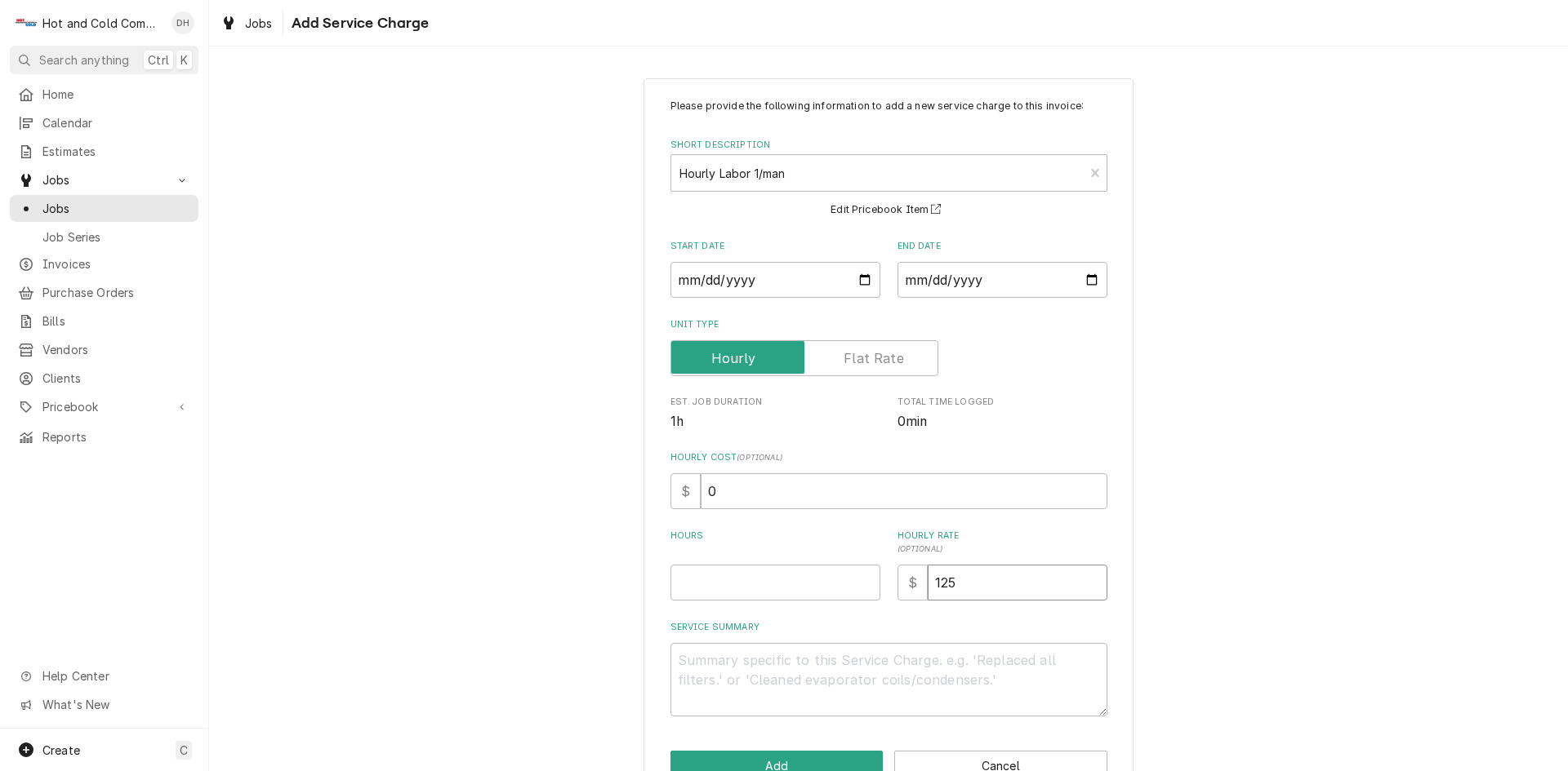
type input "125.0"
type textarea "x"
type input "125.00"
click at [705, 587] on input "Hours" at bounding box center [775, 583] width 210 height 36
click at [683, 655] on textarea "Service Summary" at bounding box center [888, 679] width 437 height 73
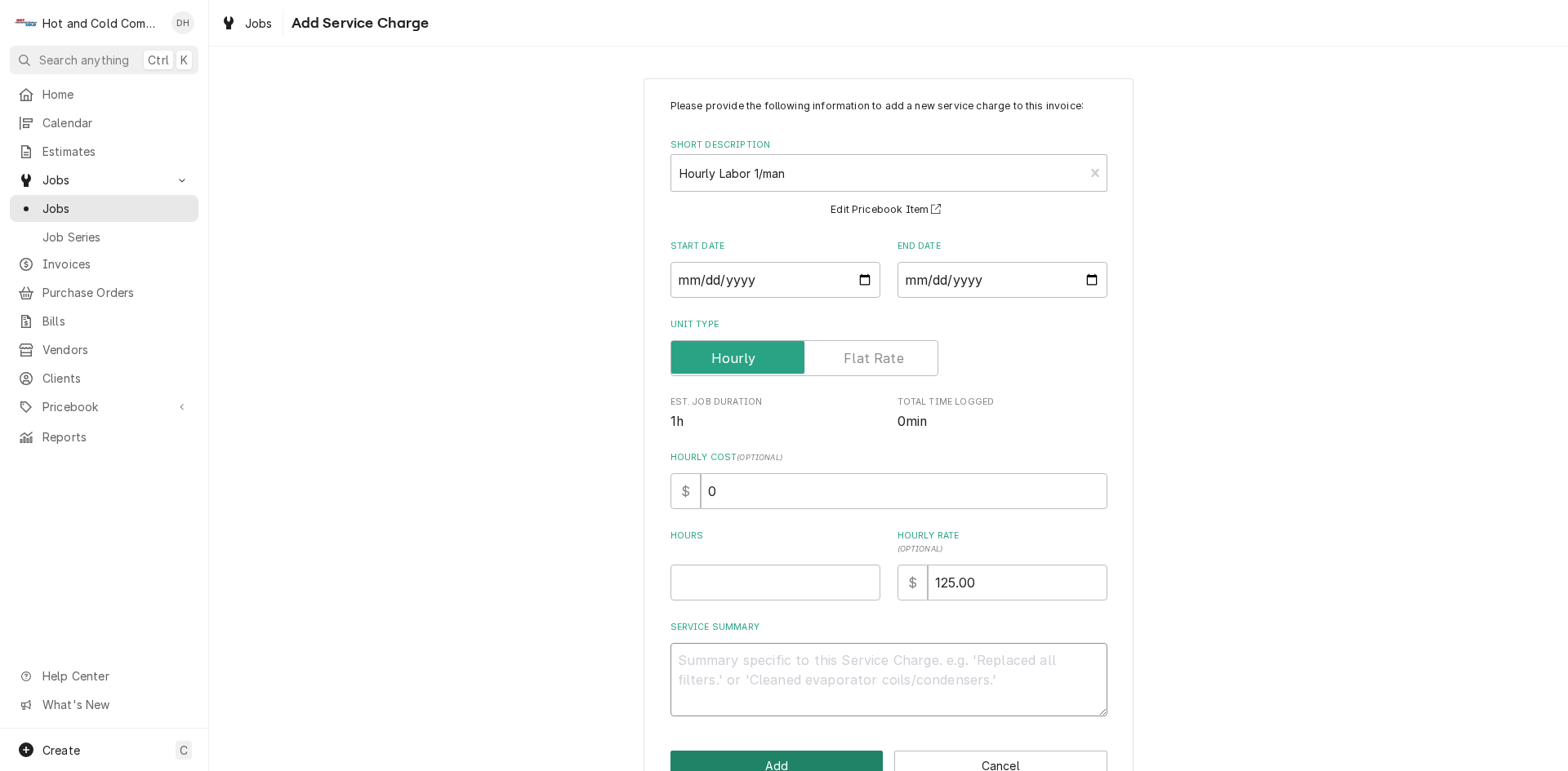
type textarea "x"
type textarea "9"
type textarea "x"
type textarea "9/"
type textarea "x"
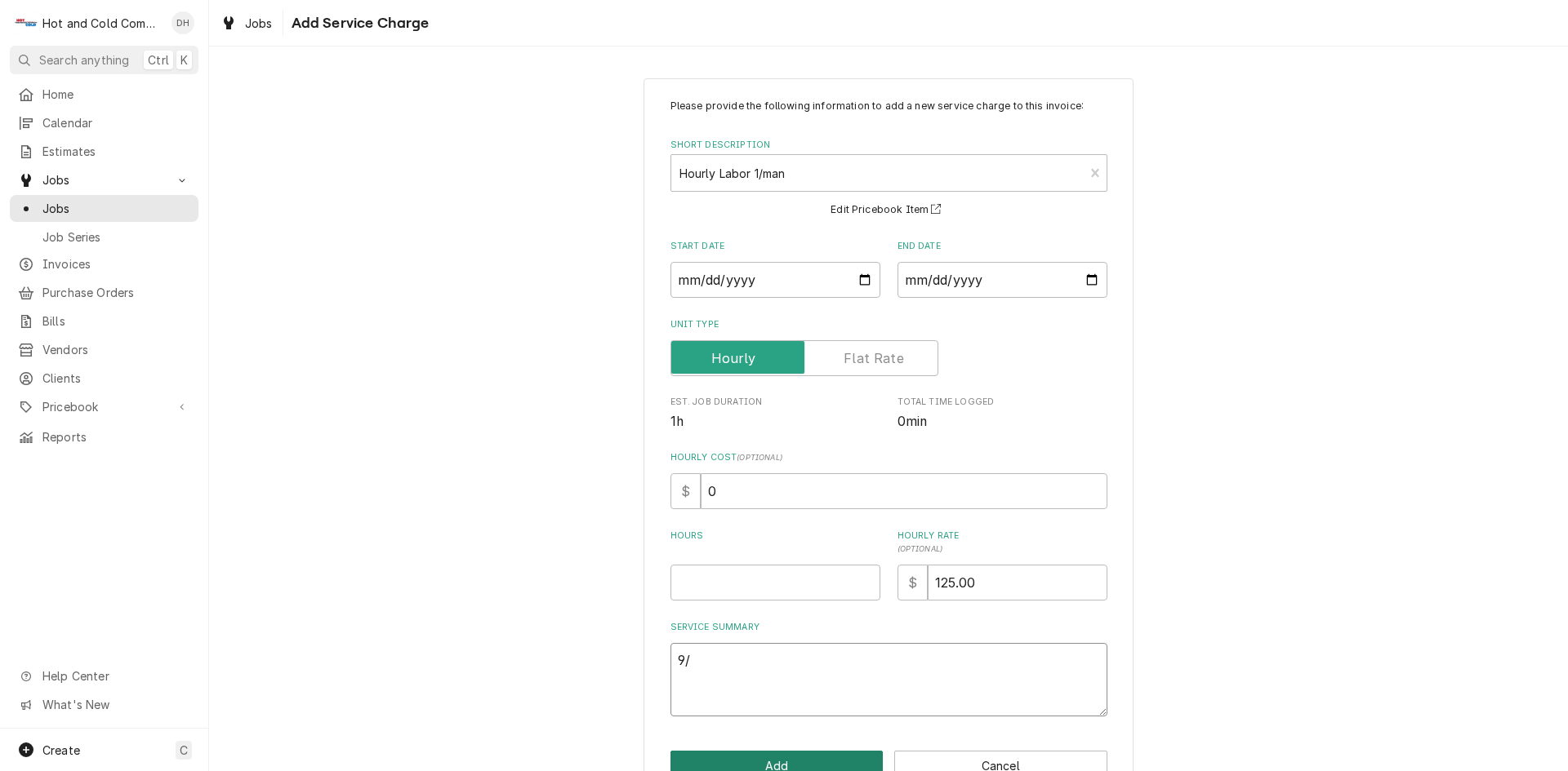
type textarea "9/2"
type textarea "x"
type textarea "9/25"
type textarea "x"
type textarea "9/25/"
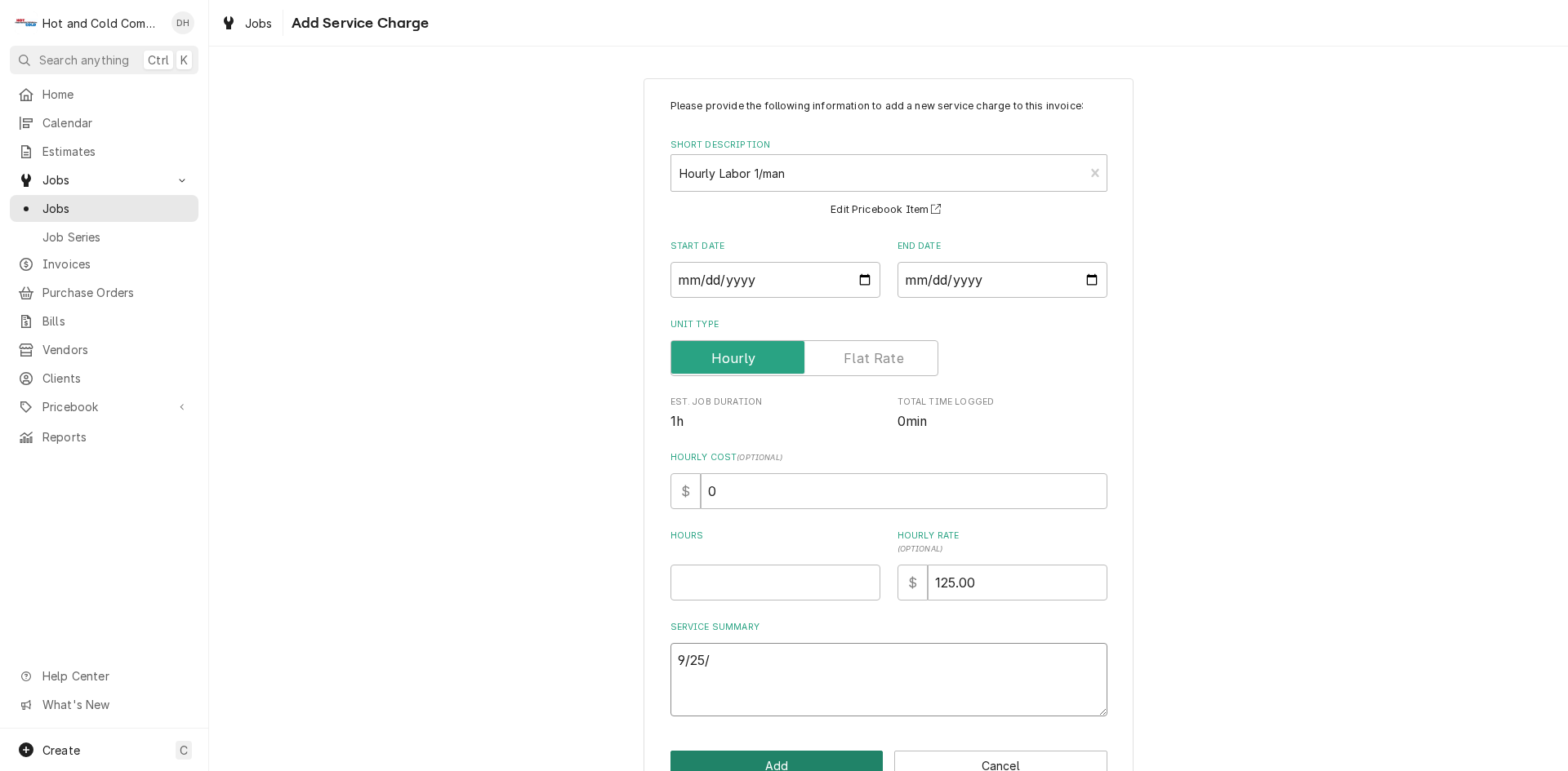
type textarea "x"
type textarea "9/25/2"
type textarea "x"
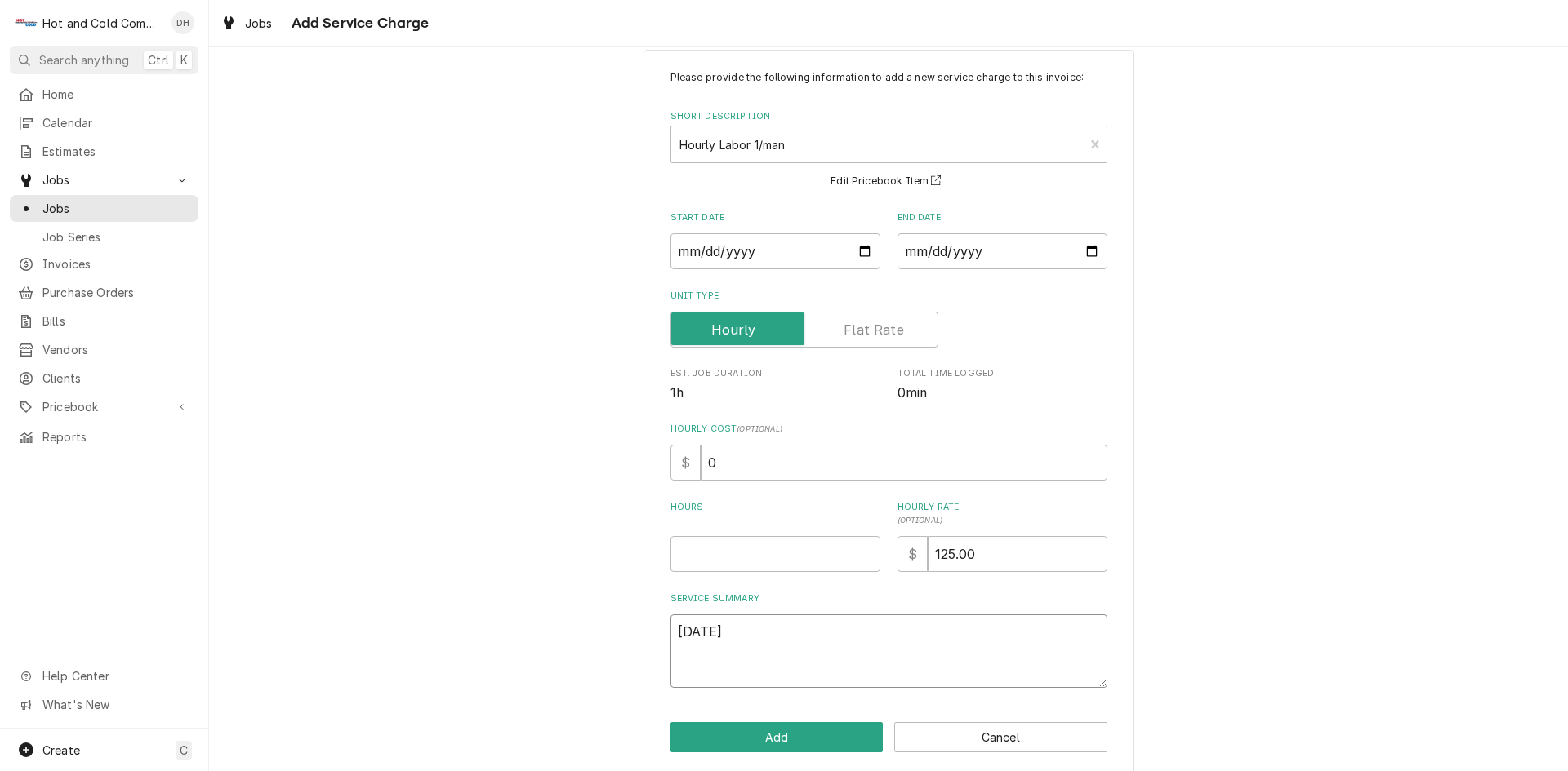
scroll to position [44, 0]
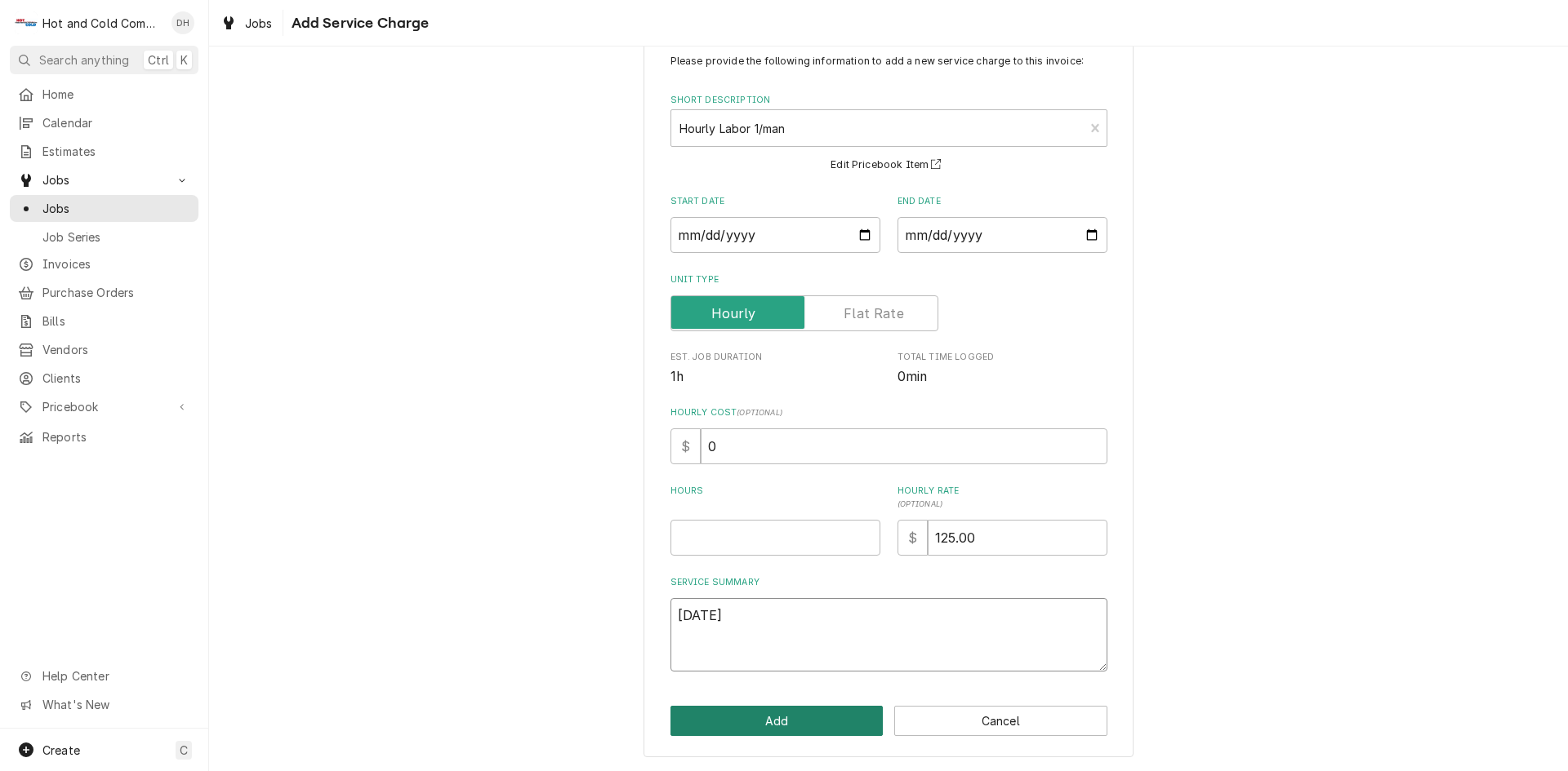
type textarea "[DATE]"
click at [771, 718] on button "Add" at bounding box center [777, 721] width 213 height 31
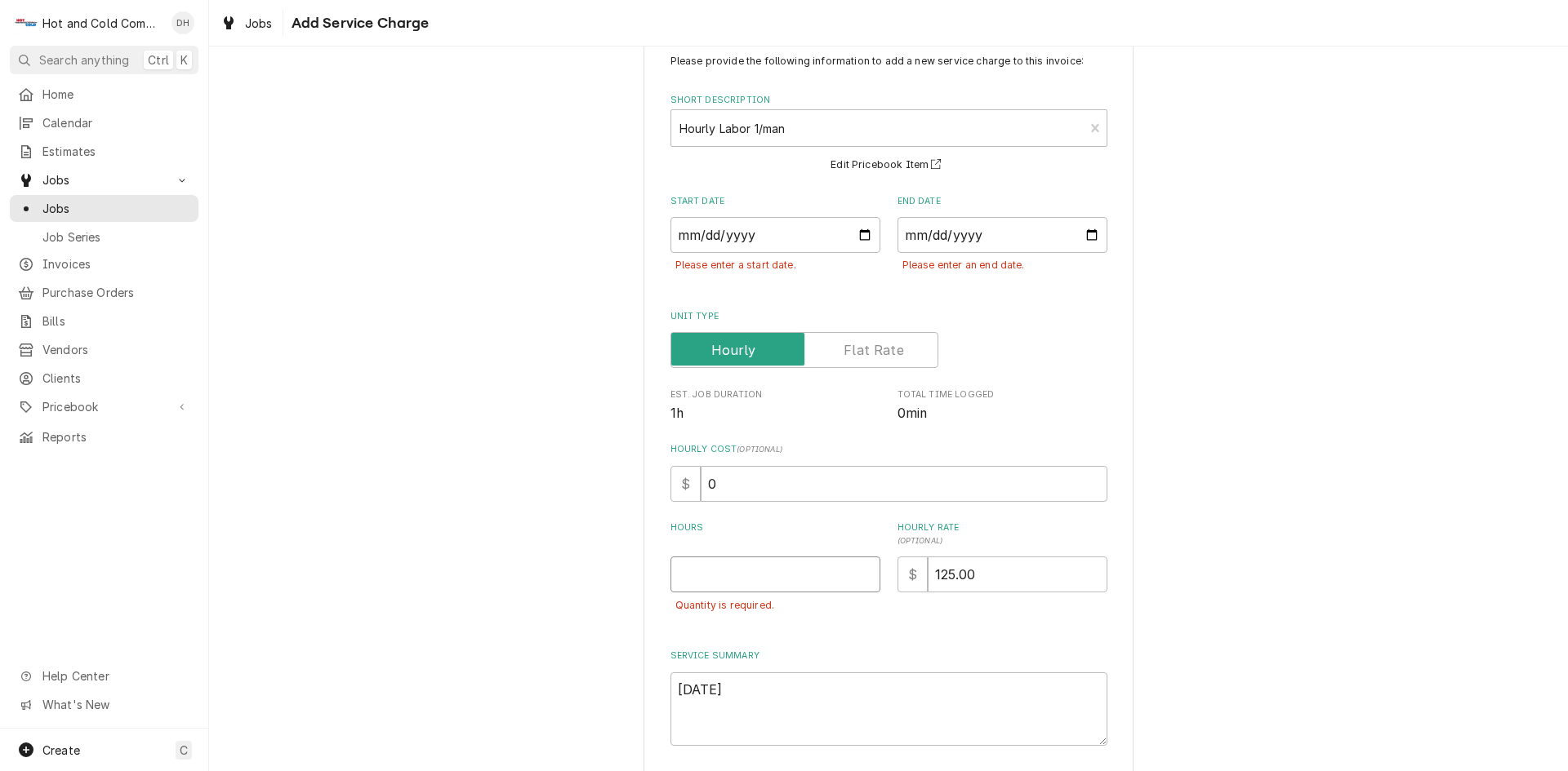
click at [679, 573] on input "Hours" at bounding box center [775, 575] width 210 height 36
type textarea "x"
type input "1"
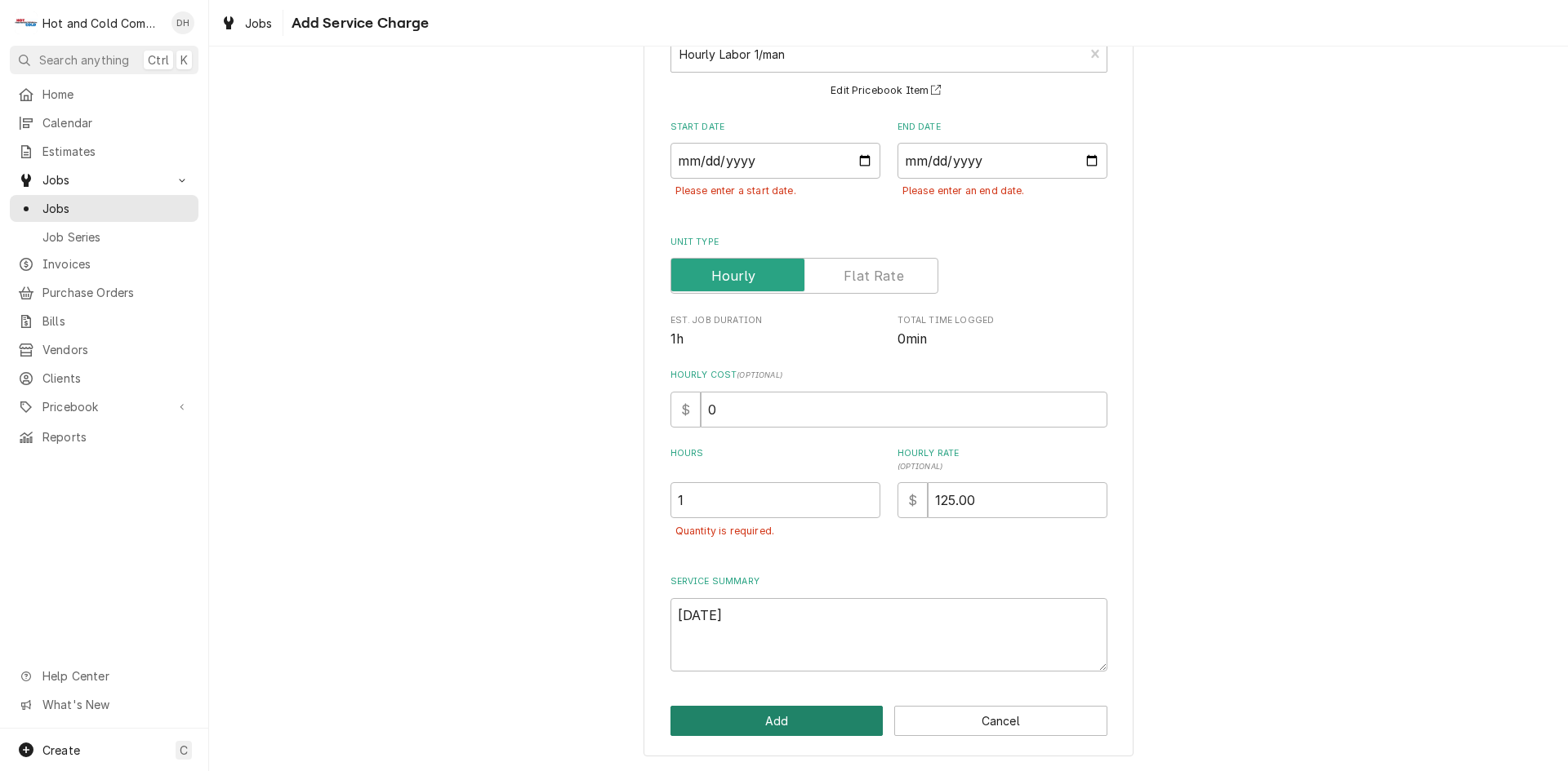
drag, startPoint x: 808, startPoint y: 719, endPoint x: 828, endPoint y: 611, distance: 109.8
click at [809, 717] on button "Add" at bounding box center [777, 721] width 213 height 31
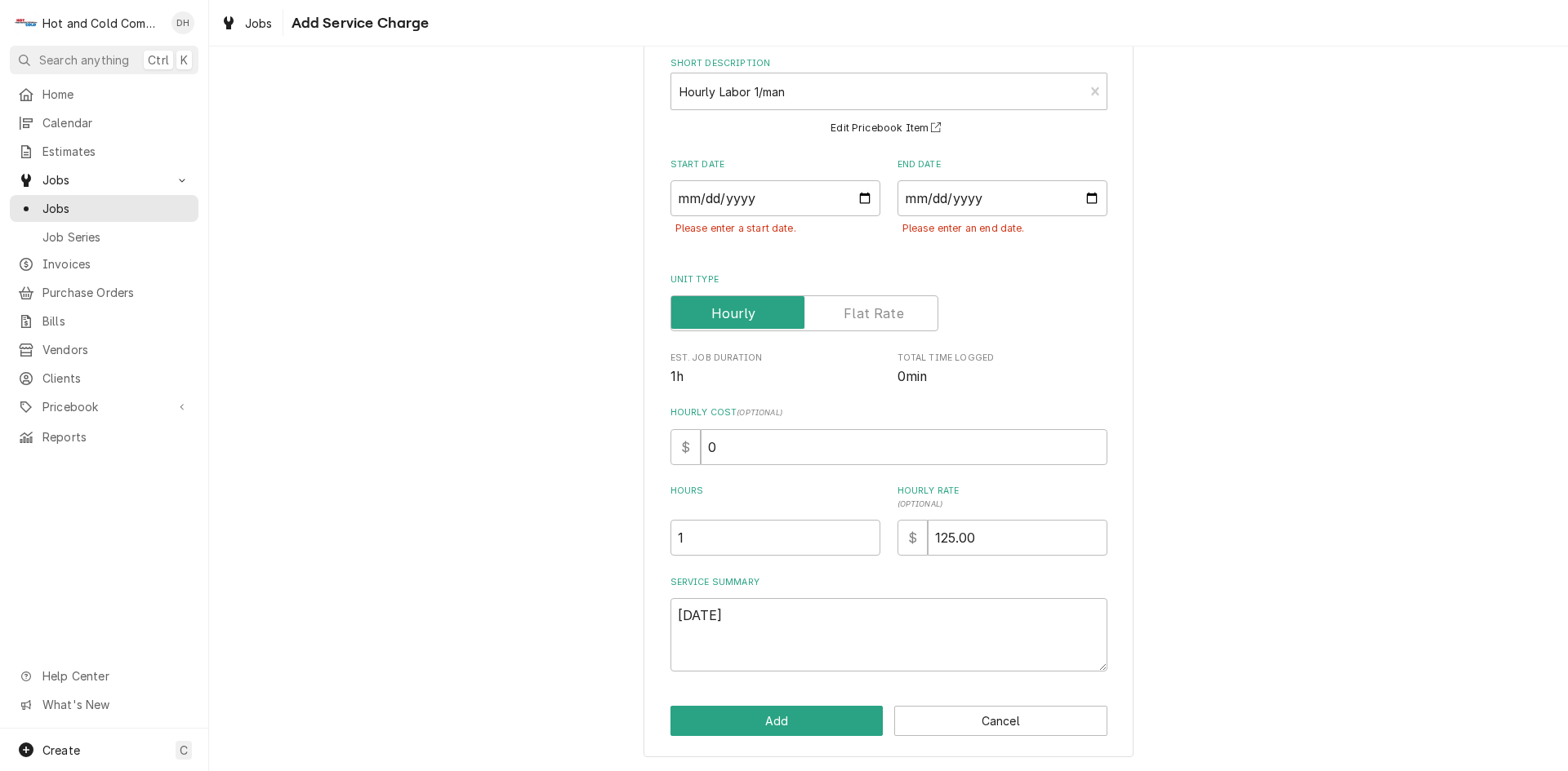
scroll to position [82, 0]
click at [860, 198] on input "Start Date" at bounding box center [775, 198] width 210 height 36
type textarea "x"
type input "[DATE]"
click at [1090, 198] on input "End Date" at bounding box center [1002, 198] width 210 height 36
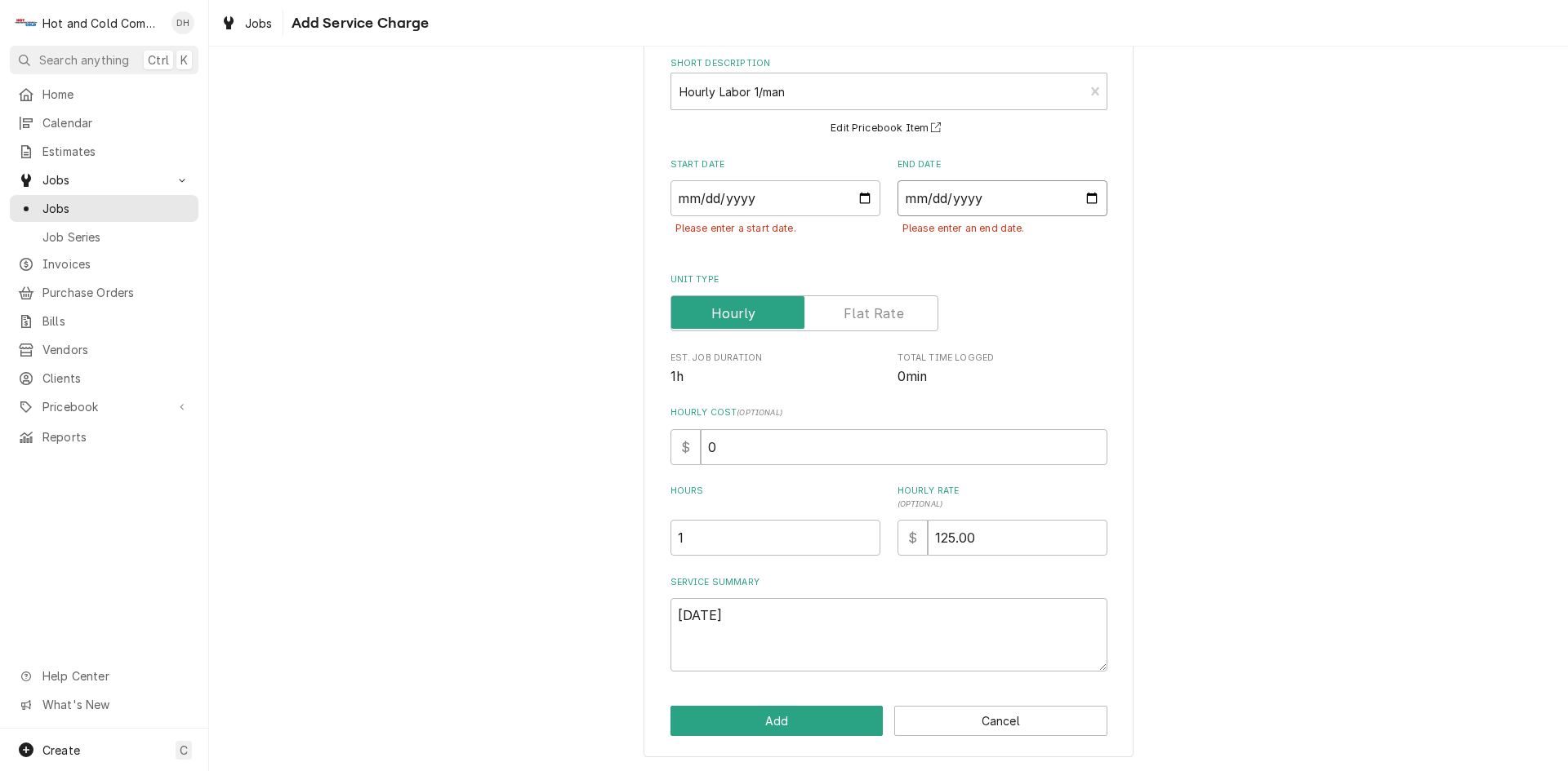
type textarea "x"
type input "[DATE]"
click at [795, 714] on button "Add" at bounding box center [777, 721] width 213 height 31
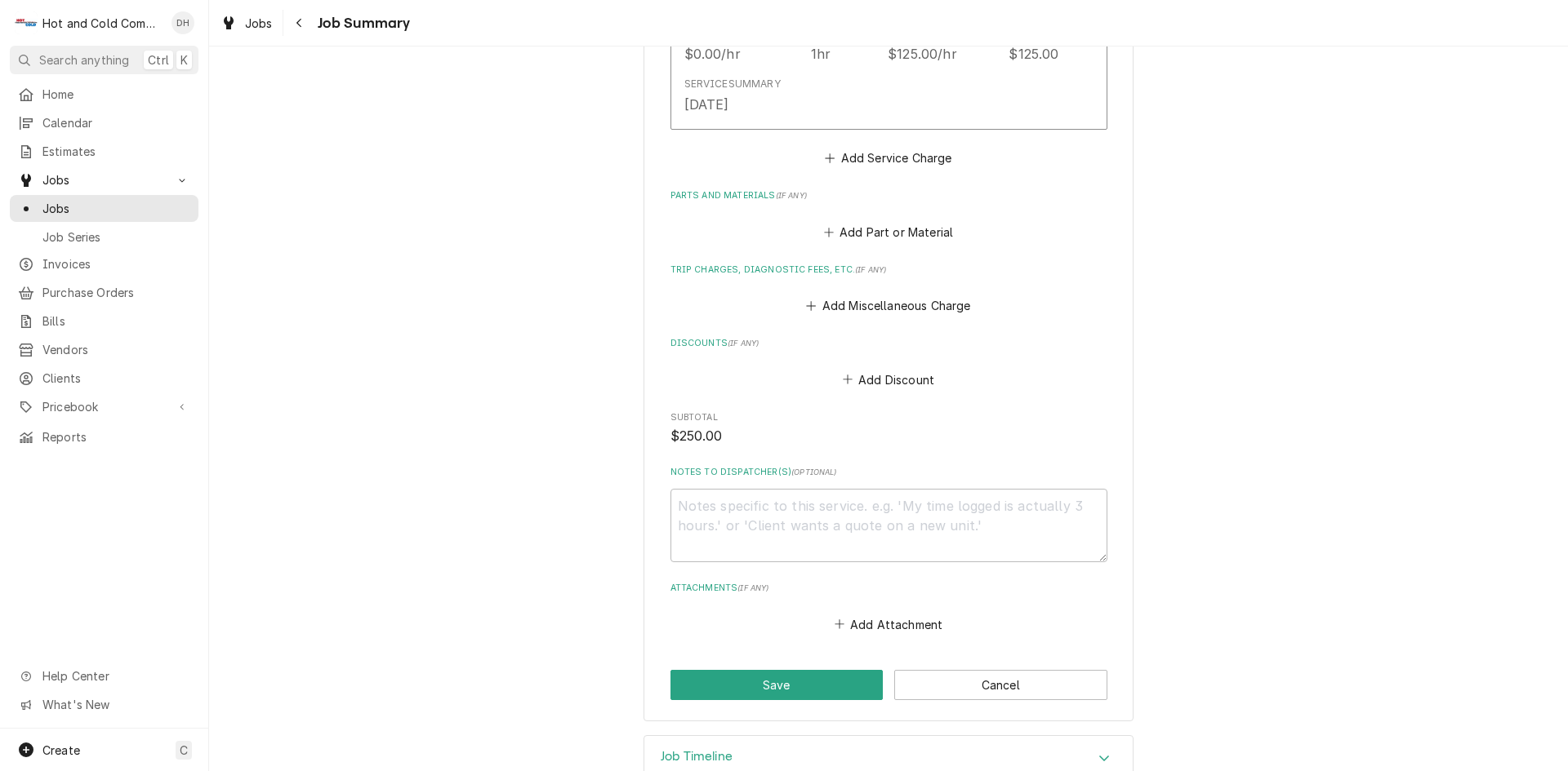
scroll to position [828, 0]
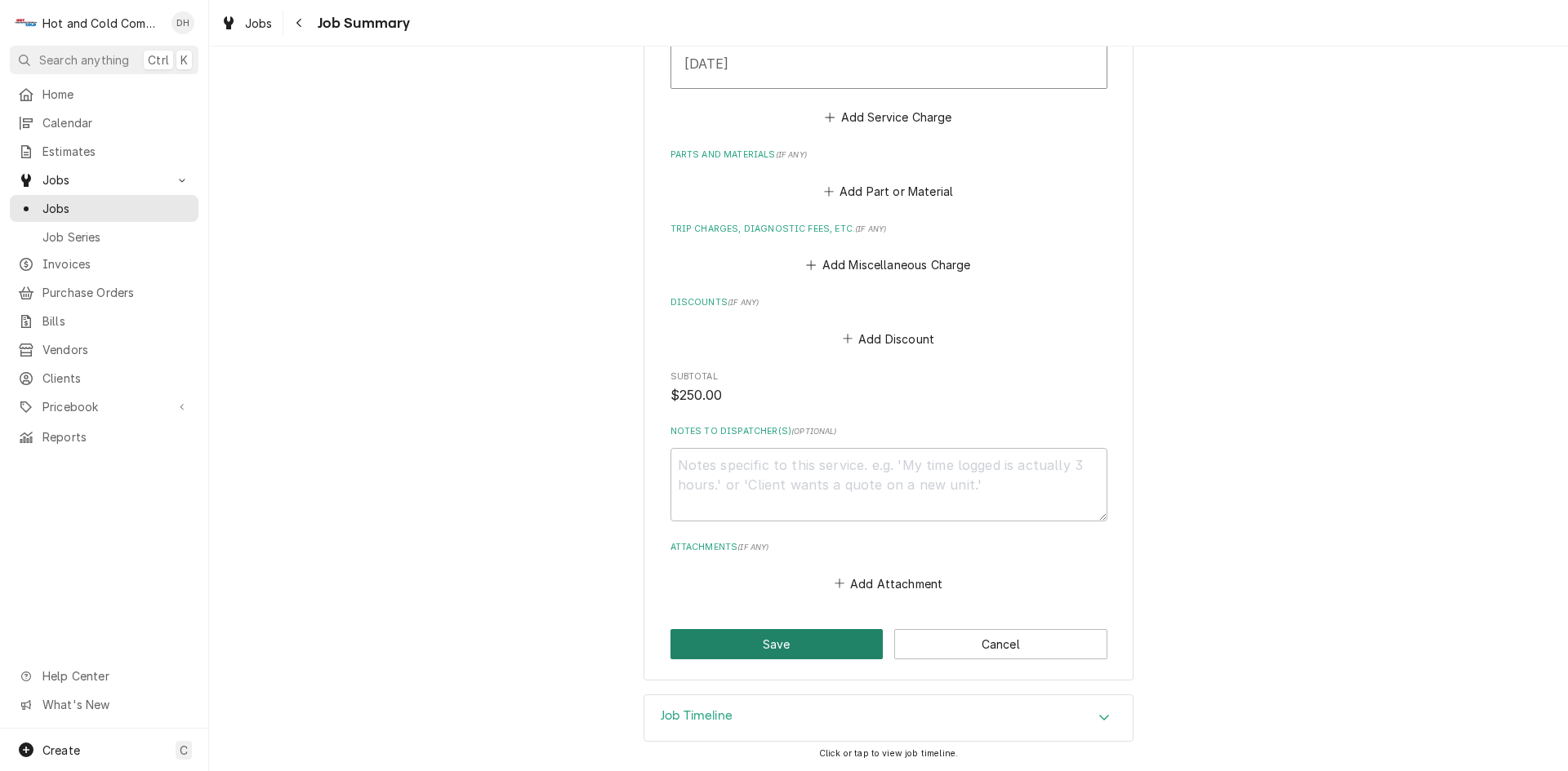
drag, startPoint x: 781, startPoint y: 643, endPoint x: 977, endPoint y: 271, distance: 420.5
click at [790, 638] on button "Save" at bounding box center [777, 644] width 213 height 31
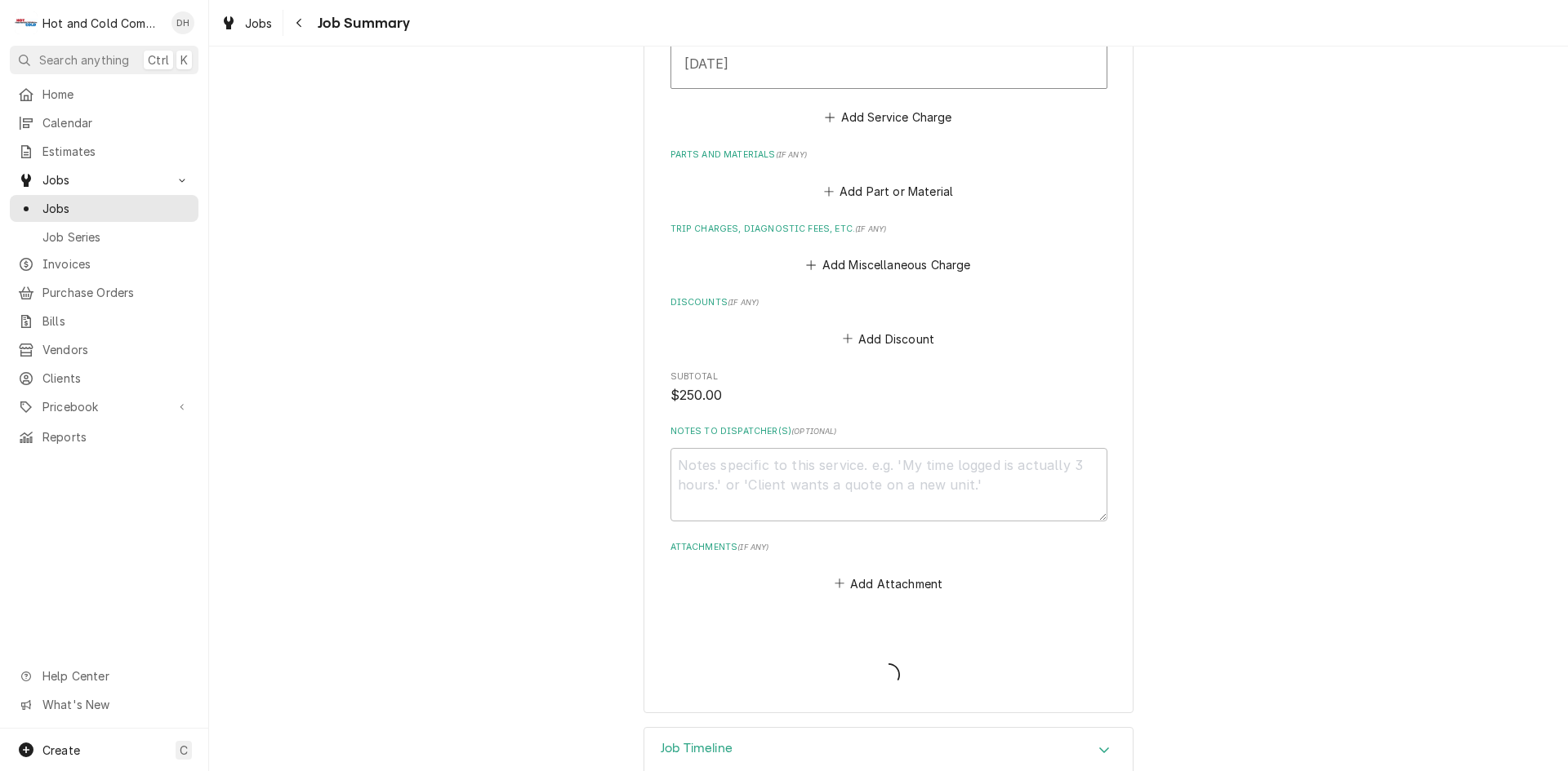
type textarea "x"
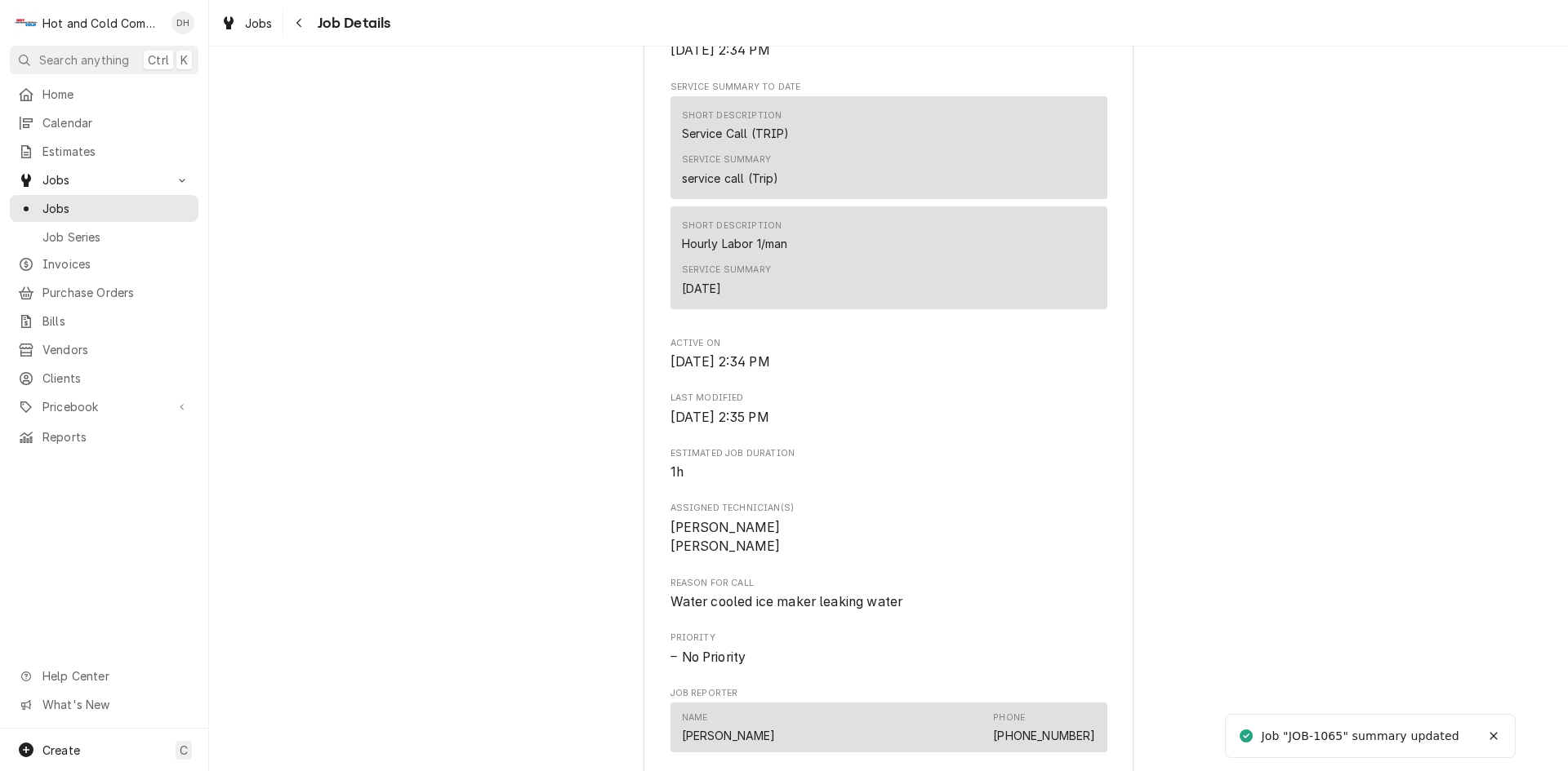
scroll to position [1088, 0]
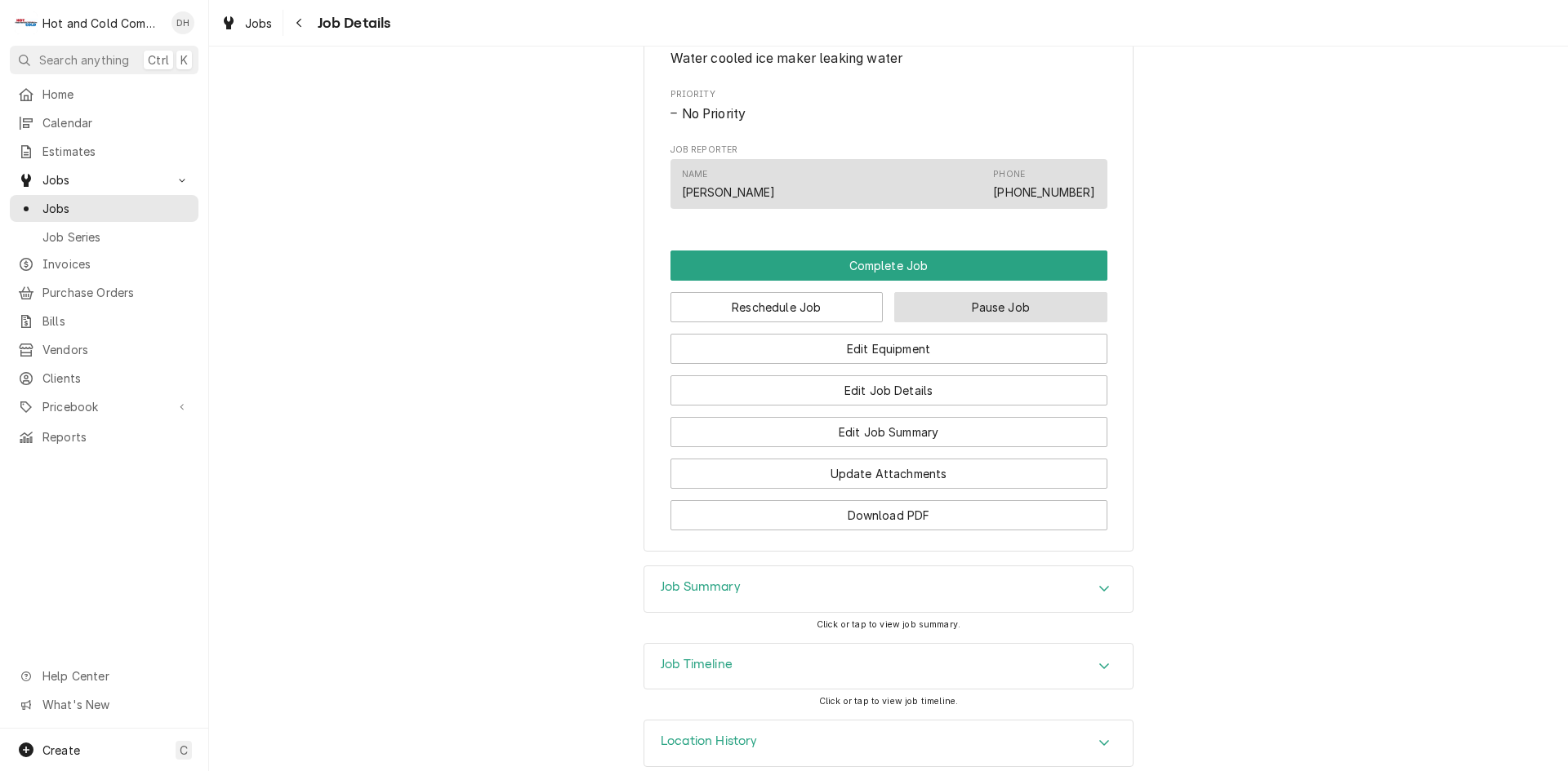
click at [1018, 322] on button "Pause Job" at bounding box center [1001, 307] width 213 height 31
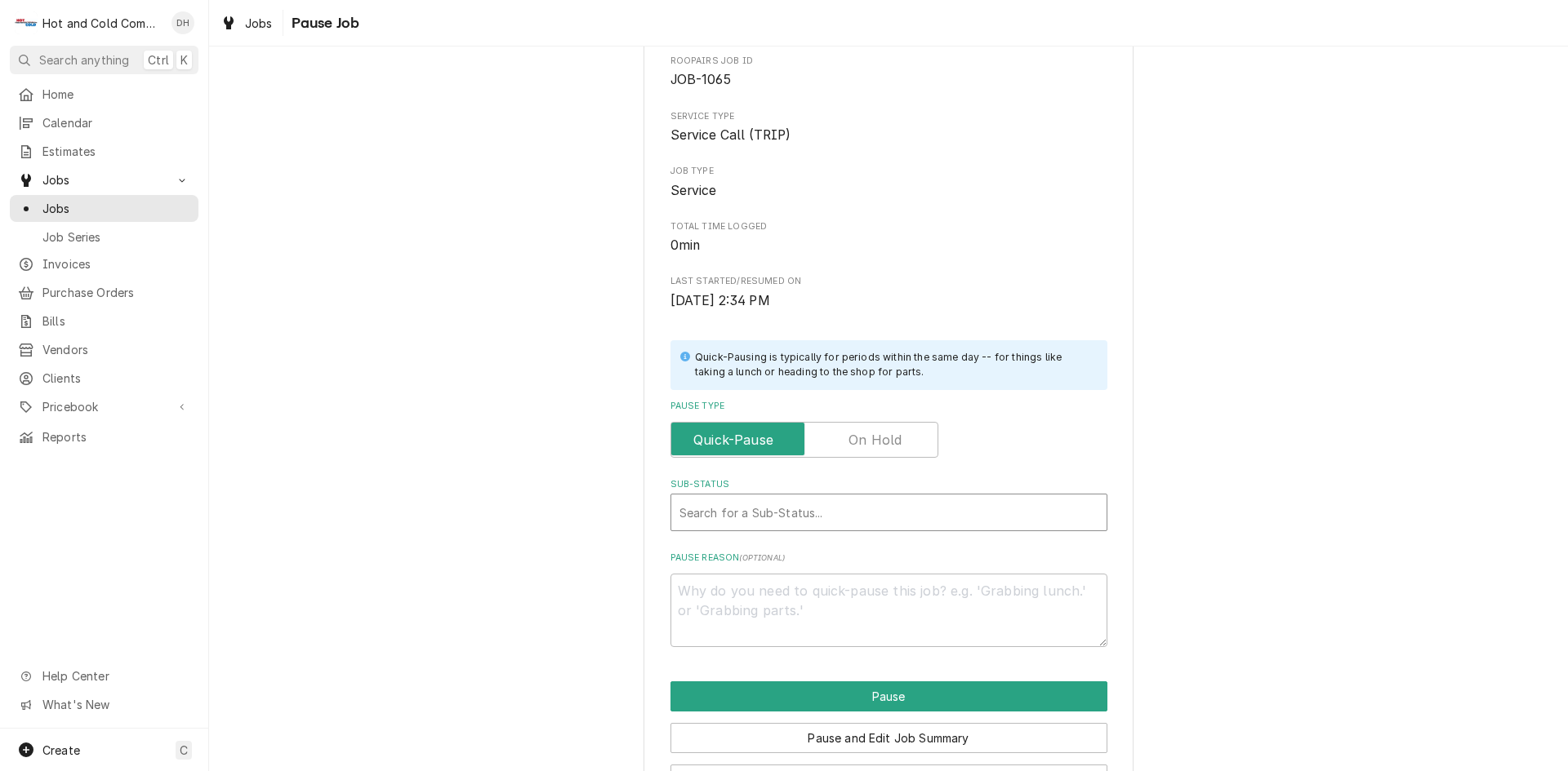
scroll to position [143, 0]
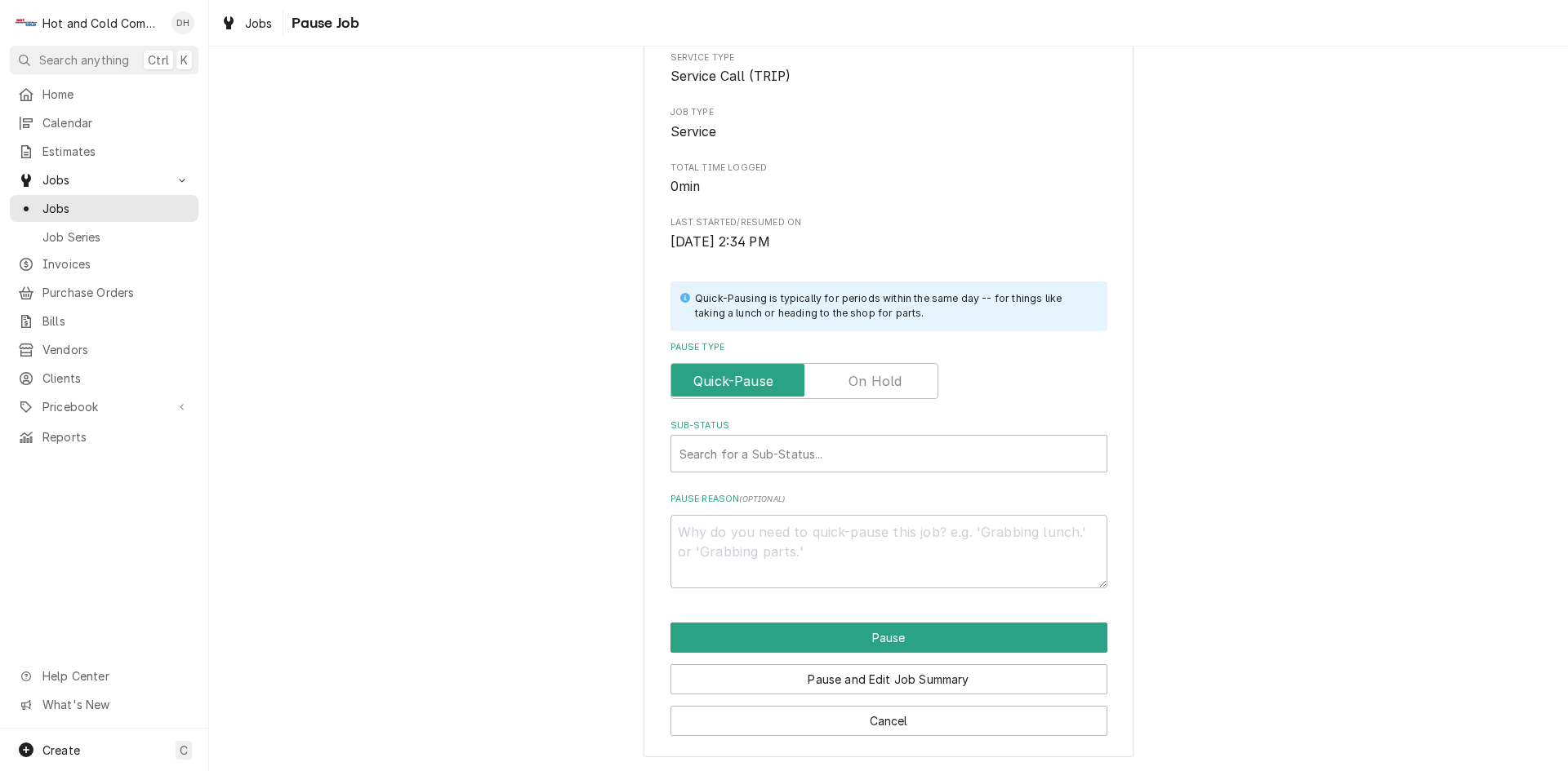
click at [713, 377] on label "Pause Type" at bounding box center [804, 381] width 268 height 36
click at [713, 377] on input "Pause Type" at bounding box center [804, 381] width 253 height 36
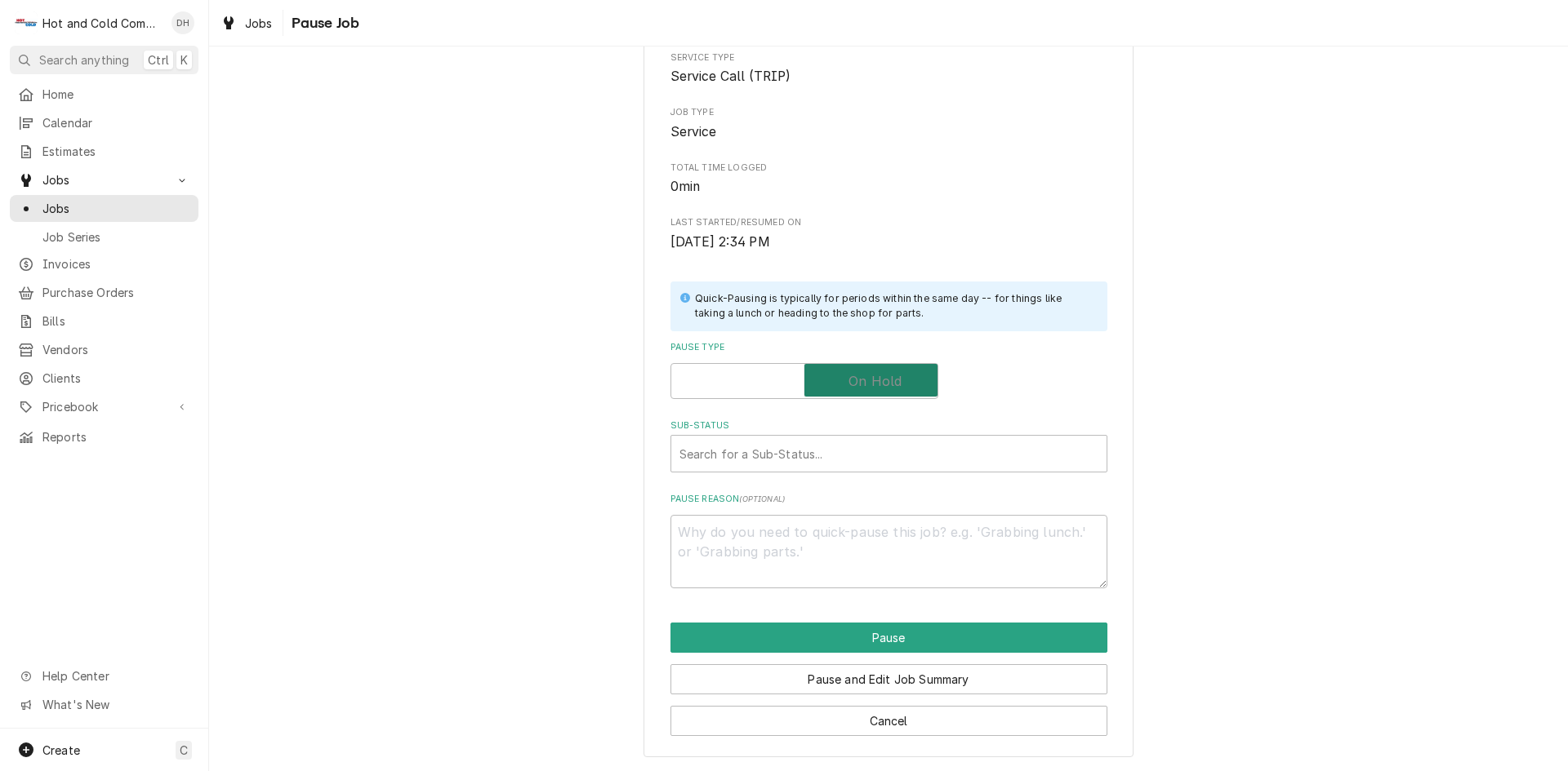
checkbox input "true"
type textarea "x"
click at [712, 377] on label "Pause Type" at bounding box center [804, 381] width 268 height 36
click at [712, 377] on input "Pause Type" at bounding box center [804, 381] width 253 height 36
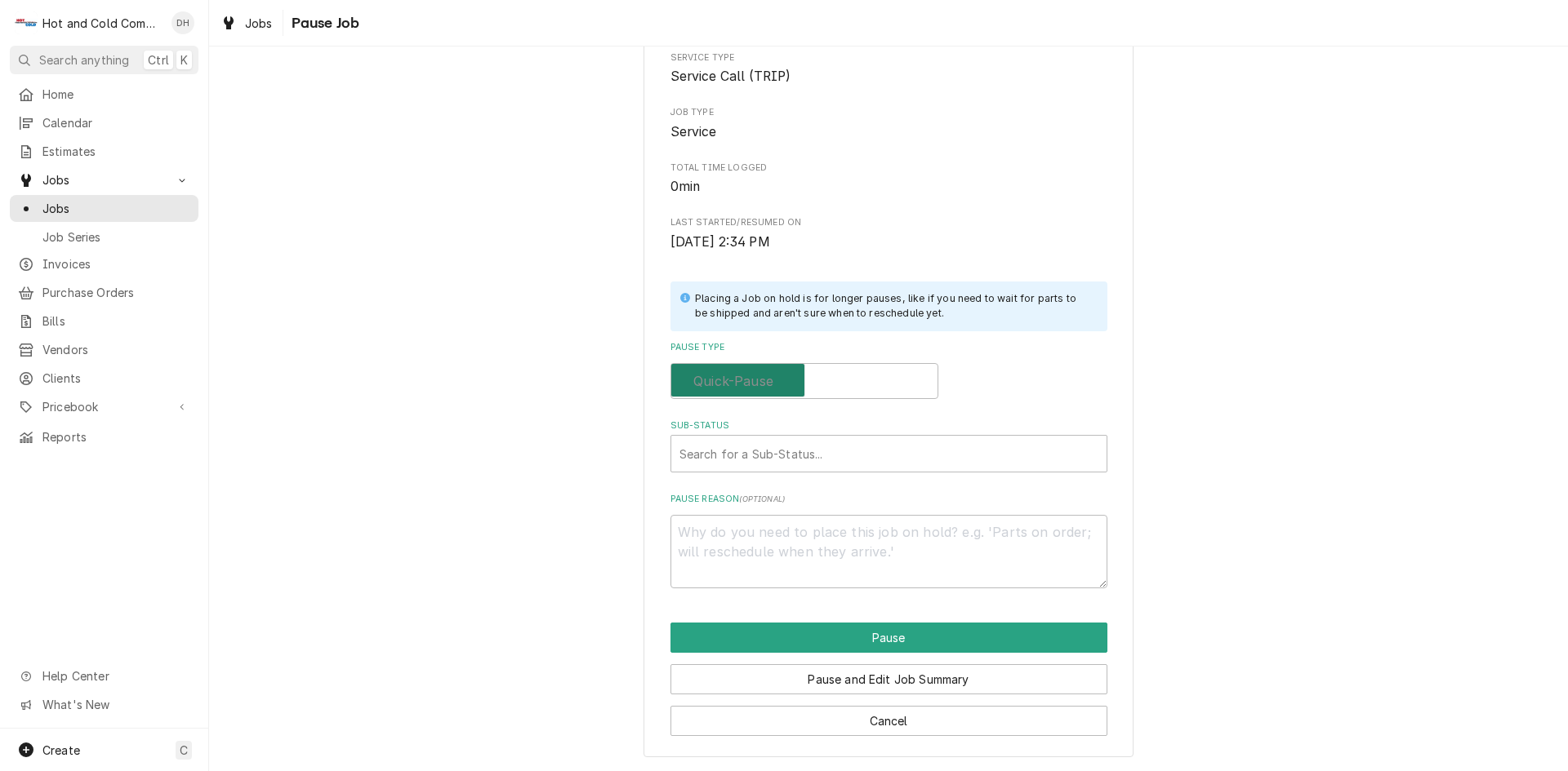
checkbox input "false"
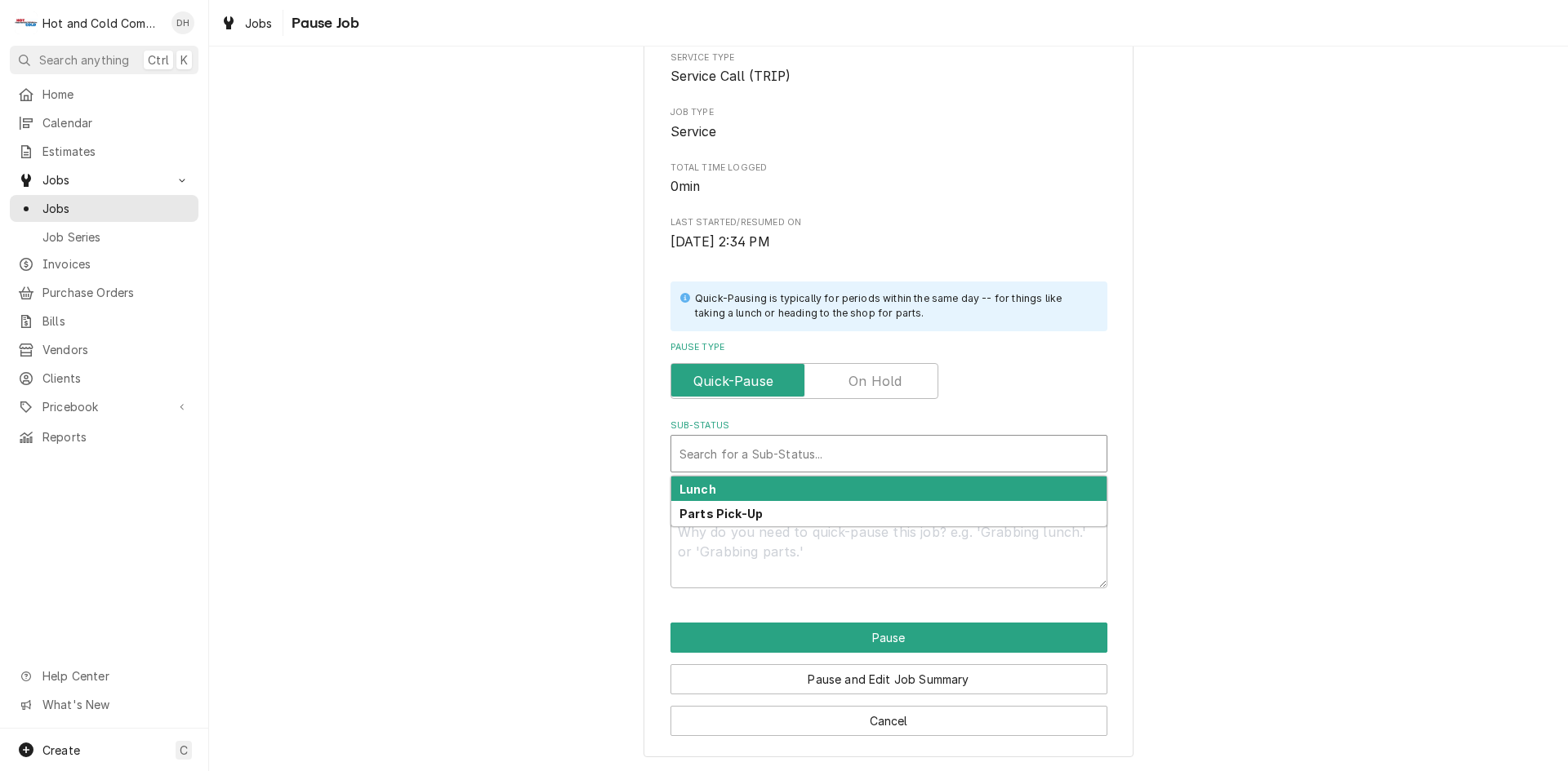
type textarea "x"
click at [779, 452] on div "Sub-Status" at bounding box center [889, 454] width 419 height 30
click at [874, 391] on label "Pause Type" at bounding box center [804, 381] width 268 height 36
click at [874, 391] on input "Pause Type" at bounding box center [804, 381] width 253 height 36
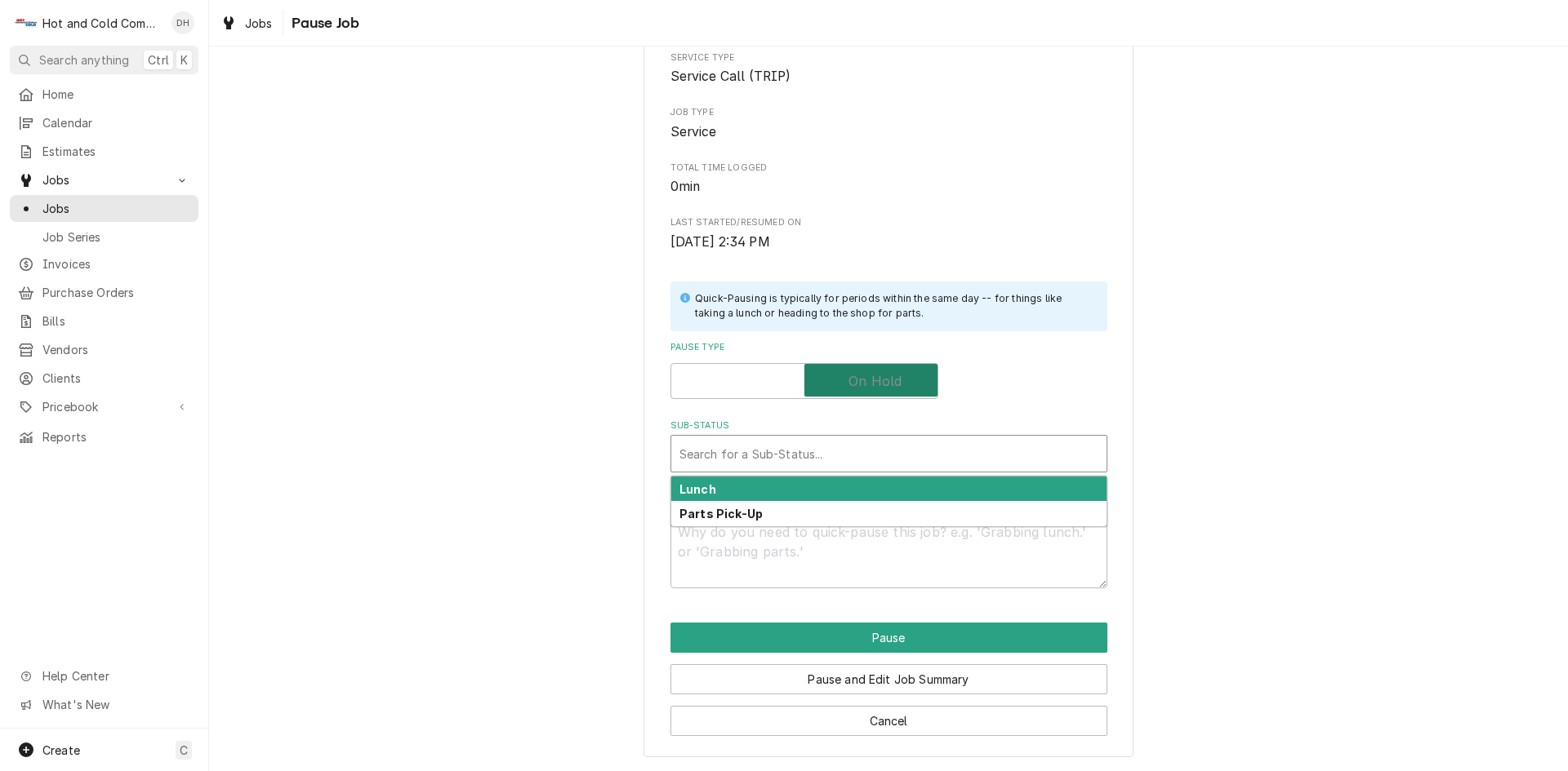
checkbox input "true"
type textarea "x"
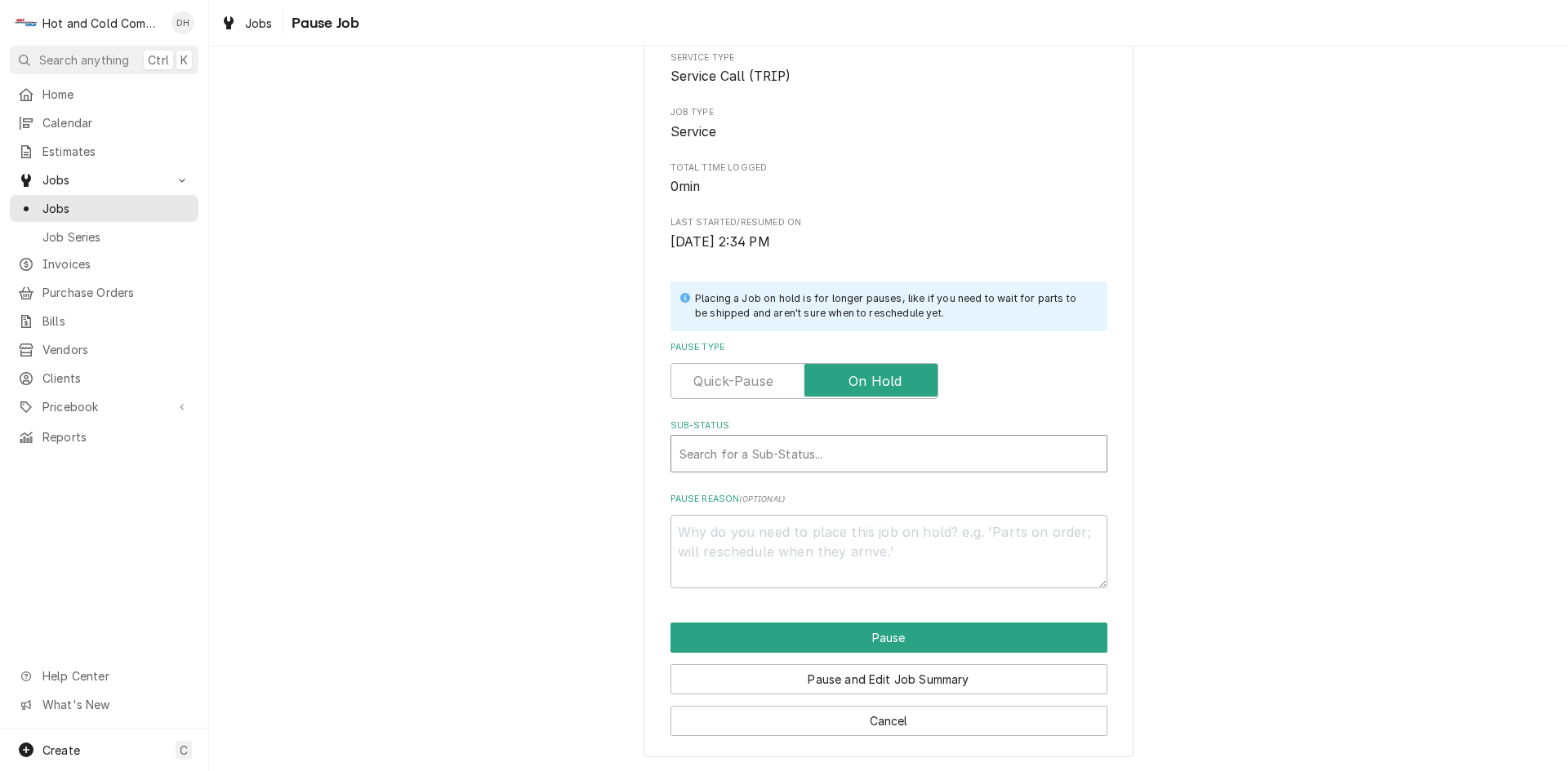
click at [895, 461] on div "Sub-Status" at bounding box center [889, 454] width 419 height 30
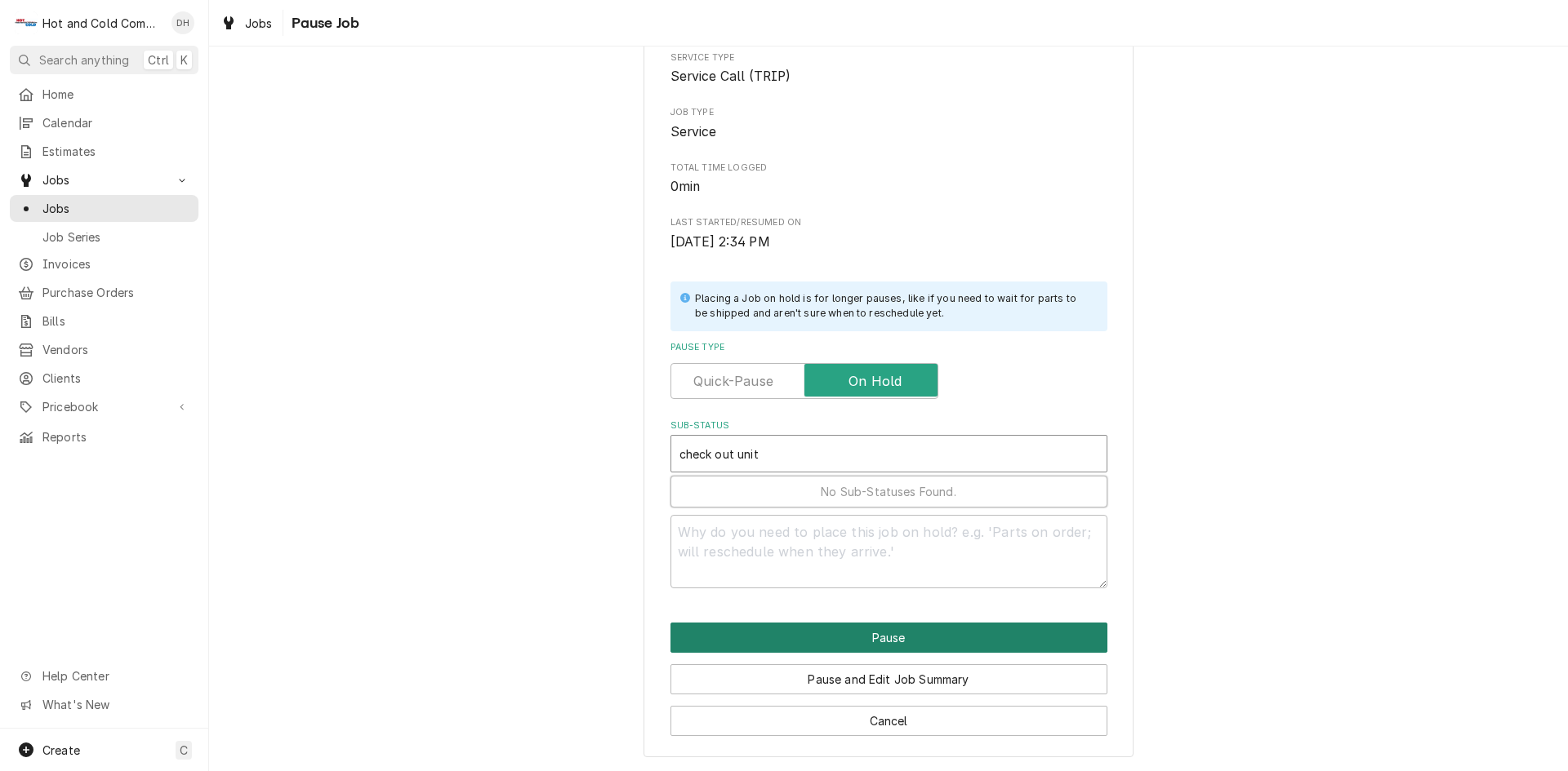
type input "check out unit"
click at [885, 639] on button "Pause" at bounding box center [888, 638] width 437 height 31
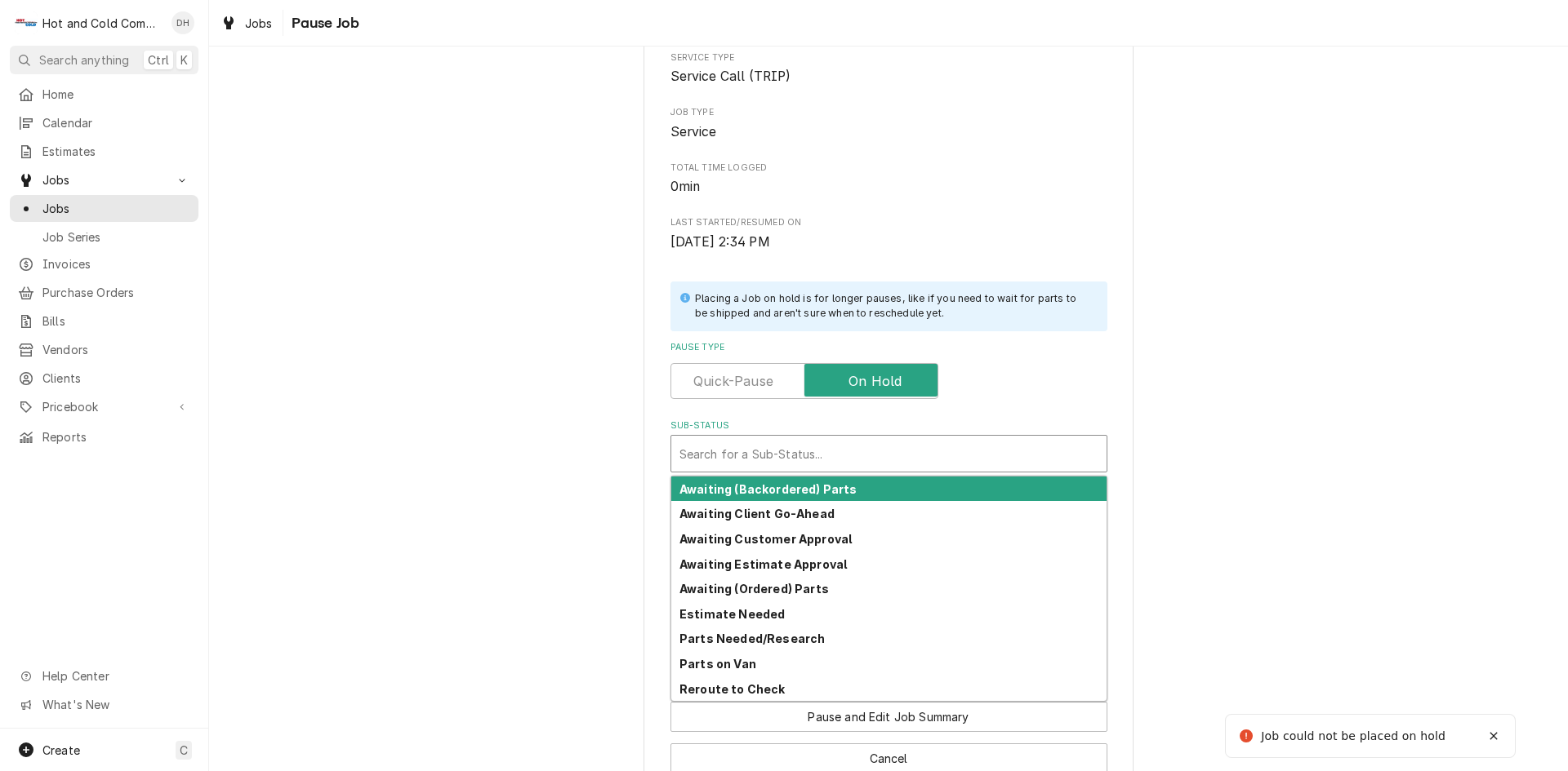
click at [812, 452] on div "Sub-Status" at bounding box center [889, 454] width 419 height 30
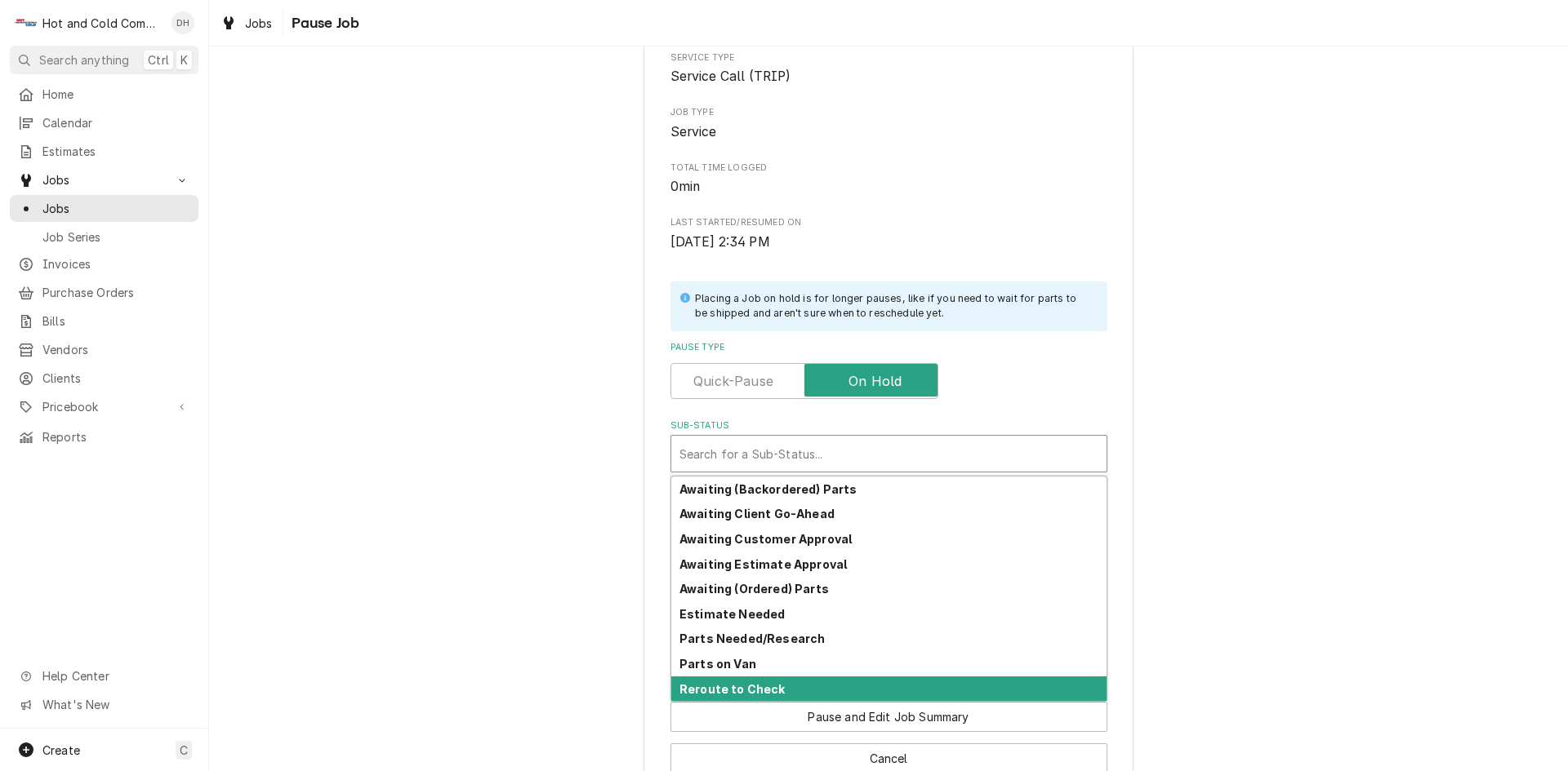
click at [764, 689] on strong "Reroute to Check" at bounding box center [733, 689] width 107 height 14
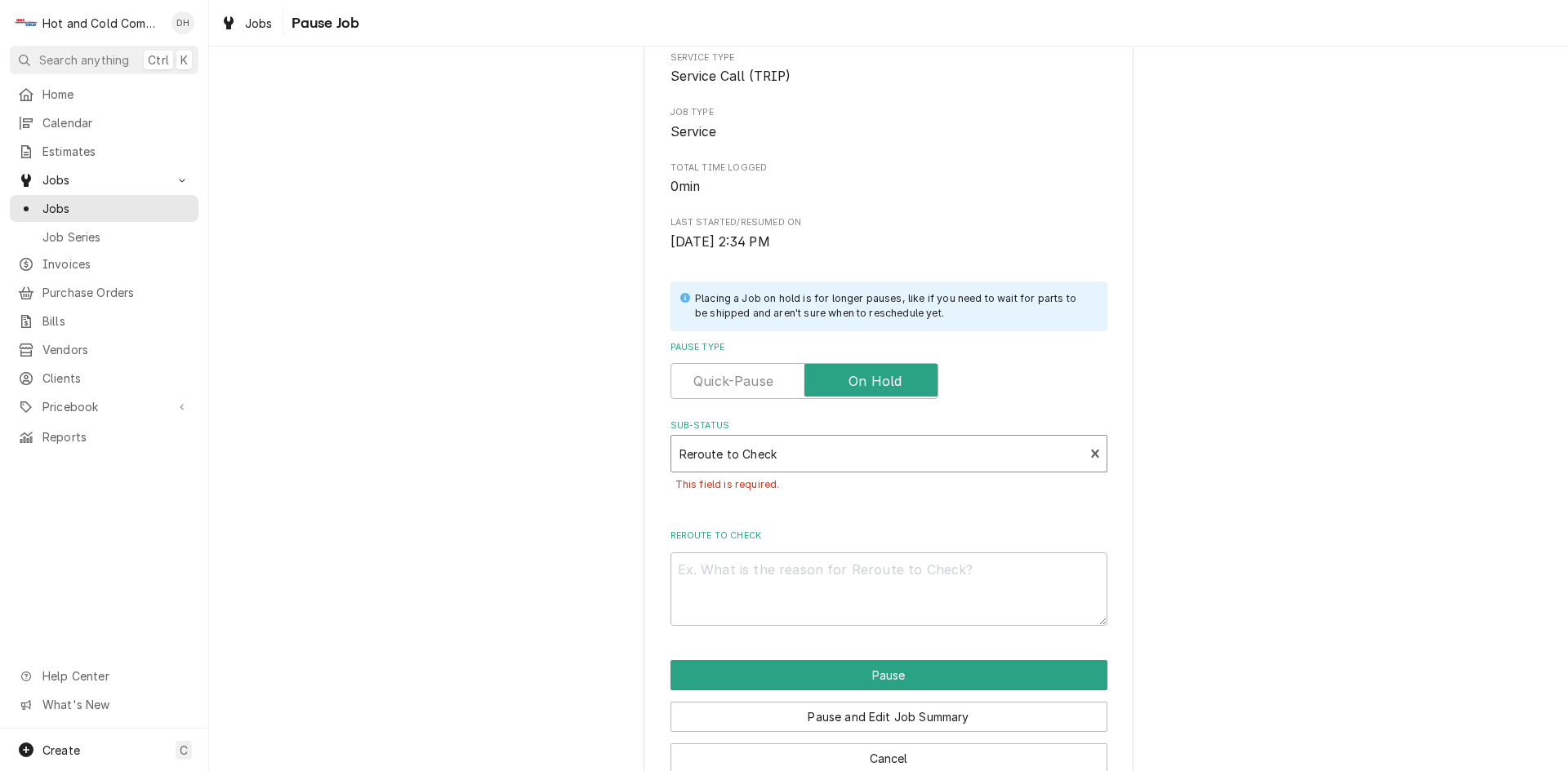
click at [770, 551] on div "Reroute to Check" at bounding box center [888, 577] width 437 height 95
click at [737, 583] on textarea "Reroute to Check" at bounding box center [888, 588] width 437 height 73
type textarea "x"
type textarea "m"
type textarea "x"
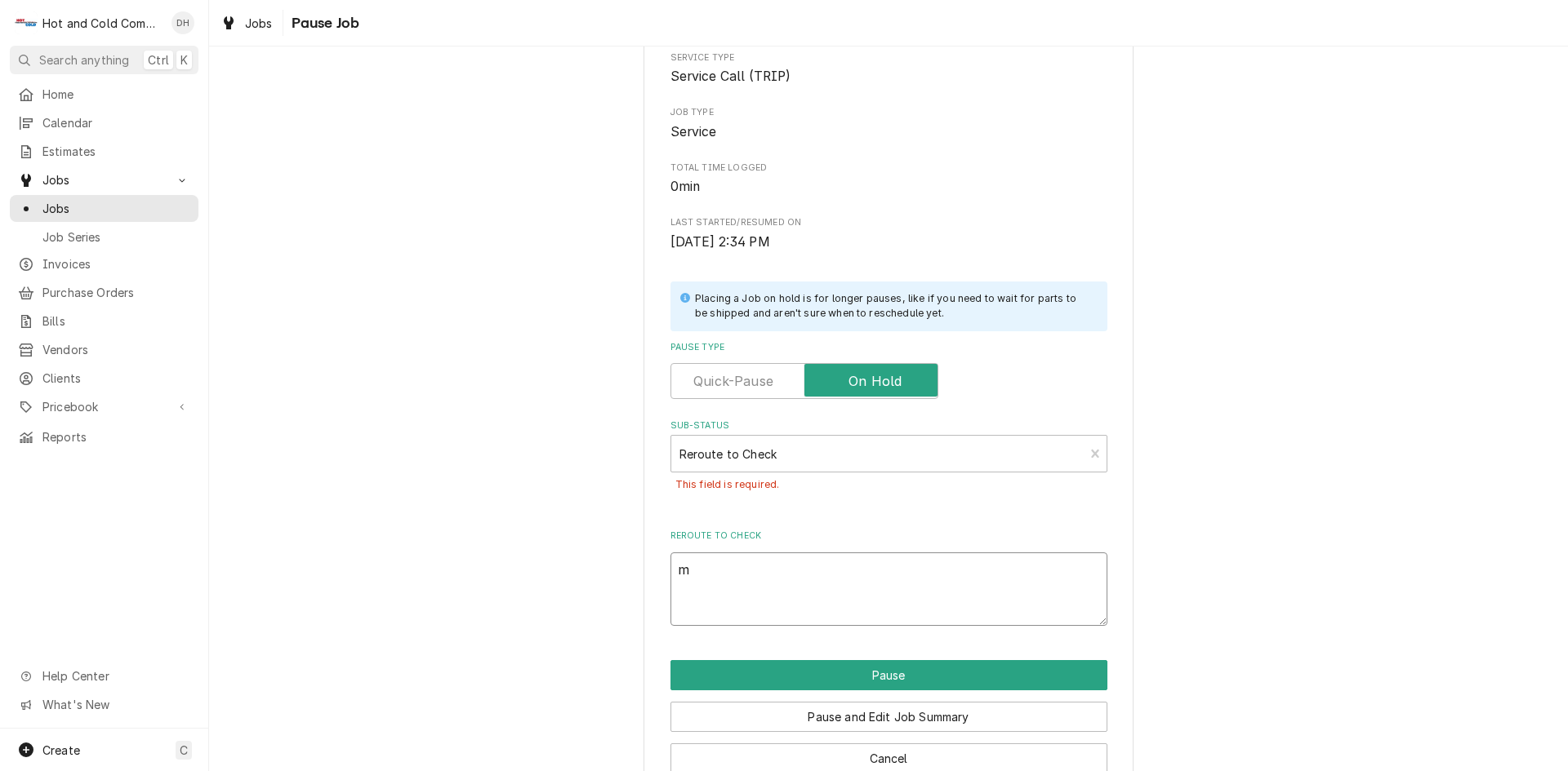
type textarea "ma"
type textarea "x"
type textarea "mad"
type textarea "x"
type textarea "made"
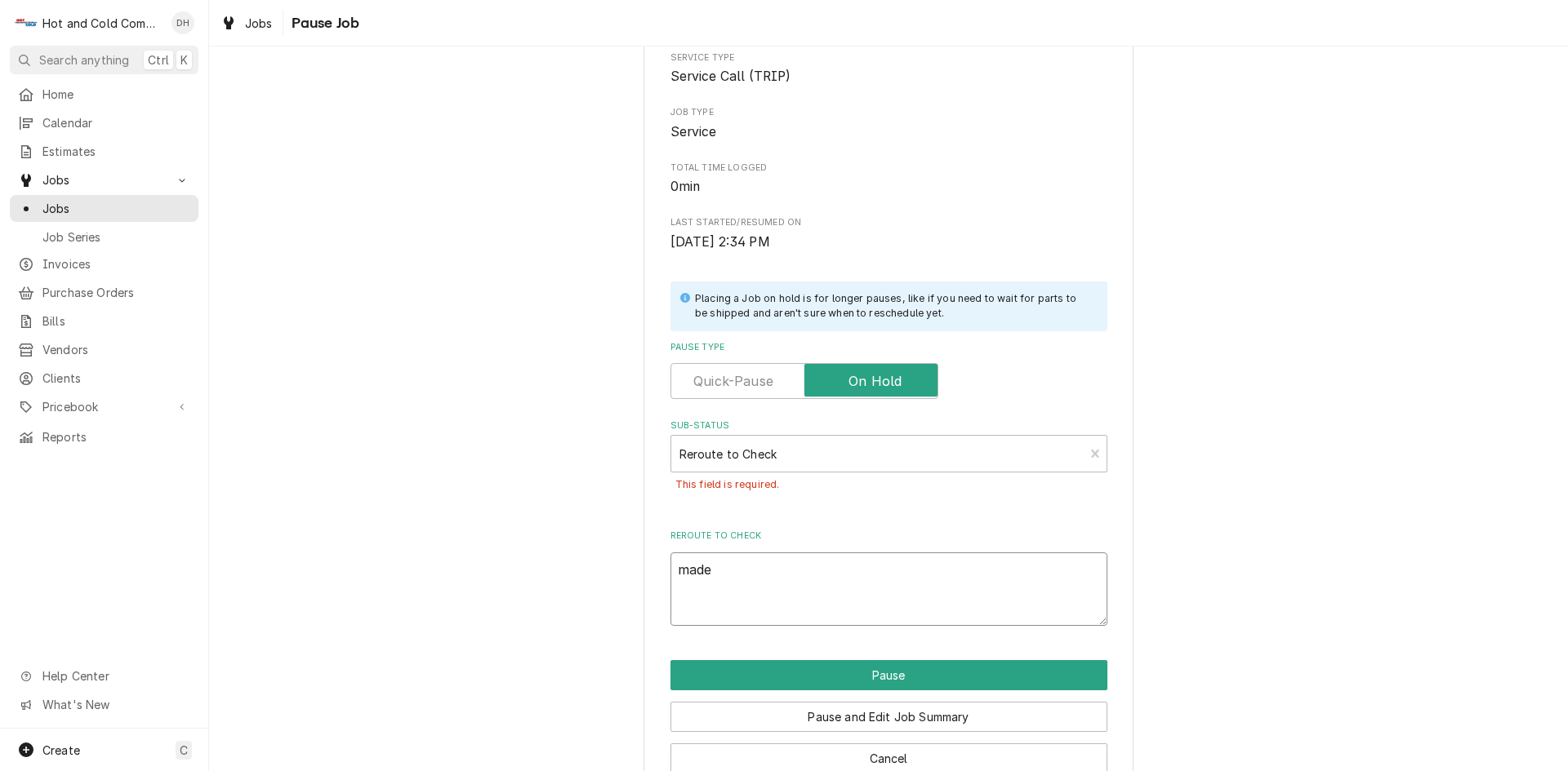
type textarea "x"
type textarea "made"
type textarea "x"
type textarea "made c"
type textarea "x"
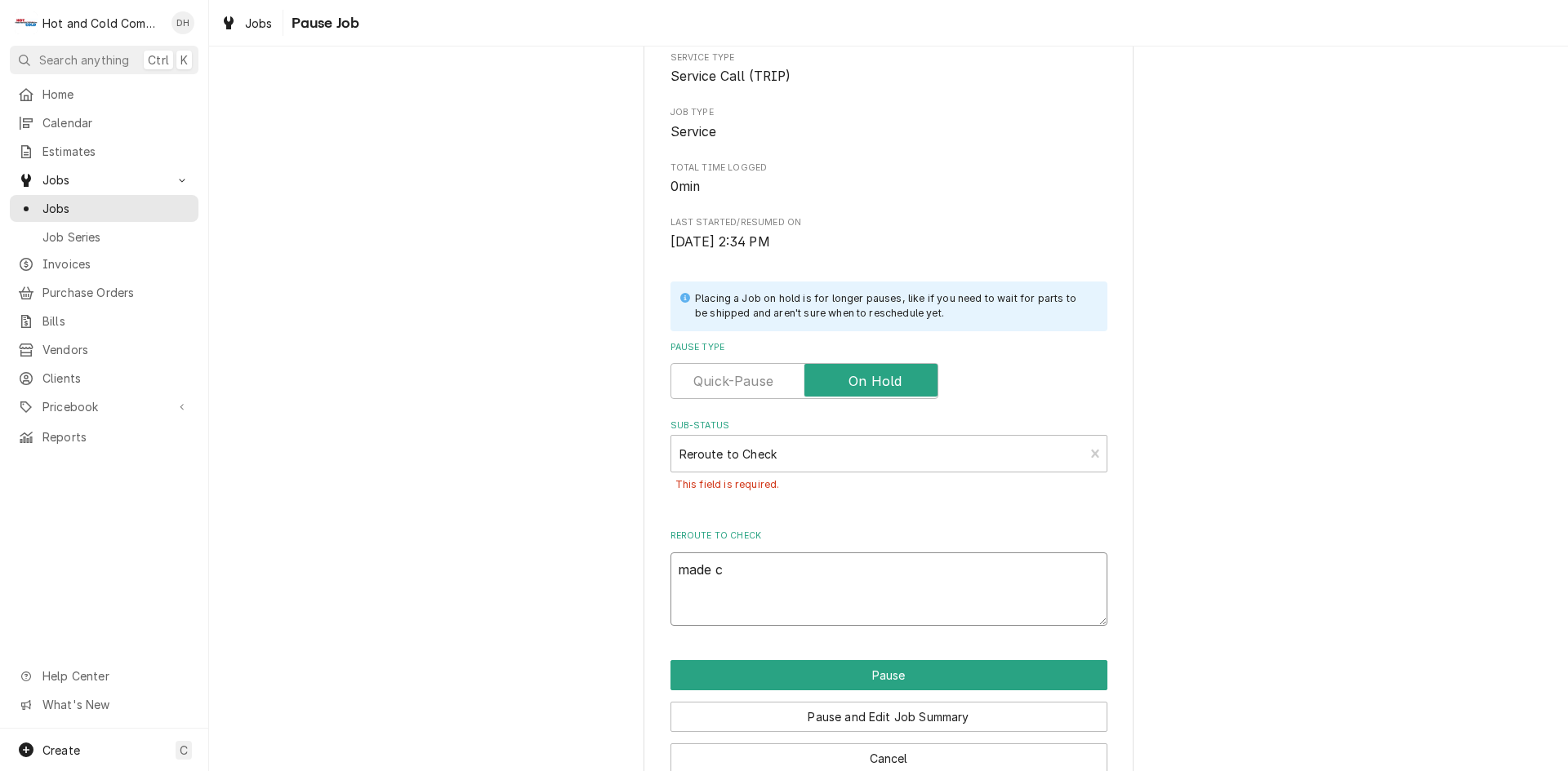
type textarea "made ca"
type textarea "x"
type textarea "made cal"
type textarea "x"
type textarea "made call"
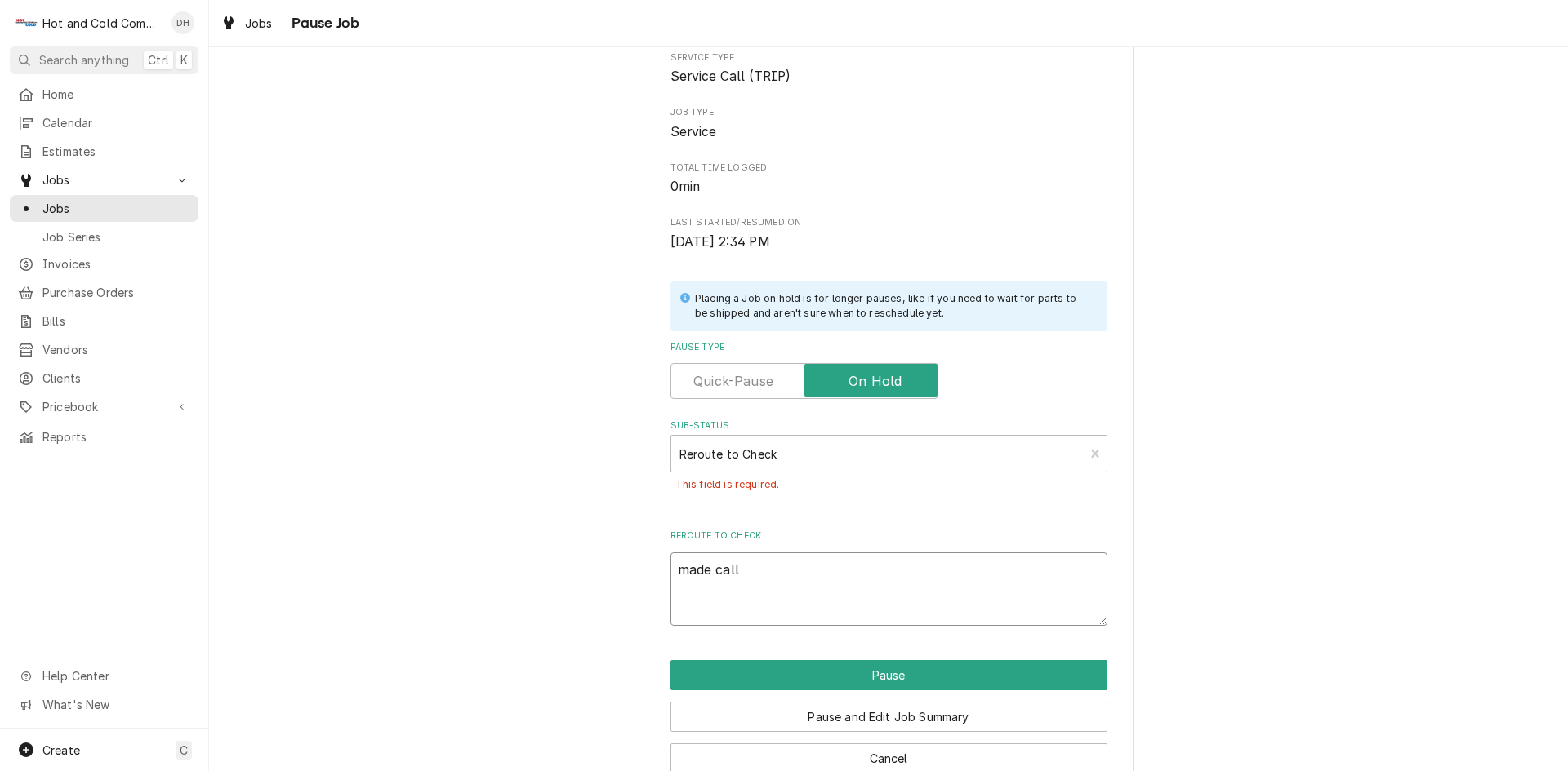
type textarea "x"
type textarea "made call"
type textarea "x"
type textarea "made call"
type textarea "x"
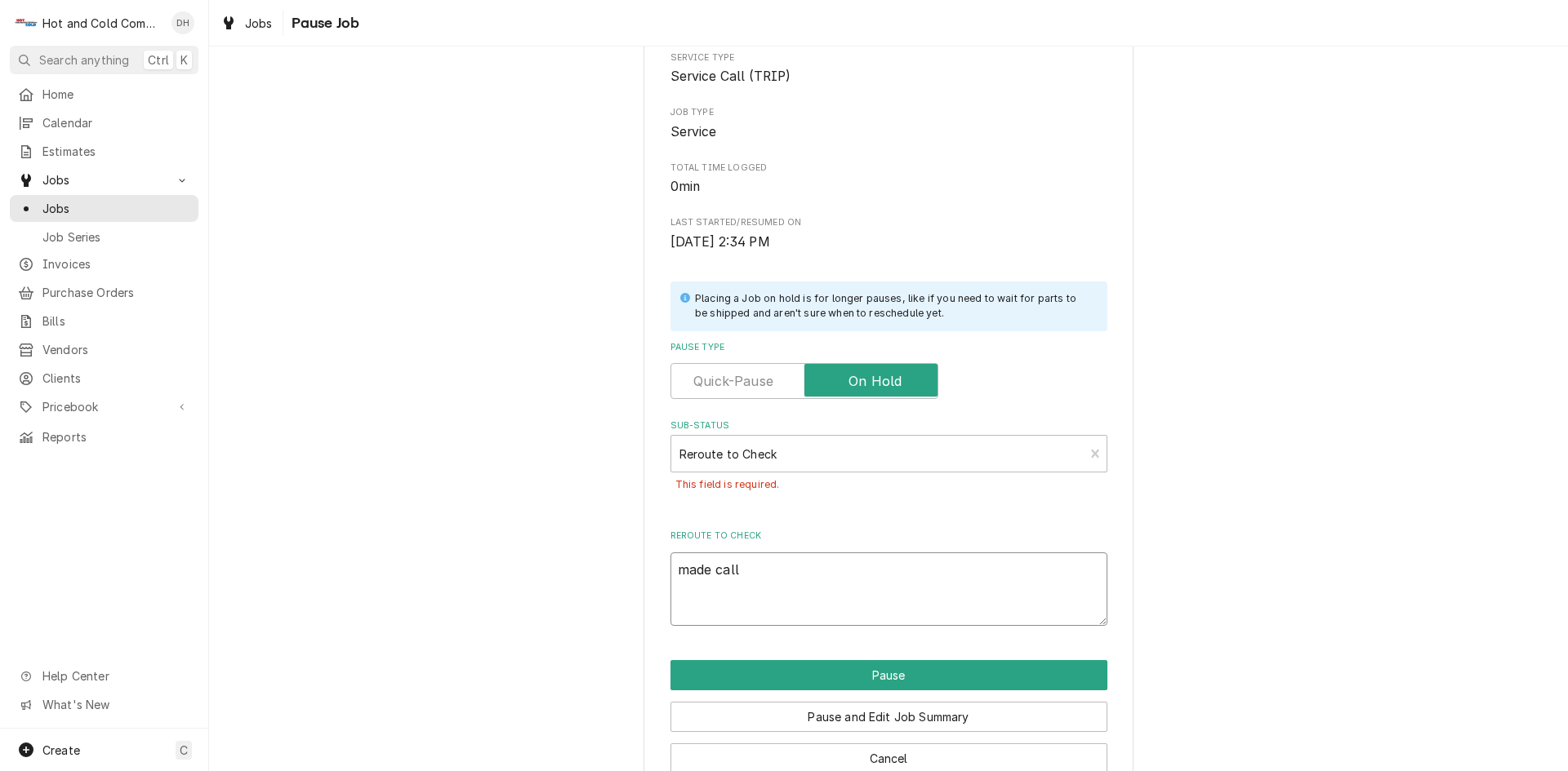
type textarea "made cal"
type textarea "x"
type textarea "made ca"
type textarea "x"
type textarea "made c"
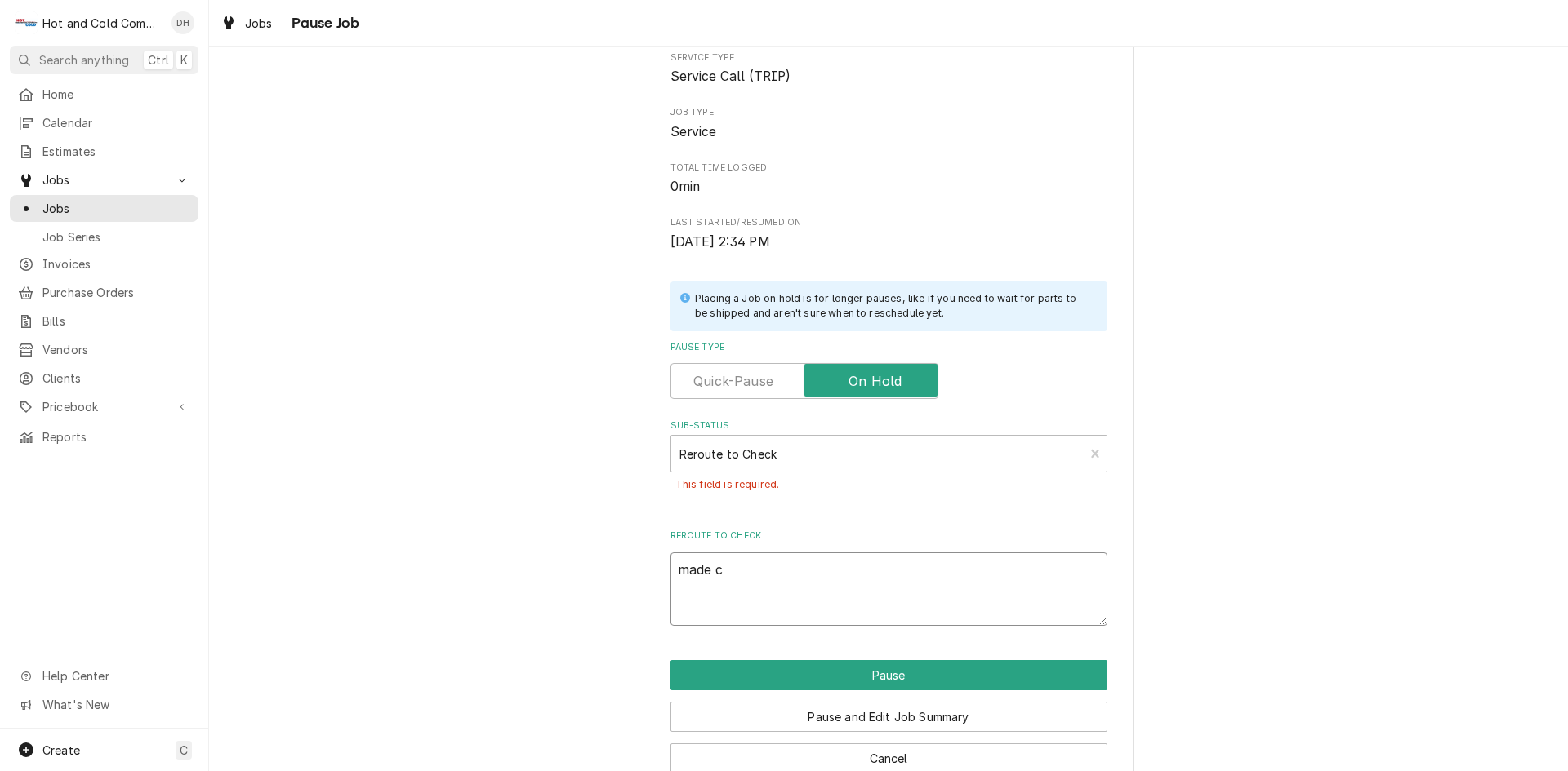
type textarea "x"
type textarea "made"
type textarea "x"
type textarea "made"
type textarea "x"
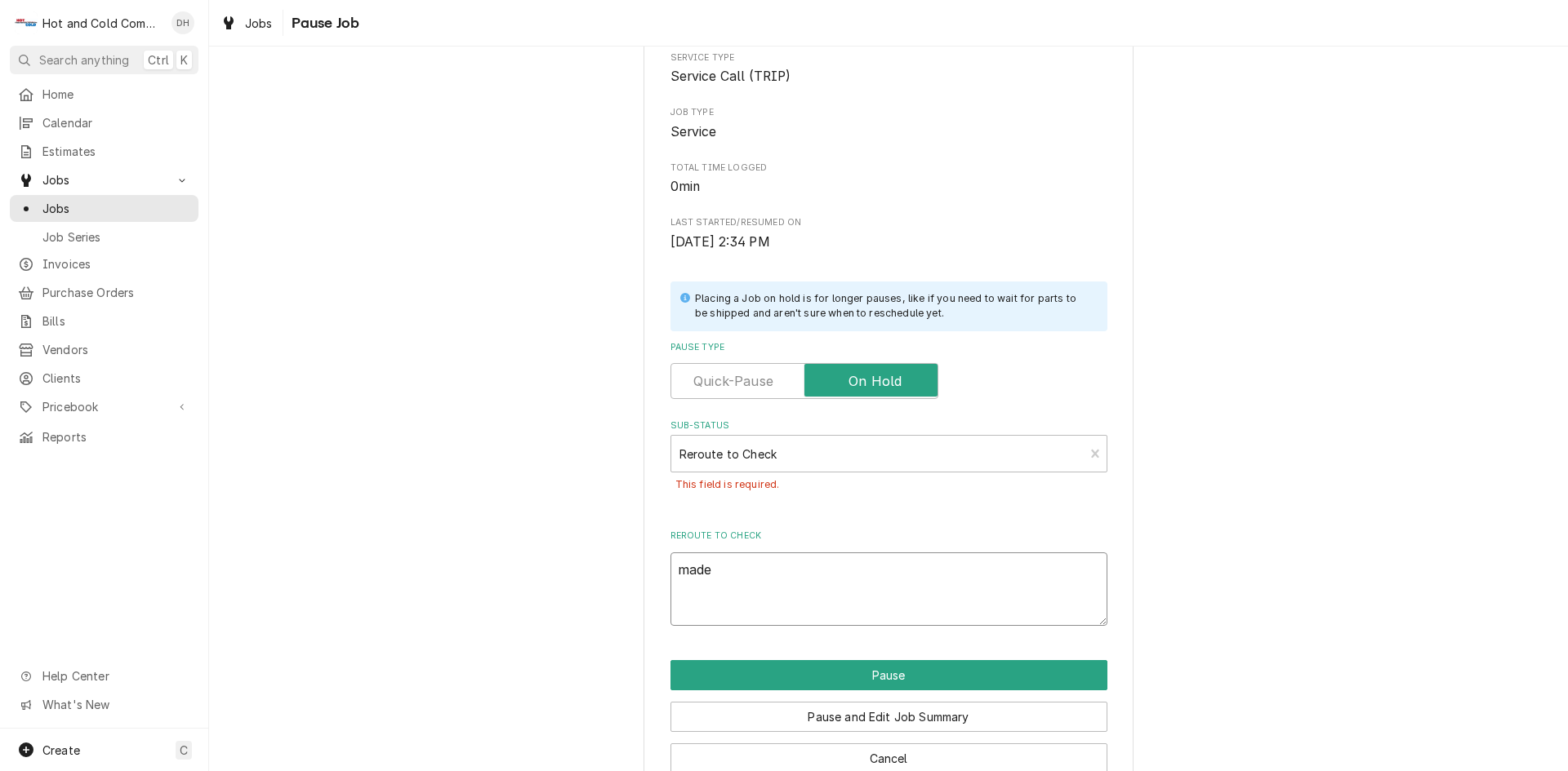
type textarea "mad"
type textarea "x"
type textarea "ma"
type textarea "x"
type textarea "m"
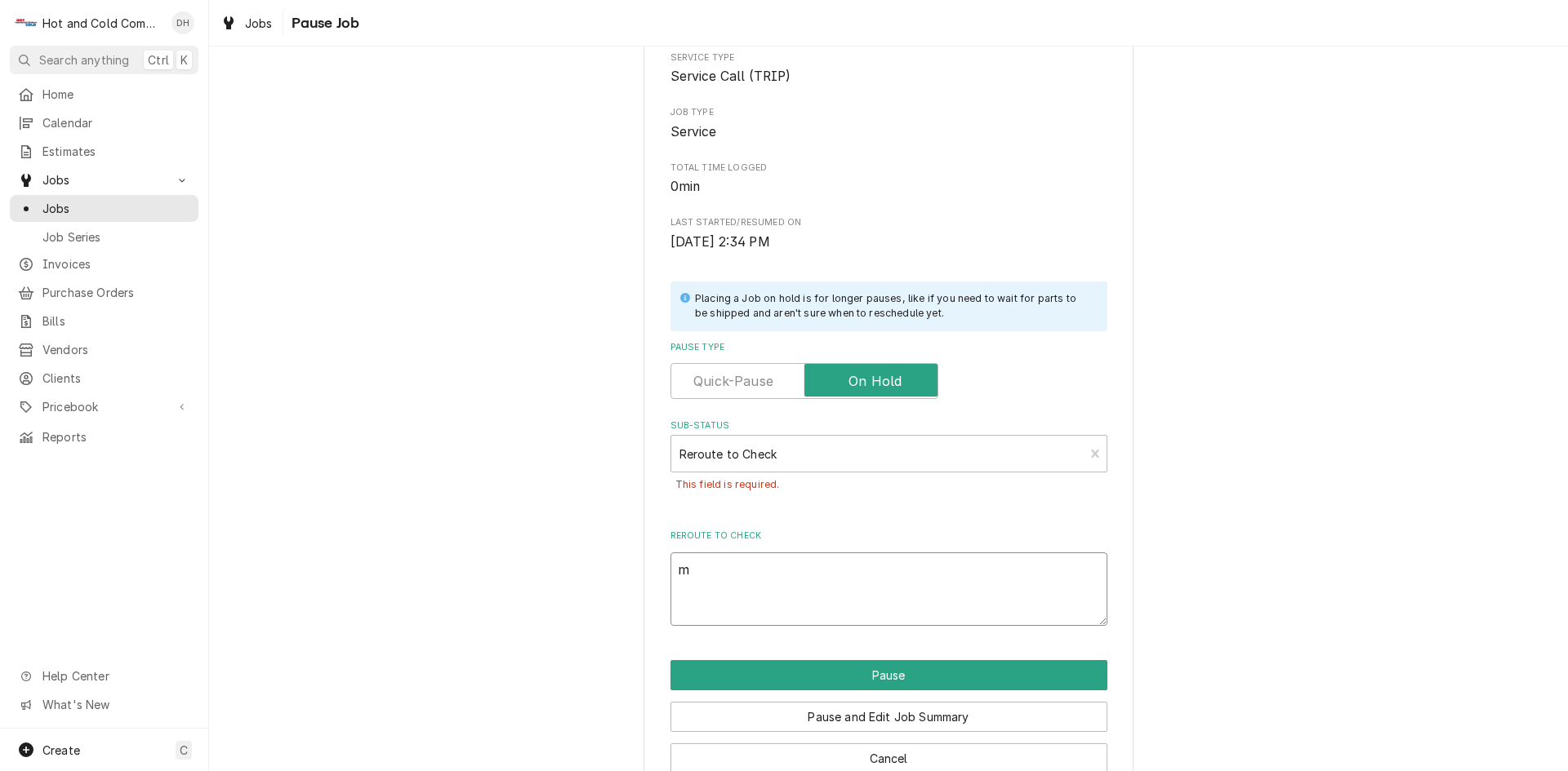
type textarea "x"
type textarea "c"
type textarea "x"
type textarea "ca"
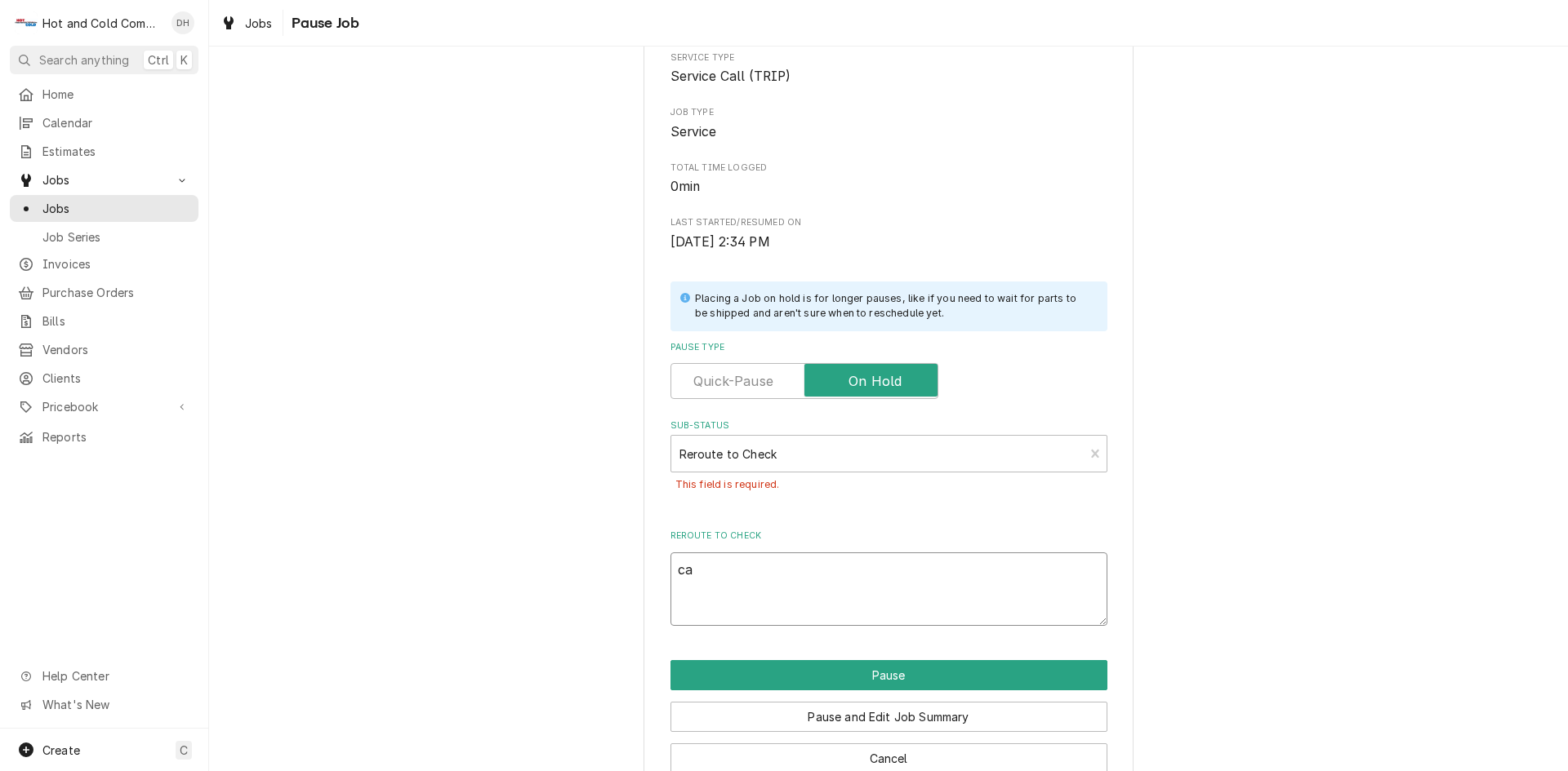
type textarea "x"
type textarea "cal"
type textarea "x"
type textarea "call"
type textarea "x"
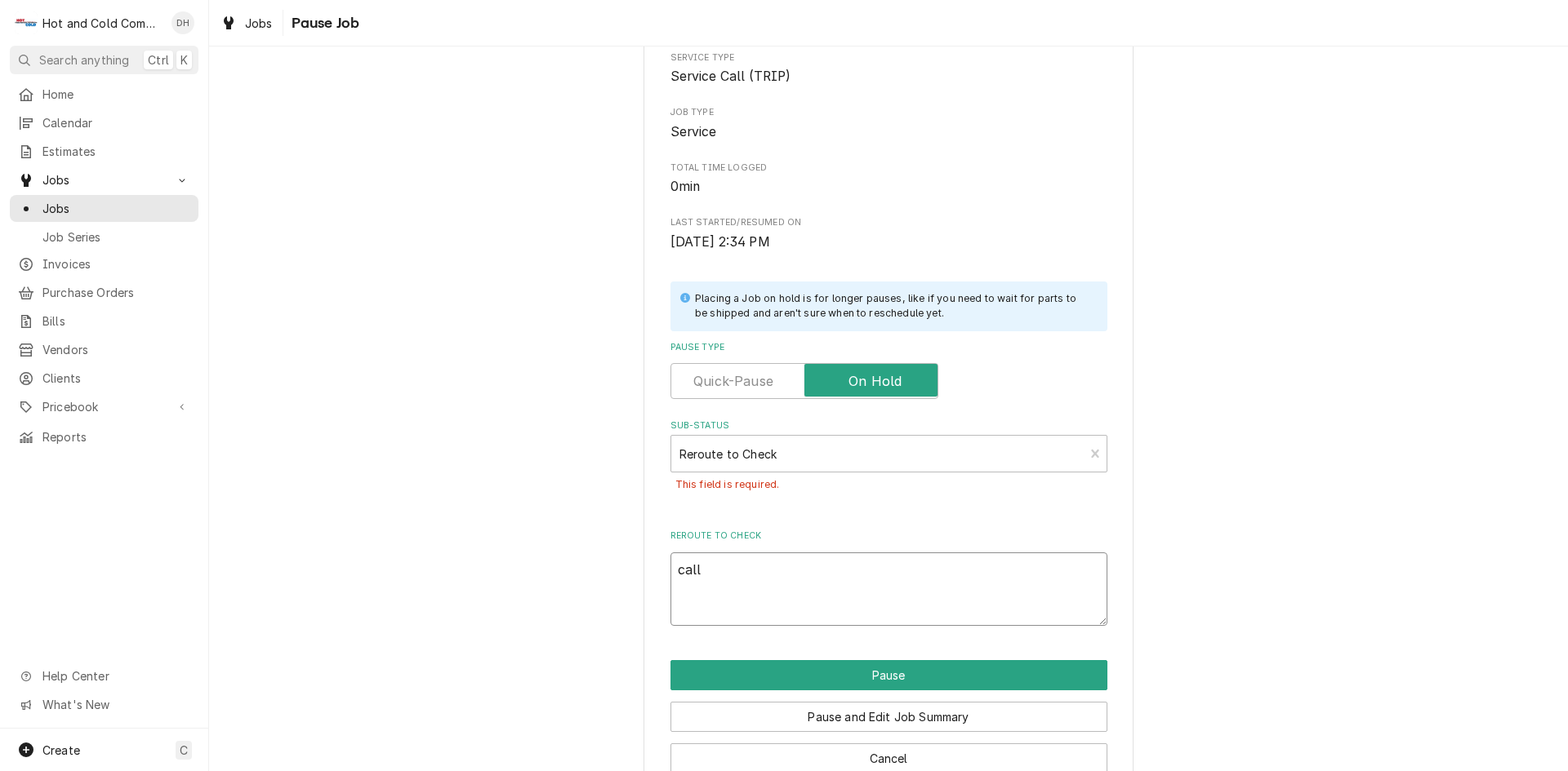
type textarea "call"
type textarea "x"
type textarea "call o"
type textarea "x"
type textarea "call of"
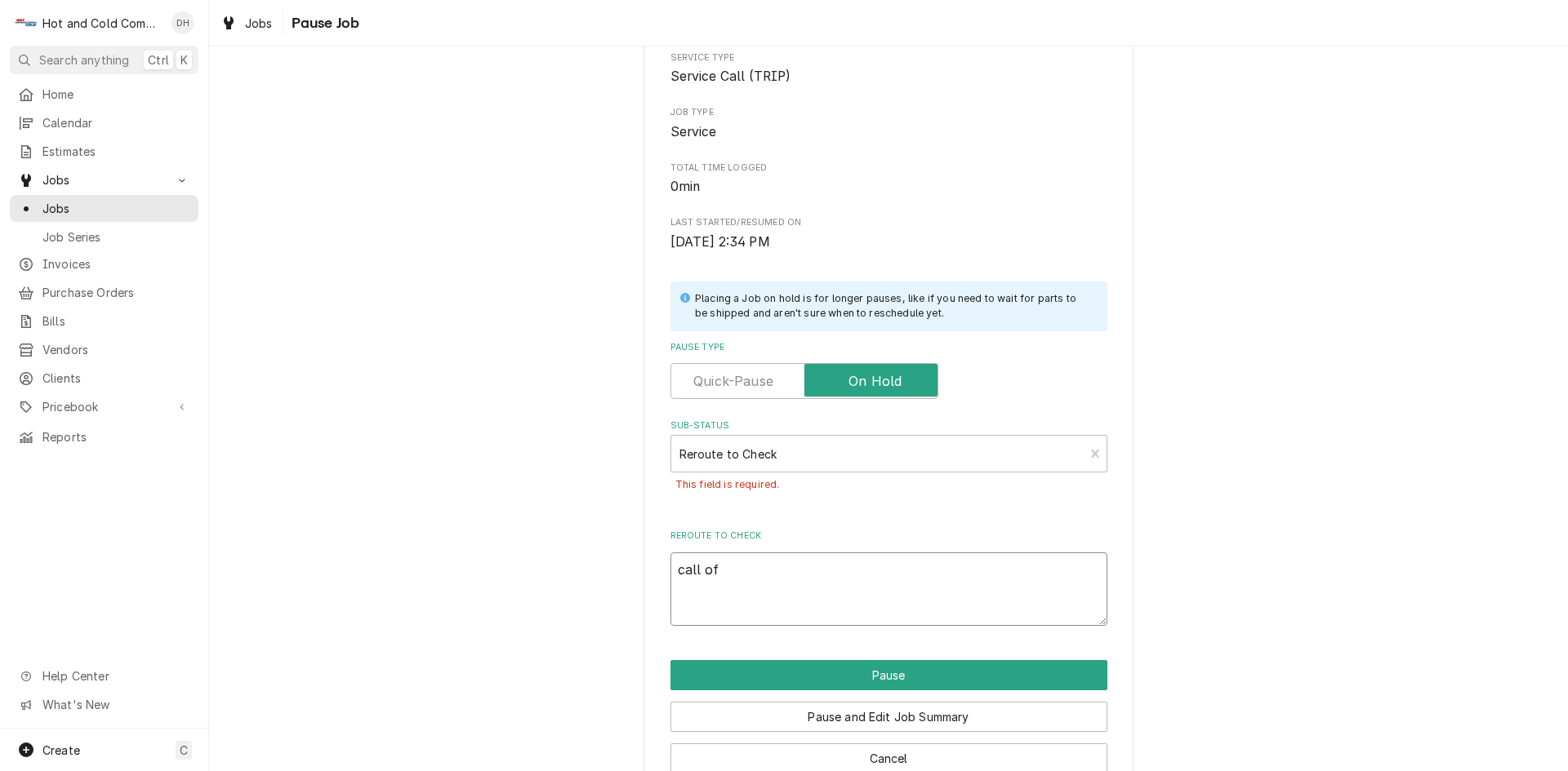
type textarea "x"
type textarea "call off"
type textarea "x"
type textarea "call offi"
type textarea "x"
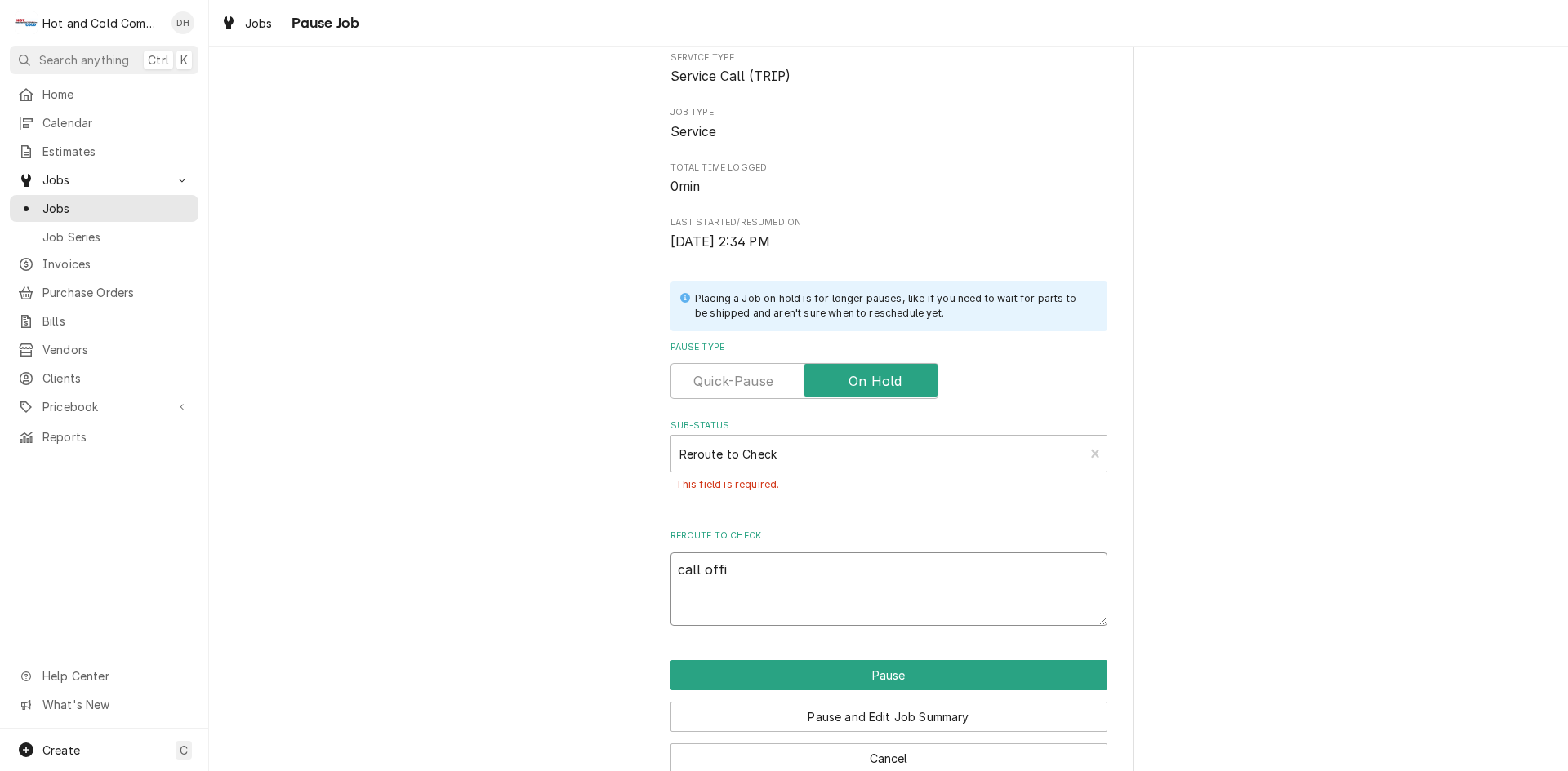
type textarea "call offic"
type textarea "x"
type textarea "call office"
click at [867, 673] on button "Pause" at bounding box center [888, 676] width 437 height 31
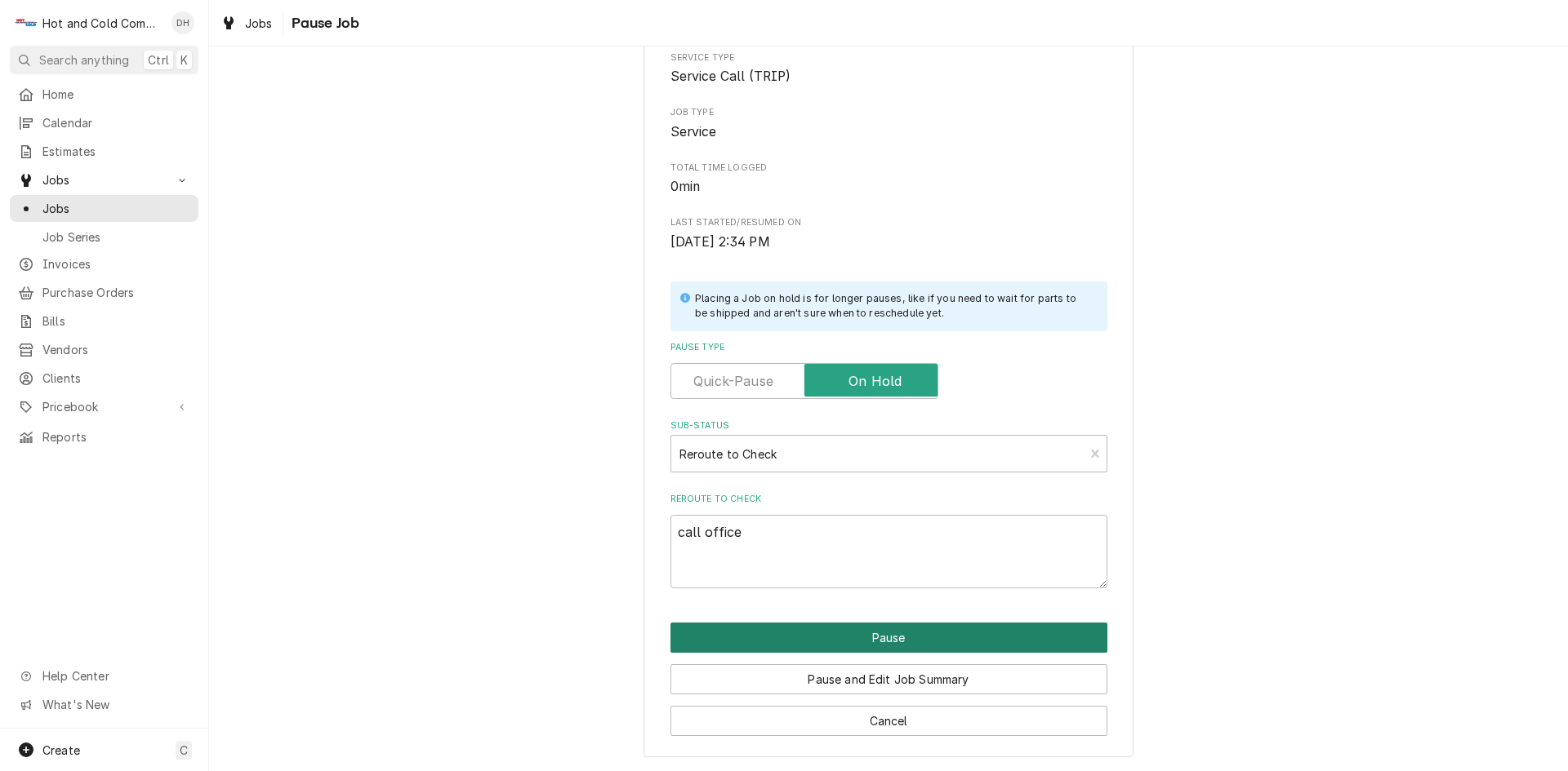
type textarea "x"
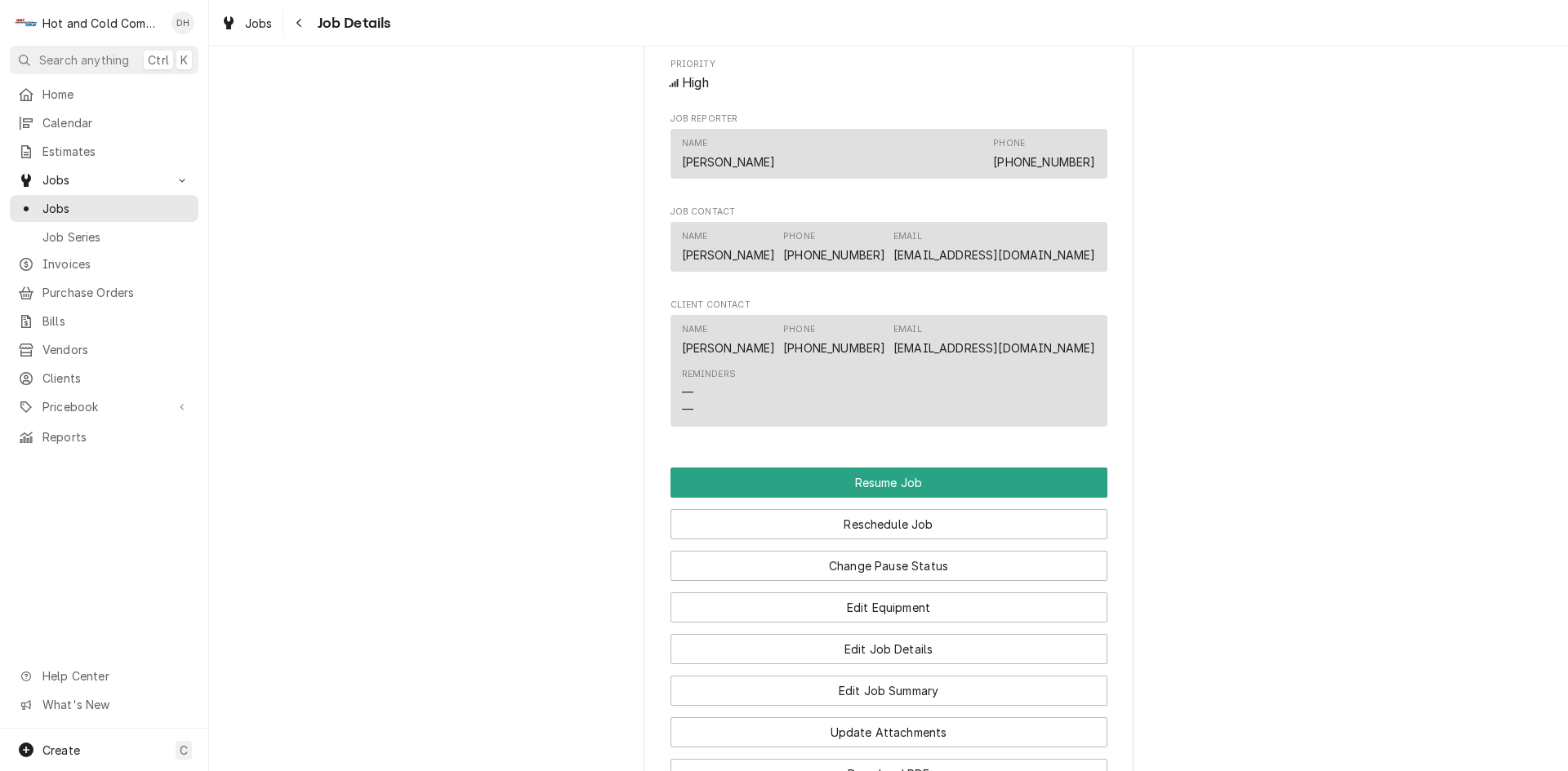
scroll to position [1361, 0]
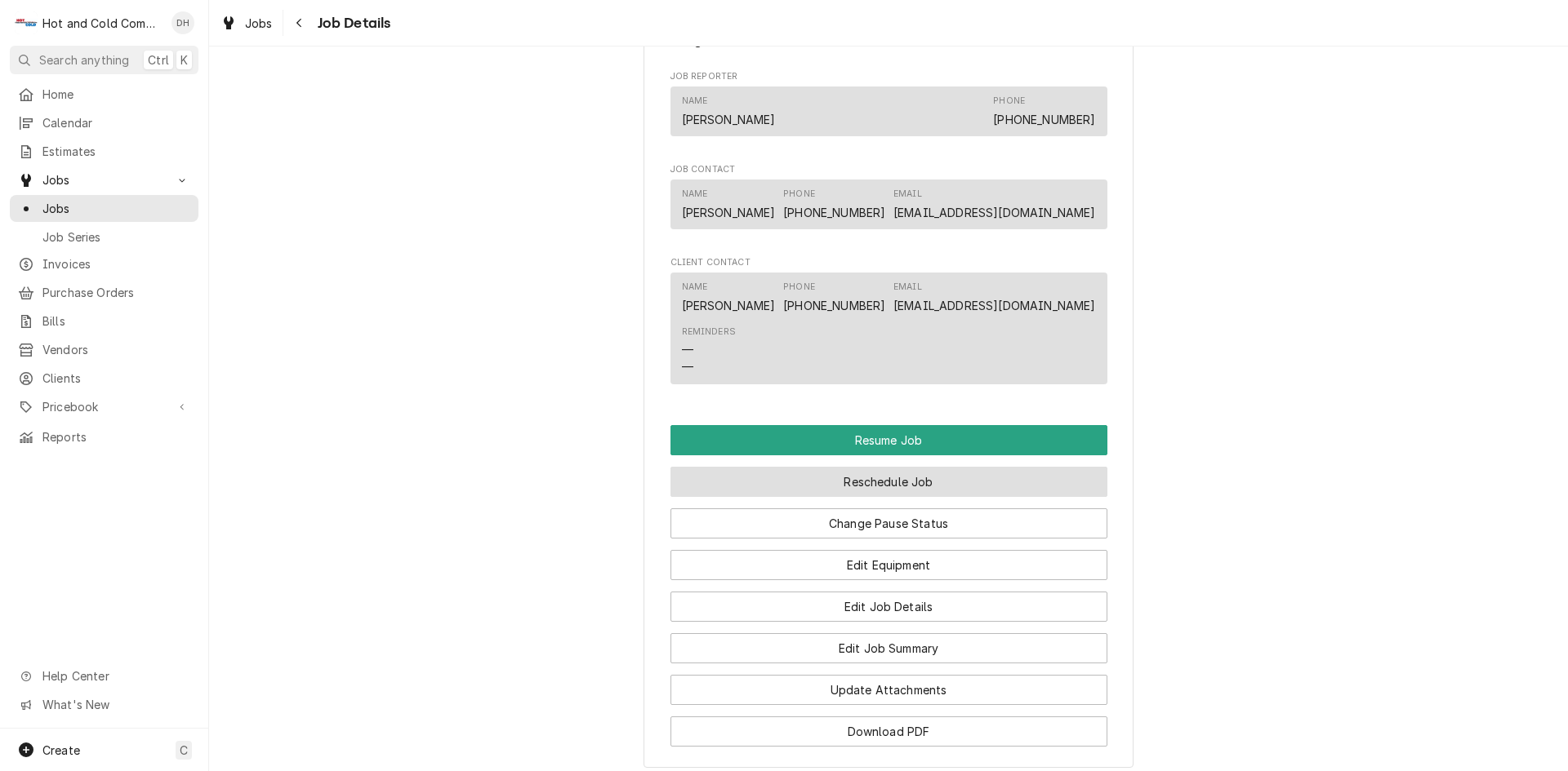
click at [882, 497] on button "Reschedule Job" at bounding box center [888, 482] width 437 height 31
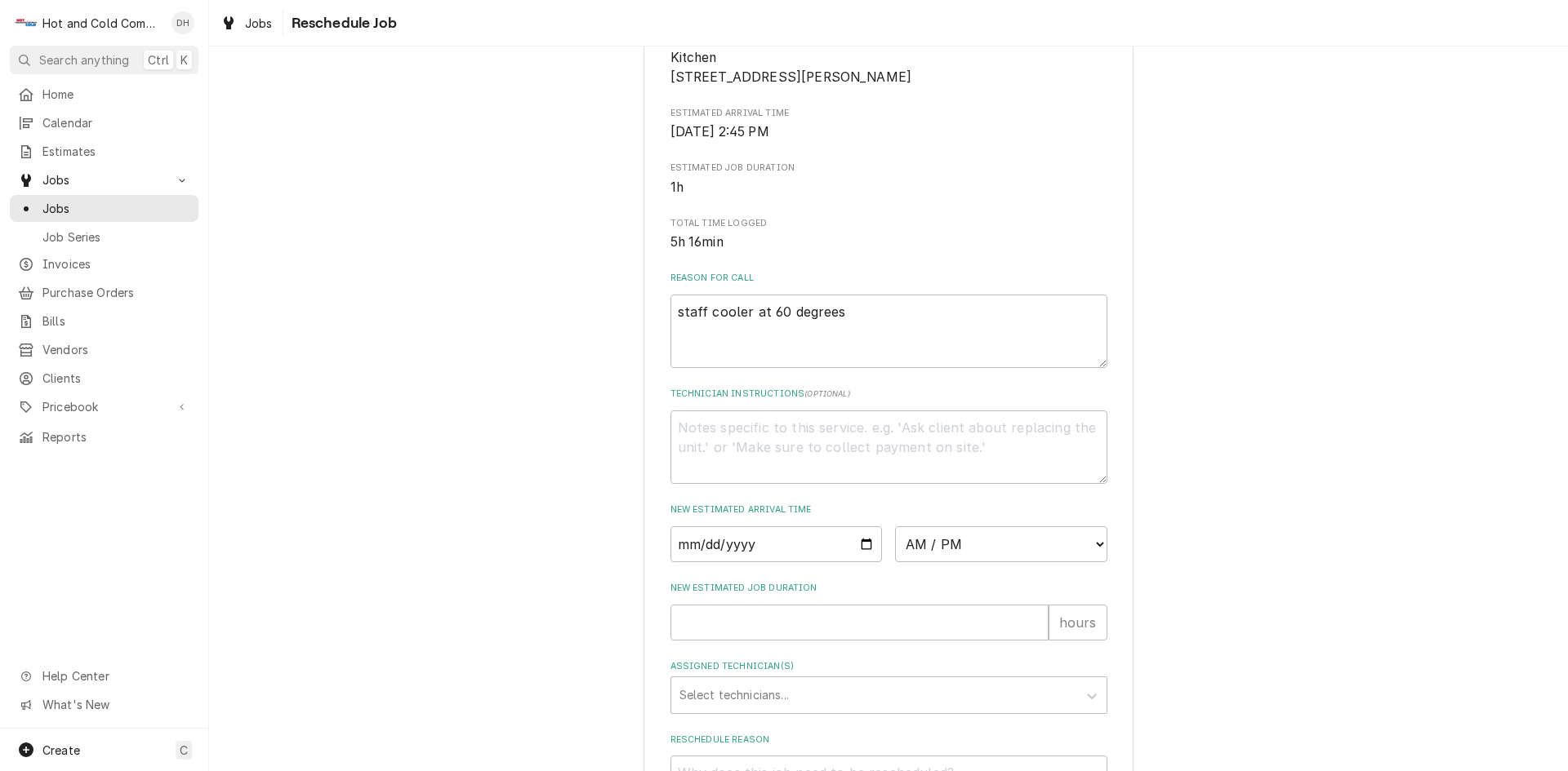
scroll to position [449, 0]
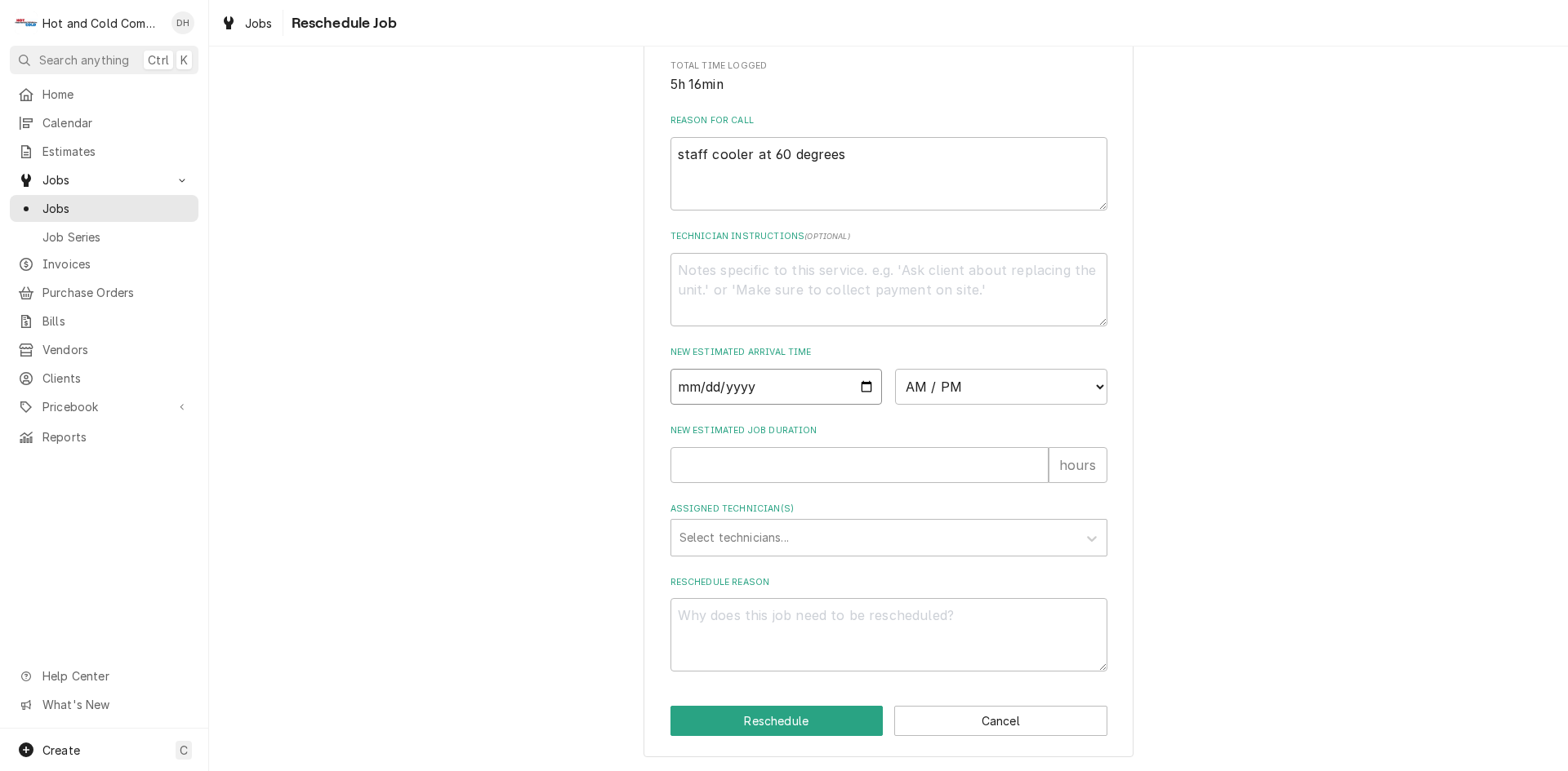
click at [862, 386] on input "Date" at bounding box center [776, 386] width 212 height 36
type textarea "x"
type input "[DATE]"
click at [1094, 381] on select "AM / PM 6:00 AM 6:15 AM 6:30 AM 6:45 AM 7:00 AM 7:15 AM 7:30 AM 7:45 AM 8:00 AM…" at bounding box center [1001, 386] width 212 height 36
select select "11:00:00"
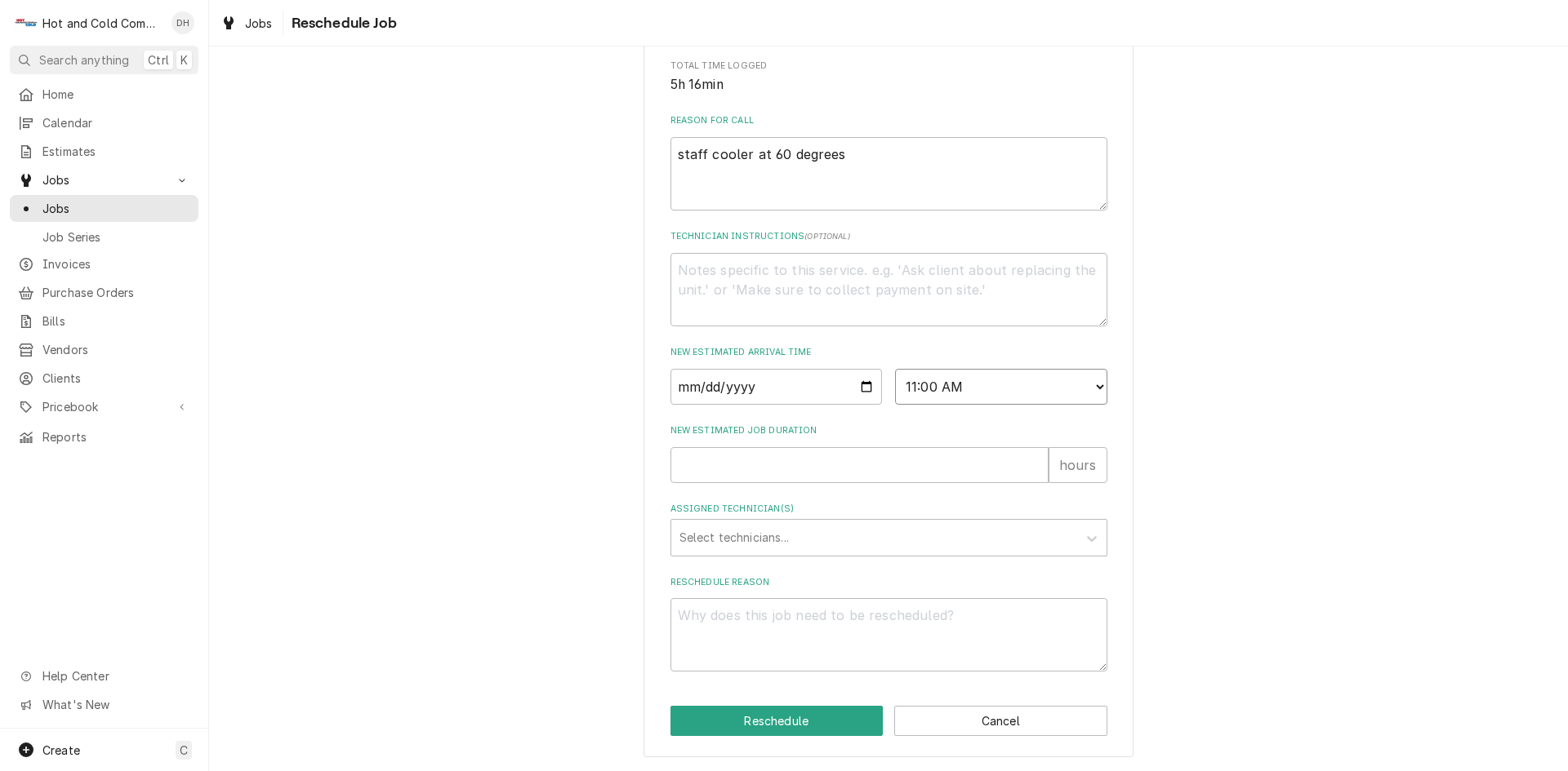
click at [896, 369] on select "AM / PM 6:00 AM 6:15 AM 6:30 AM 6:45 AM 7:00 AM 7:15 AM 7:30 AM 7:45 AM 8:00 AM…" at bounding box center [1001, 386] width 212 height 36
click at [690, 463] on input "New Estimated Job Duration" at bounding box center [860, 465] width 378 height 36
type textarea "x"
type input "1"
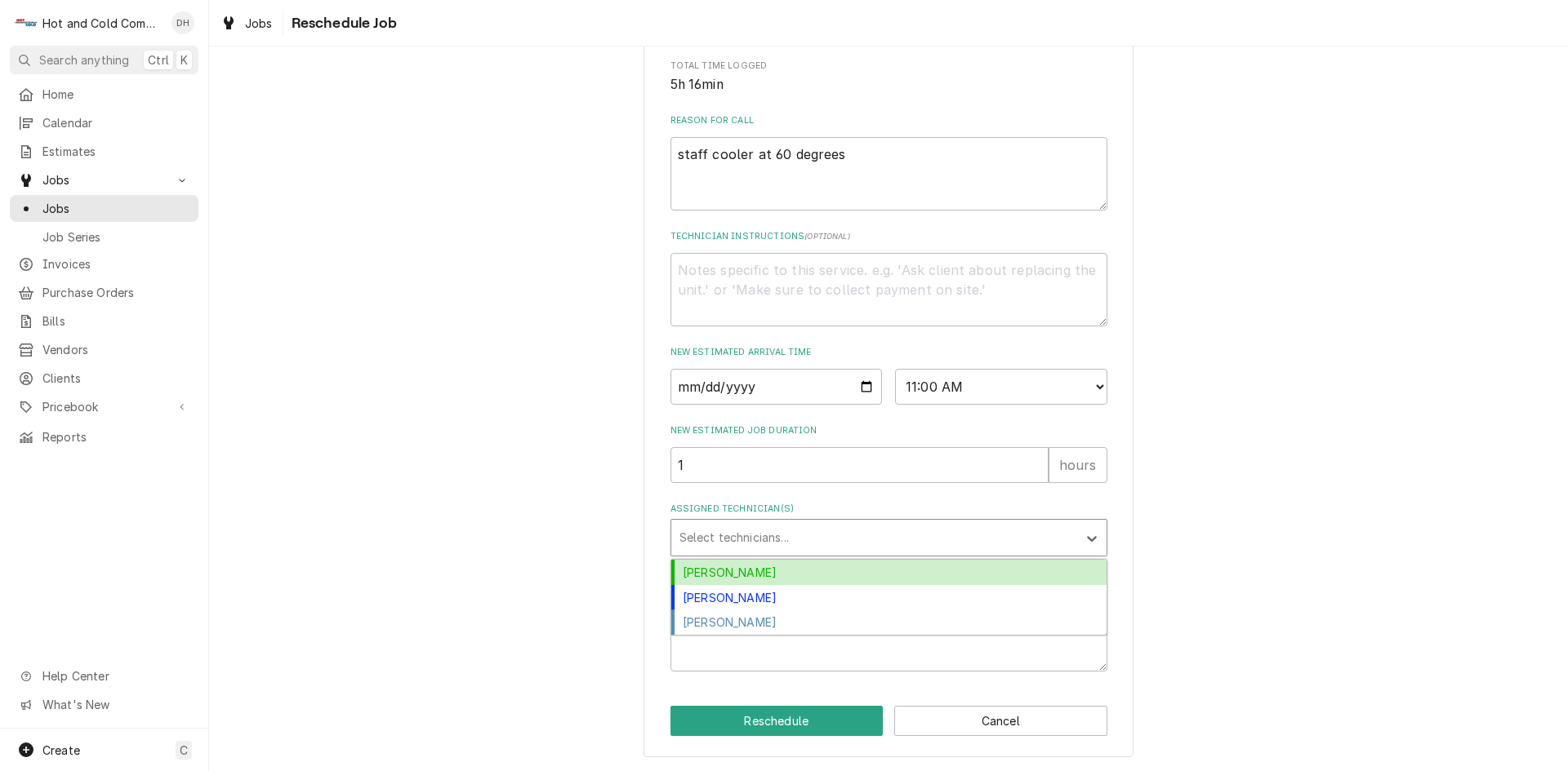
click at [741, 538] on div "Assigned Technician(s)" at bounding box center [874, 538] width 389 height 30
click at [714, 567] on div "[PERSON_NAME]" at bounding box center [889, 572] width 436 height 25
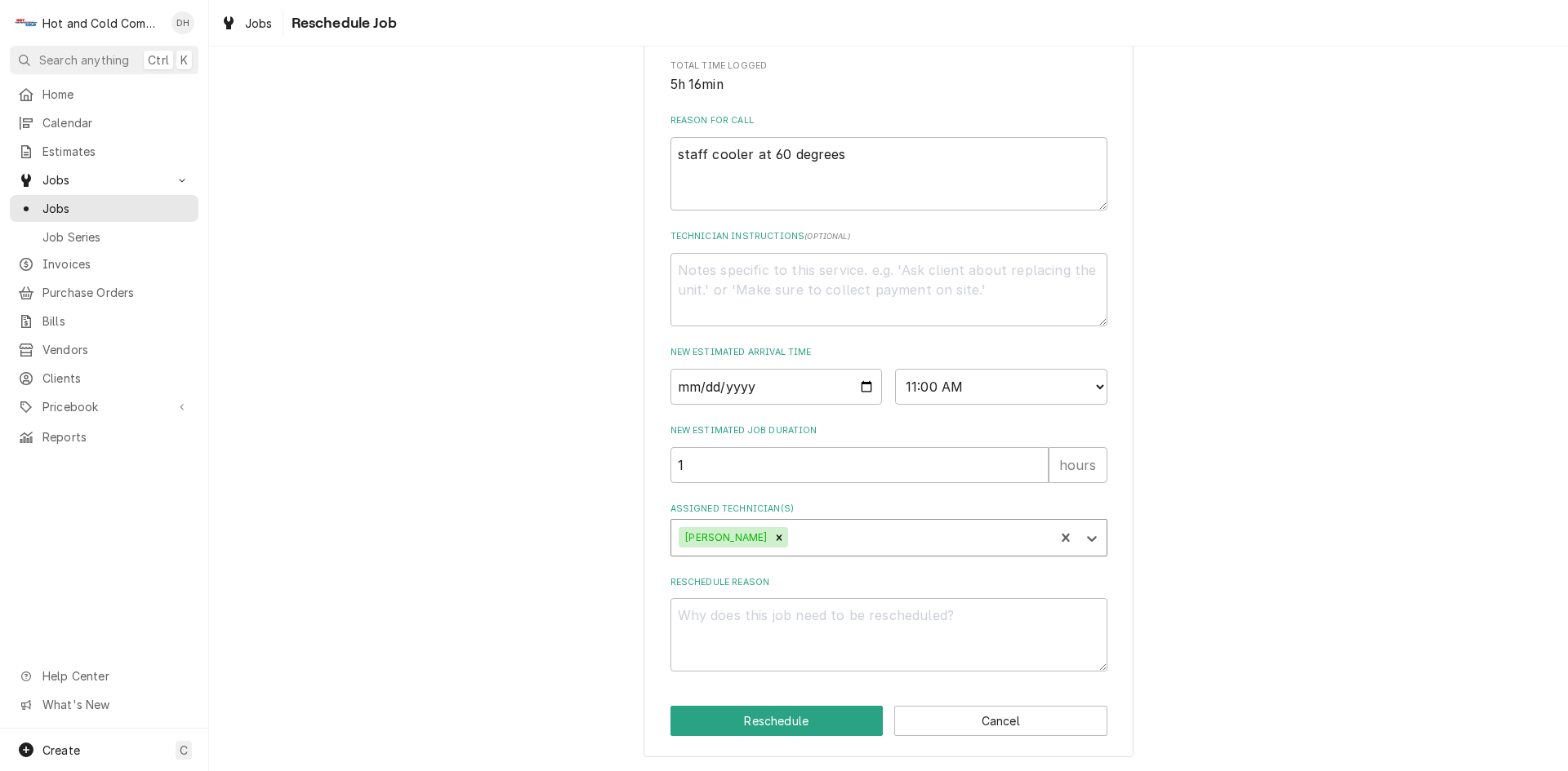
click at [835, 534] on div "Assigned Technician(s)" at bounding box center [919, 538] width 255 height 30
click at [740, 568] on div "[PERSON_NAME]" at bounding box center [889, 572] width 436 height 25
click at [744, 615] on textarea "Reschedule Reason" at bounding box center [888, 635] width 437 height 73
type textarea "x"
type textarea "r"
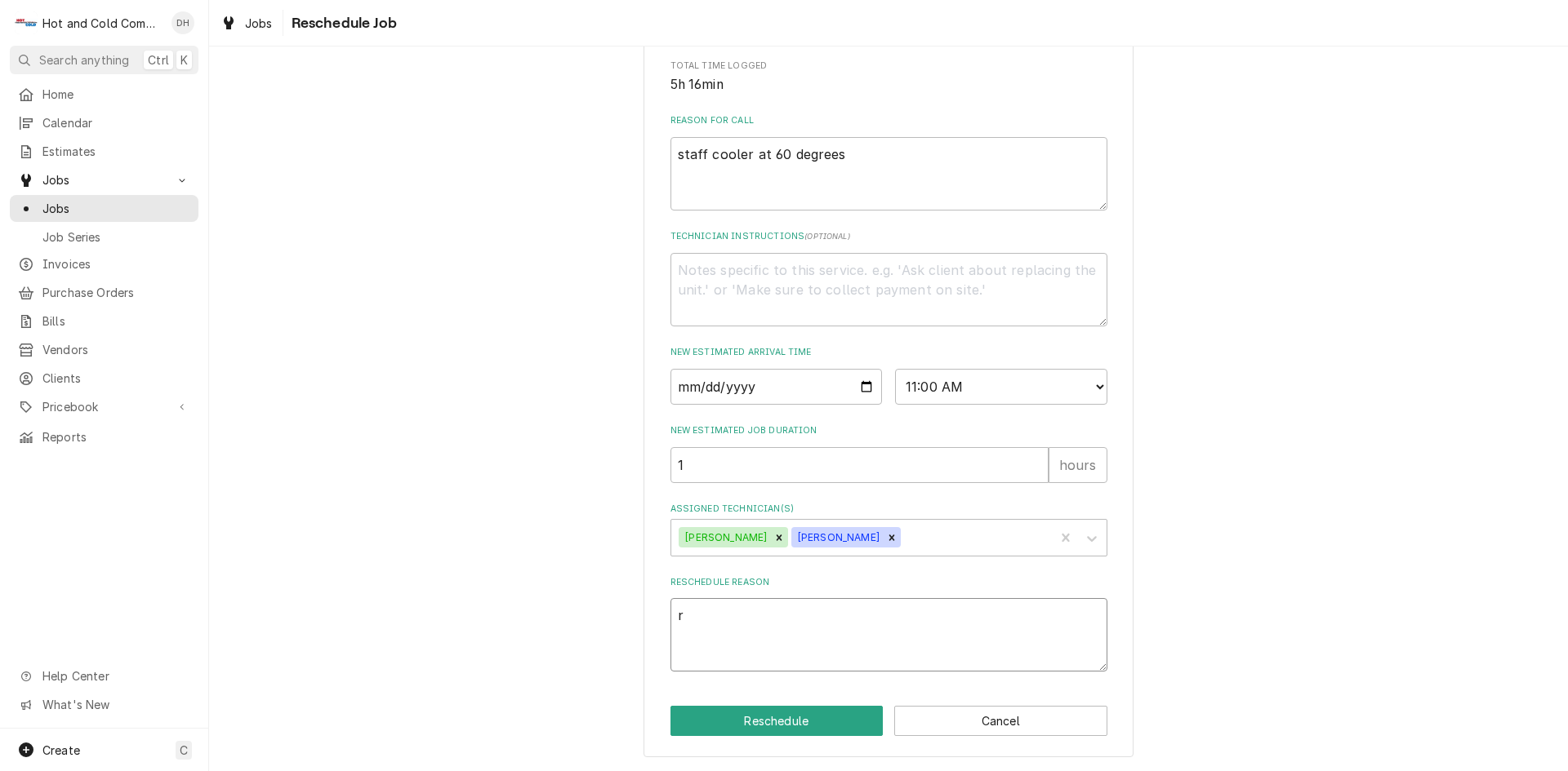
type textarea "x"
type textarea "re"
type textarea "x"
type textarea "rec"
type textarea "x"
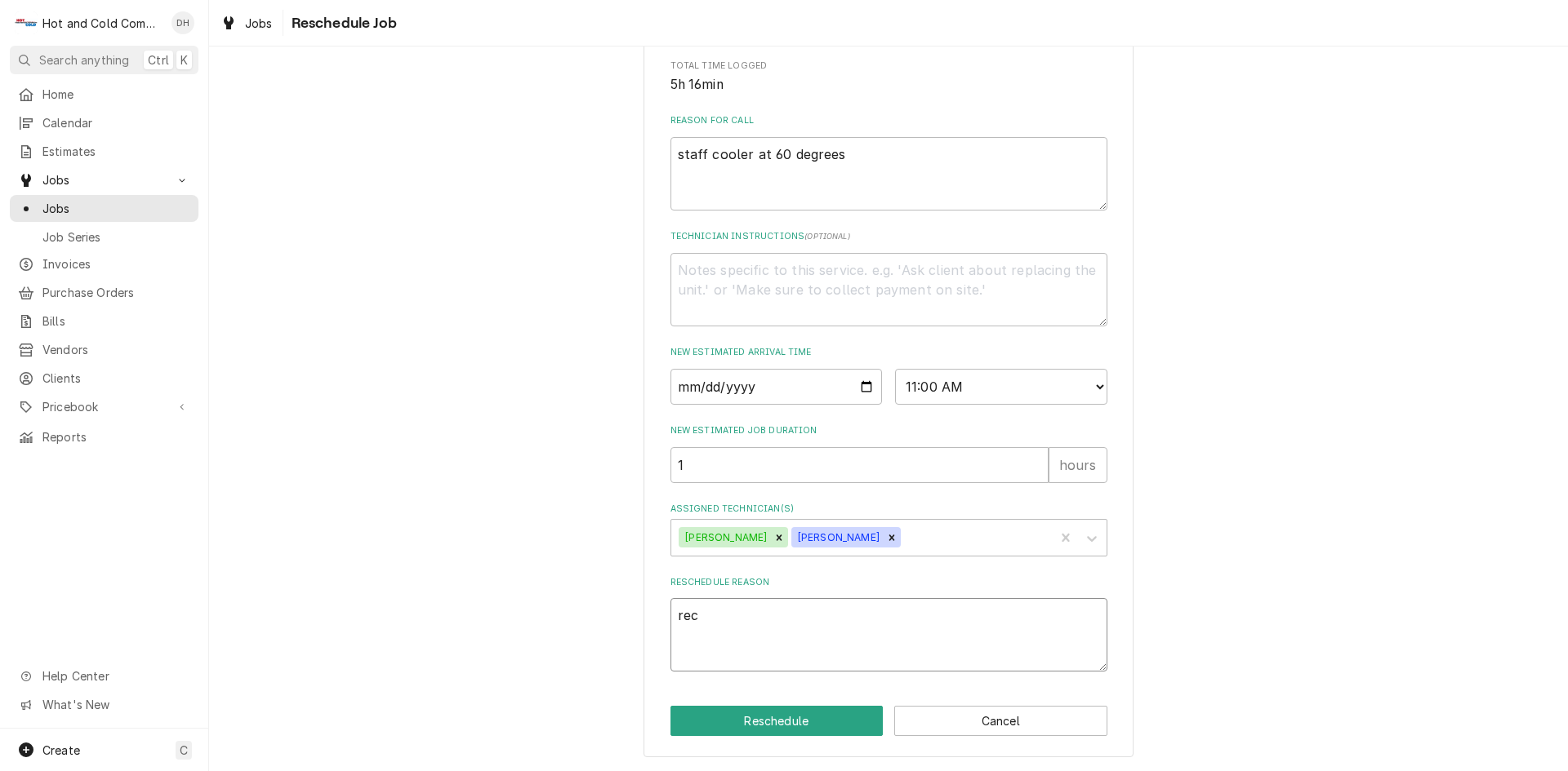
type textarea "[PERSON_NAME]"
type textarea "x"
type textarea "reche"
type textarea "x"
type textarea "rechec"
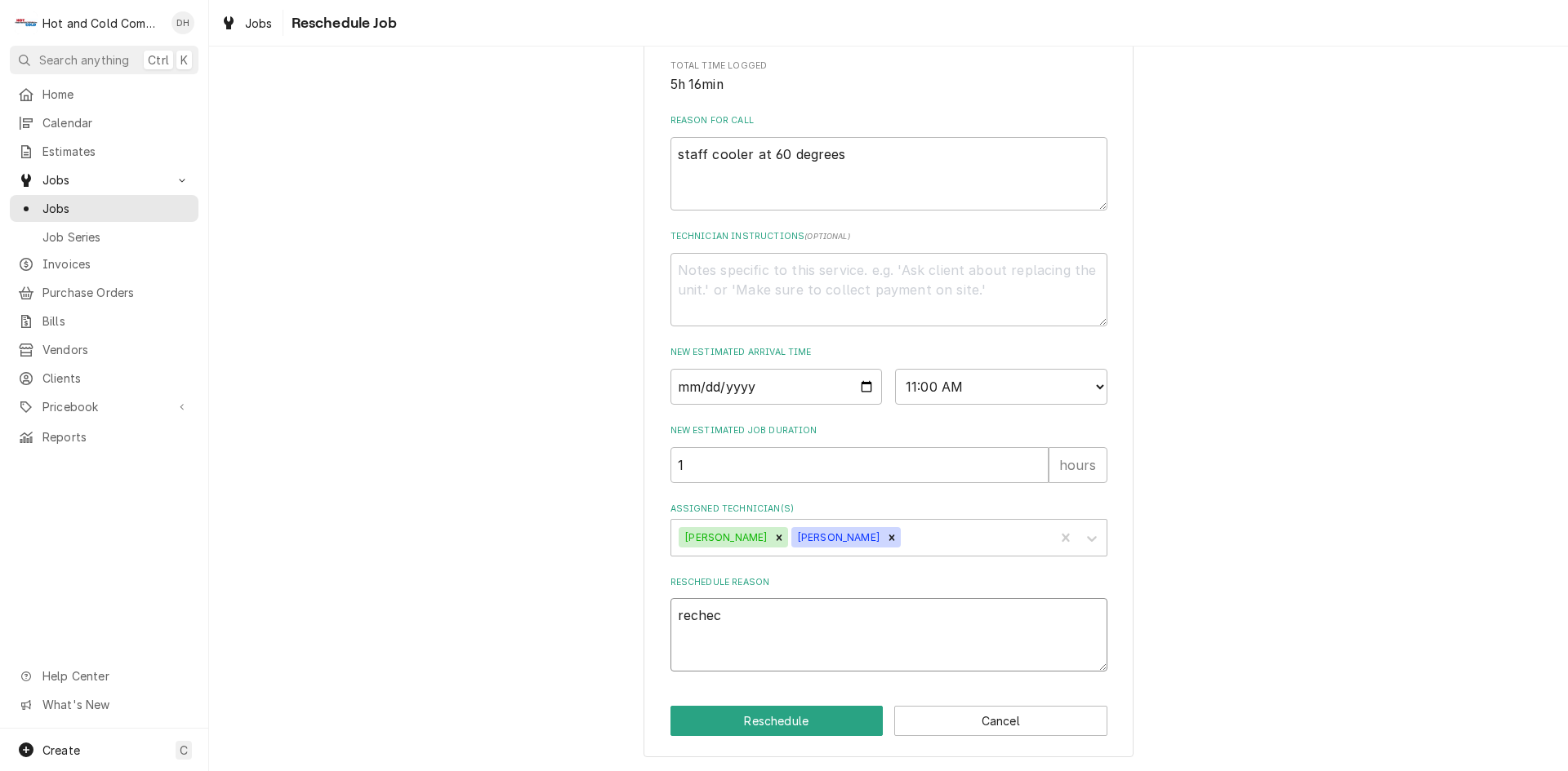
type textarea "x"
type textarea "recheck"
click at [831, 721] on button "Reschedule" at bounding box center [777, 721] width 213 height 31
type textarea "x"
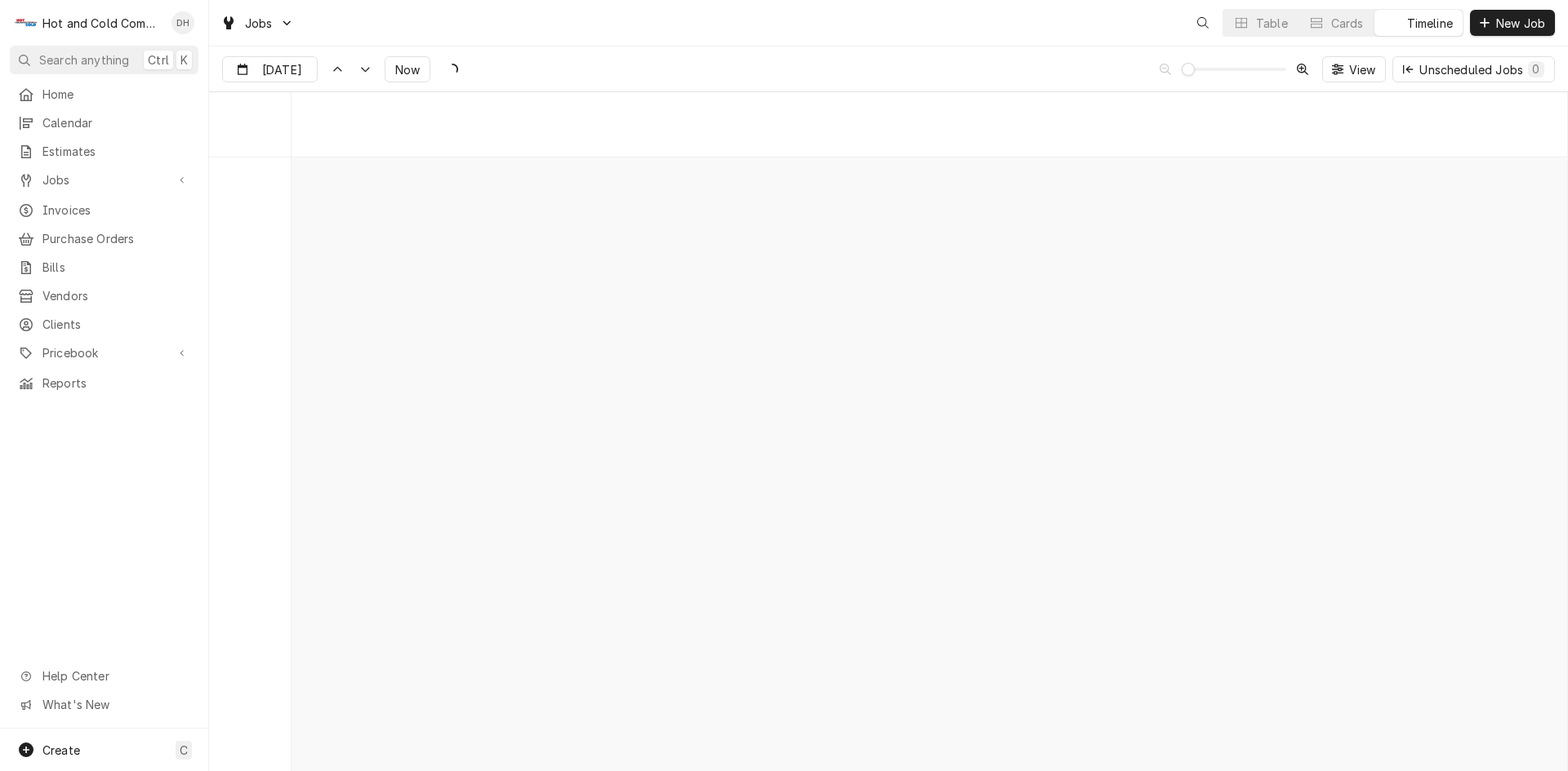
scroll to position [12779, 0]
